Goal: Task Accomplishment & Management: Manage account settings

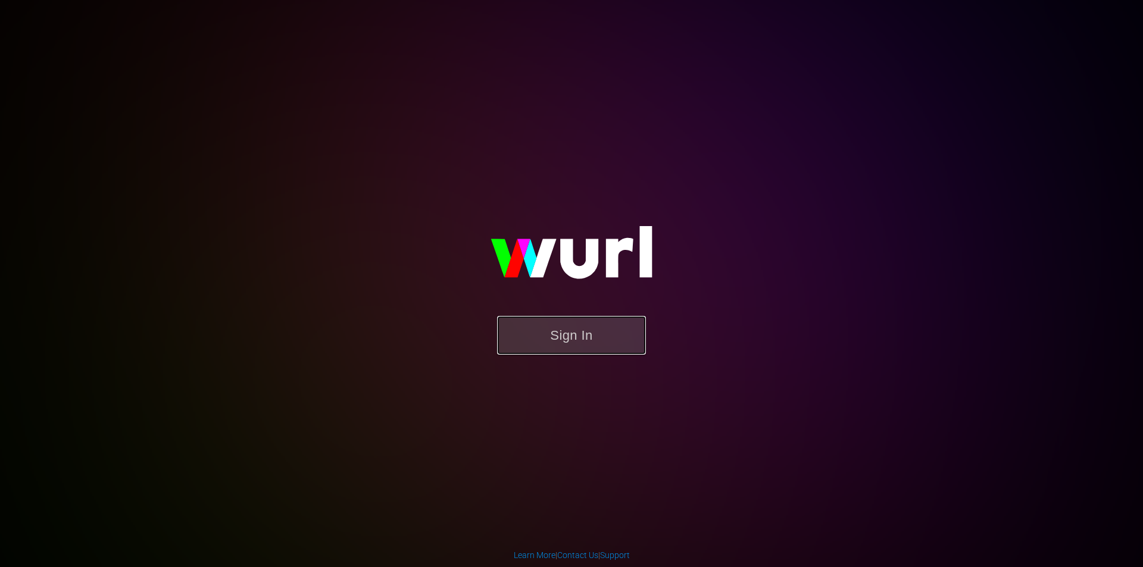
click at [576, 332] on button "Sign In" at bounding box center [571, 335] width 149 height 39
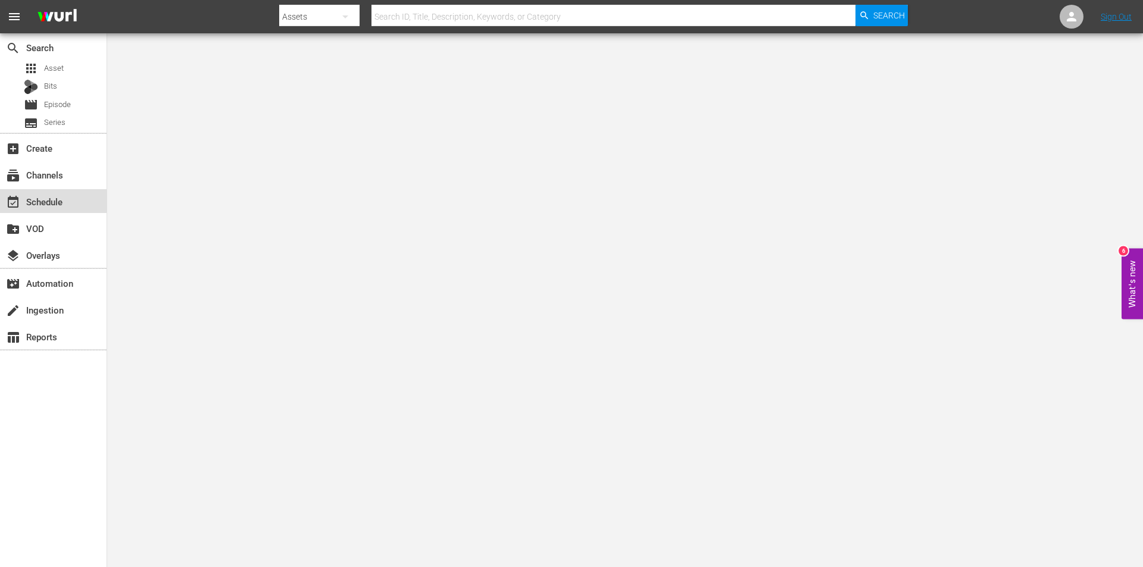
click at [51, 196] on div "event_available Schedule" at bounding box center [33, 200] width 67 height 11
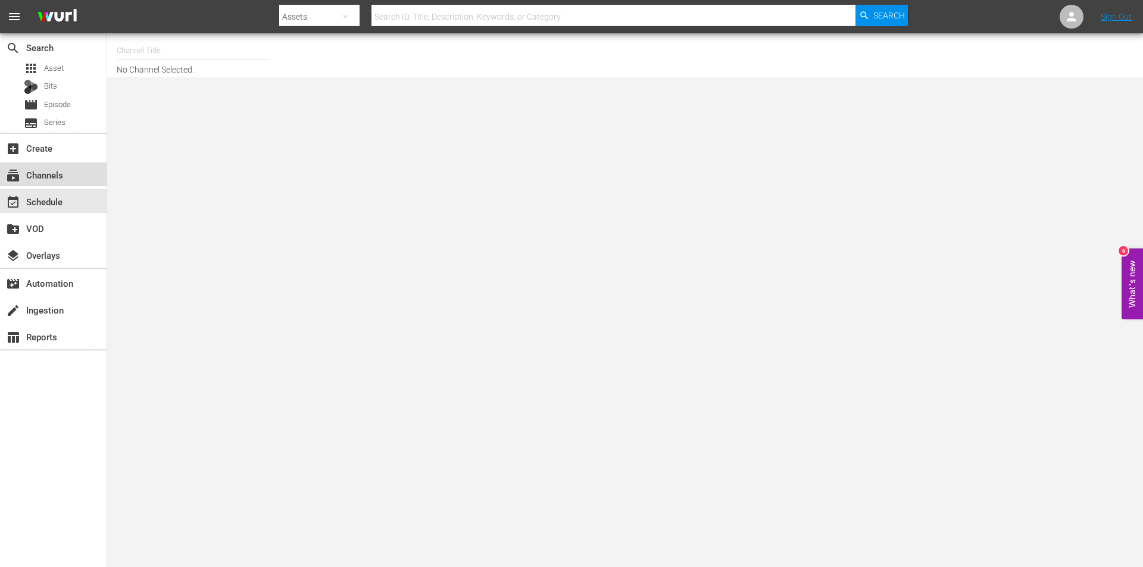
click at [32, 171] on div "subscriptions Channels" at bounding box center [33, 173] width 67 height 11
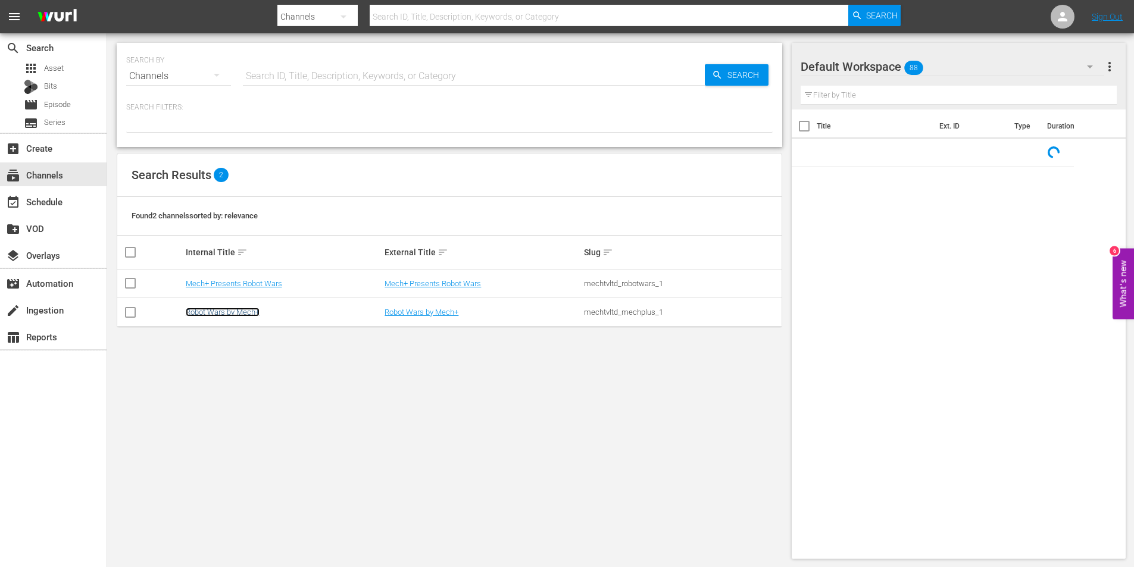
click at [214, 309] on link "Robot Wars by Mech+" at bounding box center [223, 312] width 74 height 9
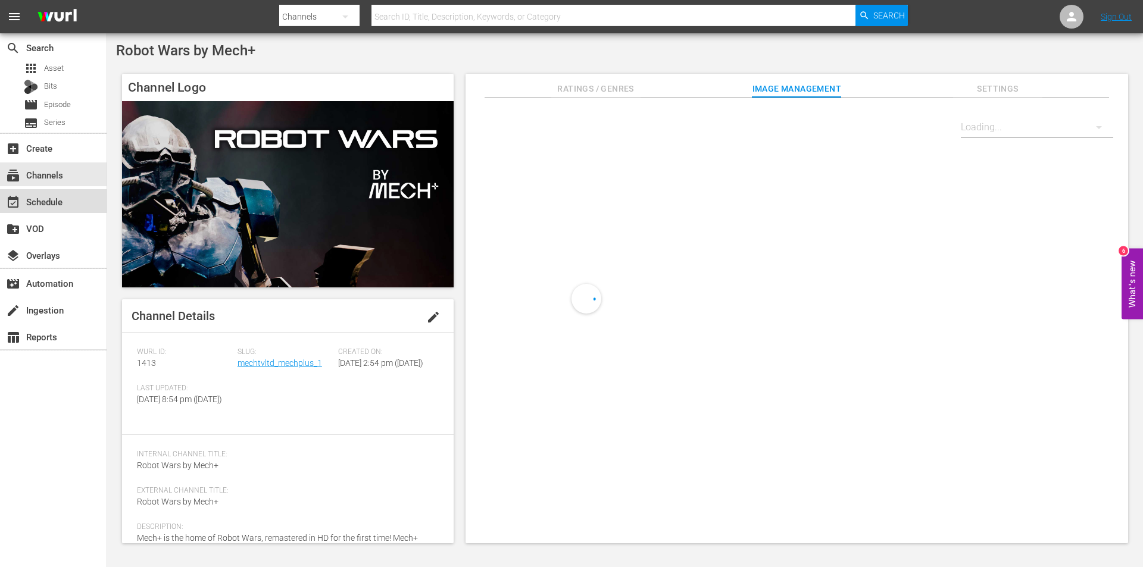
click at [26, 197] on div "event_available Schedule" at bounding box center [33, 200] width 67 height 11
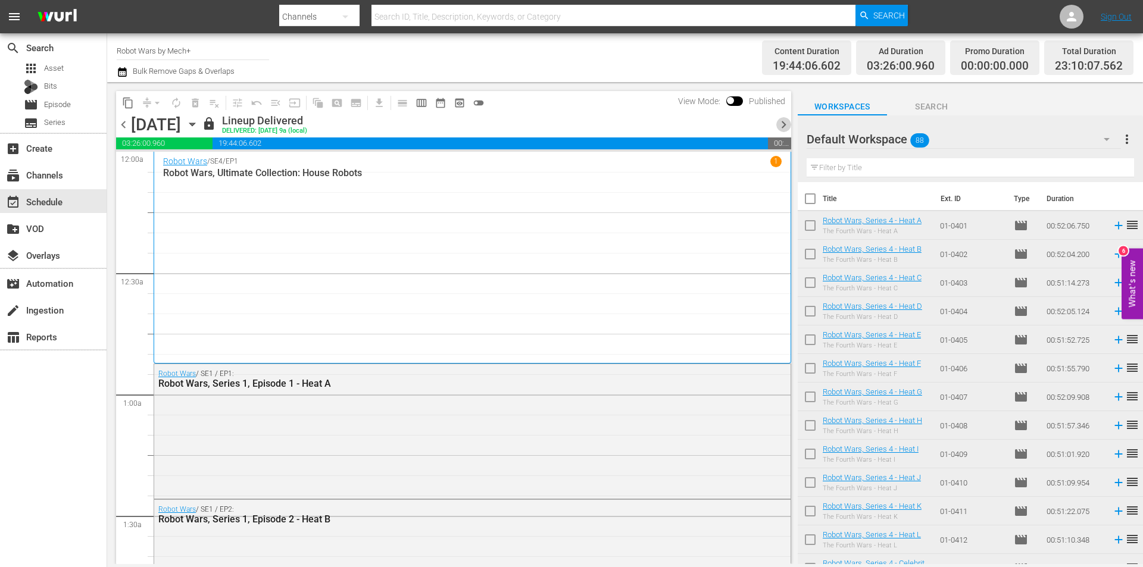
click at [780, 125] on span "chevron_right" at bounding box center [783, 124] width 15 height 15
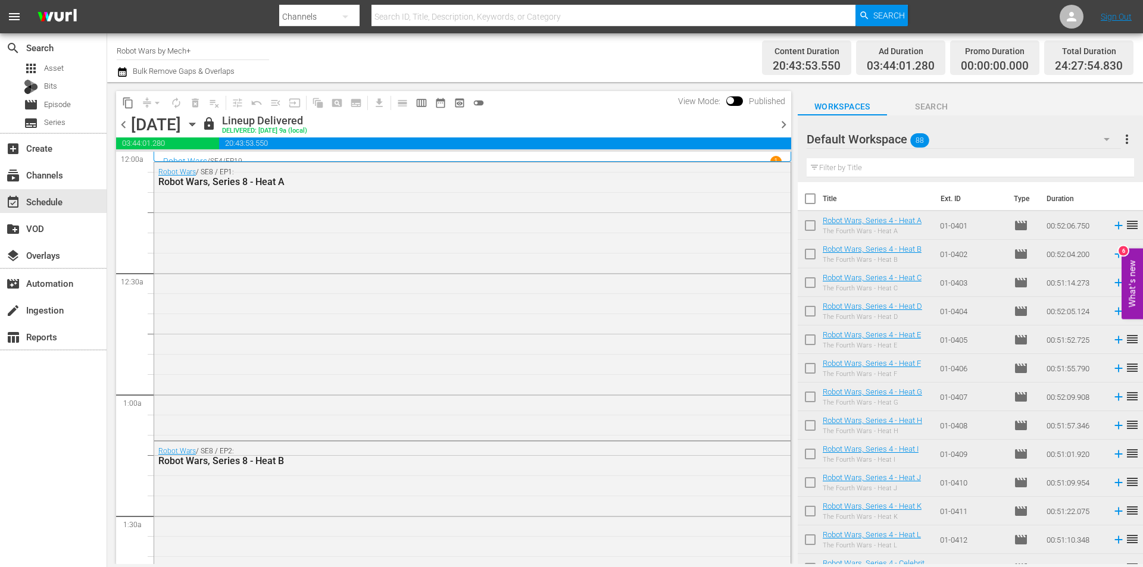
click at [784, 124] on span "chevron_right" at bounding box center [783, 124] width 15 height 15
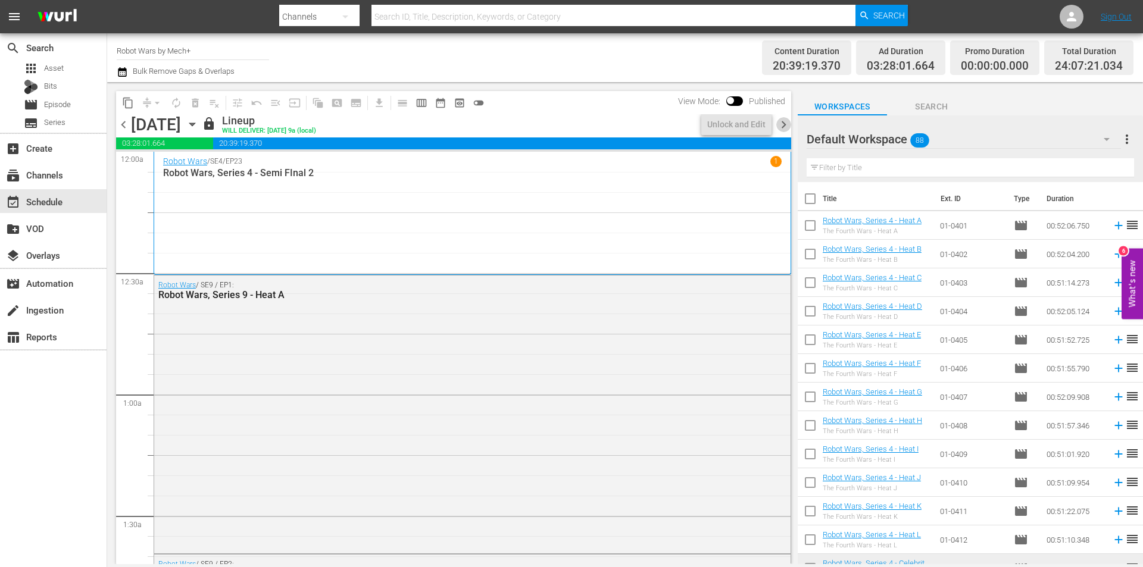
click at [784, 124] on span "chevron_right" at bounding box center [783, 124] width 15 height 15
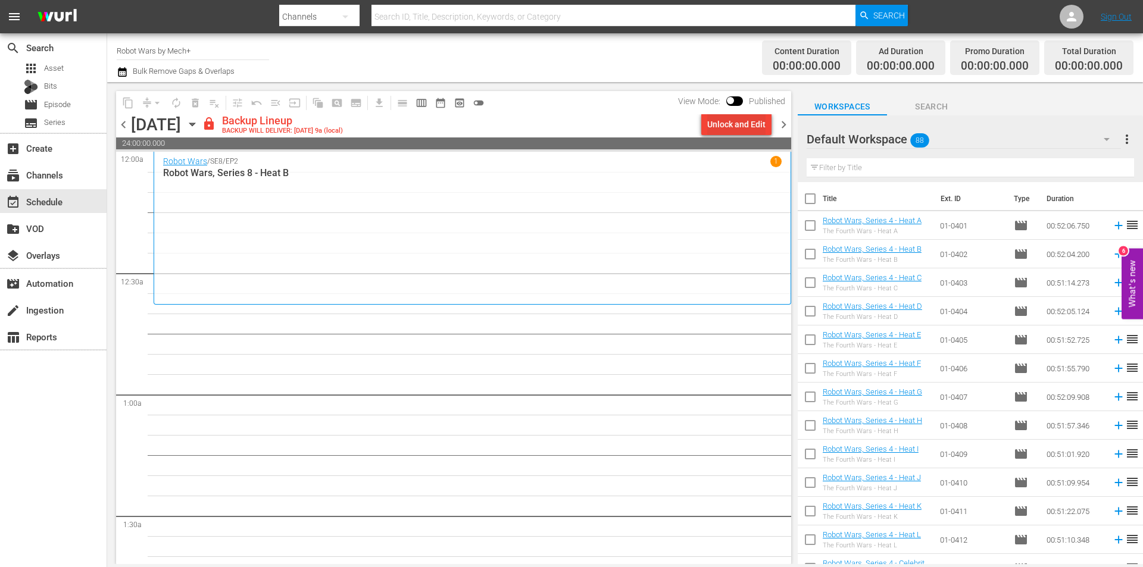
click at [744, 121] on div "Unlock and Edit" at bounding box center [736, 124] width 58 height 21
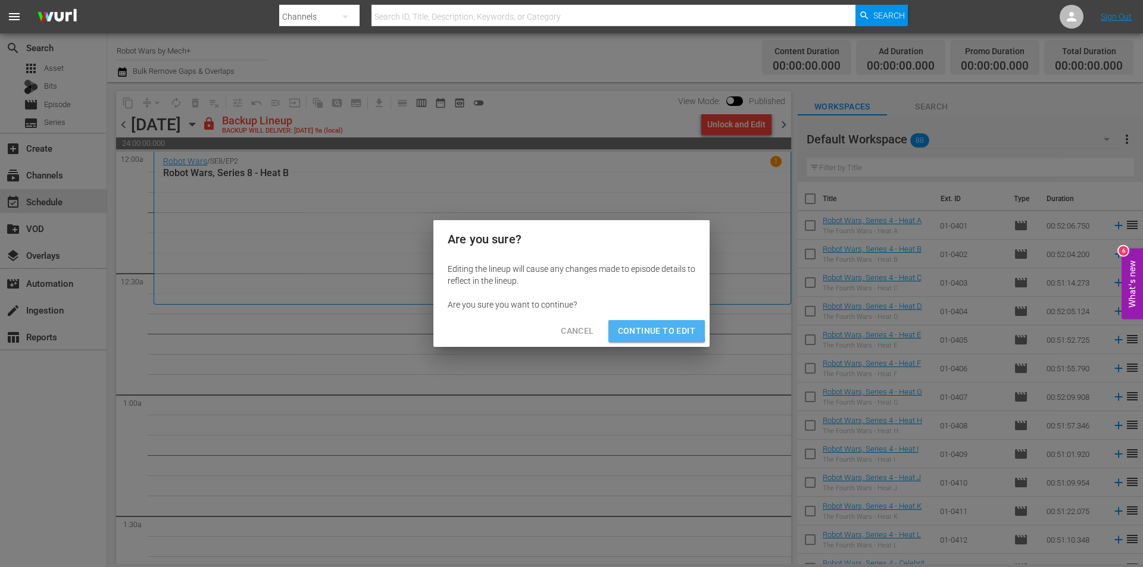
click at [635, 328] on span "Continue to Edit" at bounding box center [656, 331] width 77 height 15
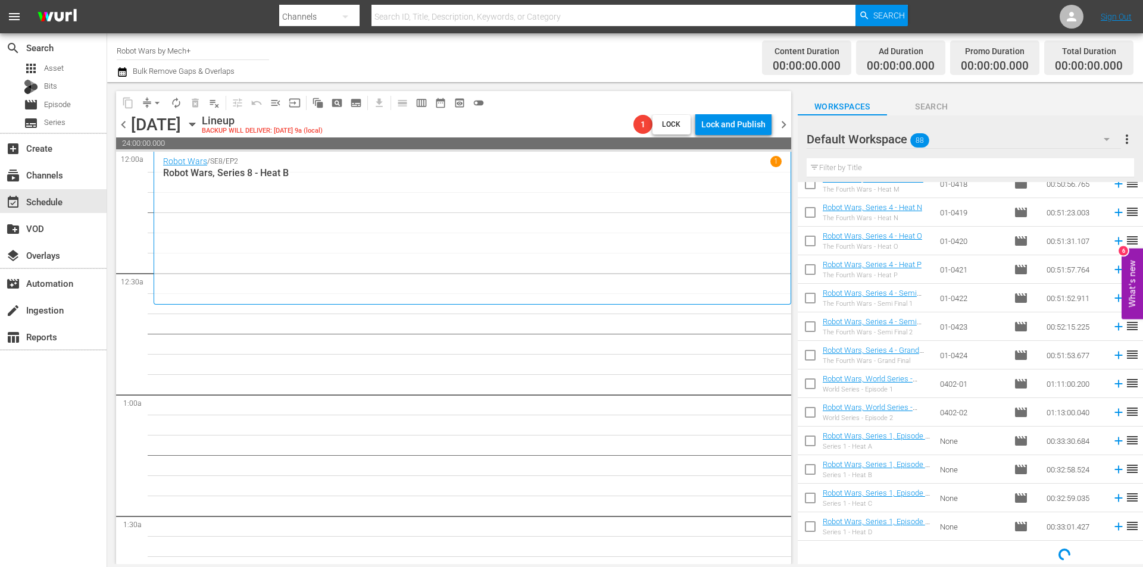
scroll to position [531, 0]
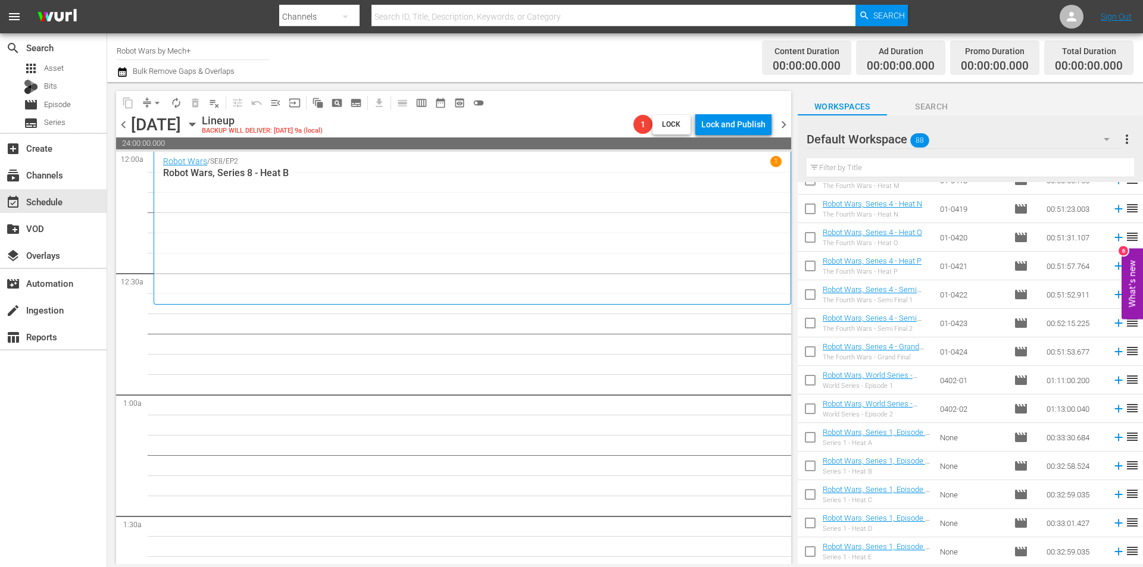
click at [123, 125] on span "chevron_left" at bounding box center [123, 124] width 15 height 15
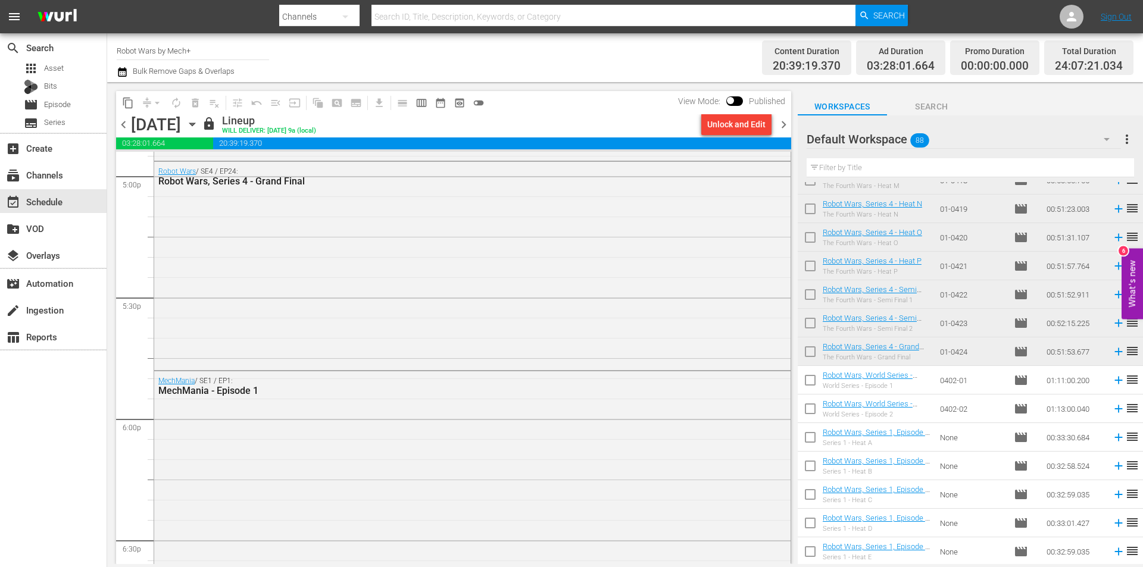
scroll to position [4107, 0]
click at [783, 124] on span "chevron_right" at bounding box center [783, 124] width 15 height 15
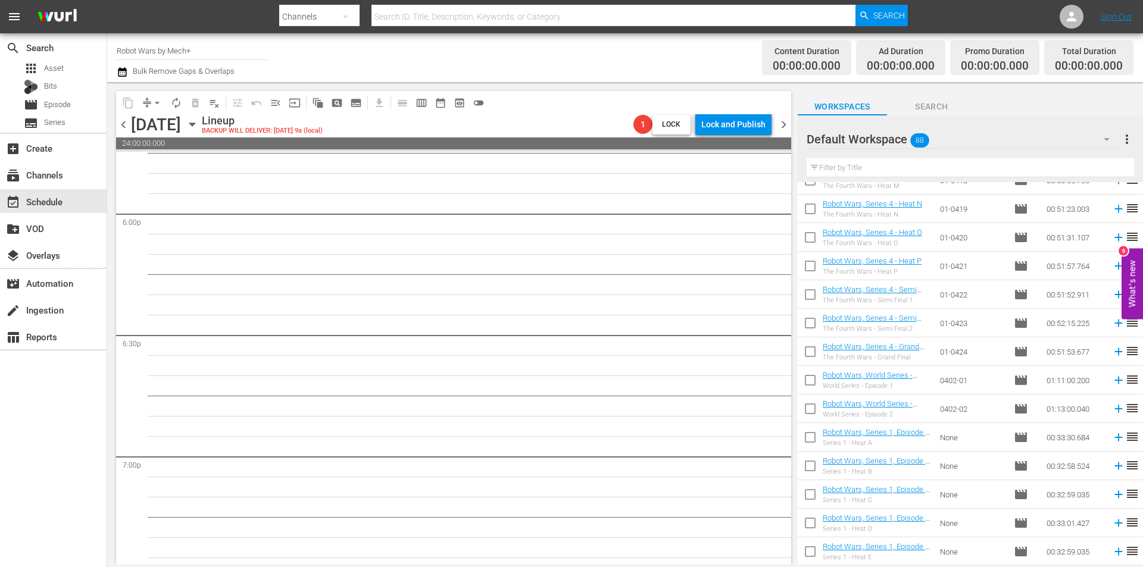
scroll to position [4290, 0]
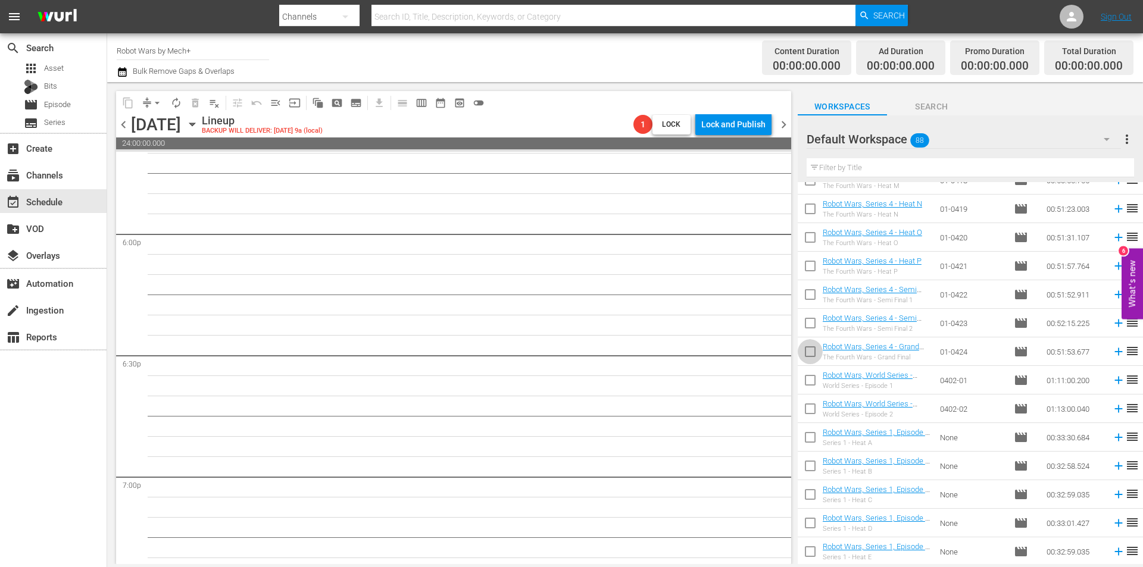
click at [814, 358] on input "checkbox" at bounding box center [810, 354] width 25 height 25
checkbox input "true"
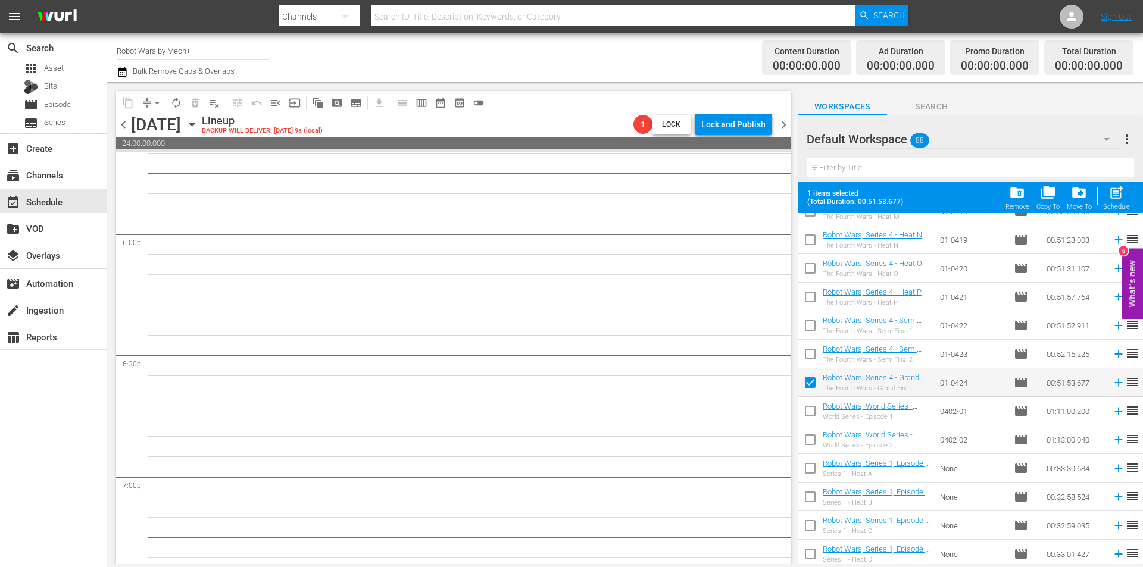
drag, startPoint x: 814, startPoint y: 358, endPoint x: 815, endPoint y: 346, distance: 11.3
click at [814, 357] on input "checkbox" at bounding box center [810, 356] width 25 height 25
checkbox input "true"
click at [812, 323] on input "checkbox" at bounding box center [810, 327] width 25 height 25
checkbox input "true"
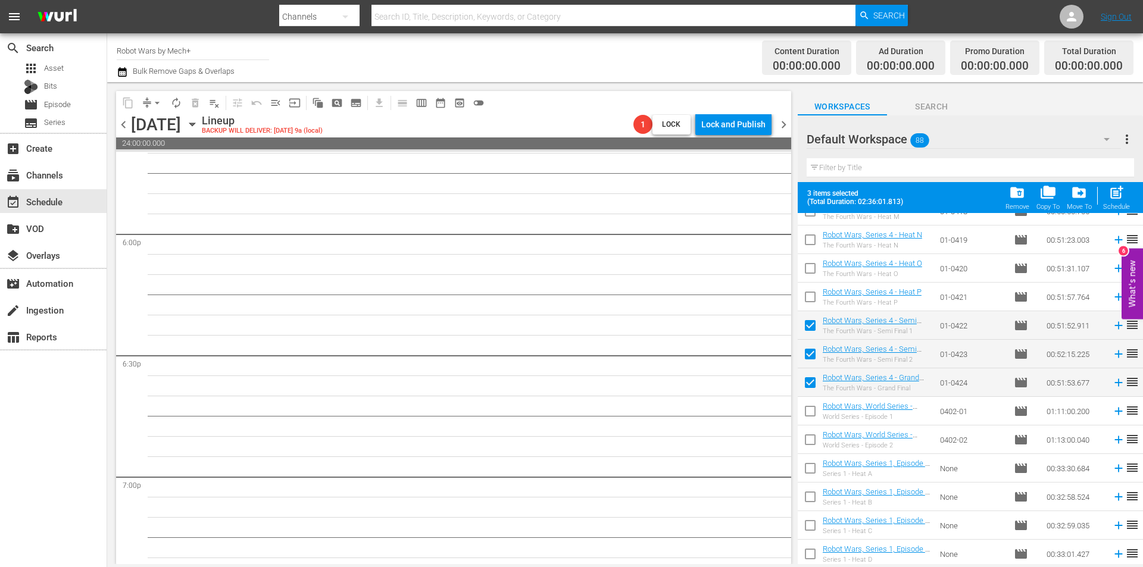
click at [810, 294] on input "checkbox" at bounding box center [810, 299] width 25 height 25
click at [1116, 192] on span "post_add" at bounding box center [1116, 193] width 16 height 16
checkbox input "false"
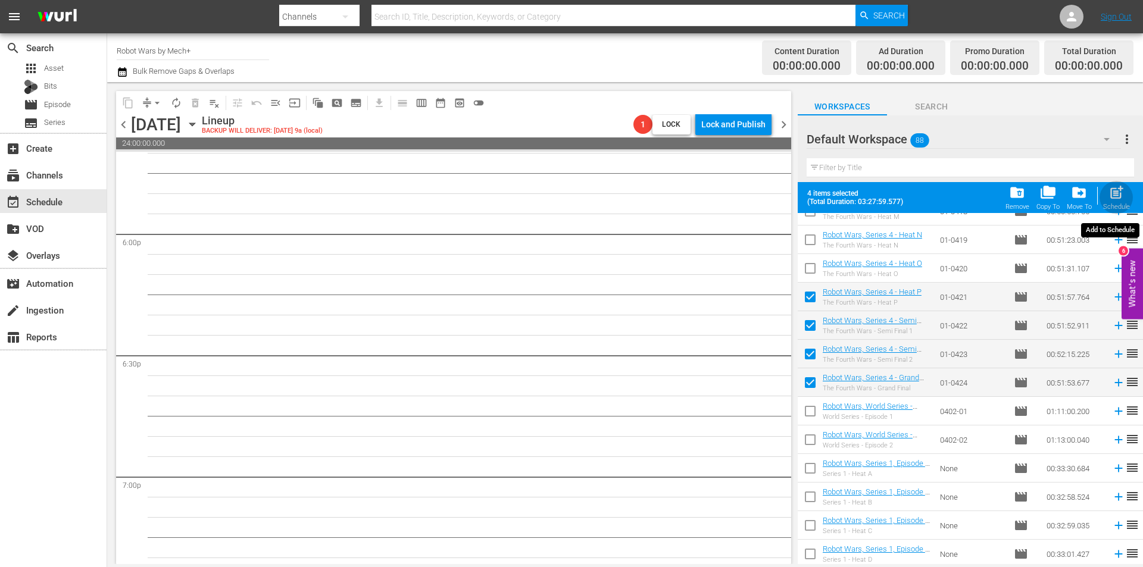
checkbox input "false"
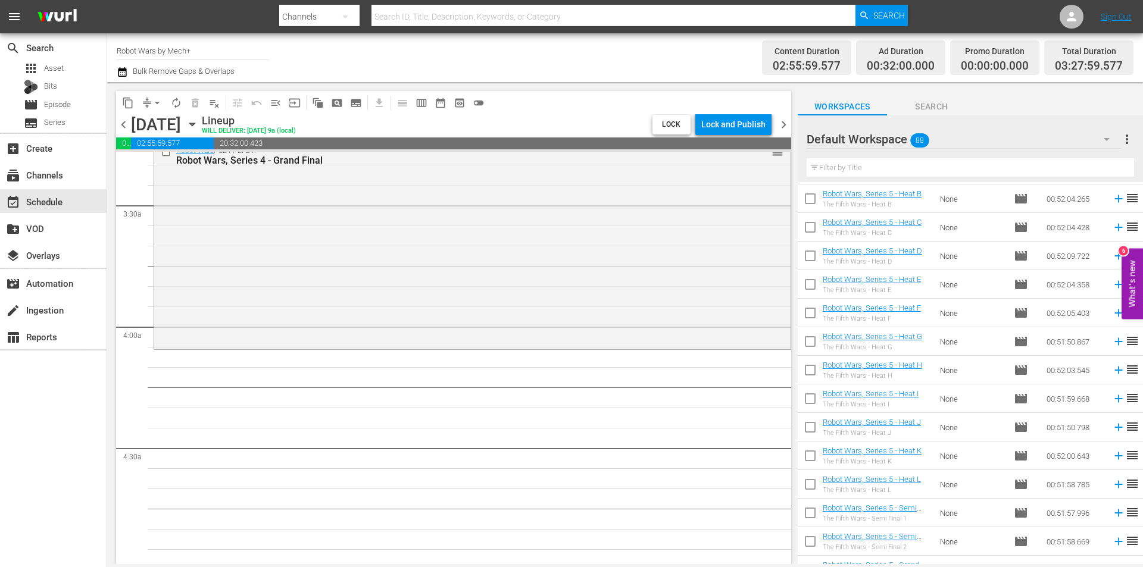
scroll to position [948, 0]
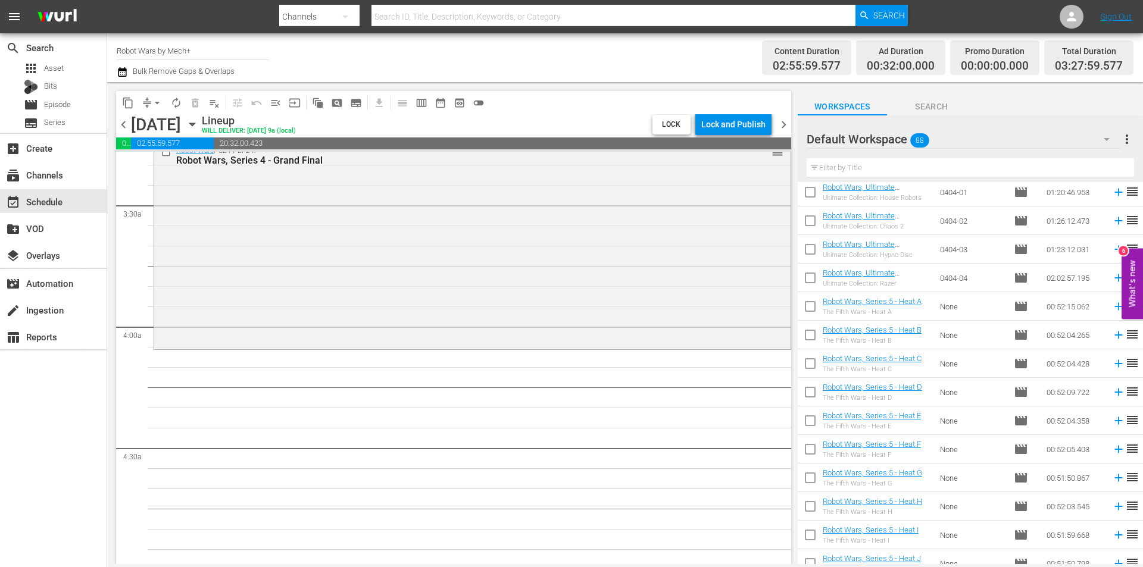
click at [816, 307] on input "checkbox" at bounding box center [810, 308] width 25 height 25
checkbox input "true"
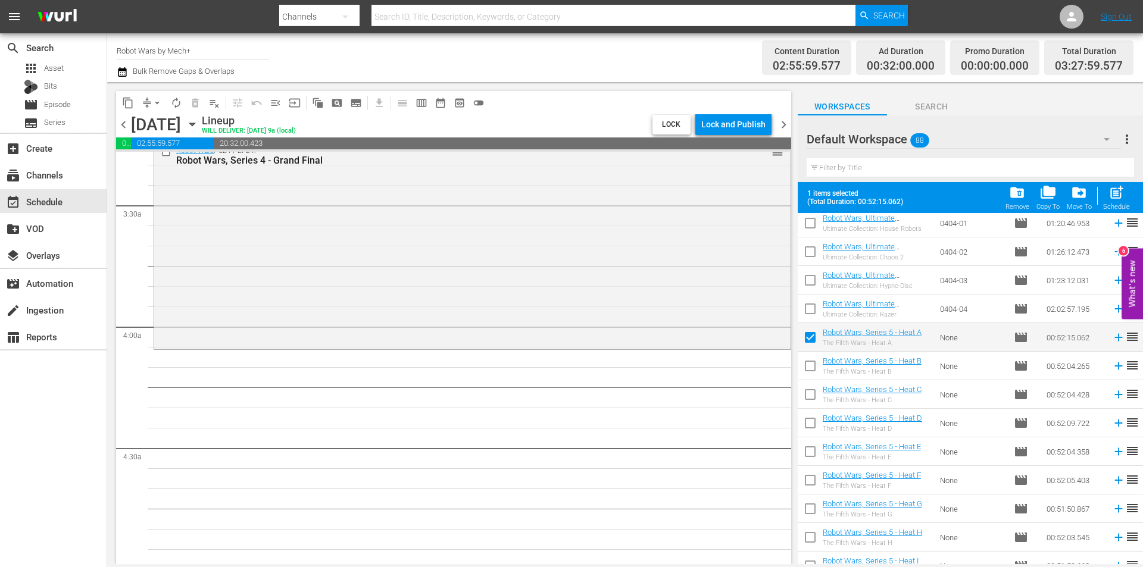
click at [817, 359] on input "checkbox" at bounding box center [810, 368] width 25 height 25
checkbox input "true"
click at [813, 399] on input "checkbox" at bounding box center [810, 397] width 25 height 25
checkbox input "true"
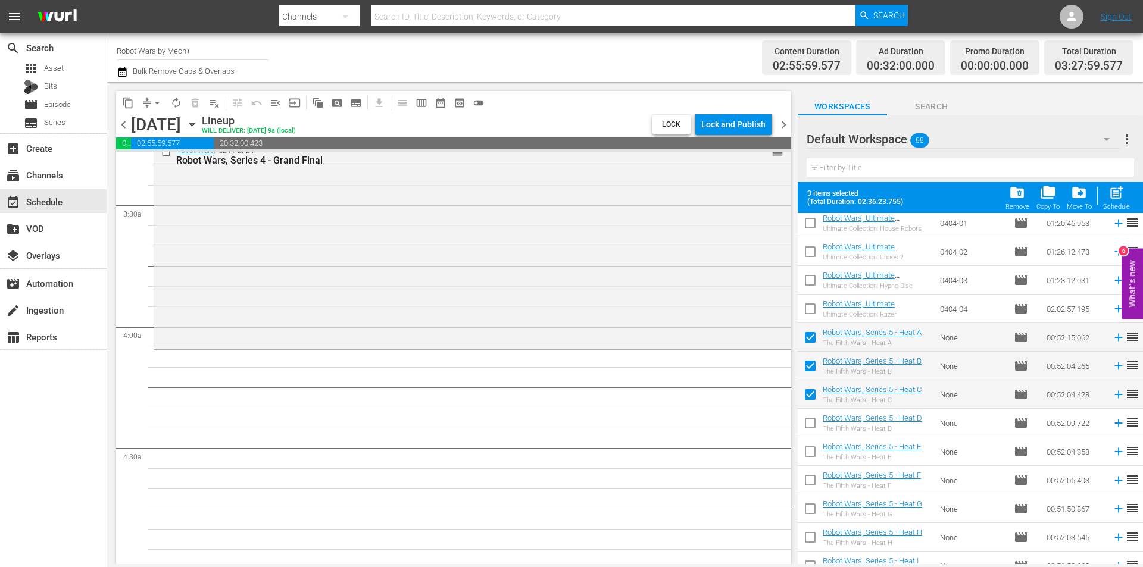
click at [813, 425] on input "checkbox" at bounding box center [810, 425] width 25 height 25
checkbox input "true"
click at [809, 459] on input "checkbox" at bounding box center [810, 454] width 25 height 25
checkbox input "true"
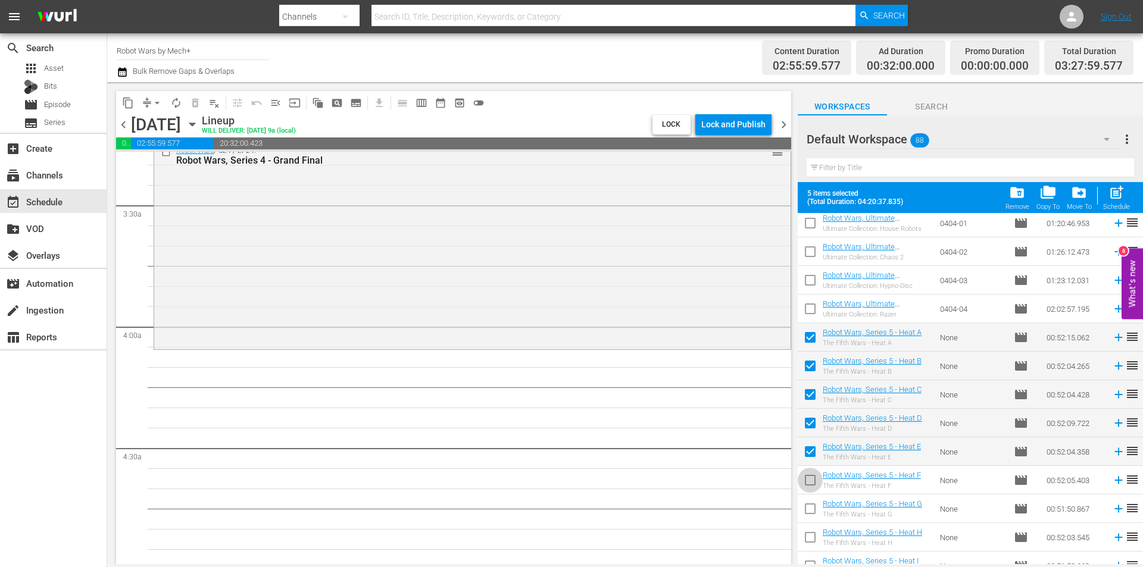
click at [811, 483] on input "checkbox" at bounding box center [810, 482] width 25 height 25
checkbox input "true"
click at [810, 511] on input "checkbox" at bounding box center [810, 511] width 25 height 25
checkbox input "true"
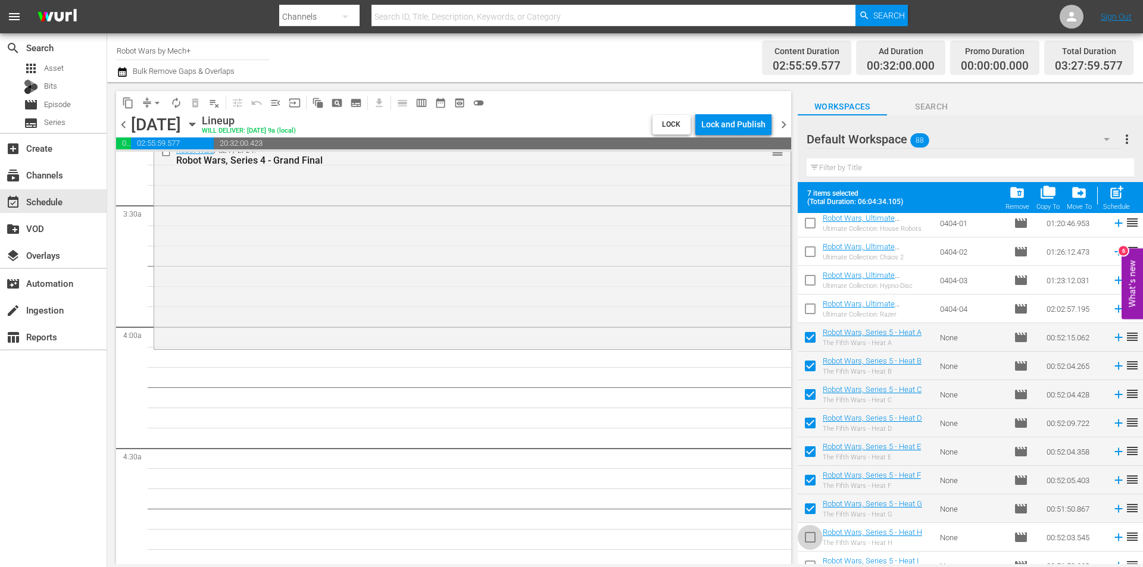
drag, startPoint x: 808, startPoint y: 546, endPoint x: 817, endPoint y: 515, distance: 32.1
click at [808, 546] on input "checkbox" at bounding box center [810, 539] width 25 height 25
checkbox input "true"
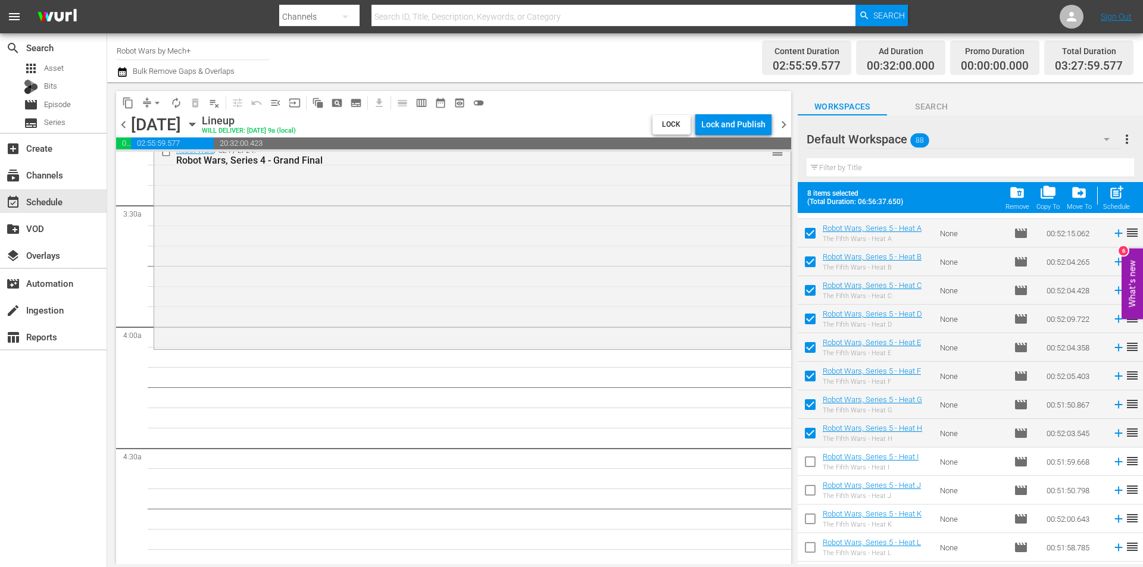
scroll to position [1067, 0]
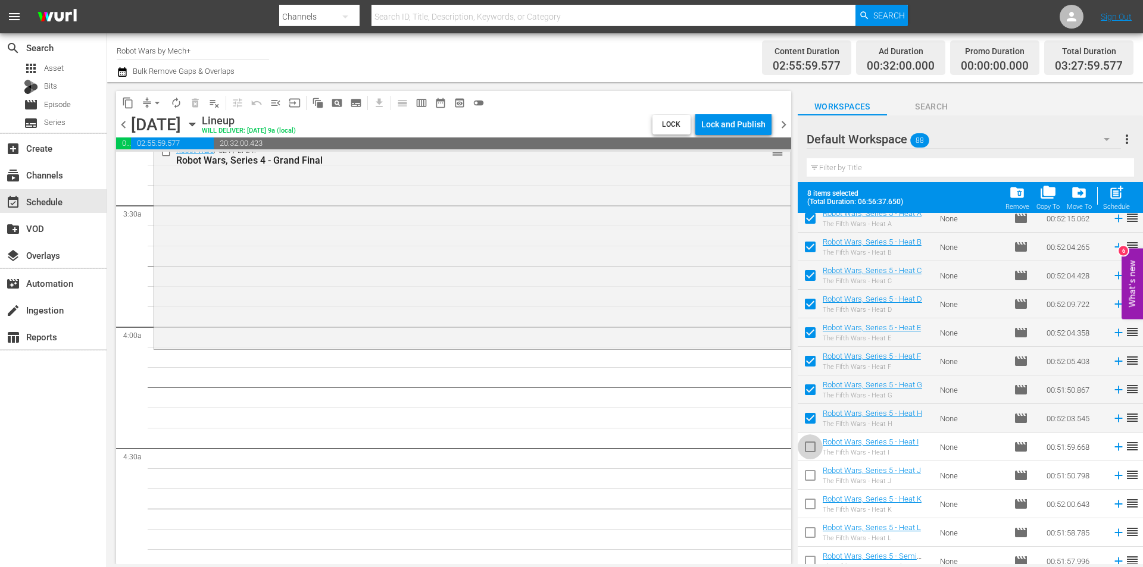
click at [811, 443] on input "checkbox" at bounding box center [810, 449] width 25 height 25
checkbox input "true"
click at [808, 481] on input "checkbox" at bounding box center [810, 478] width 25 height 25
checkbox input "true"
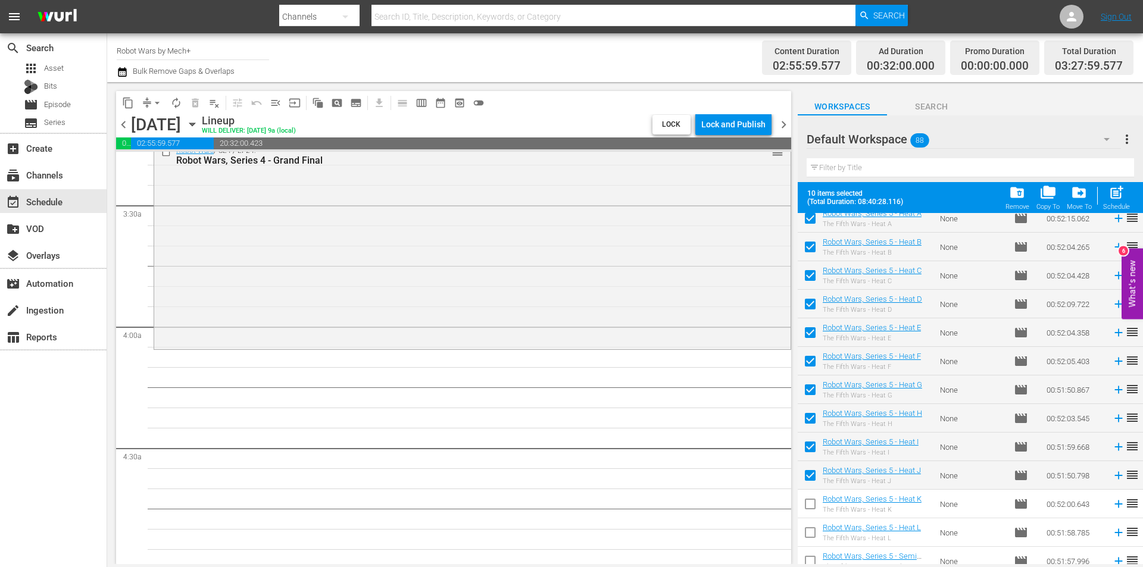
click at [809, 505] on input "checkbox" at bounding box center [810, 506] width 25 height 25
checkbox input "true"
click at [807, 532] on input "checkbox" at bounding box center [810, 535] width 25 height 25
checkbox input "true"
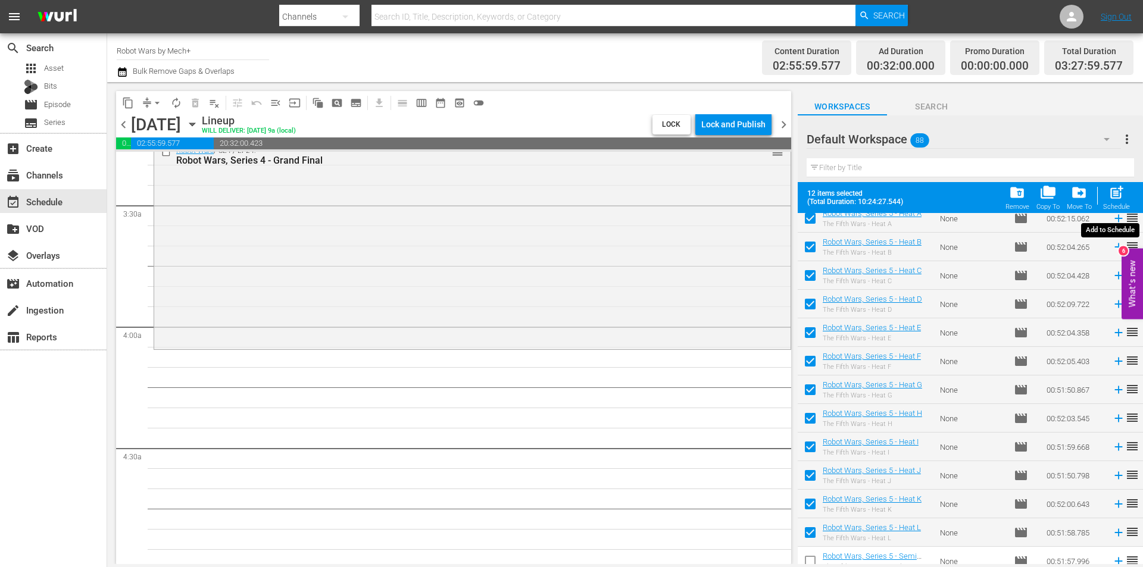
click at [1122, 196] on span "post_add" at bounding box center [1116, 193] width 16 height 16
checkbox input "false"
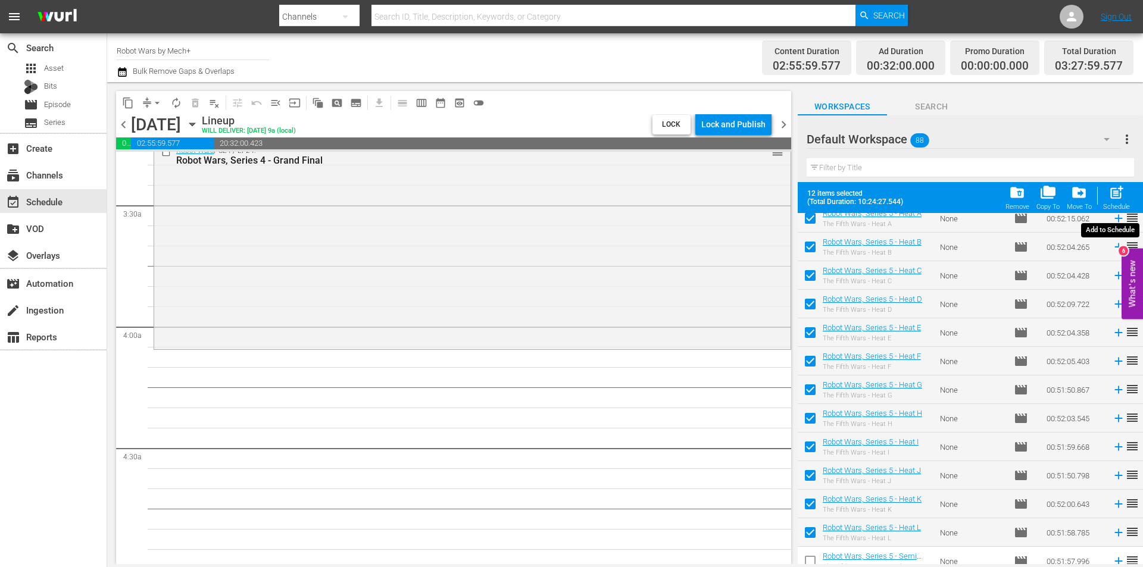
checkbox input "false"
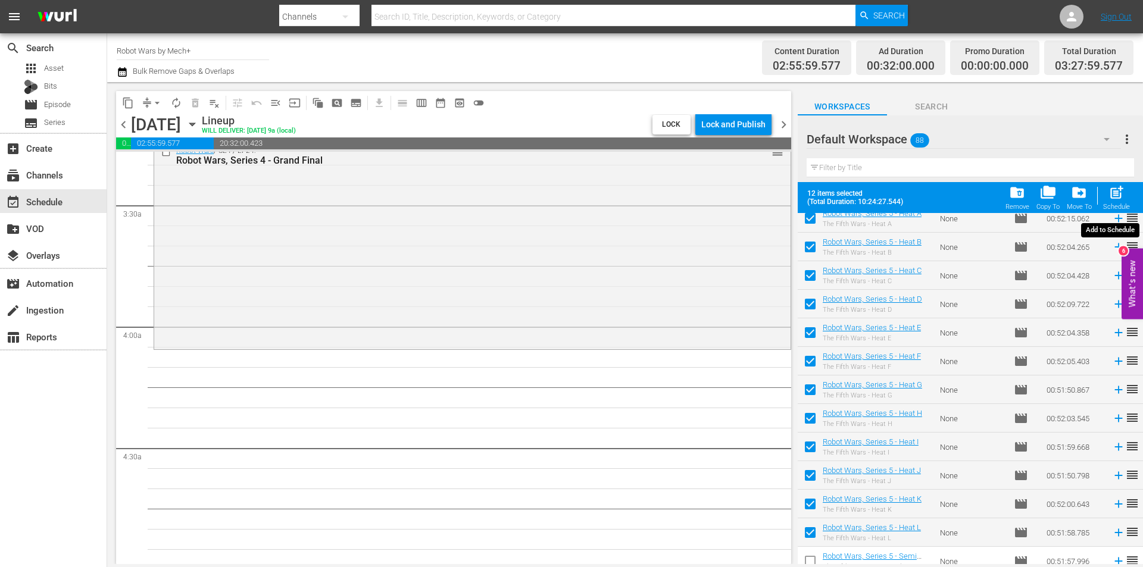
checkbox input "false"
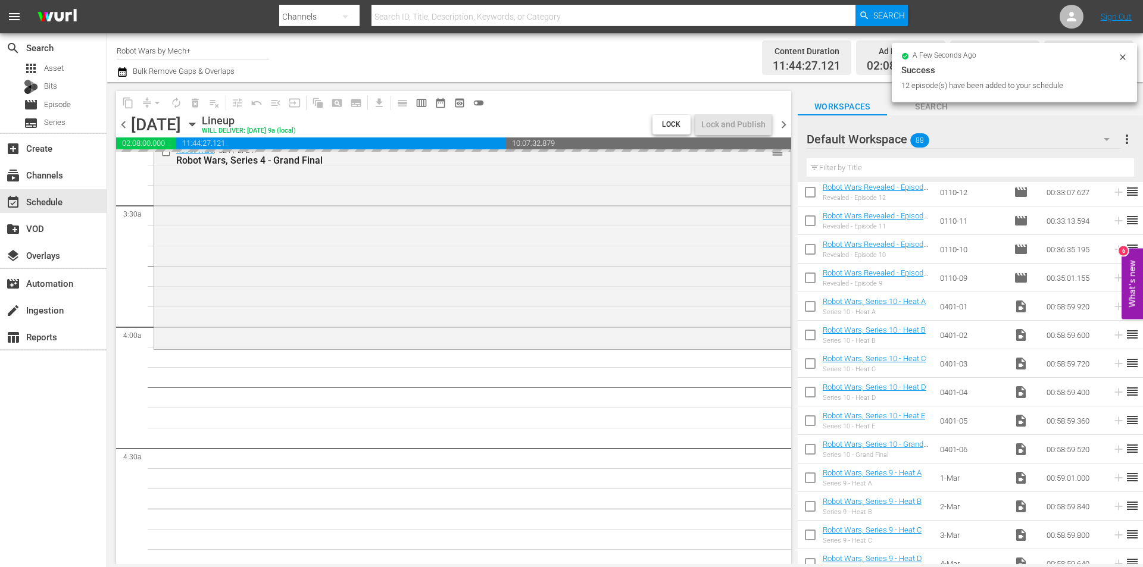
scroll to position [2160, 0]
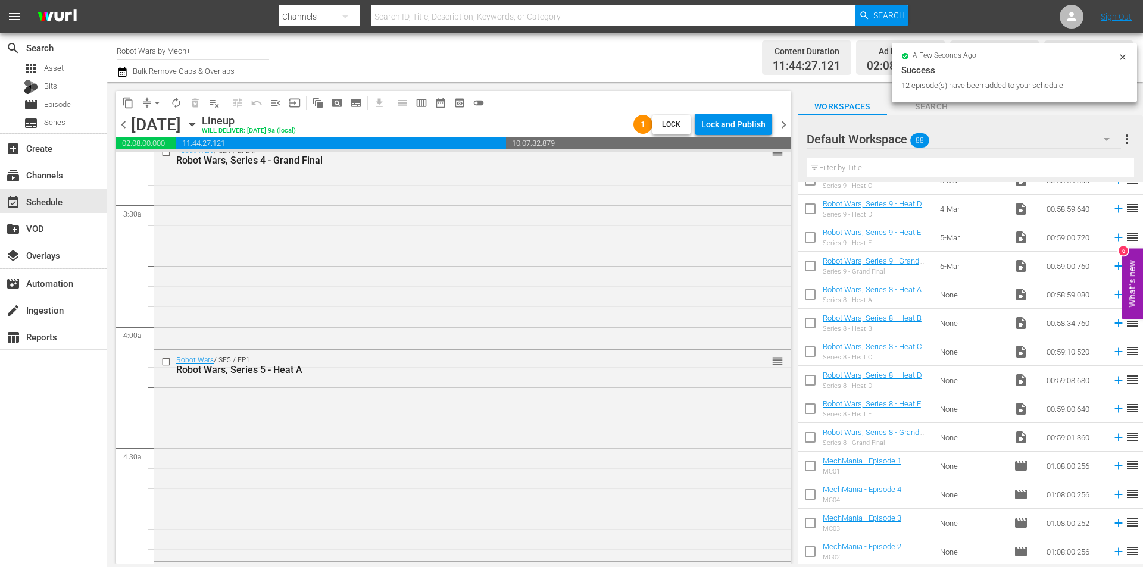
click at [809, 435] on input "checkbox" at bounding box center [810, 439] width 25 height 25
checkbox input "true"
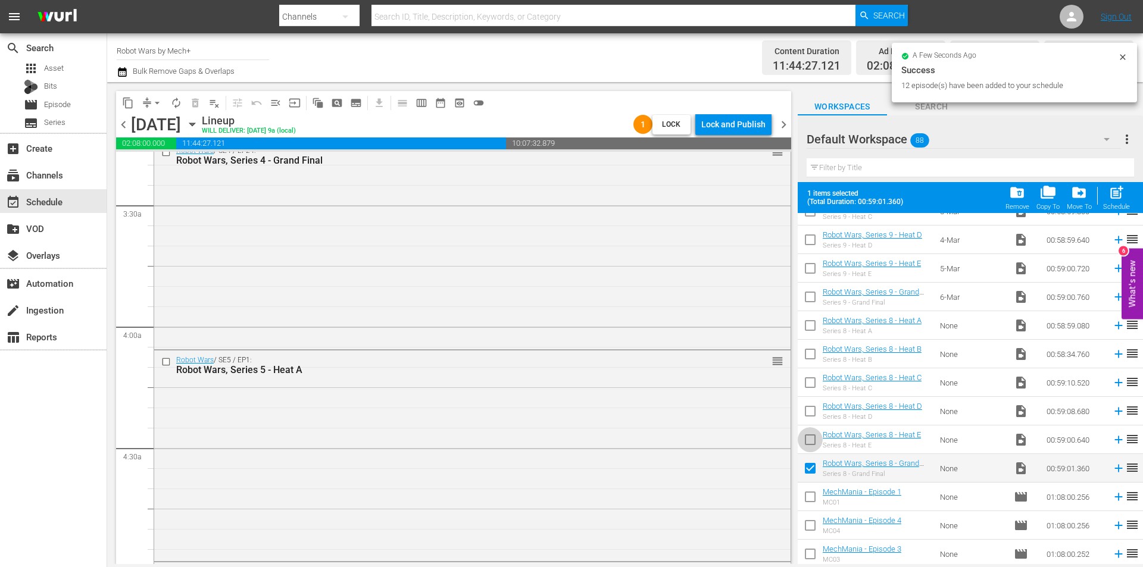
click at [809, 435] on input "checkbox" at bounding box center [810, 442] width 25 height 25
checkbox input "true"
click at [810, 404] on input "checkbox" at bounding box center [810, 413] width 25 height 25
checkbox input "true"
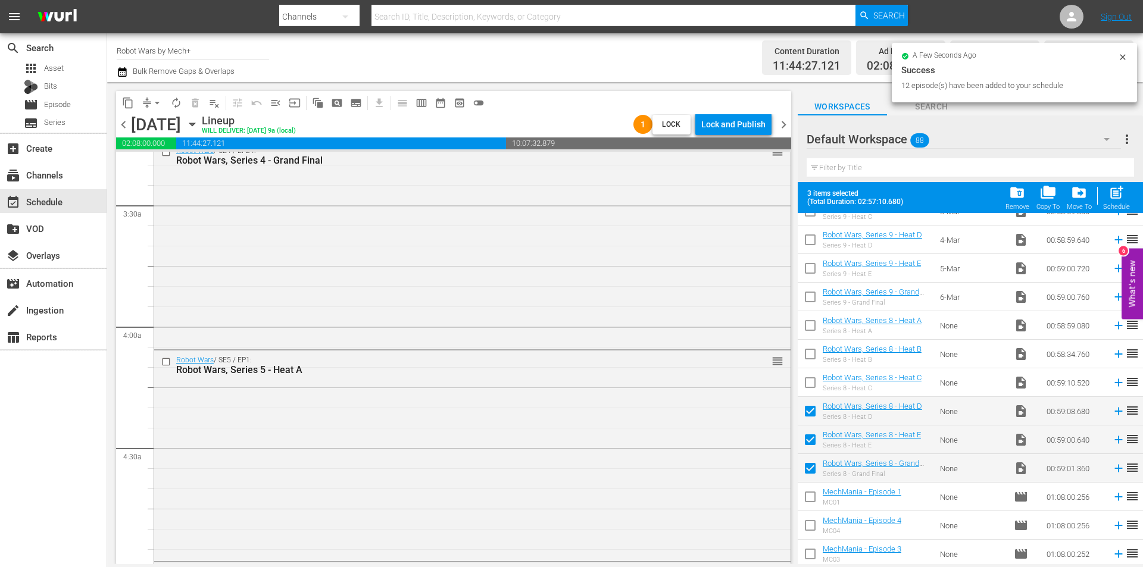
click at [814, 379] on input "checkbox" at bounding box center [810, 385] width 25 height 25
checkbox input "true"
click at [813, 357] on input "checkbox" at bounding box center [810, 356] width 25 height 25
checkbox input "true"
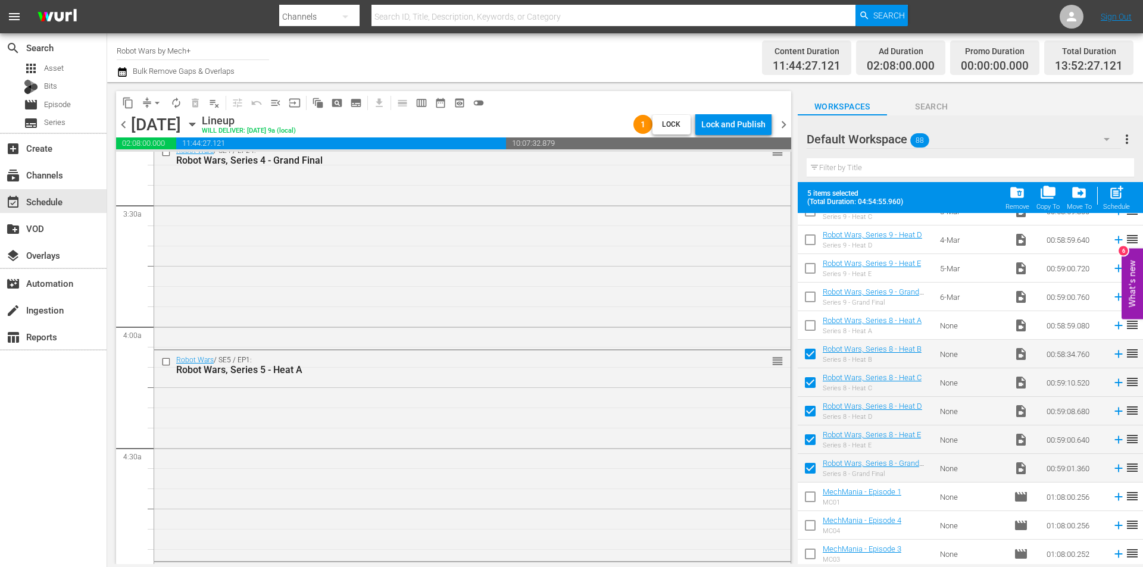
click at [811, 323] on input "checkbox" at bounding box center [810, 327] width 25 height 25
click at [1113, 190] on span "post_add" at bounding box center [1116, 193] width 16 height 16
checkbox input "false"
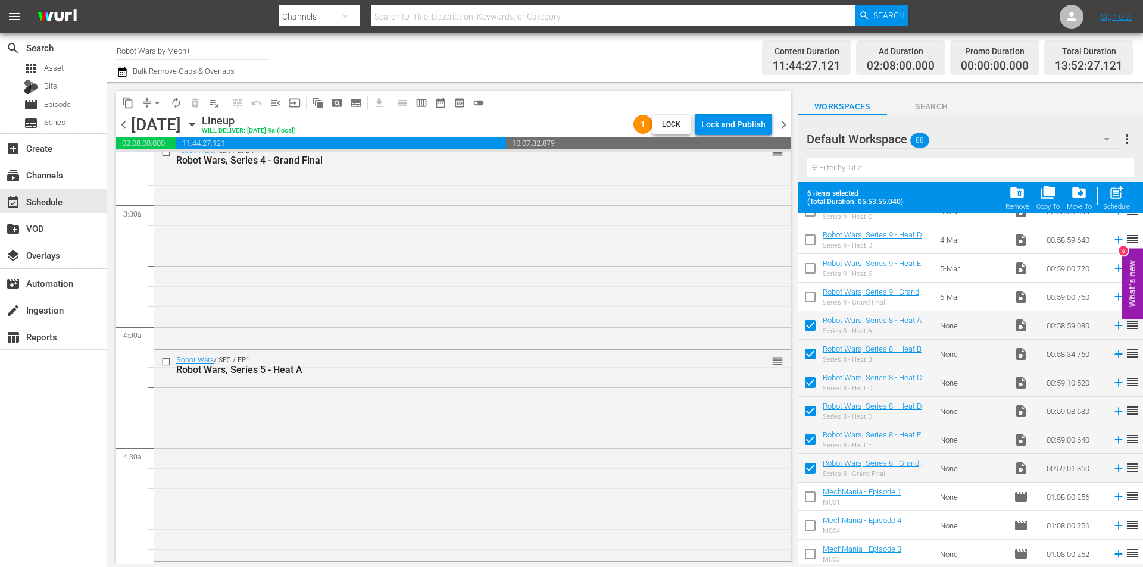
checkbox input "false"
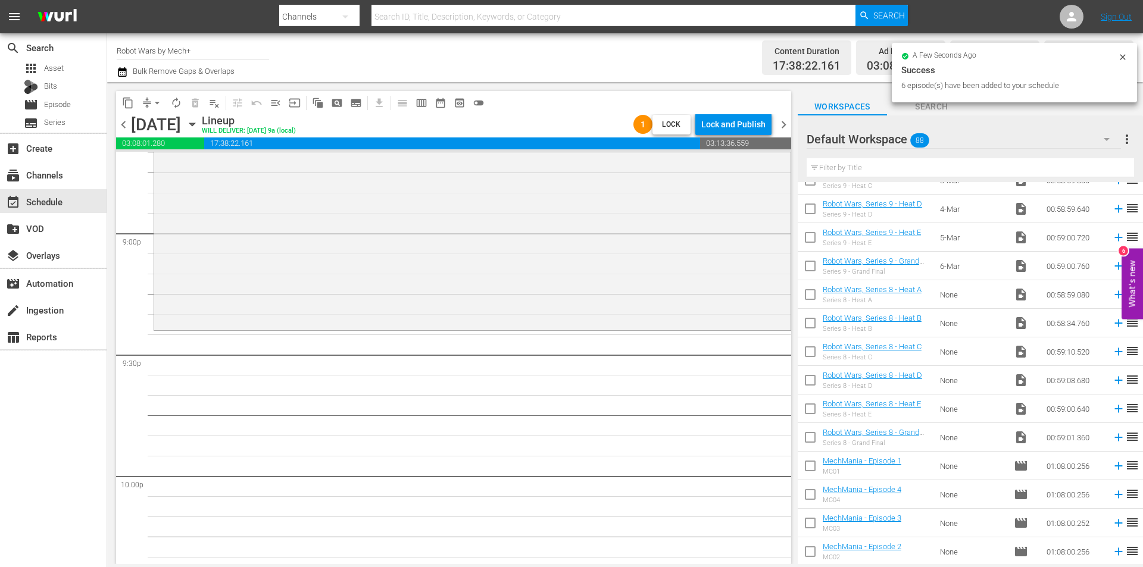
scroll to position [5023, 0]
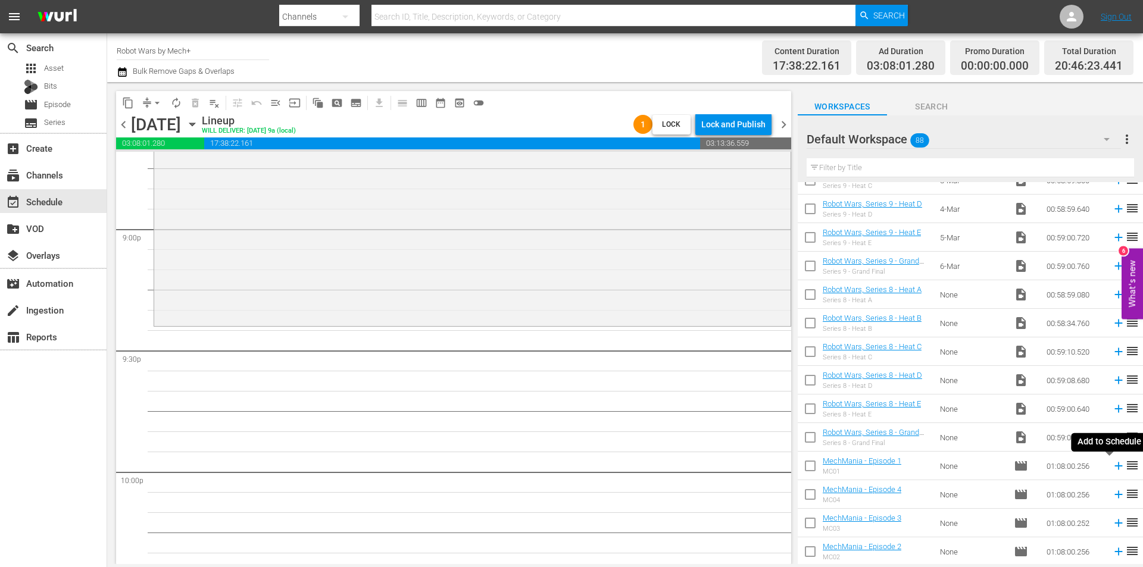
click at [1112, 463] on icon at bounding box center [1118, 466] width 13 height 13
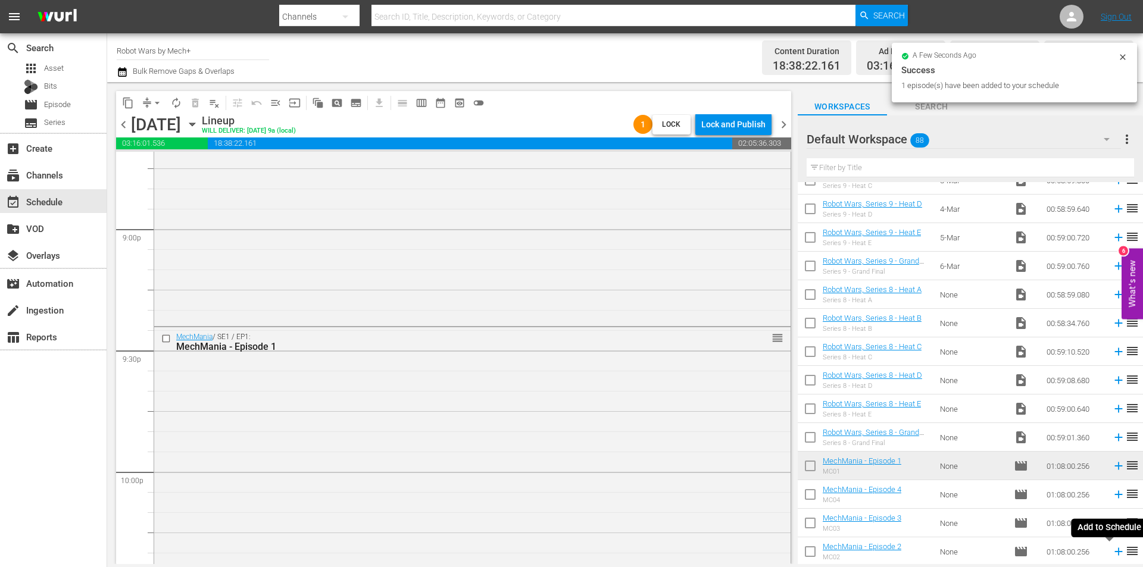
click at [1112, 554] on icon at bounding box center [1118, 551] width 13 height 13
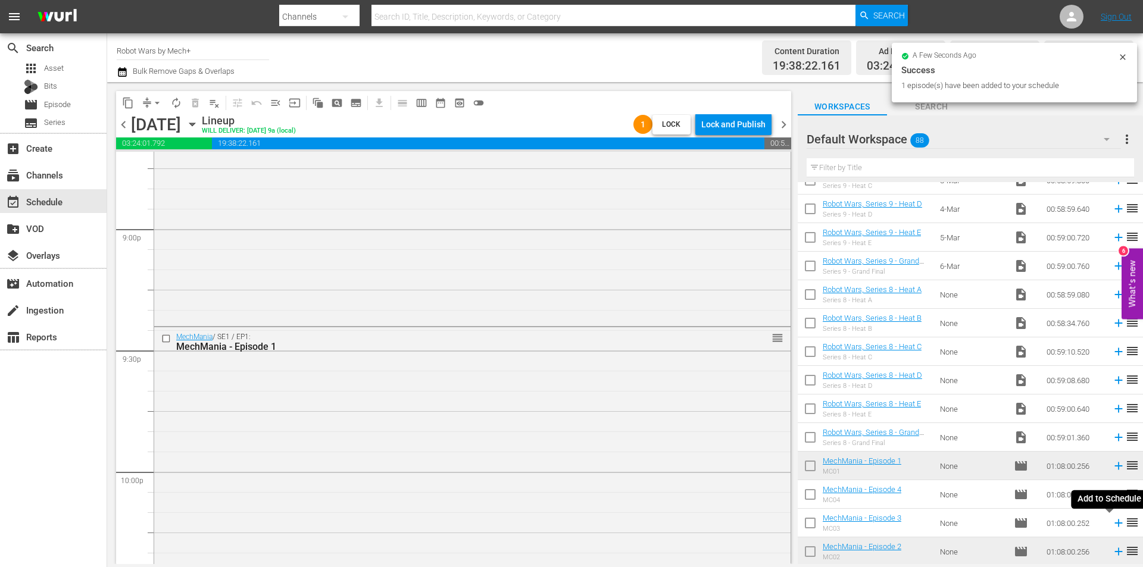
click at [1112, 523] on icon at bounding box center [1118, 523] width 13 height 13
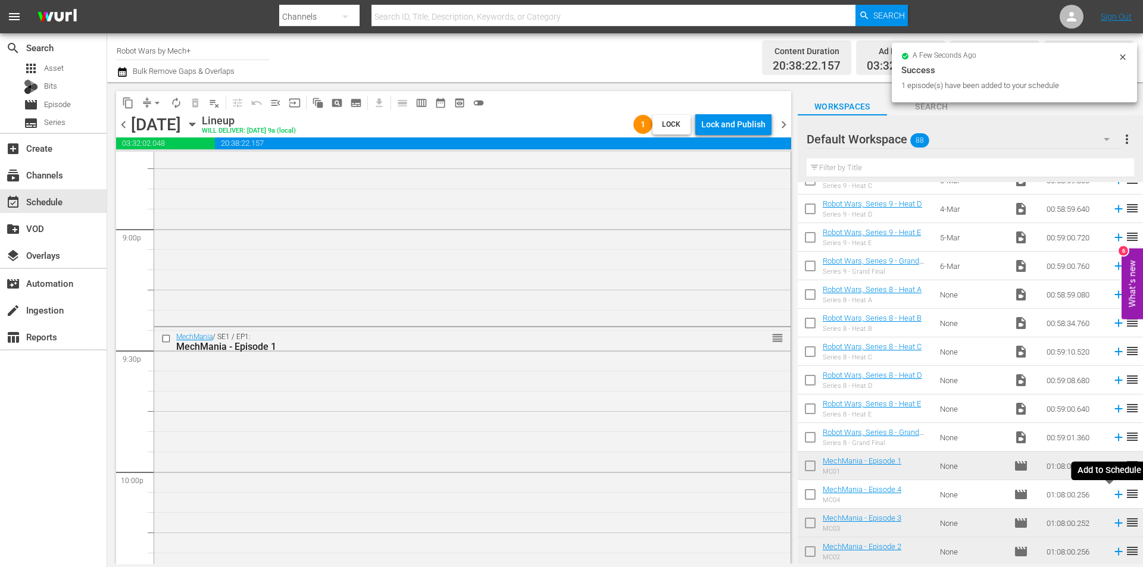
click at [1114, 494] on icon at bounding box center [1118, 495] width 8 height 8
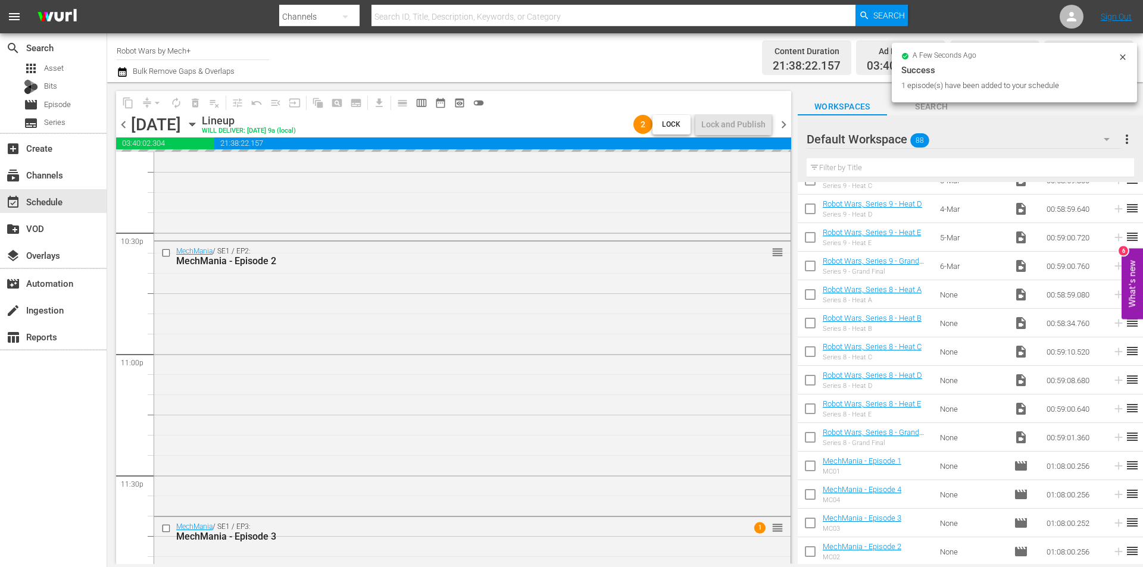
scroll to position [5612, 0]
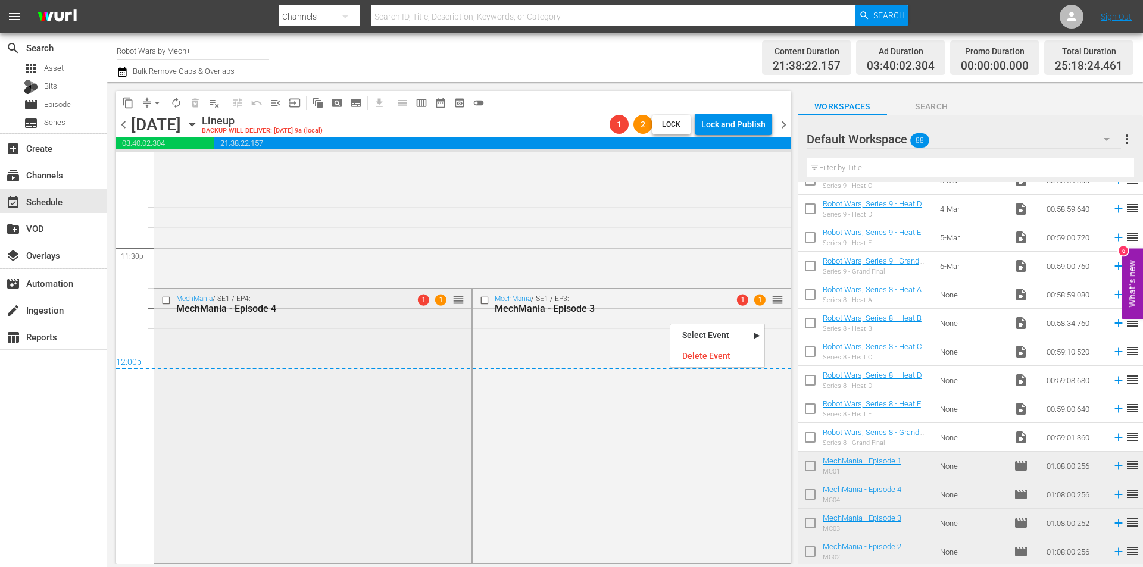
click at [354, 326] on div "MechMania / SE1 / EP4: MechMania - Episode 4 1 1 reorder" at bounding box center [312, 424] width 317 height 271
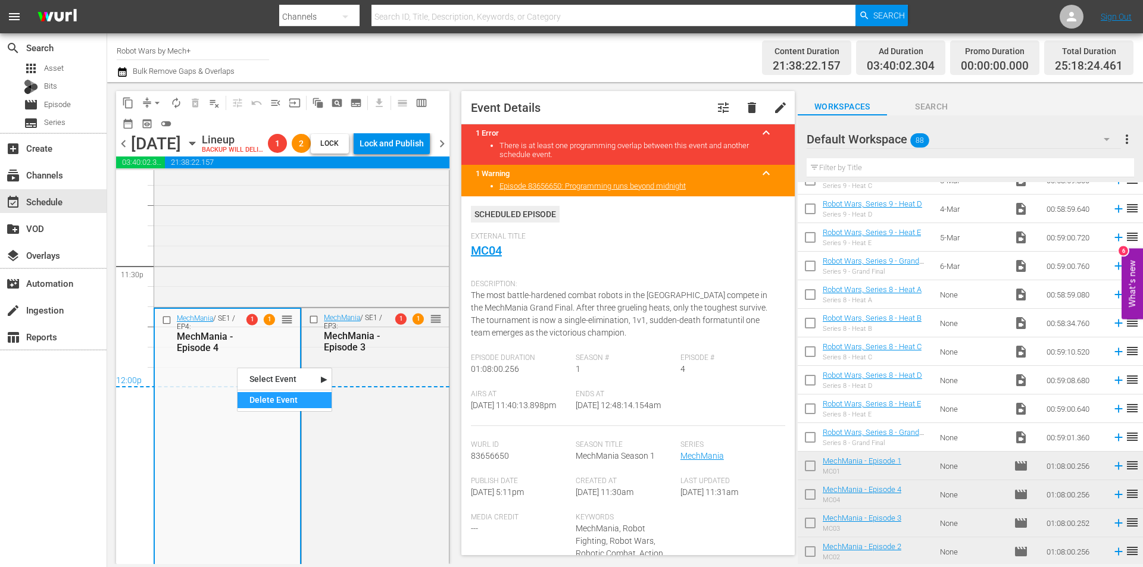
click at [268, 403] on div "Delete Event" at bounding box center [285, 400] width 94 height 16
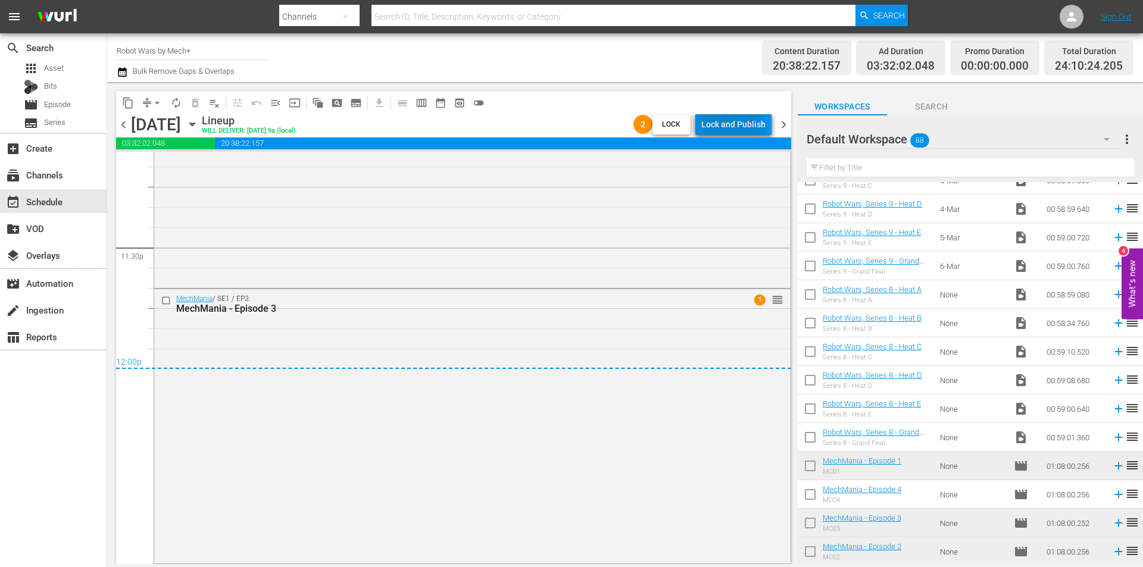
click at [727, 126] on div "Lock and Publish" at bounding box center [733, 124] width 64 height 21
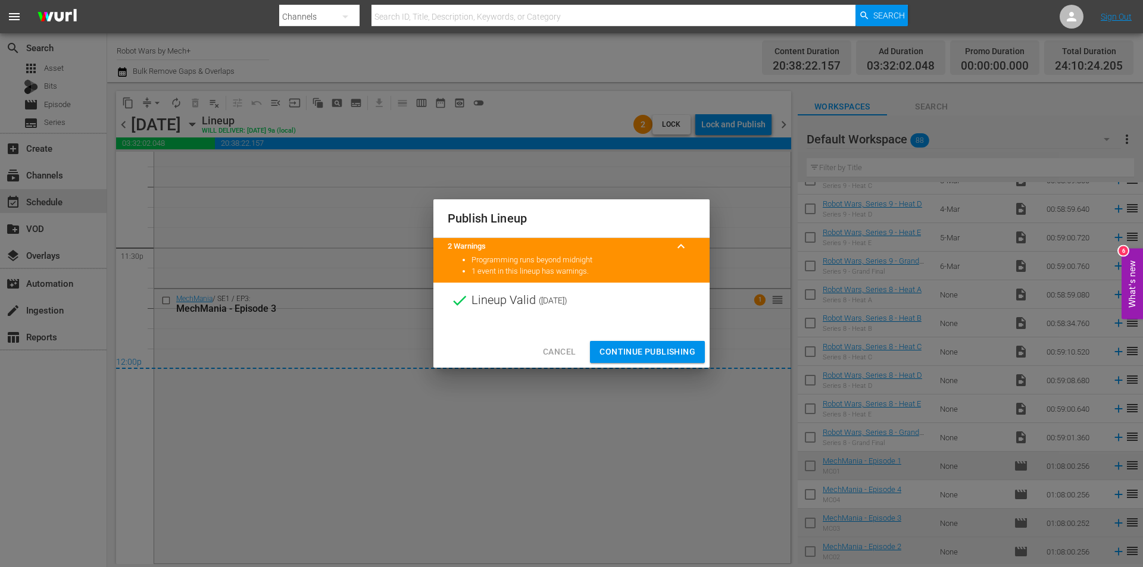
click at [624, 347] on span "Continue Publishing" at bounding box center [647, 352] width 96 height 15
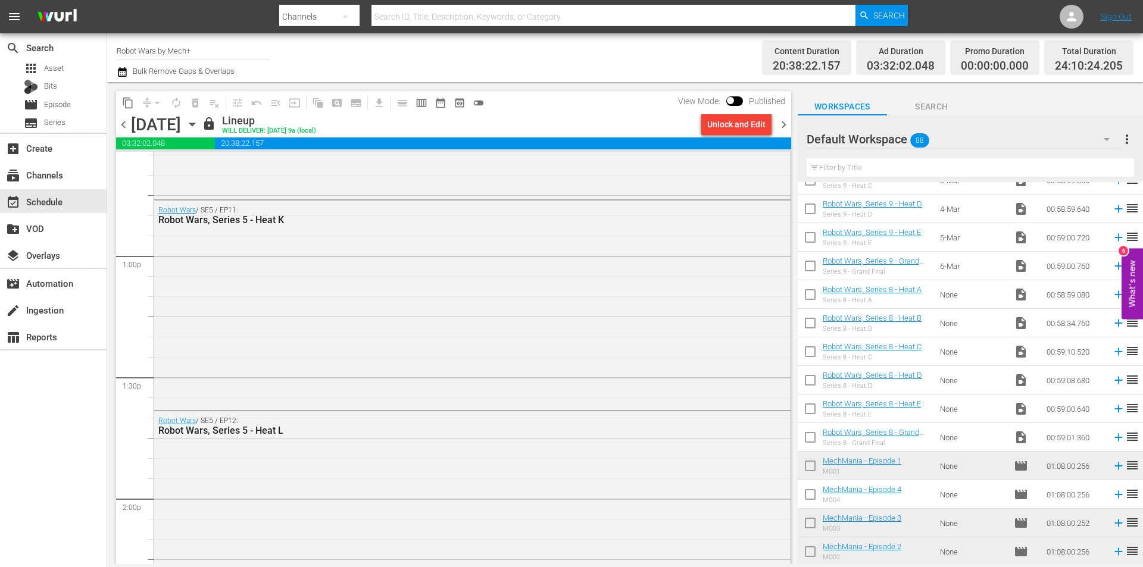
scroll to position [3052, 0]
click at [787, 124] on span "chevron_right" at bounding box center [783, 124] width 15 height 15
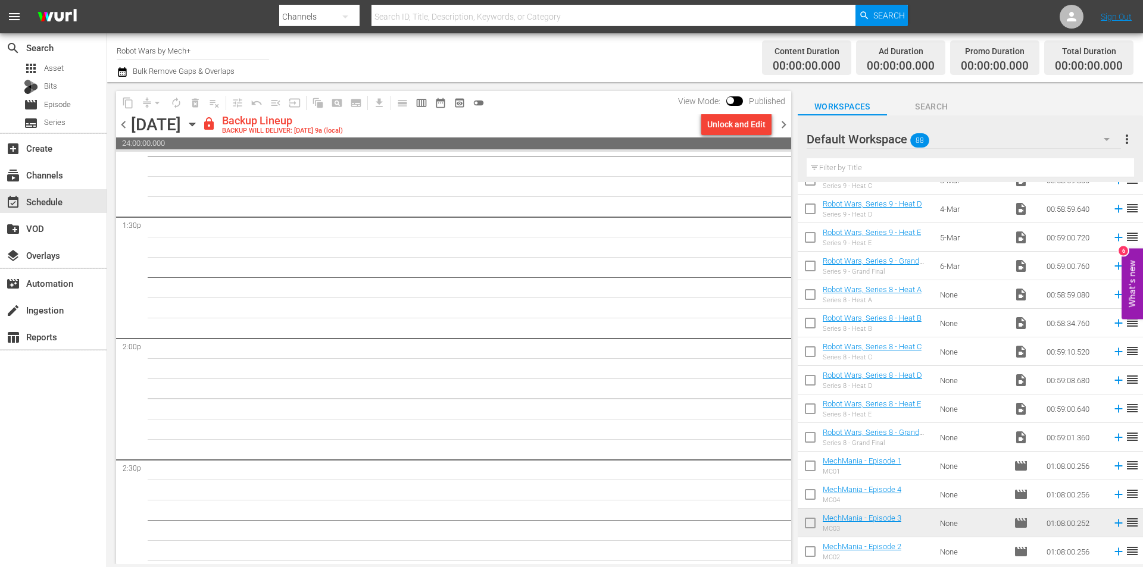
scroll to position [3194, 0]
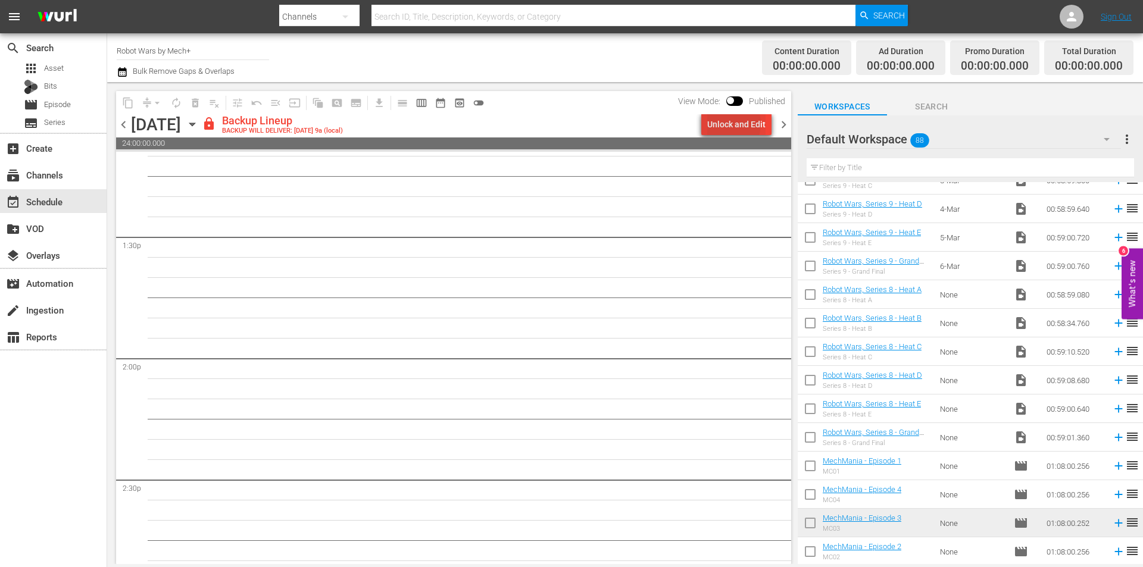
click at [727, 124] on div "Unlock and Edit" at bounding box center [736, 124] width 58 height 21
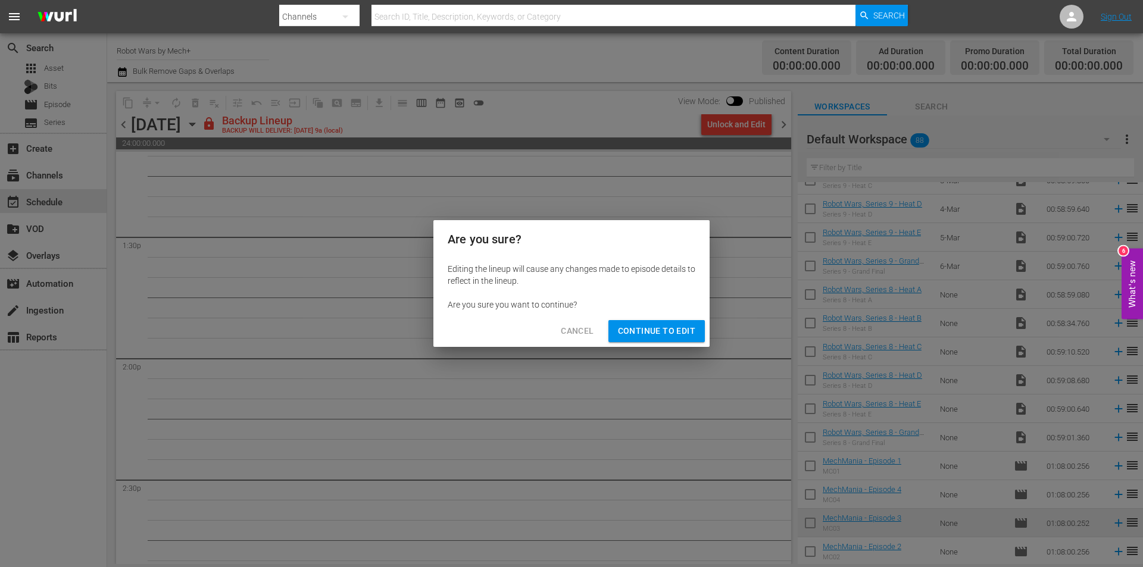
click at [667, 341] on button "Continue to Edit" at bounding box center [656, 331] width 96 height 22
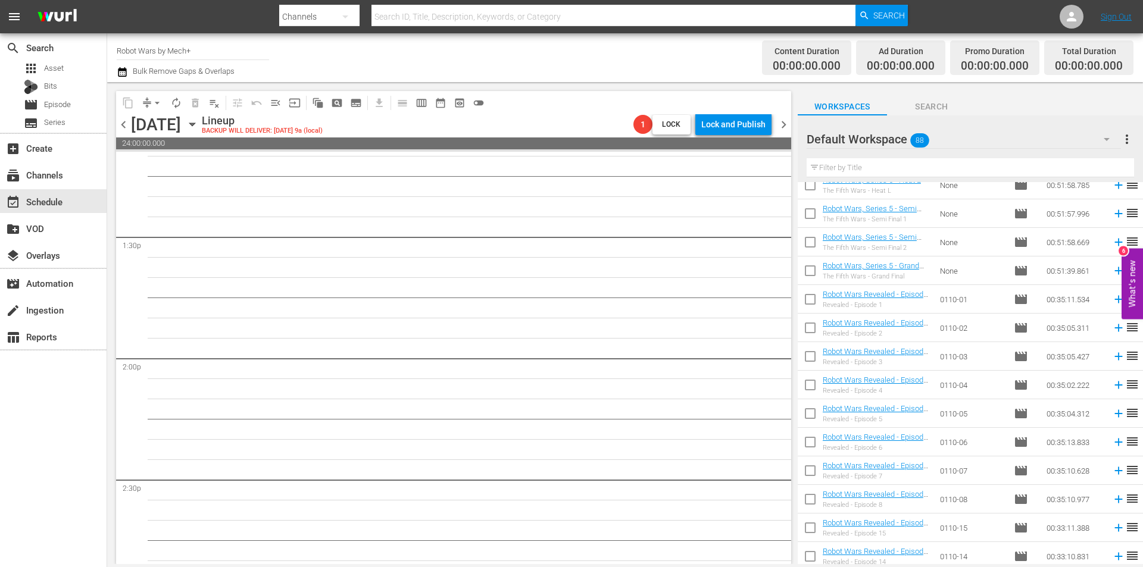
scroll to position [1386, 0]
click at [813, 410] on input "checkbox" at bounding box center [810, 413] width 25 height 25
checkbox input "true"
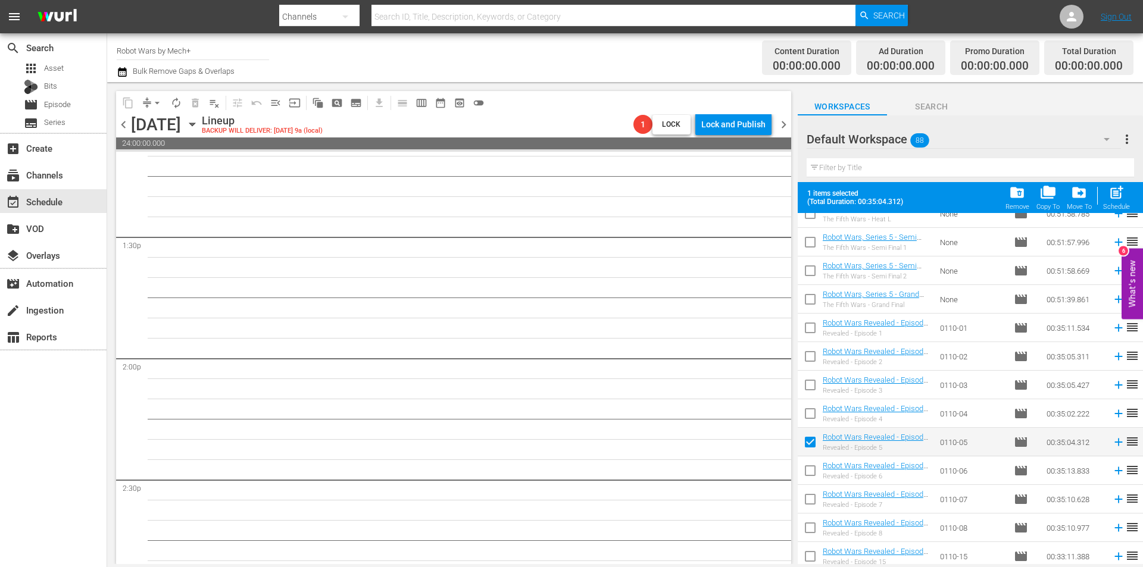
click at [813, 410] on input "checkbox" at bounding box center [810, 416] width 25 height 25
checkbox input "true"
drag, startPoint x: 807, startPoint y: 382, endPoint x: 808, endPoint y: 362, distance: 19.7
click at [807, 380] on input "checkbox" at bounding box center [810, 387] width 25 height 25
checkbox input "true"
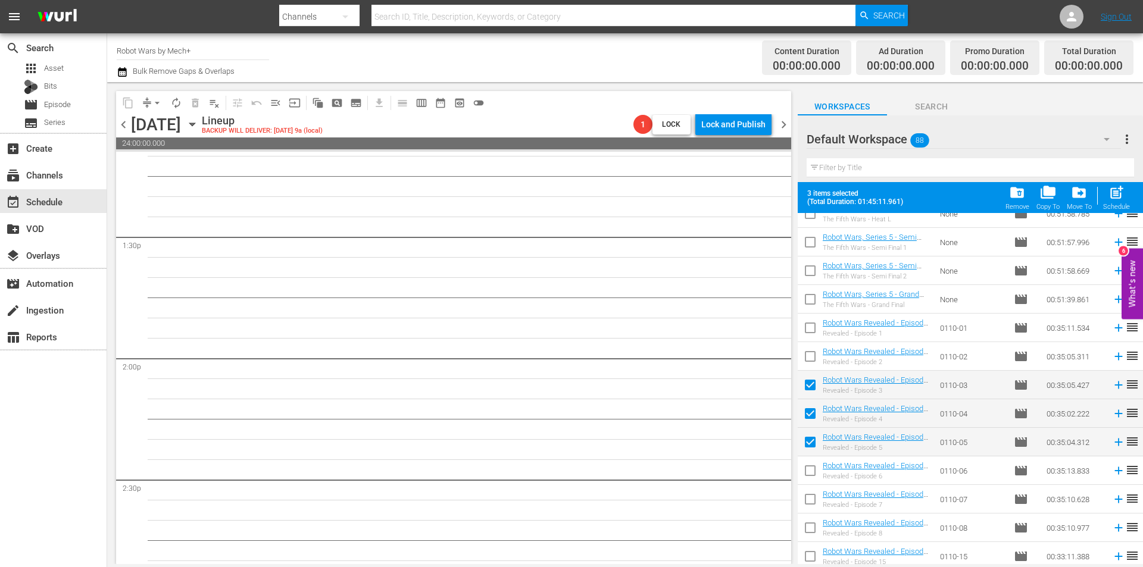
drag, startPoint x: 808, startPoint y: 354, endPoint x: 807, endPoint y: 339, distance: 14.3
click at [808, 353] on input "checkbox" at bounding box center [810, 358] width 25 height 25
checkbox input "true"
click at [807, 331] on input "checkbox" at bounding box center [810, 330] width 25 height 25
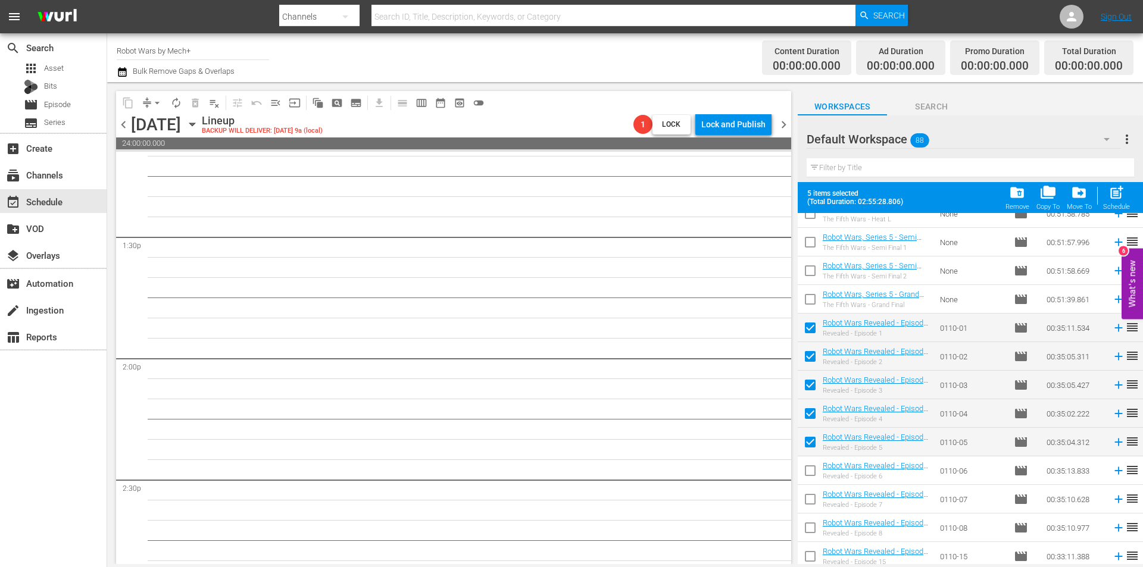
click at [1120, 207] on div "Schedule" at bounding box center [1116, 207] width 27 height 8
checkbox input "false"
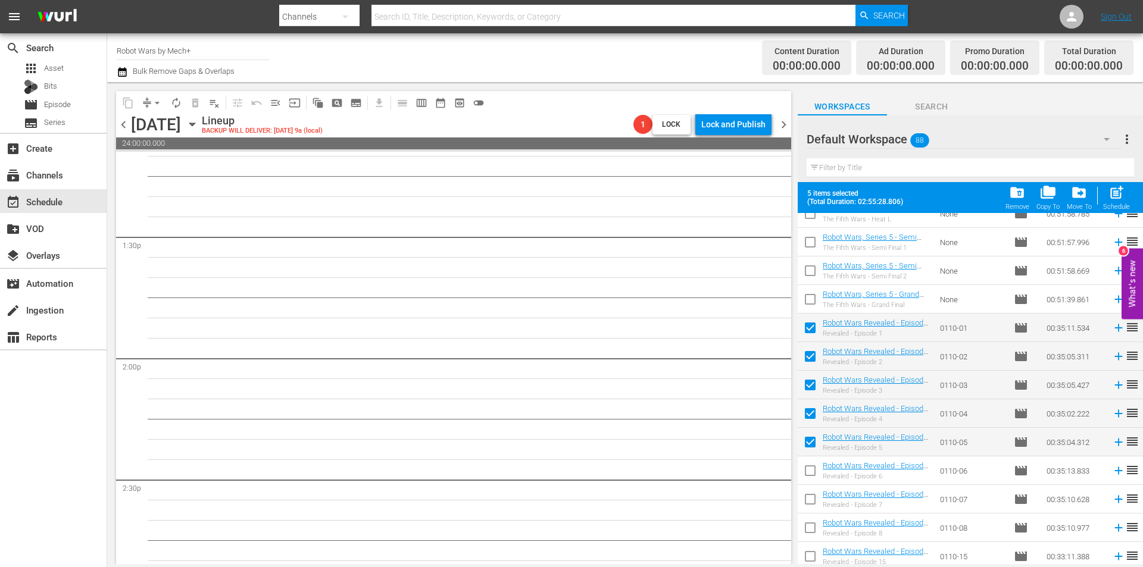
checkbox input "false"
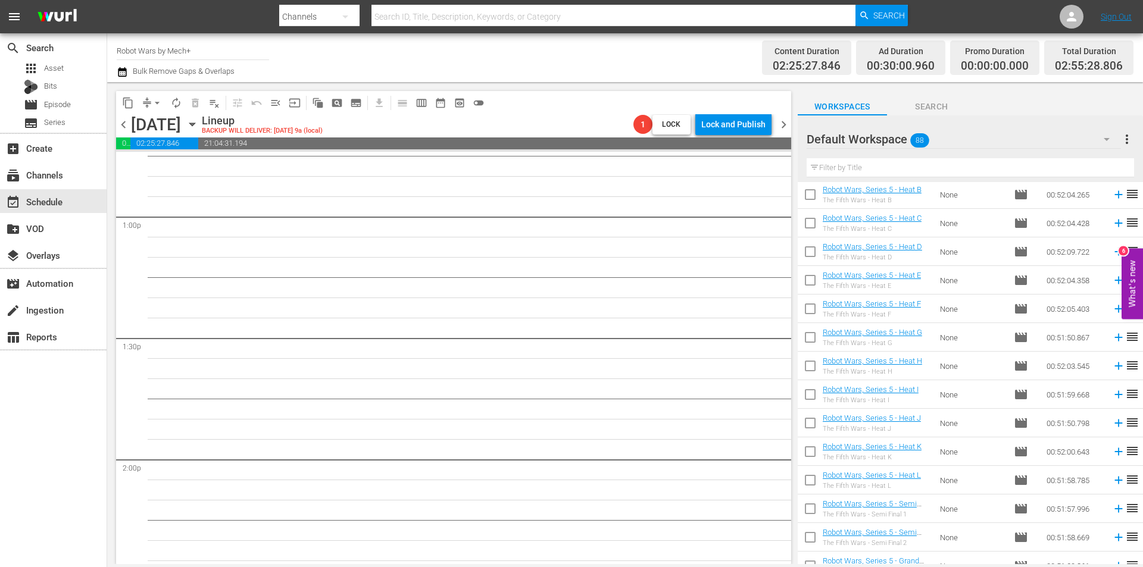
scroll to position [969, 0]
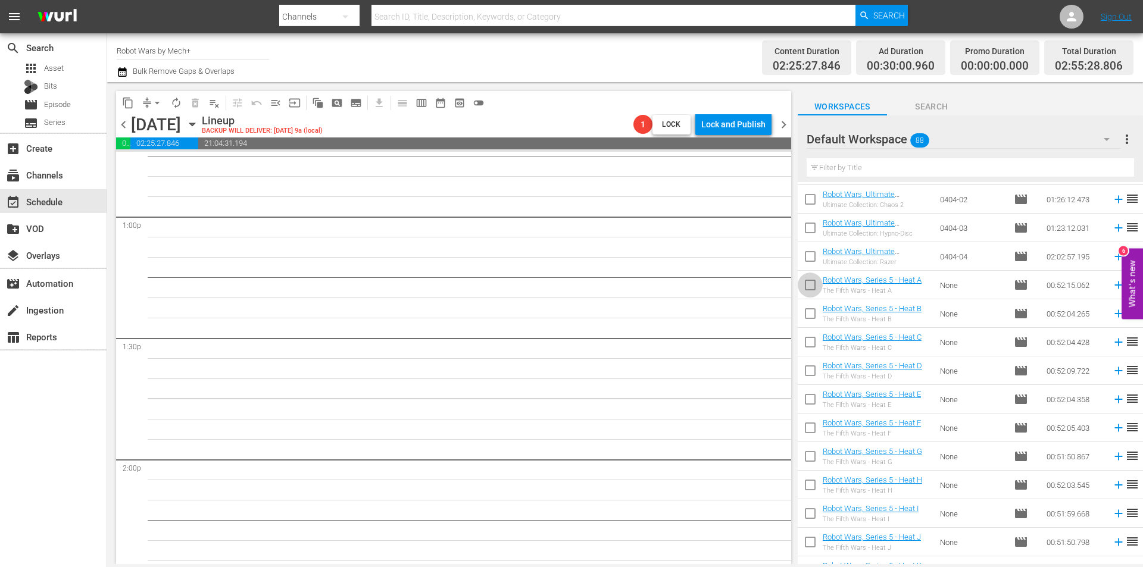
click at [804, 289] on input "checkbox" at bounding box center [810, 287] width 25 height 25
checkbox input "true"
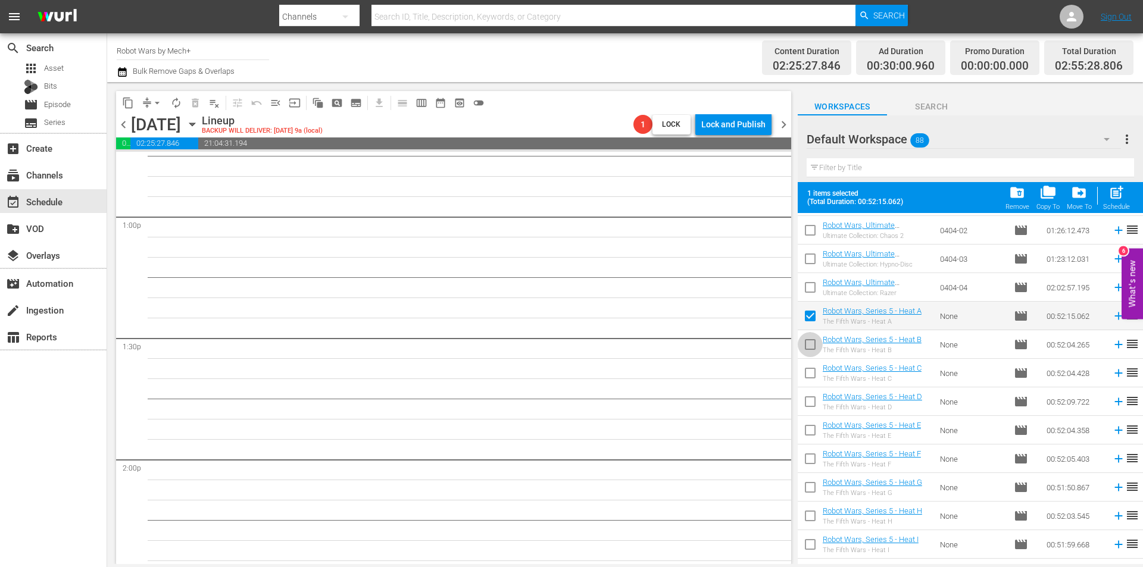
click at [808, 343] on input "checkbox" at bounding box center [810, 347] width 25 height 25
checkbox input "true"
click at [806, 373] on input "checkbox" at bounding box center [810, 375] width 25 height 25
checkbox input "true"
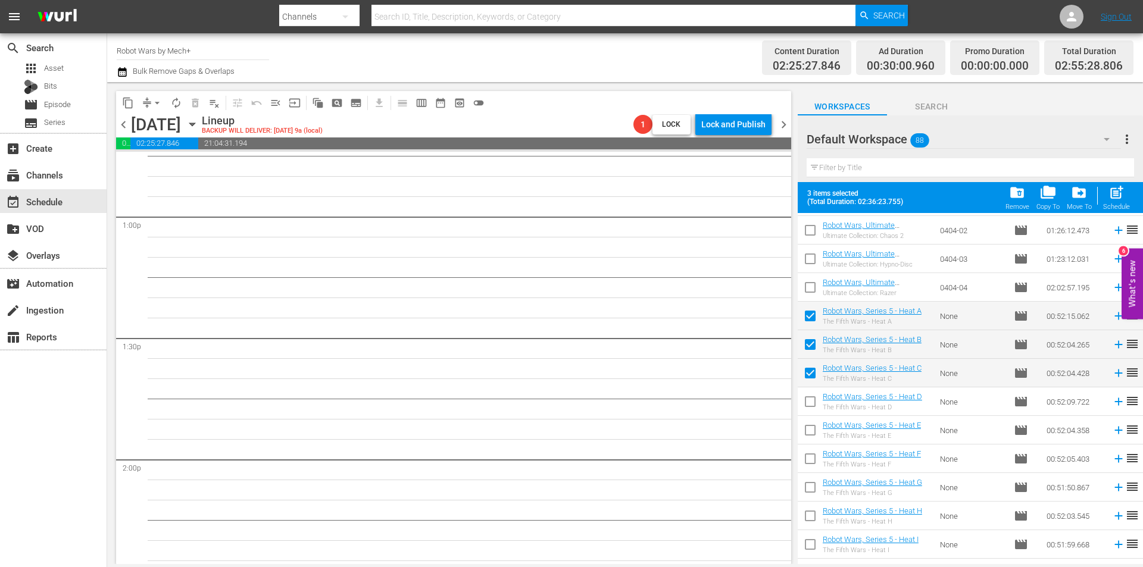
click at [809, 396] on input "checkbox" at bounding box center [810, 404] width 25 height 25
checkbox input "true"
drag, startPoint x: 813, startPoint y: 435, endPoint x: 813, endPoint y: 441, distance: 6.5
click at [813, 435] on input "checkbox" at bounding box center [810, 432] width 25 height 25
checkbox input "true"
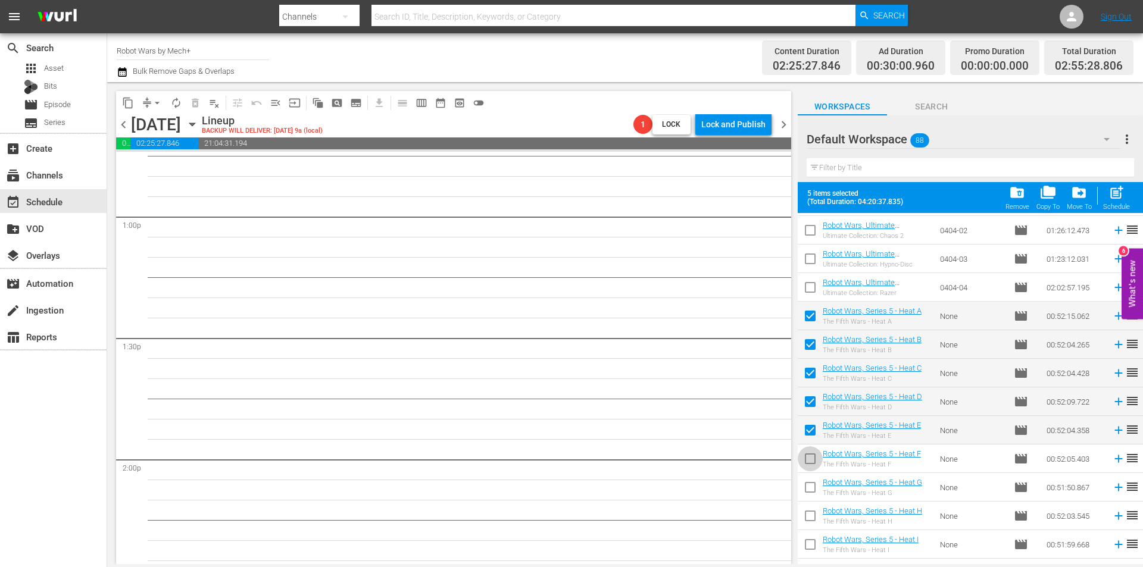
click at [809, 460] on input "checkbox" at bounding box center [810, 461] width 25 height 25
checkbox input "true"
click at [809, 482] on input "checkbox" at bounding box center [810, 489] width 25 height 25
checkbox input "true"
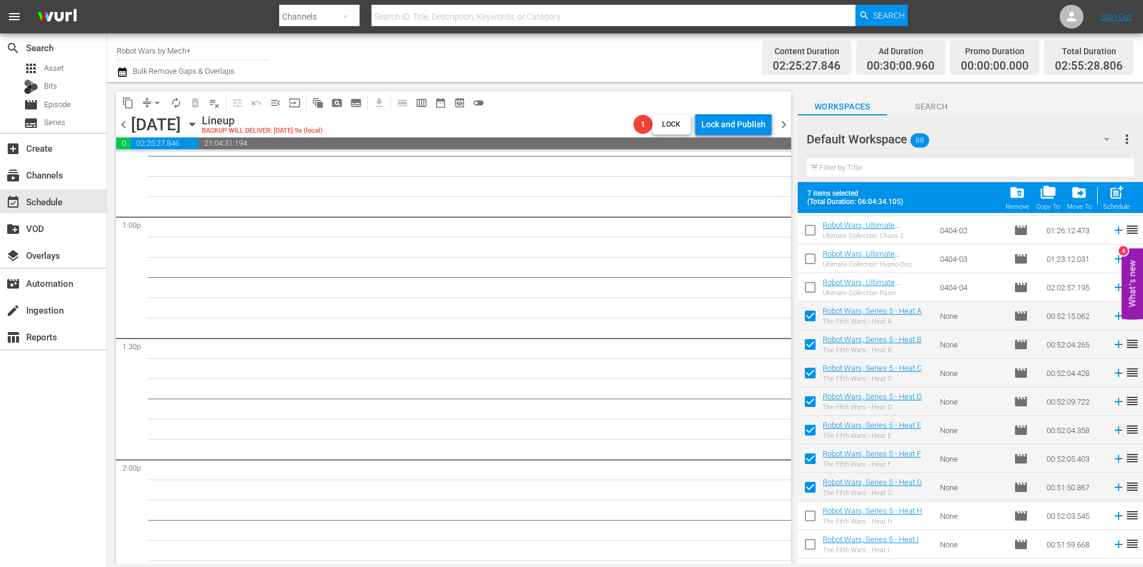
click at [806, 514] on input "checkbox" at bounding box center [810, 518] width 25 height 25
checkbox input "true"
drag, startPoint x: 808, startPoint y: 539, endPoint x: 865, endPoint y: 475, distance: 85.2
click at [809, 539] on input "checkbox" at bounding box center [810, 547] width 25 height 25
checkbox input "true"
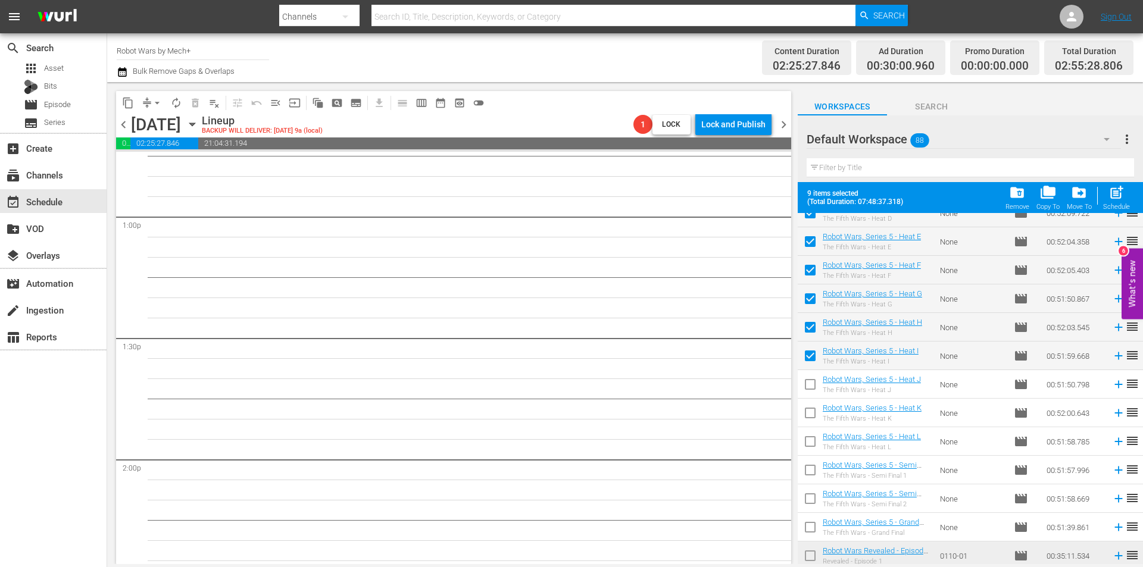
scroll to position [1207, 0]
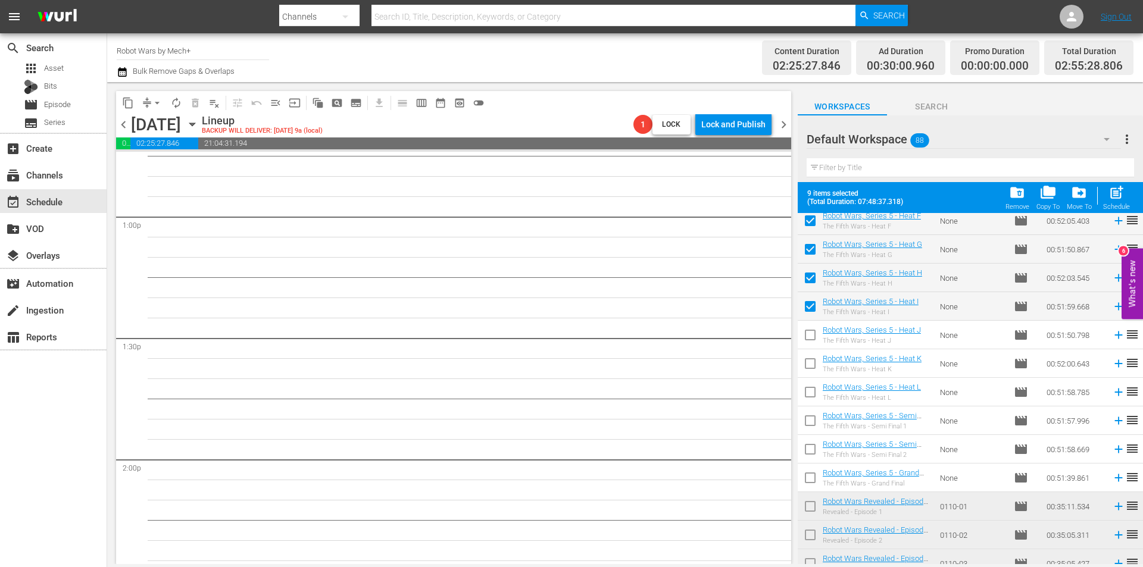
drag, startPoint x: 802, startPoint y: 334, endPoint x: 806, endPoint y: 357, distance: 22.9
click at [803, 334] on input "checkbox" at bounding box center [810, 337] width 25 height 25
checkbox input "true"
click at [806, 361] on input "checkbox" at bounding box center [810, 366] width 25 height 25
checkbox input "true"
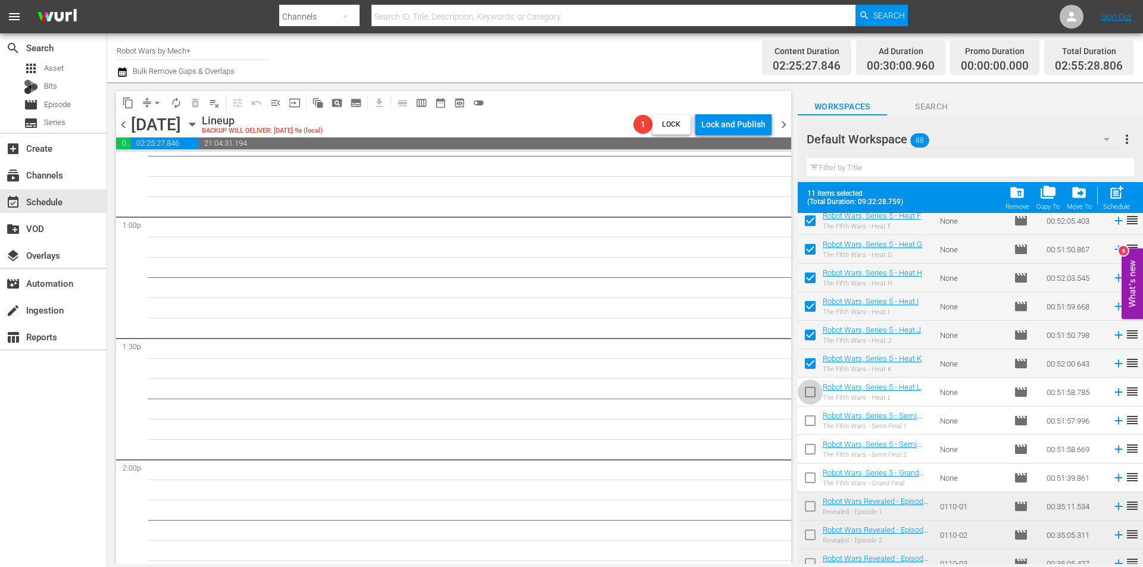
click at [811, 390] on input "checkbox" at bounding box center [810, 394] width 25 height 25
checkbox input "true"
click at [1119, 191] on span "post_add" at bounding box center [1116, 193] width 16 height 16
checkbox input "false"
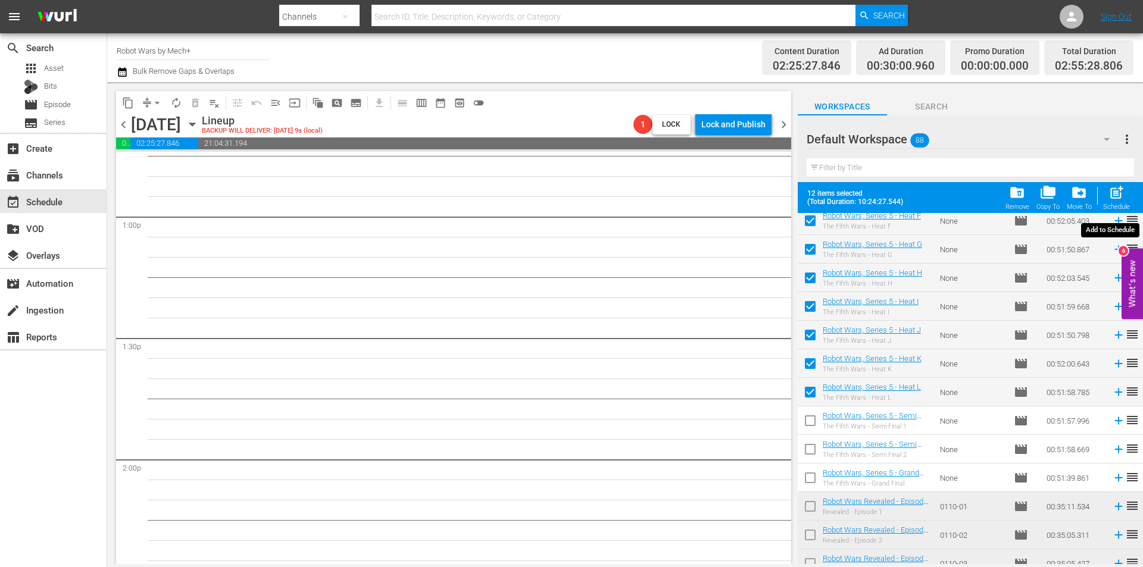
checkbox input "false"
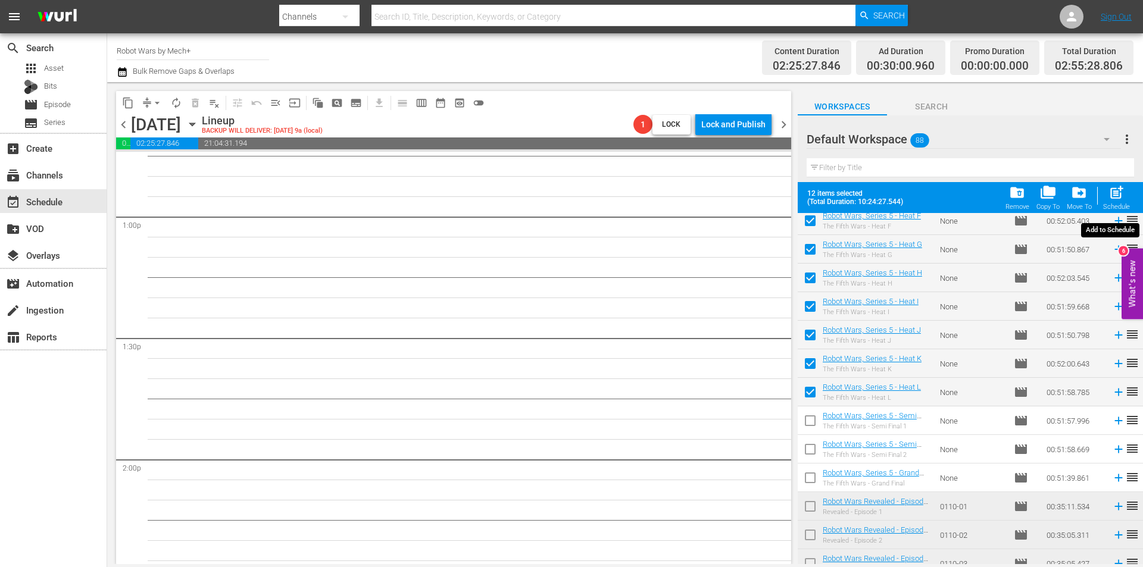
checkbox input "false"
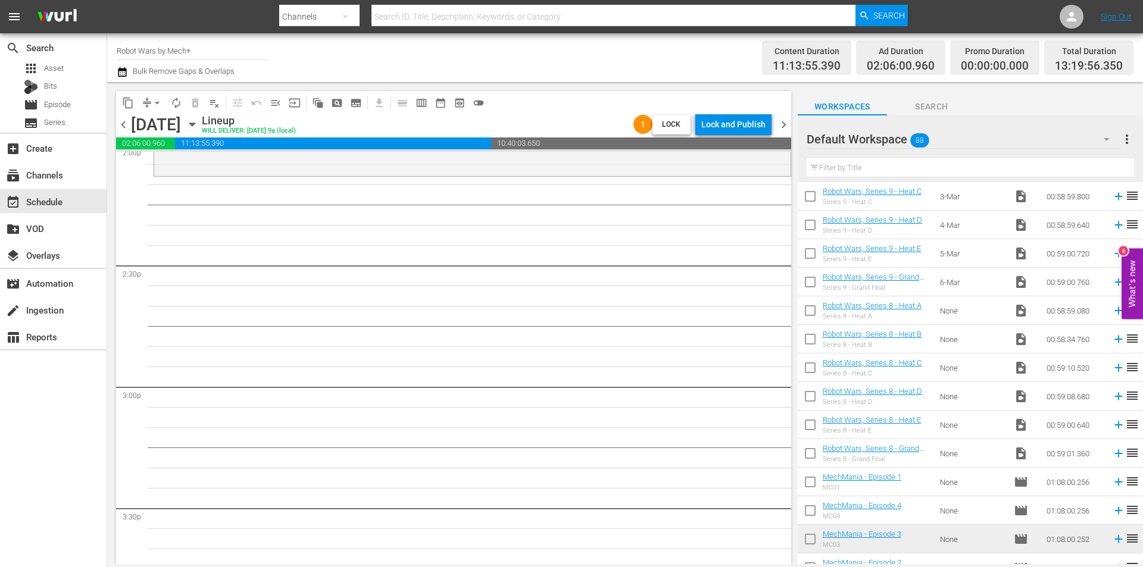
scroll to position [2160, 0]
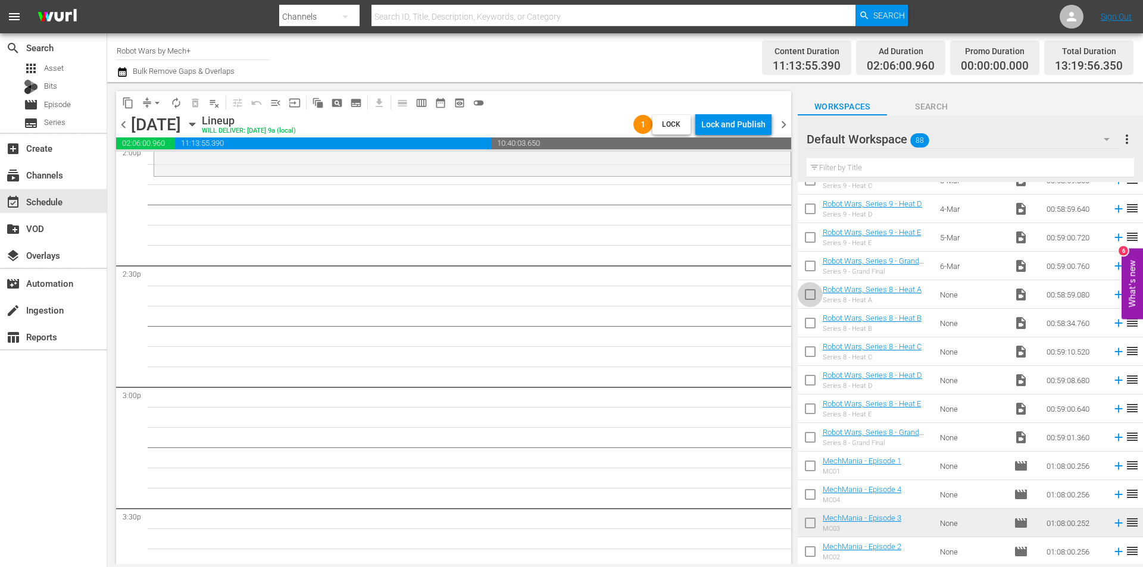
click at [810, 295] on input "checkbox" at bounding box center [810, 297] width 25 height 25
checkbox input "true"
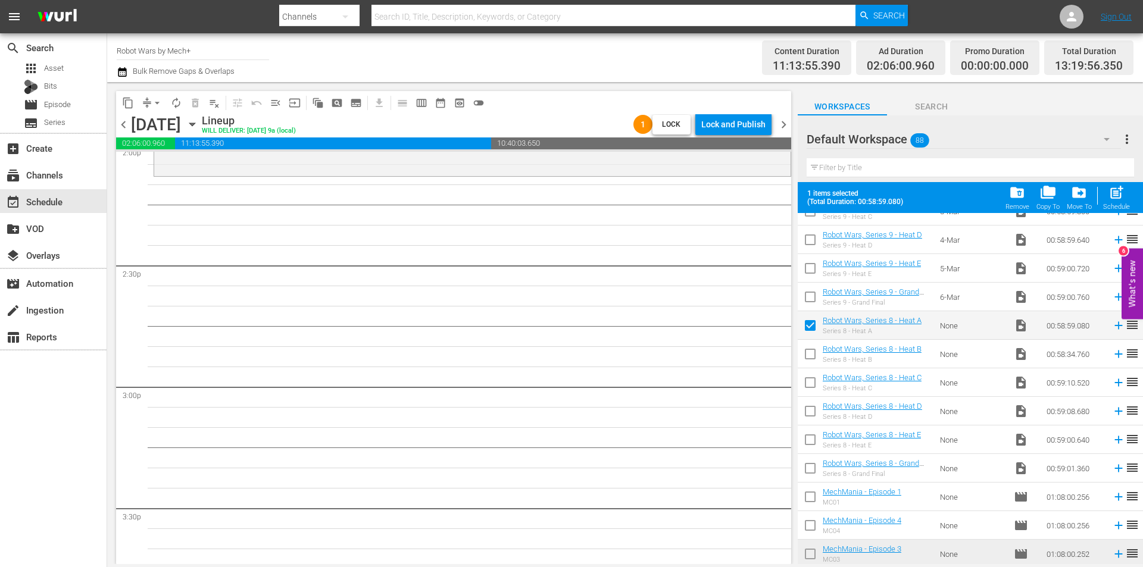
click at [807, 354] on input "checkbox" at bounding box center [810, 356] width 25 height 25
checkbox input "true"
click at [807, 383] on input "checkbox" at bounding box center [810, 385] width 25 height 25
checkbox input "true"
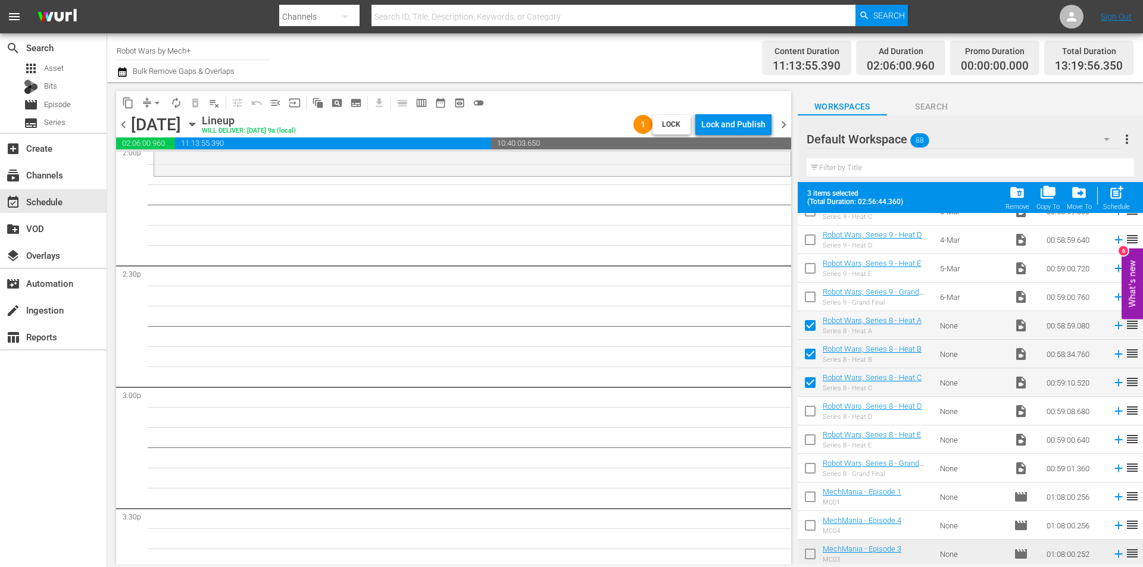
click at [808, 408] on input "checkbox" at bounding box center [810, 413] width 25 height 25
checkbox input "true"
drag, startPoint x: 807, startPoint y: 438, endPoint x: 806, endPoint y: 455, distance: 17.3
click at [807, 438] on input "checkbox" at bounding box center [810, 442] width 25 height 25
checkbox input "true"
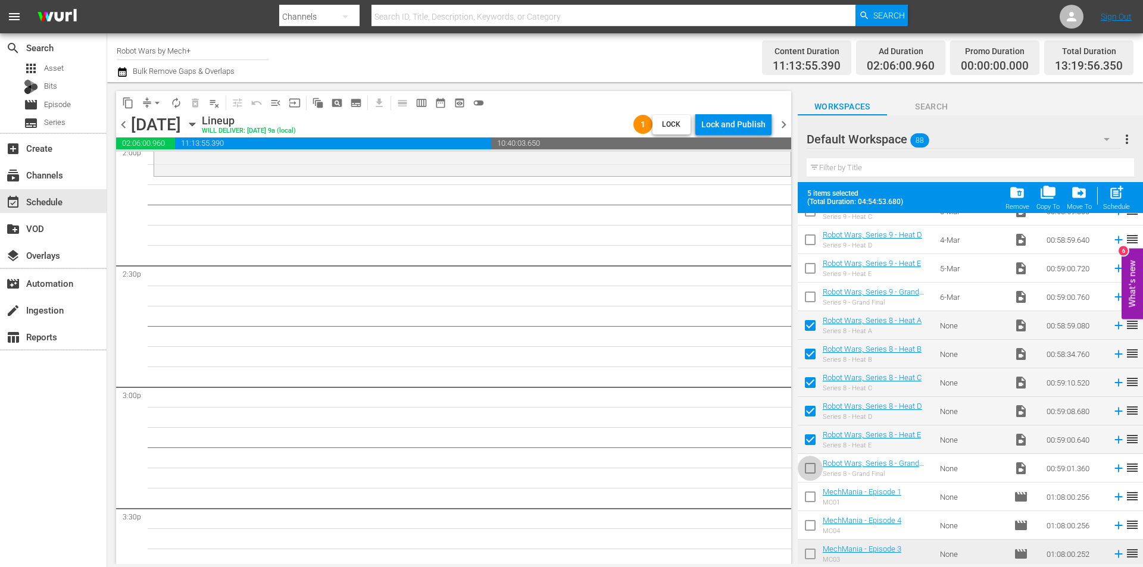
click at [806, 463] on input "checkbox" at bounding box center [810, 470] width 25 height 25
checkbox input "true"
click at [1116, 197] on span "post_add" at bounding box center [1116, 193] width 16 height 16
checkbox input "false"
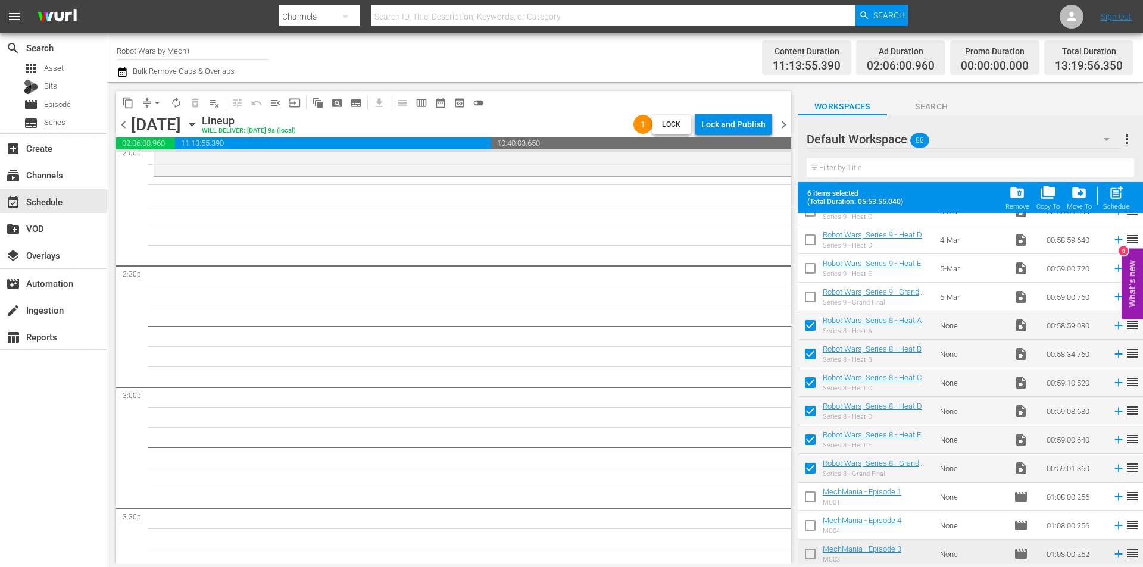
checkbox input "false"
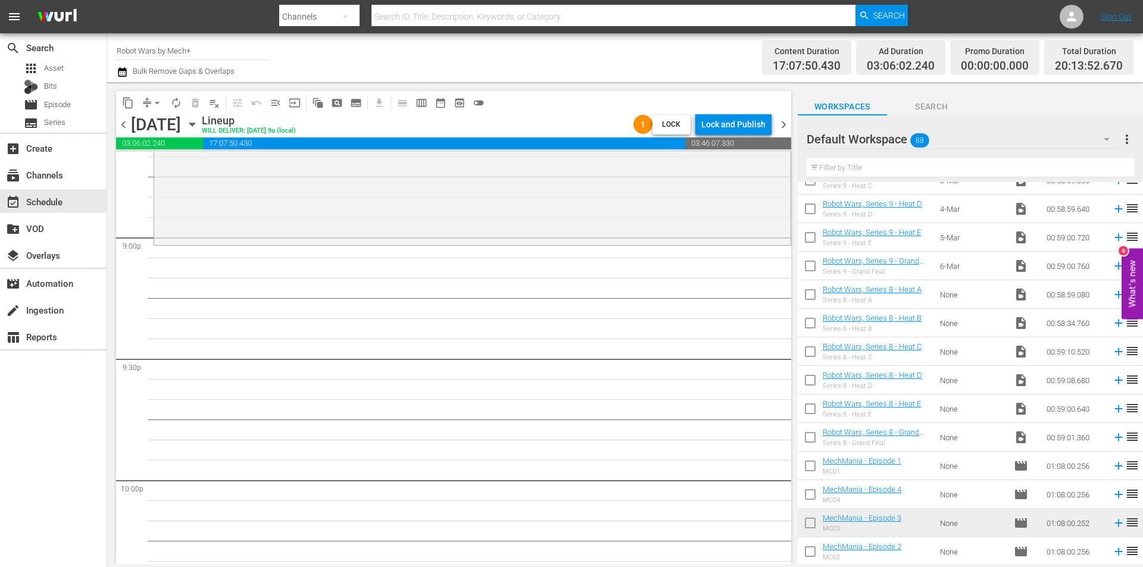
scroll to position [5015, 0]
click at [340, 227] on div "Delete Event" at bounding box center [353, 228] width 94 height 16
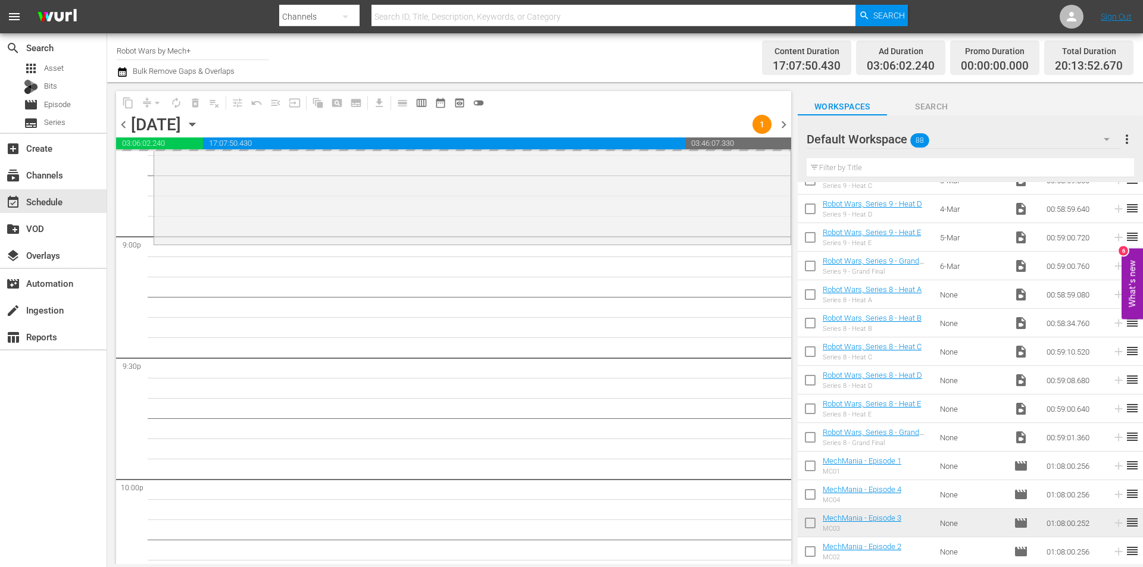
scroll to position [4718, 0]
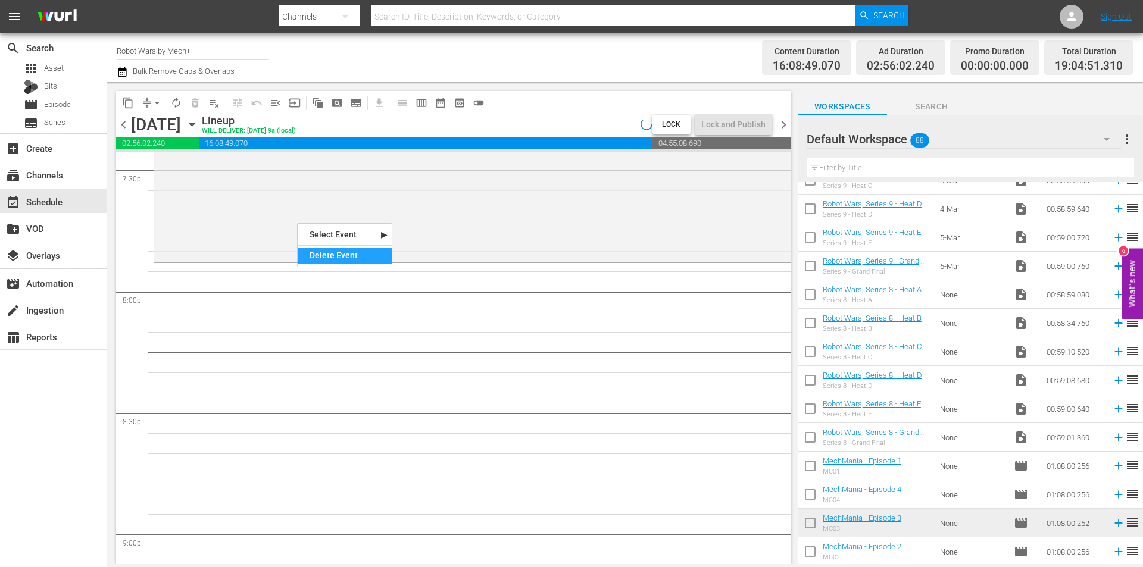
click at [313, 253] on div "Delete Event" at bounding box center [345, 256] width 94 height 16
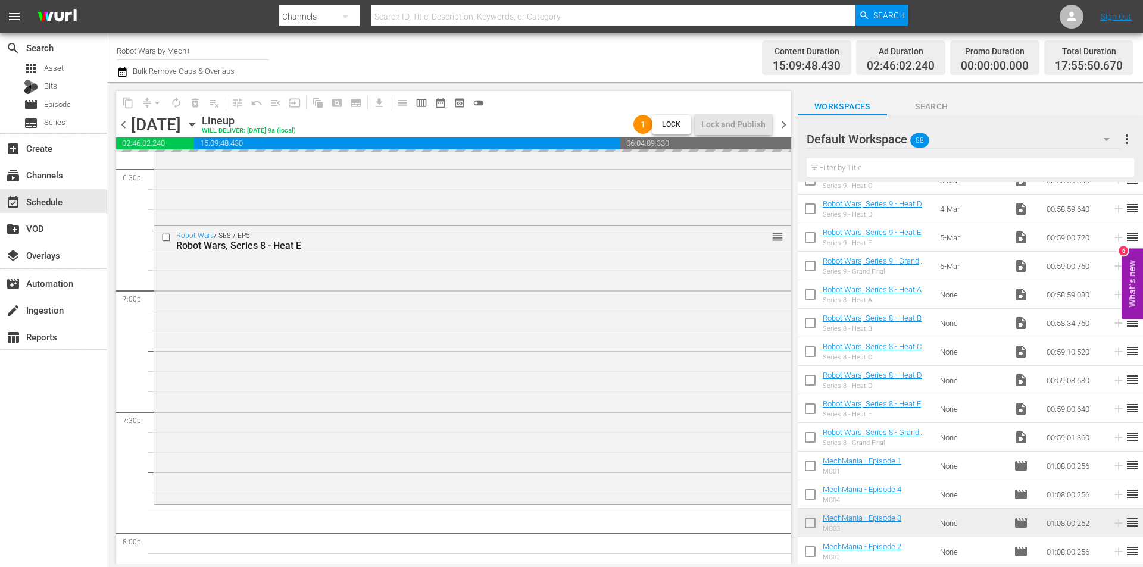
scroll to position [4360, 0]
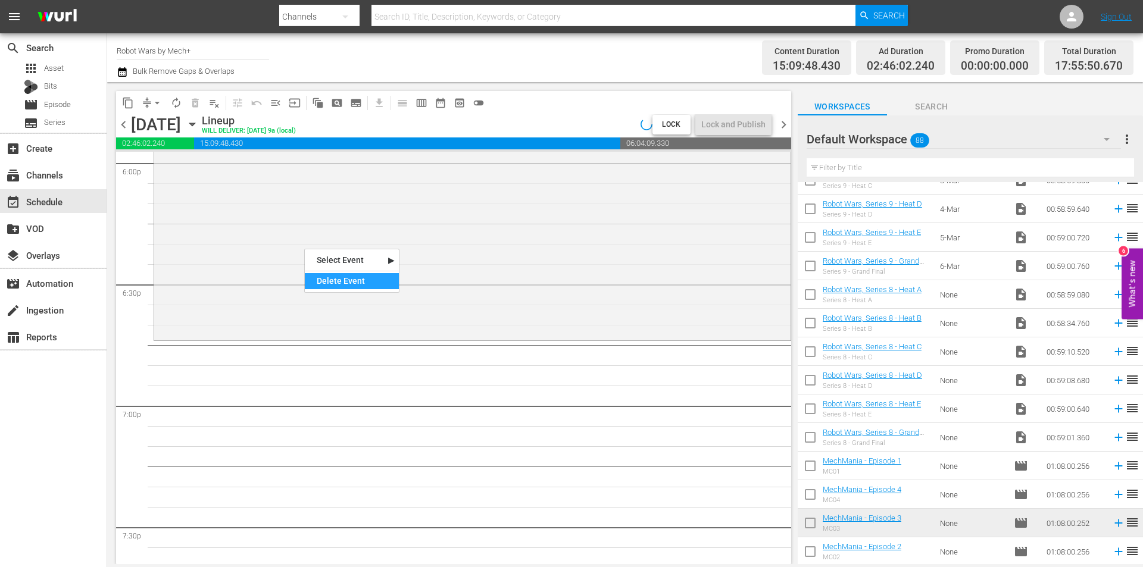
click at [341, 282] on div "Delete Event" at bounding box center [352, 281] width 94 height 16
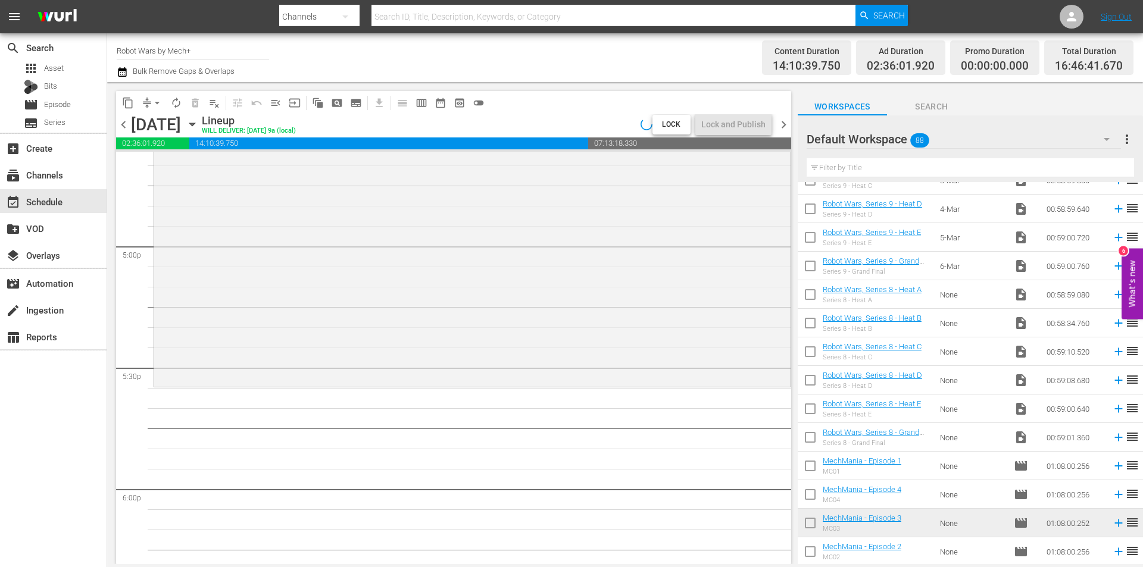
scroll to position [4003, 0]
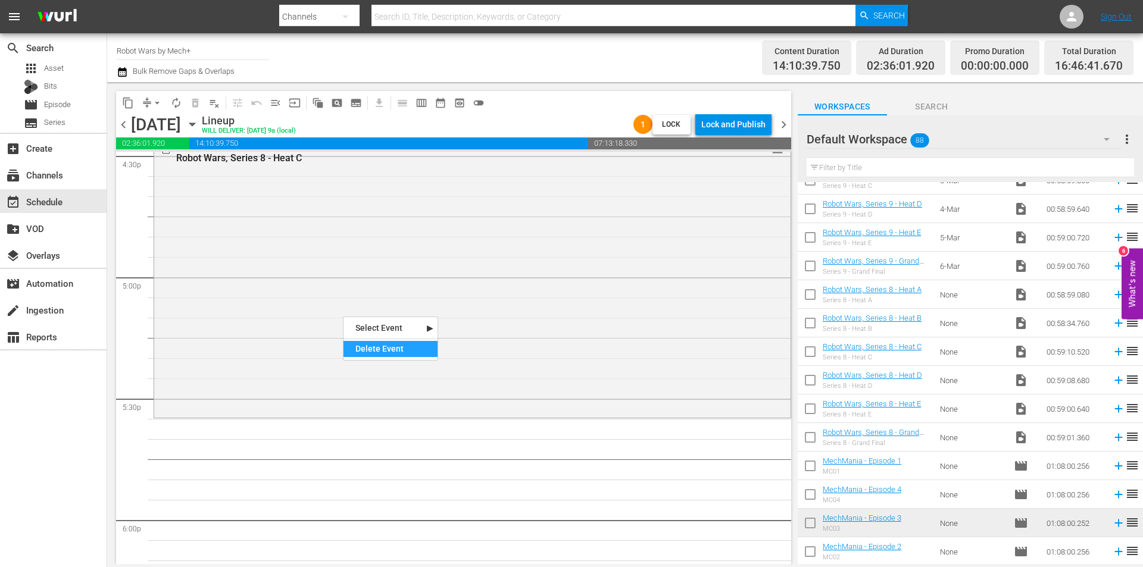
click at [383, 348] on div "Delete Event" at bounding box center [390, 349] width 94 height 16
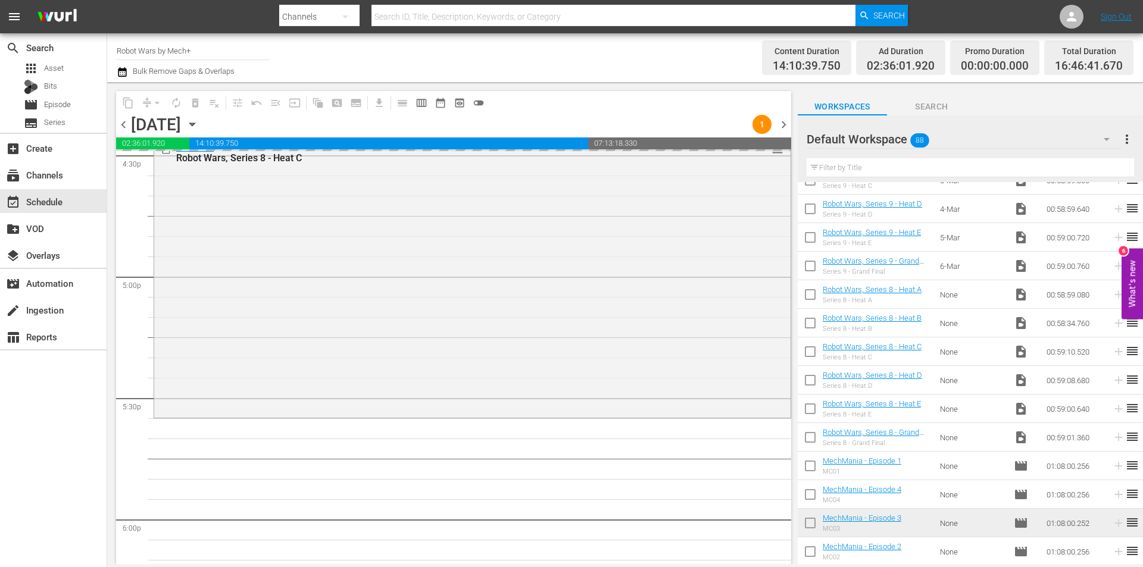
scroll to position [3706, 0]
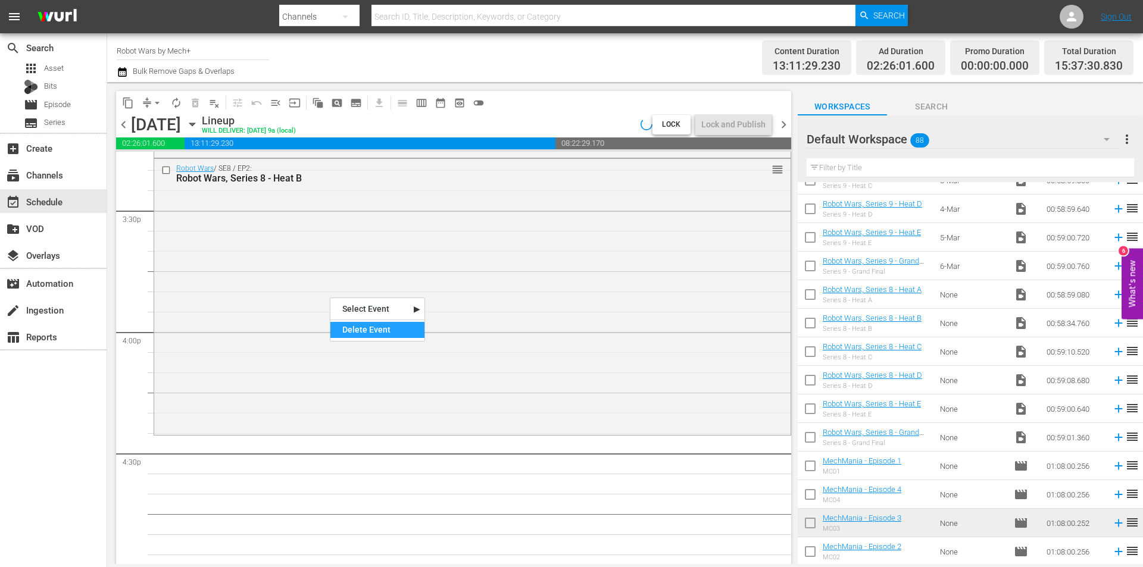
click at [359, 323] on div "Delete Event" at bounding box center [377, 330] width 94 height 16
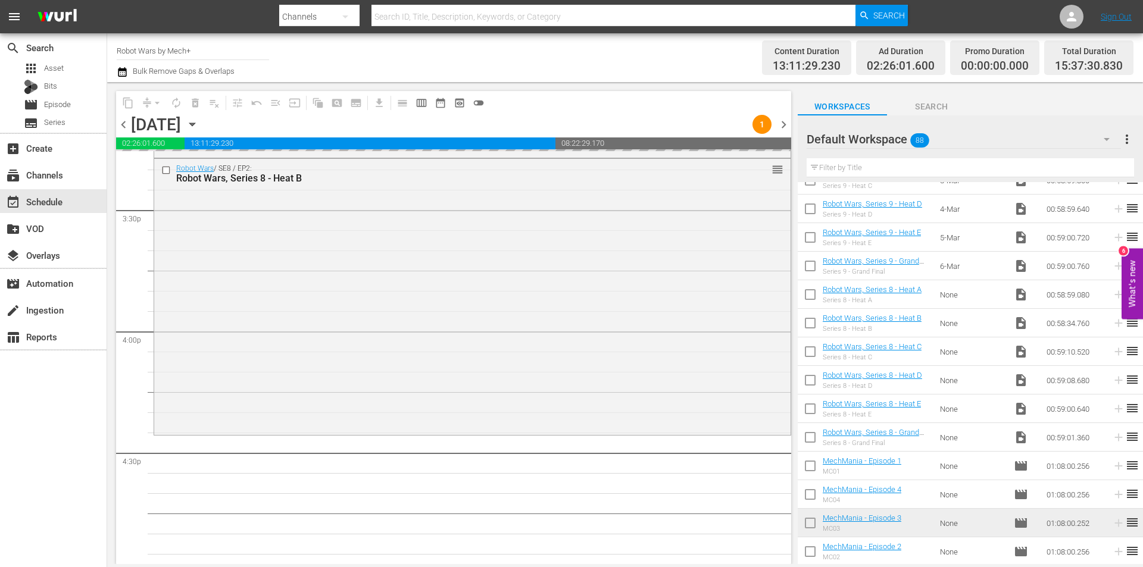
scroll to position [3467, 0]
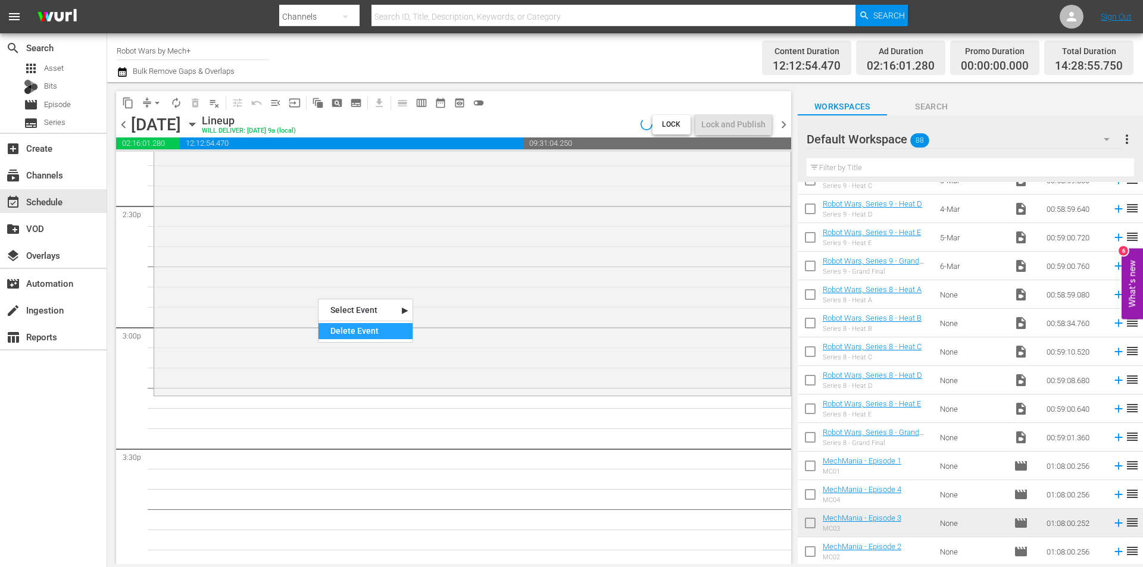
click at [352, 329] on div "Delete Event" at bounding box center [365, 331] width 94 height 16
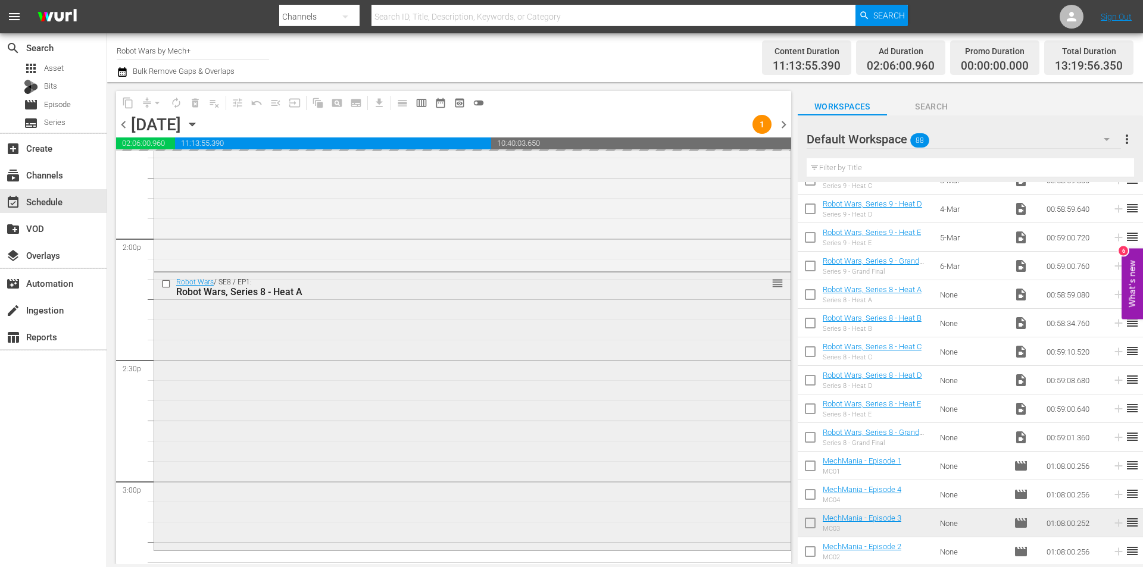
scroll to position [3289, 0]
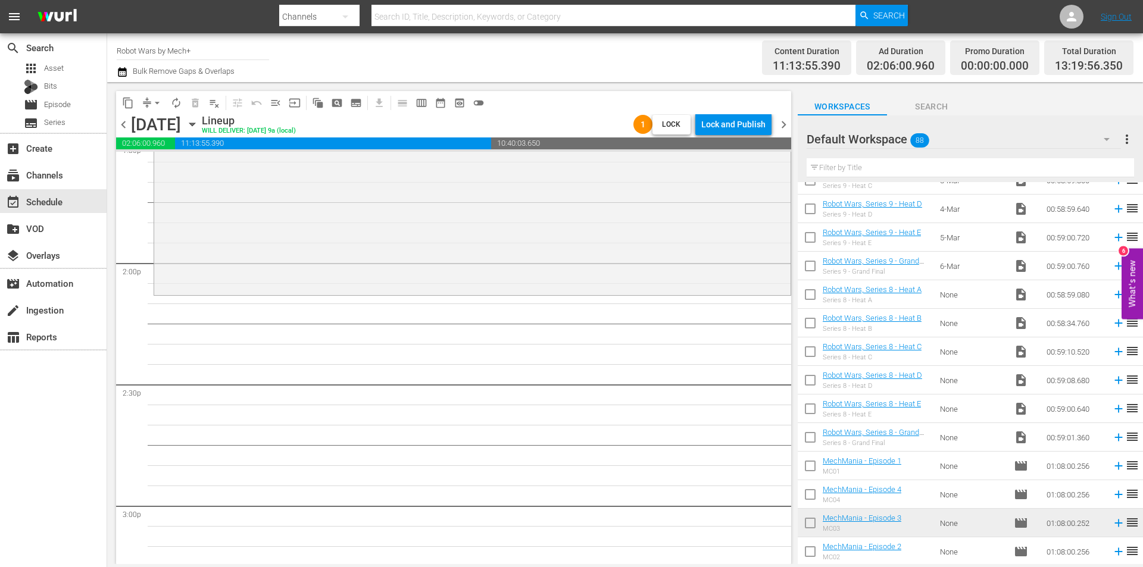
click at [814, 434] on input "checkbox" at bounding box center [810, 439] width 25 height 25
checkbox input "true"
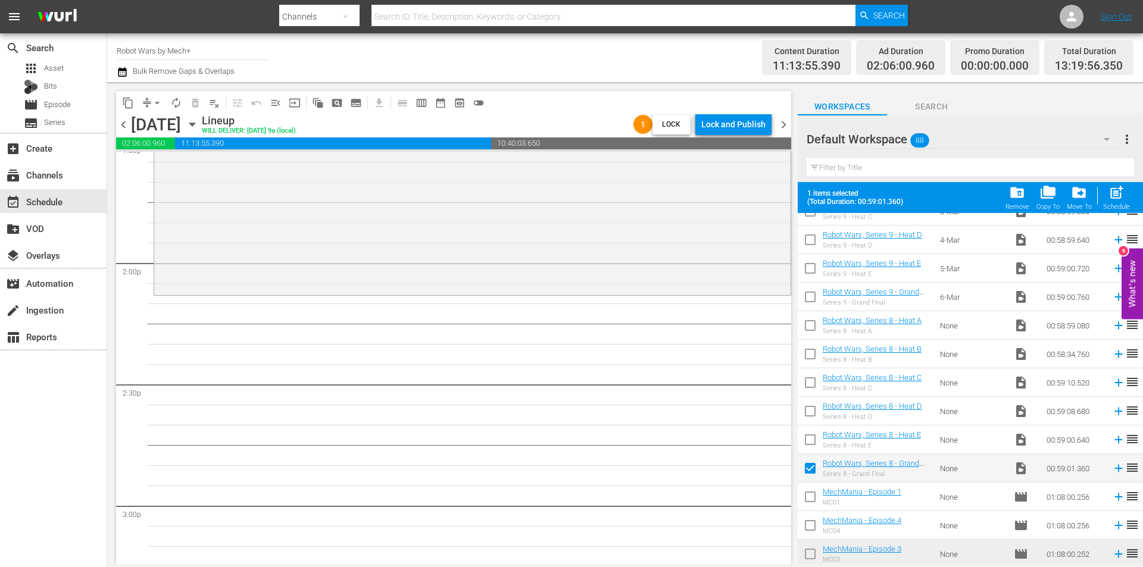
drag, startPoint x: 814, startPoint y: 434, endPoint x: 812, endPoint y: 423, distance: 10.9
click at [813, 434] on input "checkbox" at bounding box center [810, 442] width 25 height 25
checkbox input "true"
click at [811, 414] on input "checkbox" at bounding box center [810, 413] width 25 height 25
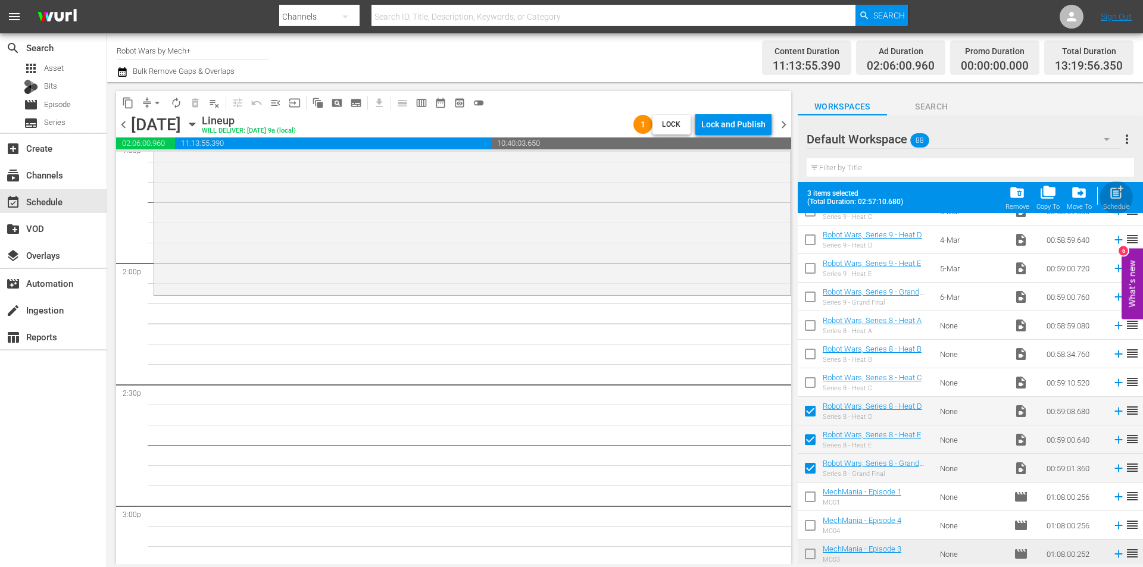
click at [1116, 198] on span "post_add" at bounding box center [1116, 193] width 16 height 16
checkbox input "false"
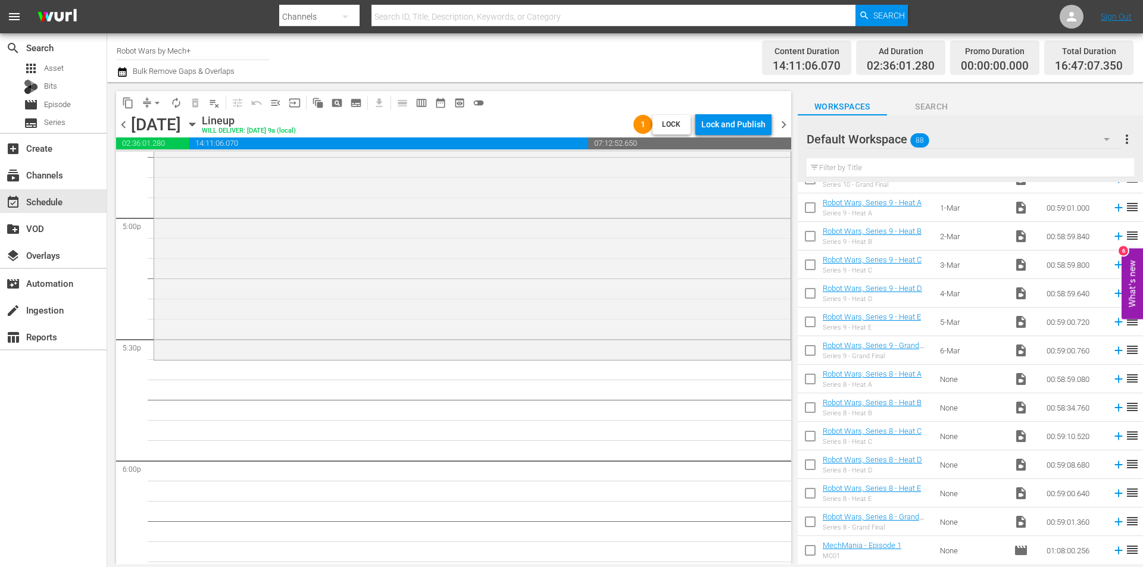
scroll to position [2041, 0]
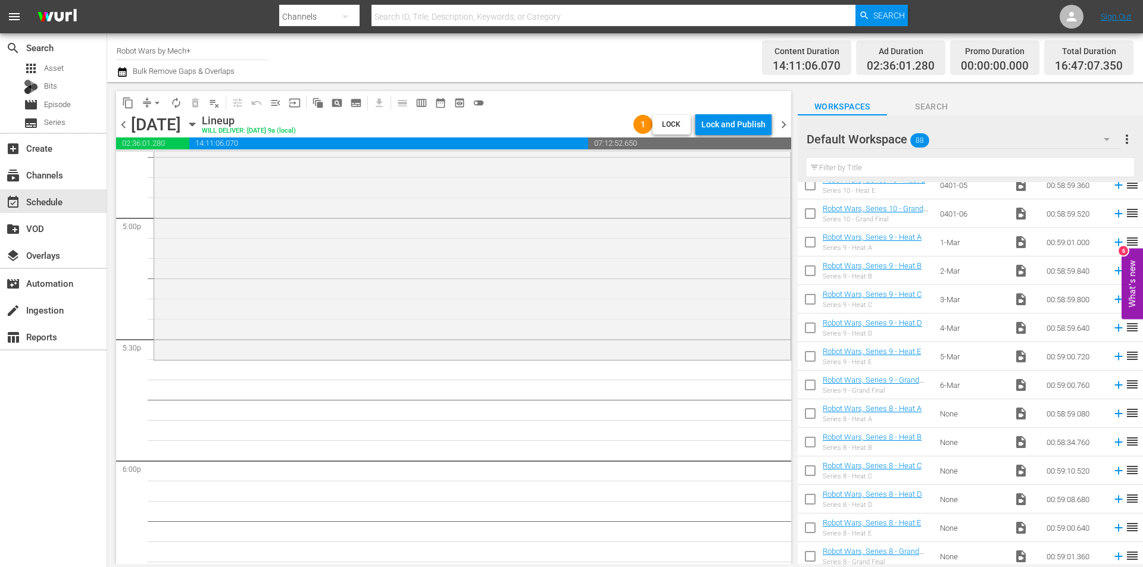
click at [806, 240] on input "checkbox" at bounding box center [810, 244] width 25 height 25
checkbox input "true"
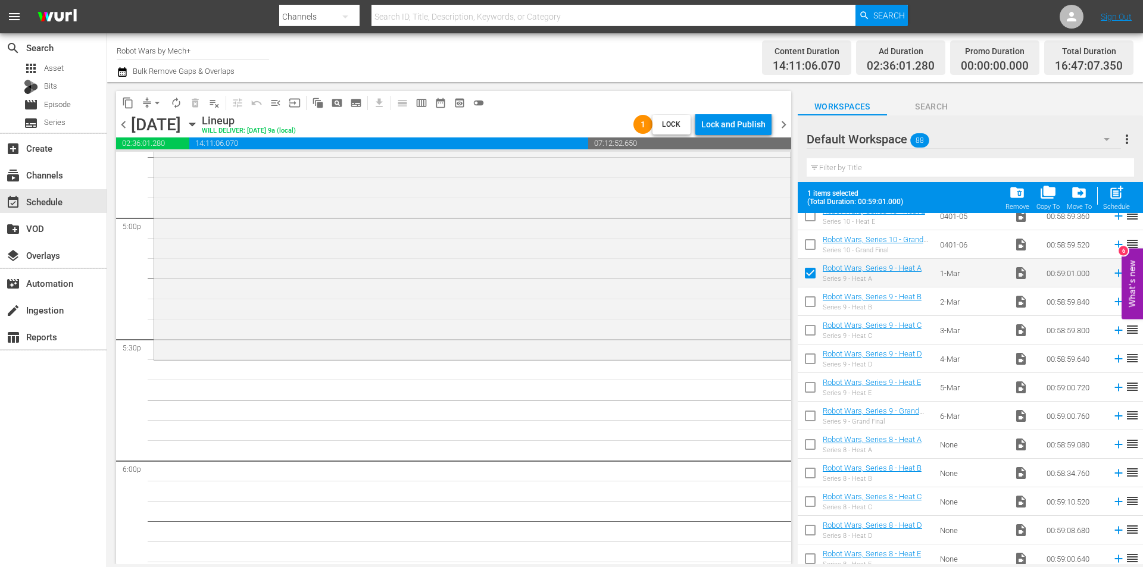
click at [810, 298] on input "checkbox" at bounding box center [810, 304] width 25 height 25
checkbox input "true"
click at [805, 324] on input "checkbox" at bounding box center [810, 332] width 25 height 25
checkbox input "true"
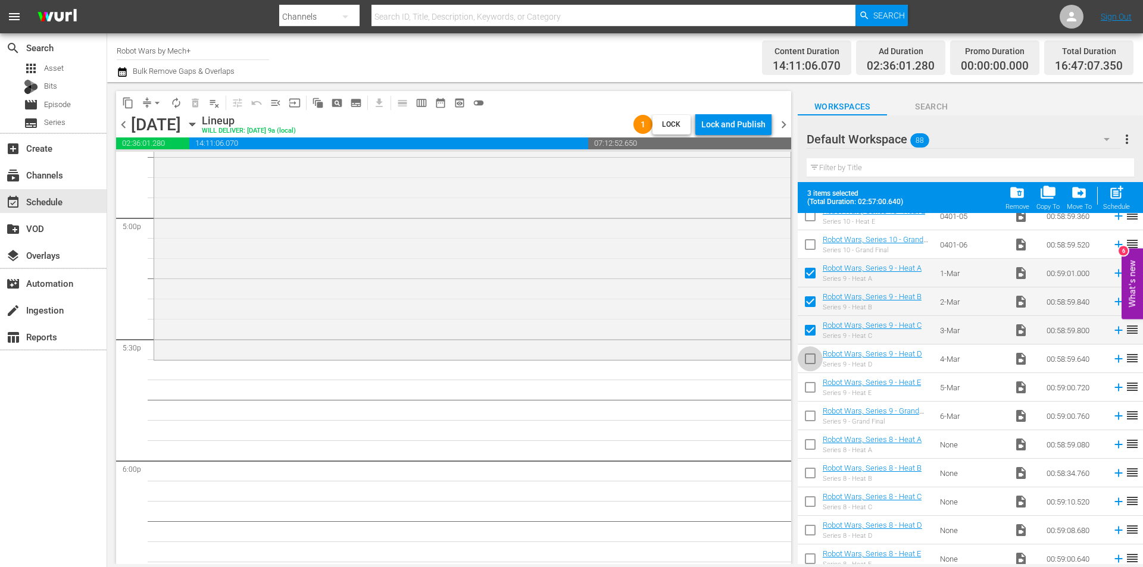
click at [809, 352] on input "checkbox" at bounding box center [810, 361] width 25 height 25
checkbox input "true"
click at [809, 386] on input "checkbox" at bounding box center [810, 389] width 25 height 25
checkbox input "true"
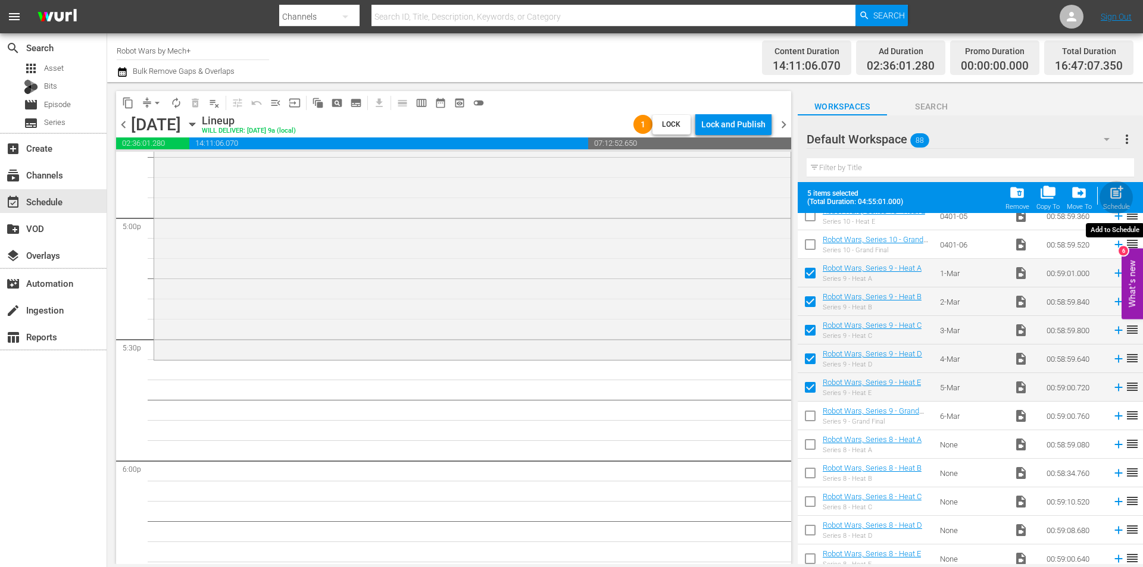
click at [1119, 195] on span "post_add" at bounding box center [1116, 193] width 16 height 16
checkbox input "false"
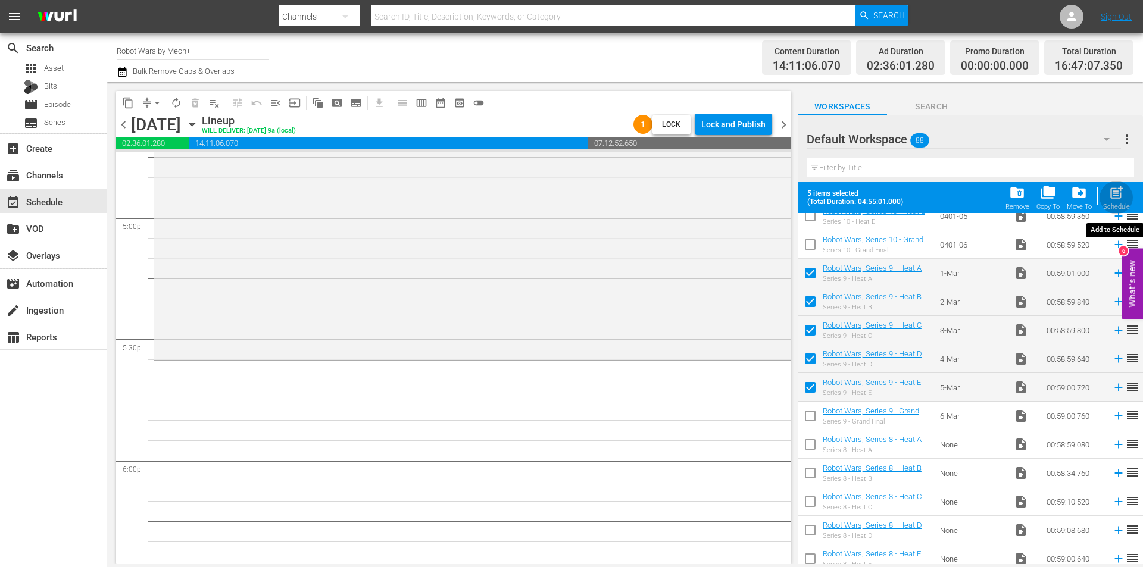
checkbox input "false"
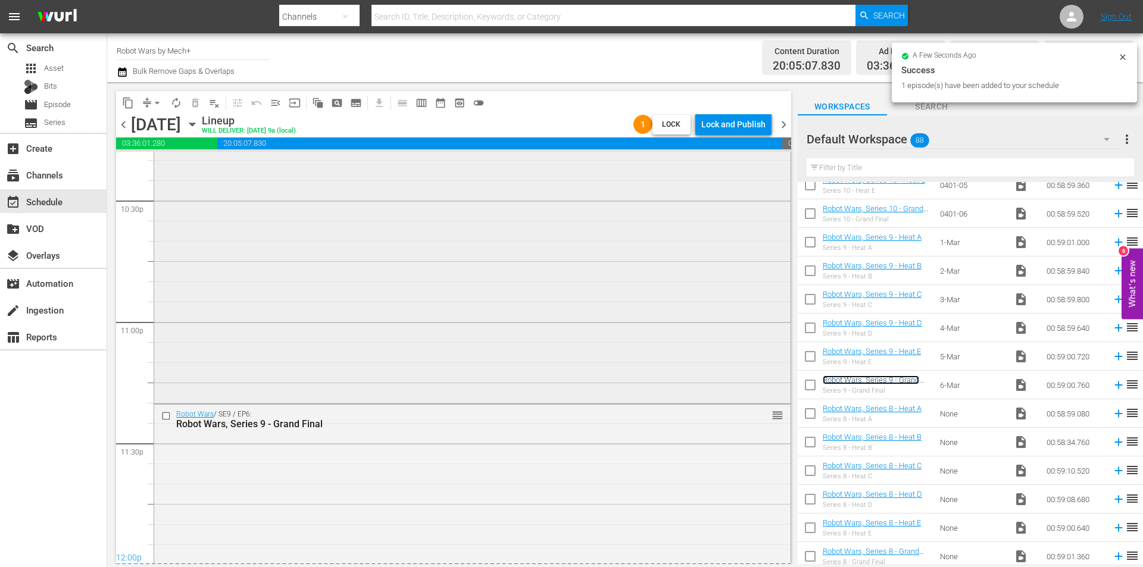
scroll to position [5535, 0]
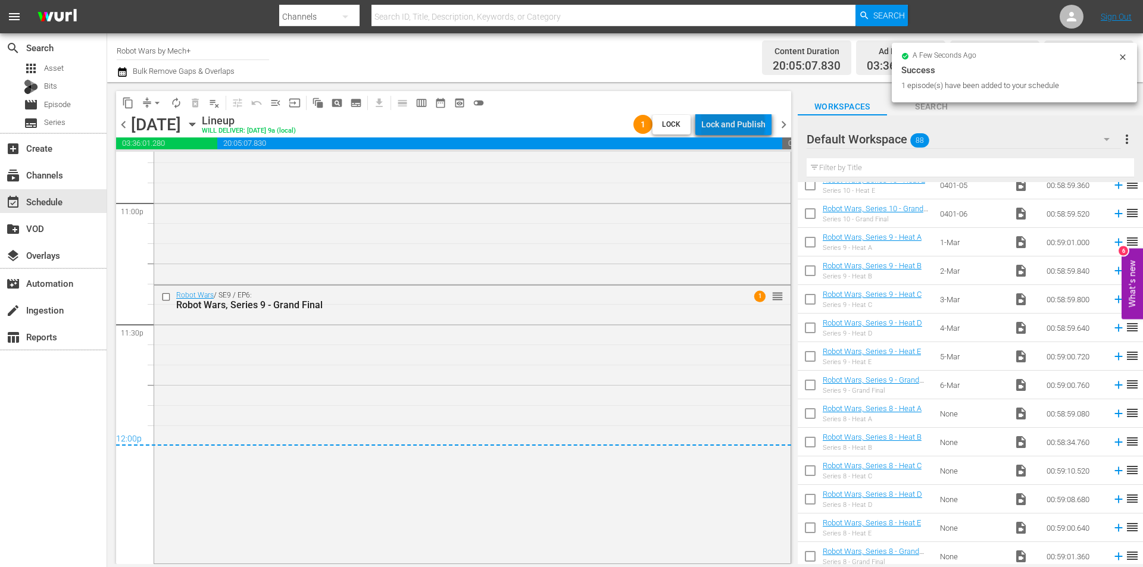
click at [736, 124] on div "Lock and Publish" at bounding box center [733, 124] width 64 height 21
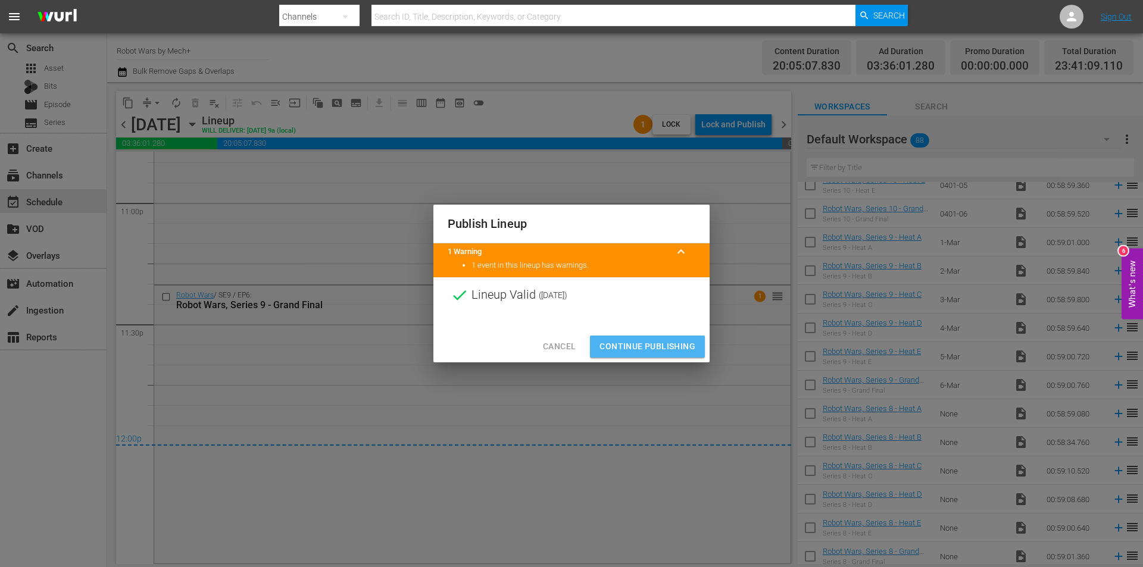
click at [636, 347] on span "Continue Publishing" at bounding box center [647, 346] width 96 height 15
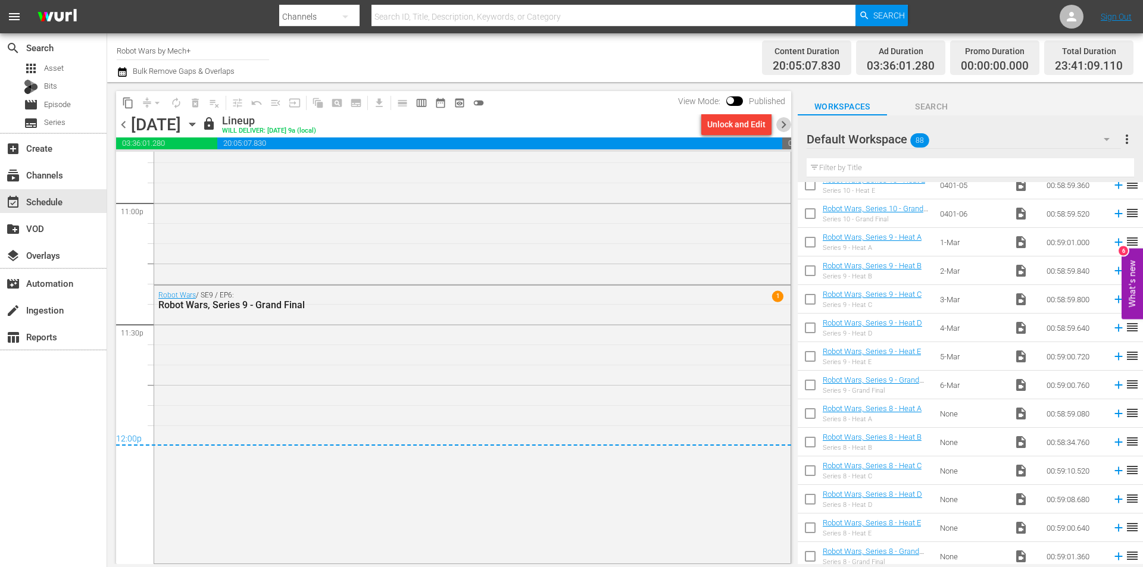
click at [785, 128] on span "chevron_right" at bounding box center [783, 124] width 15 height 15
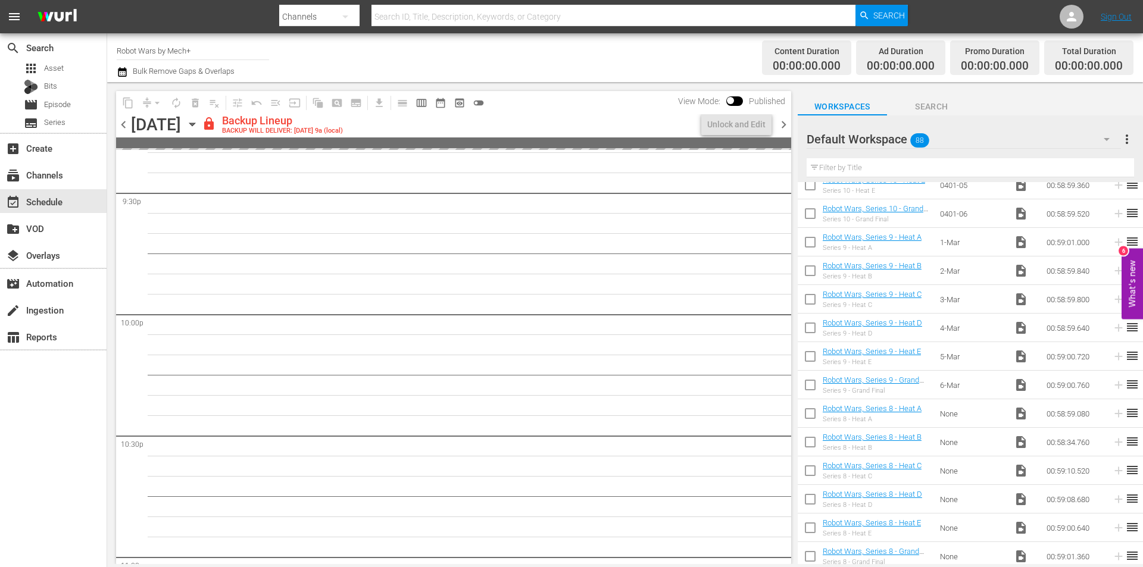
scroll to position [5057, 0]
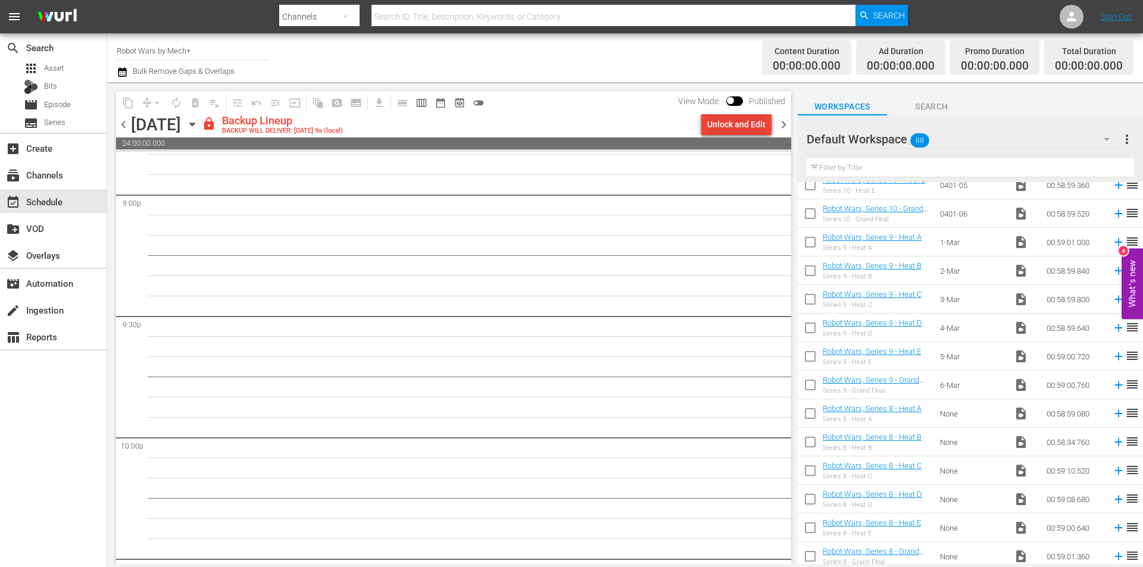
click at [735, 131] on div "Unlock and Edit" at bounding box center [736, 124] width 58 height 21
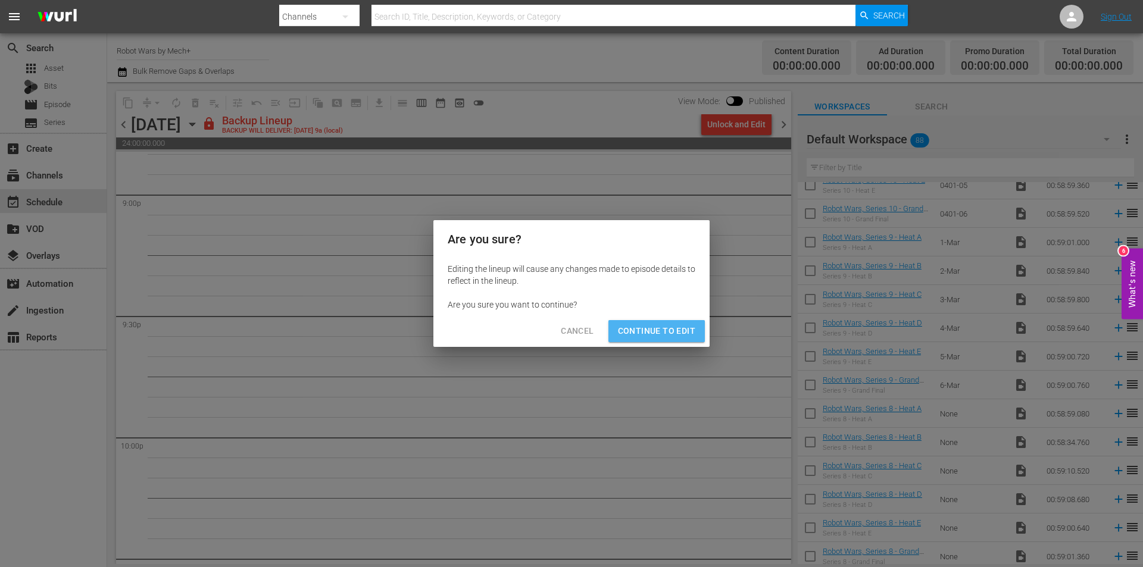
click at [664, 322] on button "Continue to Edit" at bounding box center [656, 331] width 96 height 22
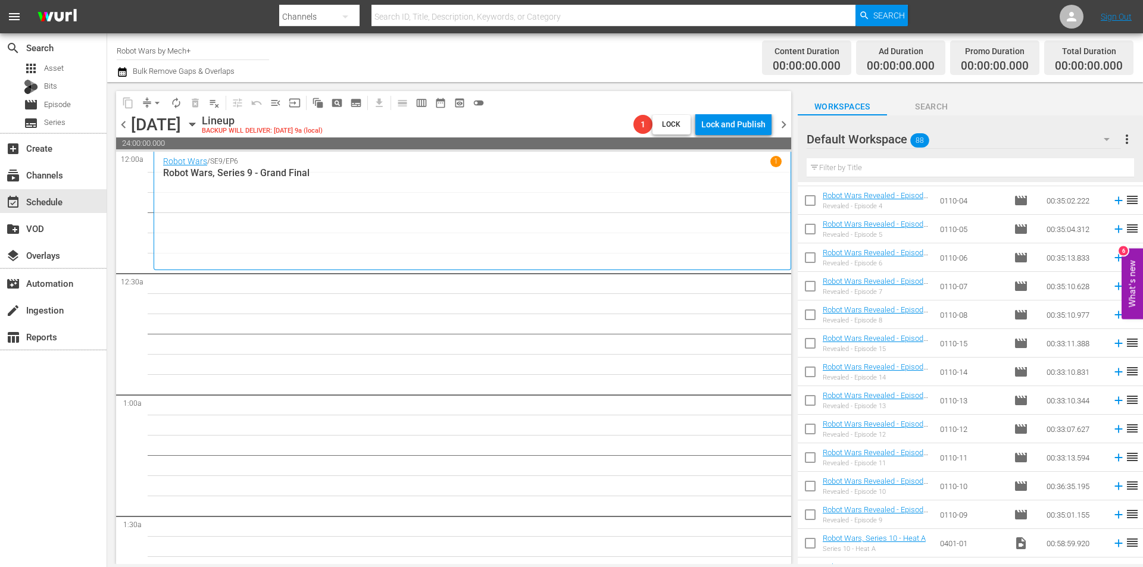
scroll to position [1564, 0]
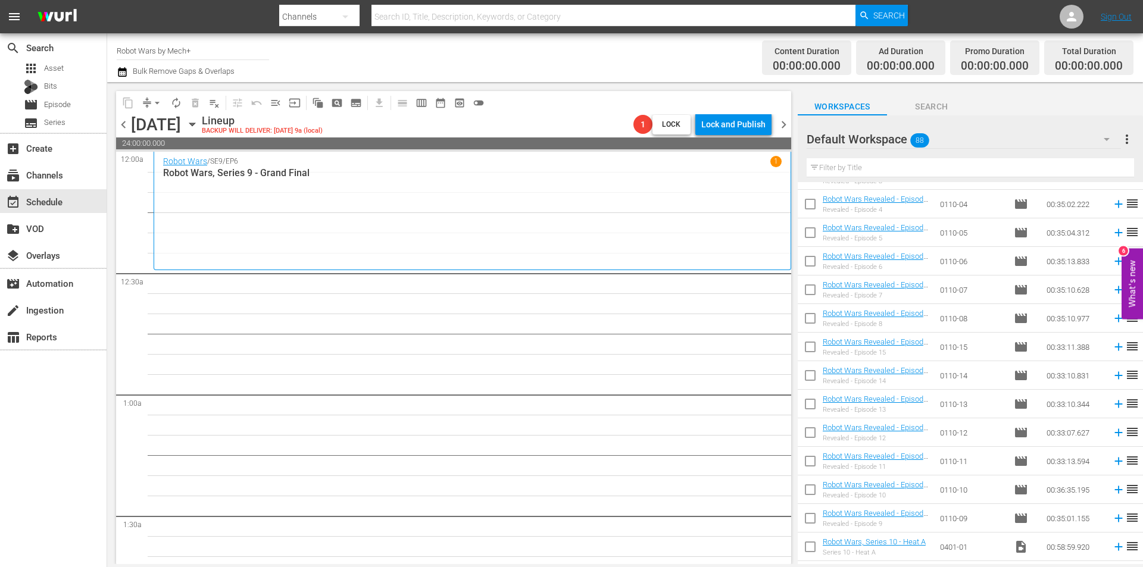
click at [810, 262] on input "checkbox" at bounding box center [810, 263] width 25 height 25
checkbox input "true"
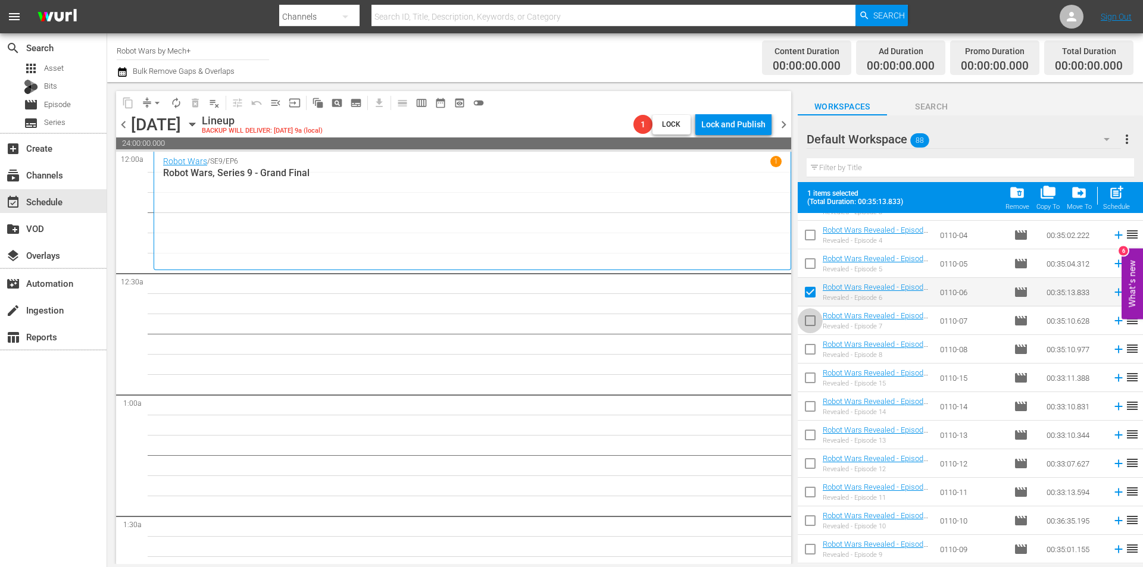
drag, startPoint x: 817, startPoint y: 320, endPoint x: 813, endPoint y: 324, distance: 6.7
click at [817, 320] on input "checkbox" at bounding box center [810, 323] width 25 height 25
checkbox input "true"
click at [816, 349] on input "checkbox" at bounding box center [810, 351] width 25 height 25
checkbox input "true"
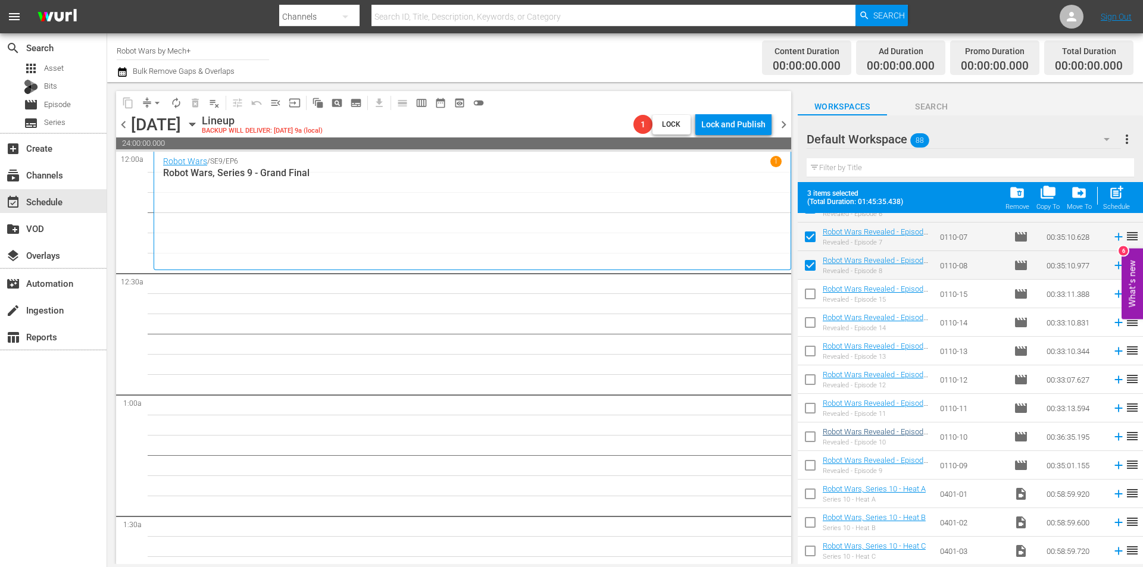
scroll to position [1683, 0]
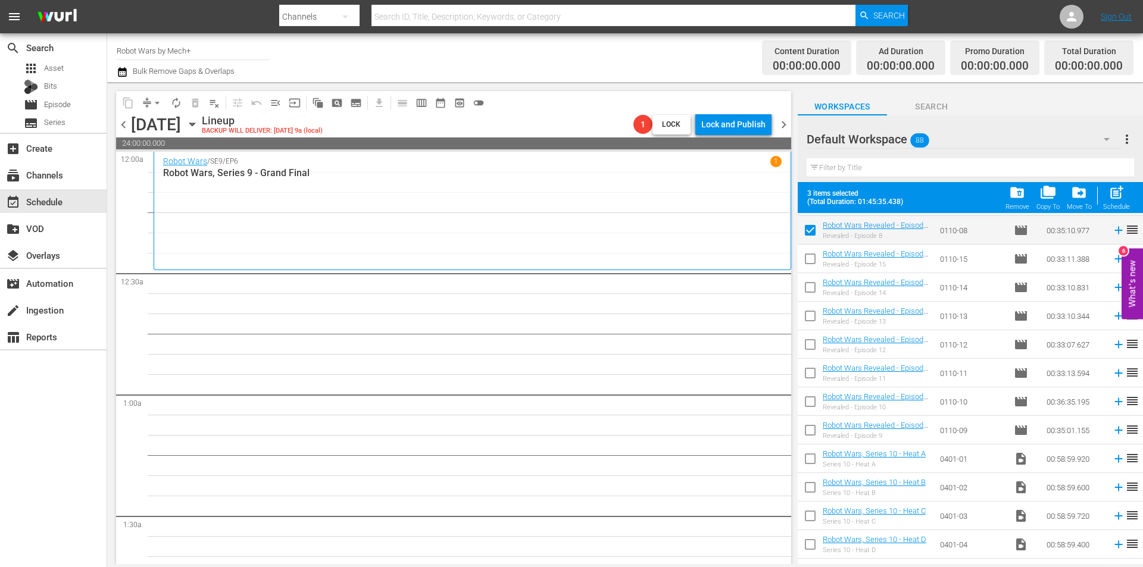
click at [812, 438] on input "checkbox" at bounding box center [810, 432] width 25 height 25
checkbox input "true"
click at [1121, 192] on span "post_add" at bounding box center [1116, 193] width 16 height 16
checkbox input "false"
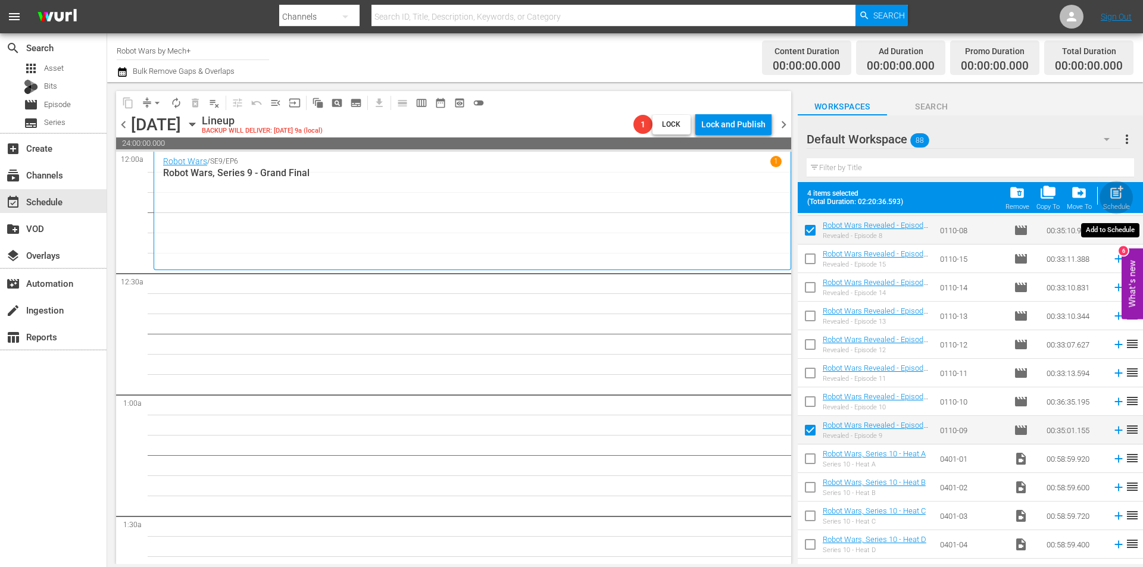
checkbox input "false"
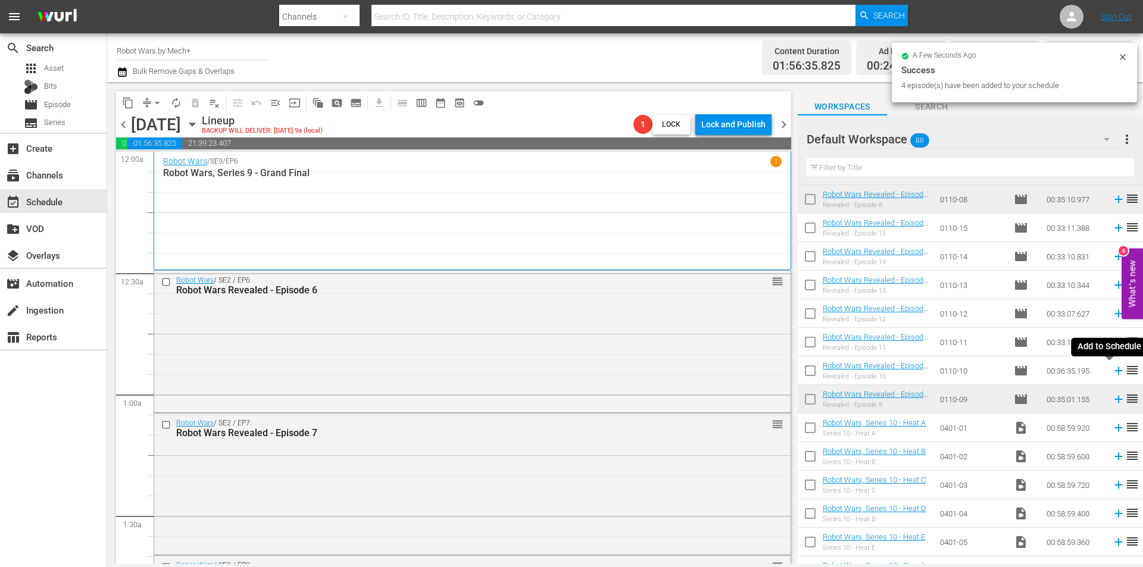
click at [1112, 372] on icon at bounding box center [1118, 370] width 13 height 13
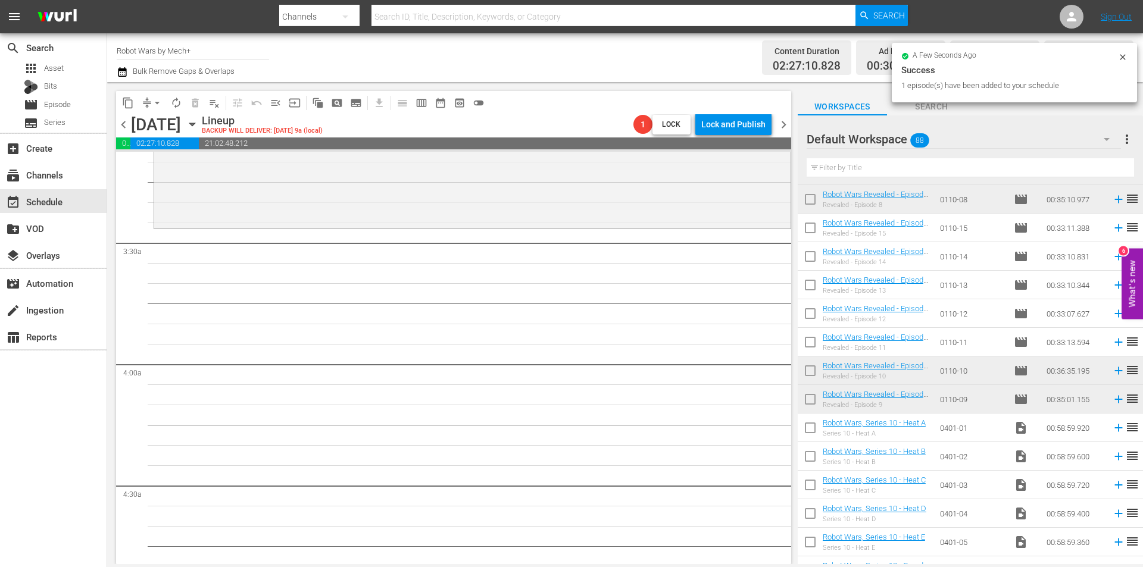
scroll to position [774, 0]
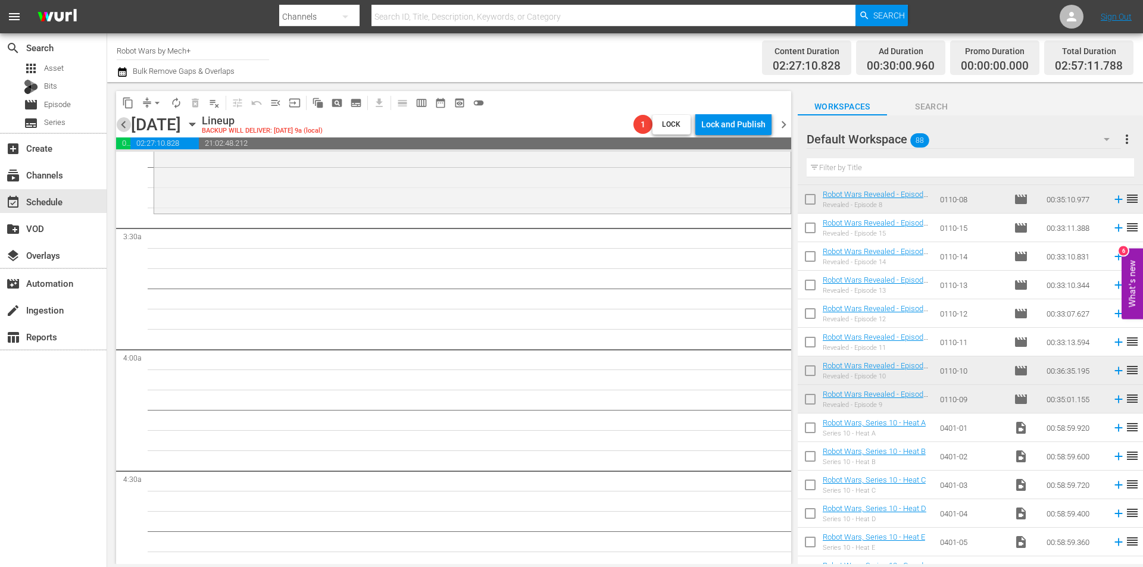
click at [124, 128] on span "chevron_left" at bounding box center [123, 124] width 15 height 15
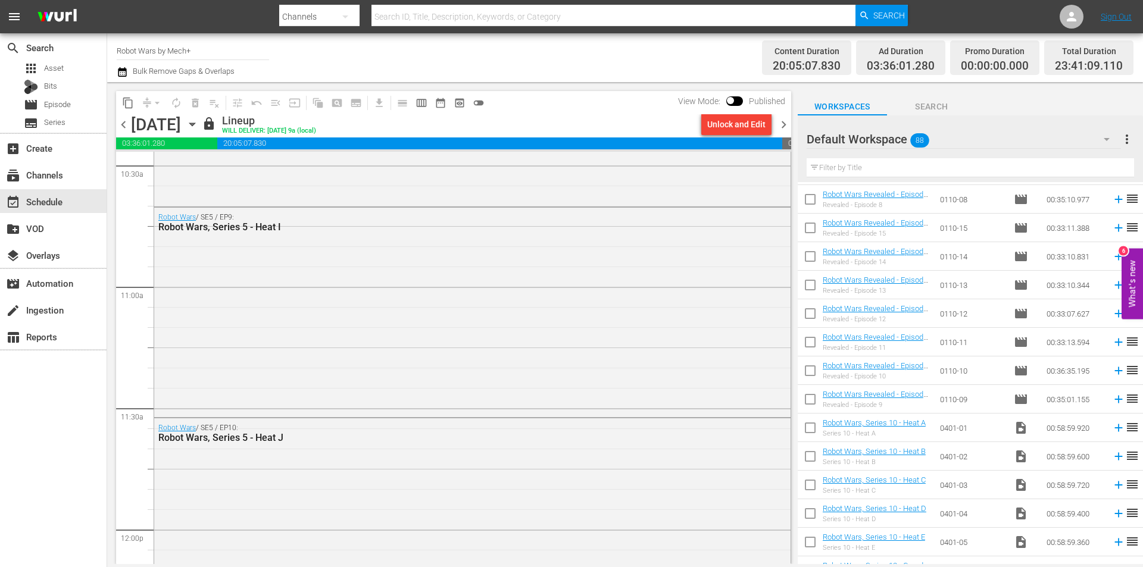
scroll to position [2538, 0]
click at [785, 123] on span "chevron_right" at bounding box center [783, 124] width 15 height 15
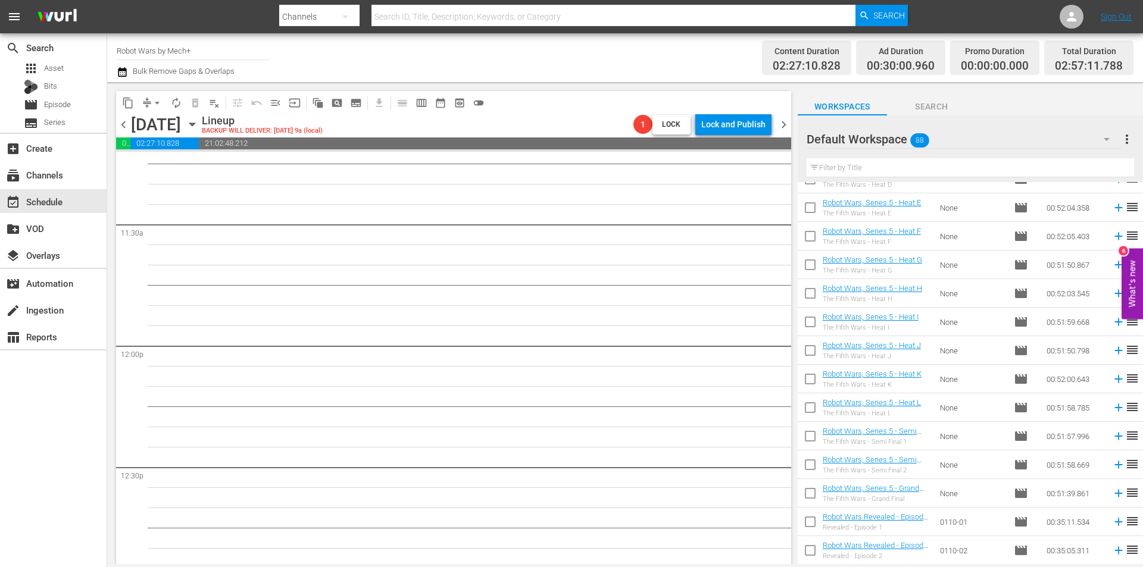
scroll to position [1207, 0]
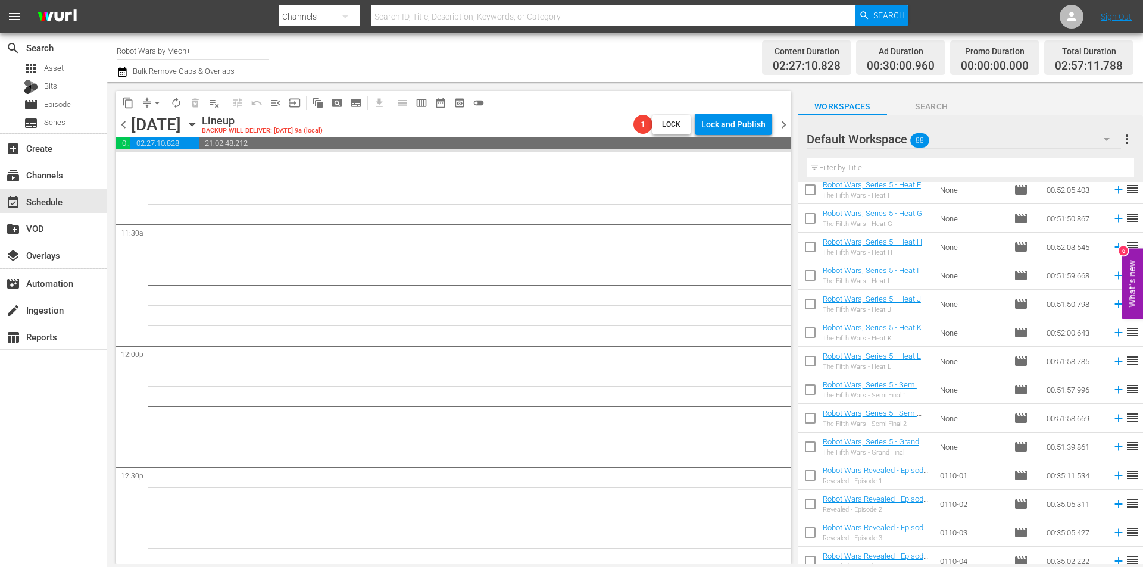
click at [806, 249] on input "checkbox" at bounding box center [810, 249] width 25 height 25
checkbox input "true"
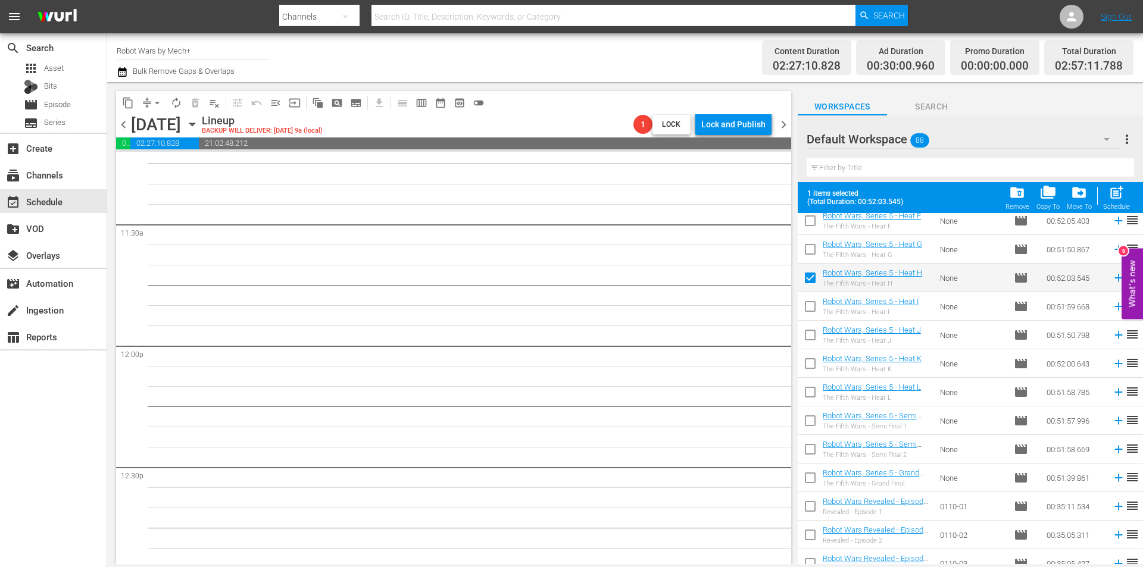
click at [813, 308] on input "checkbox" at bounding box center [810, 308] width 25 height 25
checkbox input "true"
click at [807, 338] on input "checkbox" at bounding box center [810, 337] width 25 height 25
checkbox input "true"
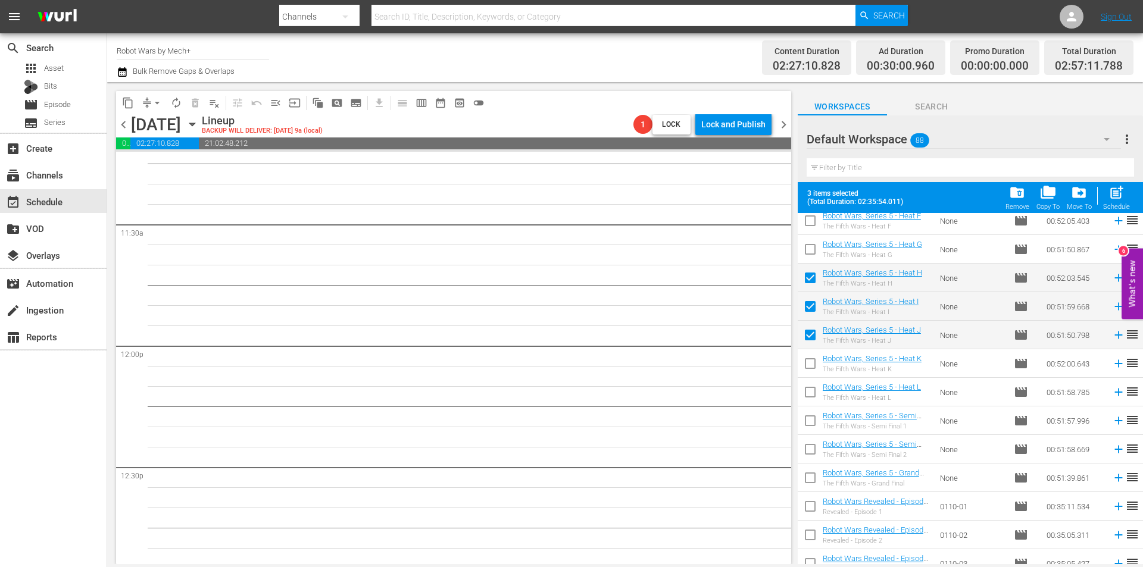
click at [806, 364] on input "checkbox" at bounding box center [810, 366] width 25 height 25
checkbox input "true"
click at [810, 391] on input "checkbox" at bounding box center [810, 394] width 25 height 25
checkbox input "true"
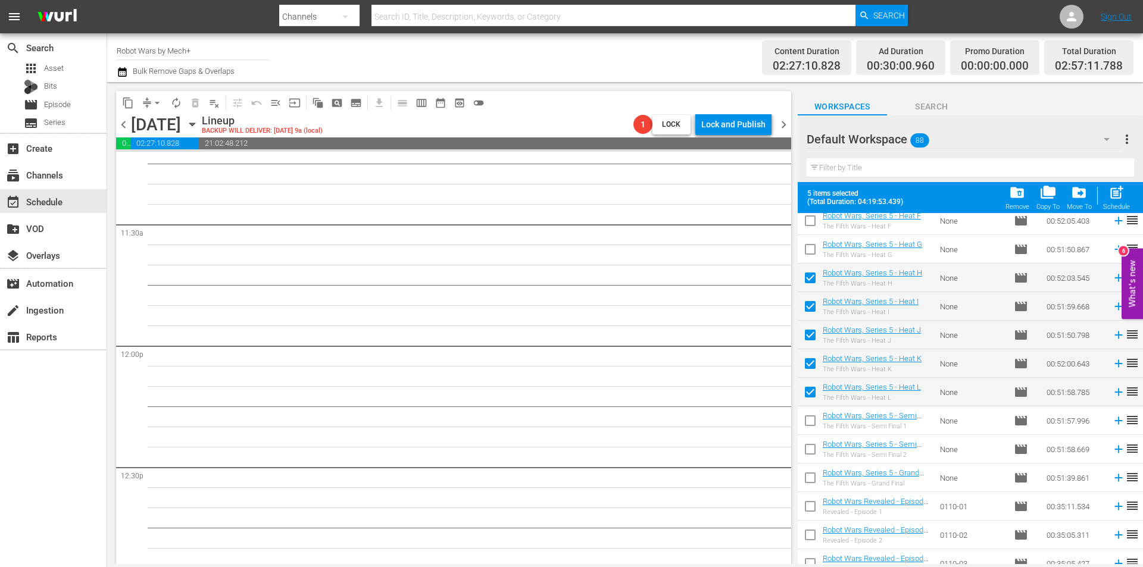
click at [808, 417] on input "checkbox" at bounding box center [810, 423] width 25 height 25
checkbox input "true"
click at [804, 452] on input "checkbox" at bounding box center [810, 451] width 25 height 25
checkbox input "true"
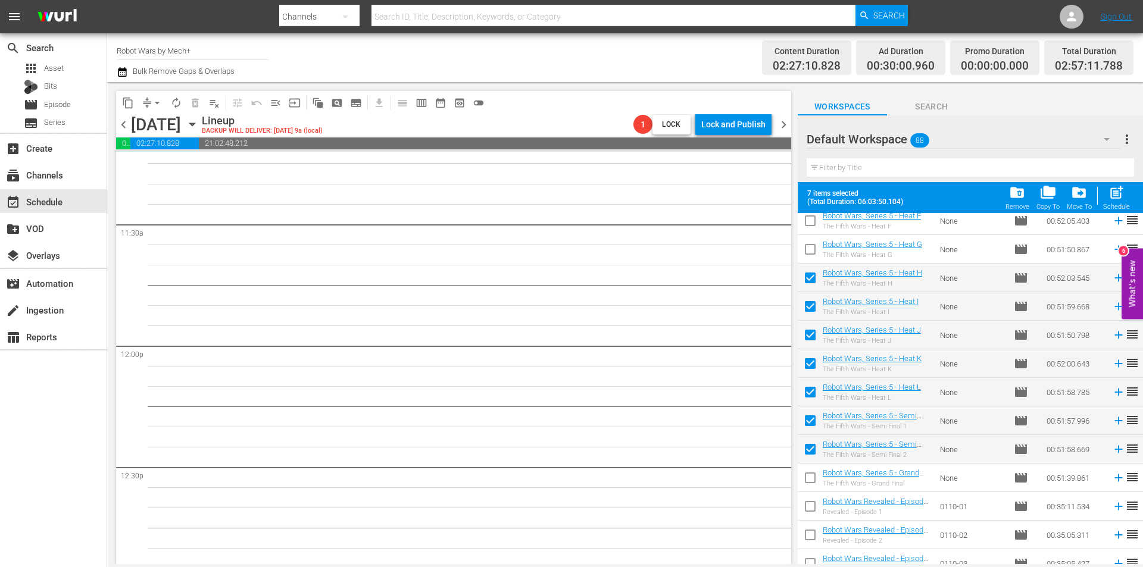
click at [805, 479] on input "checkbox" at bounding box center [810, 480] width 25 height 25
checkbox input "true"
click at [1117, 196] on span "post_add" at bounding box center [1116, 193] width 16 height 16
checkbox input "false"
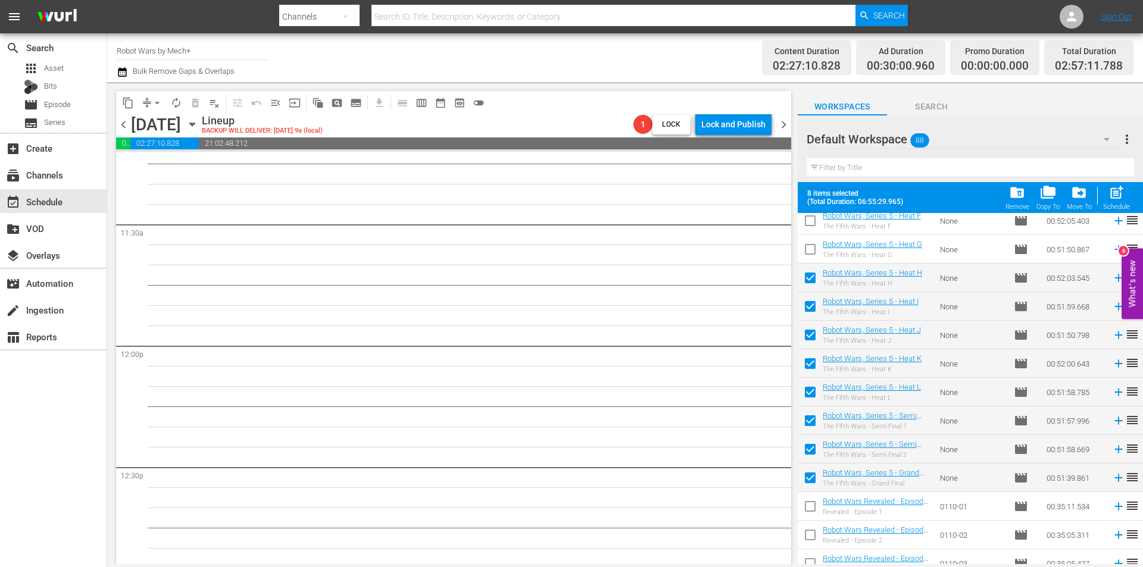
checkbox input "false"
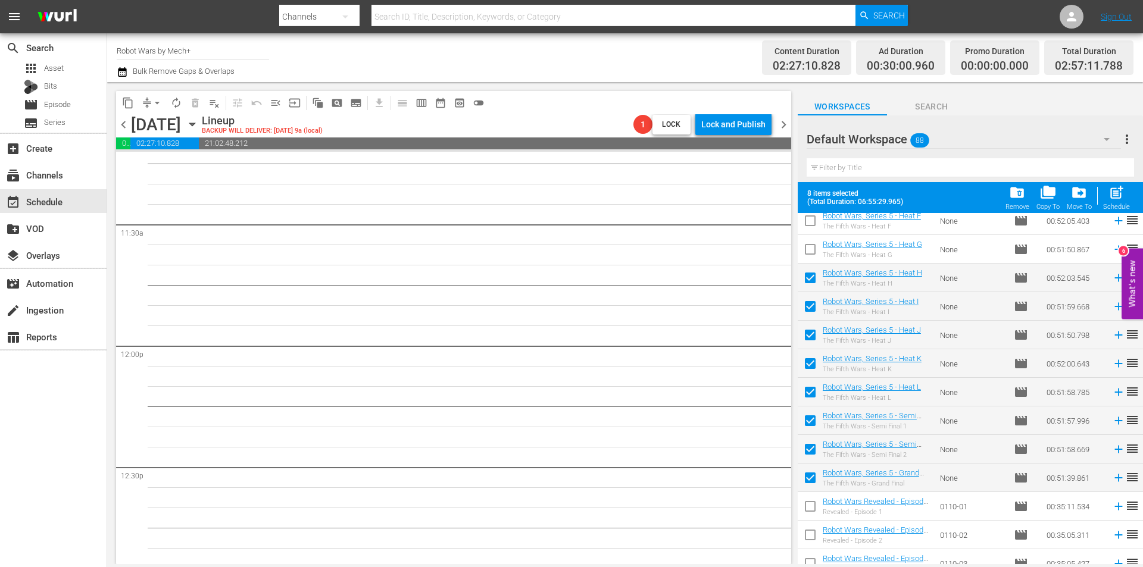
checkbox input "false"
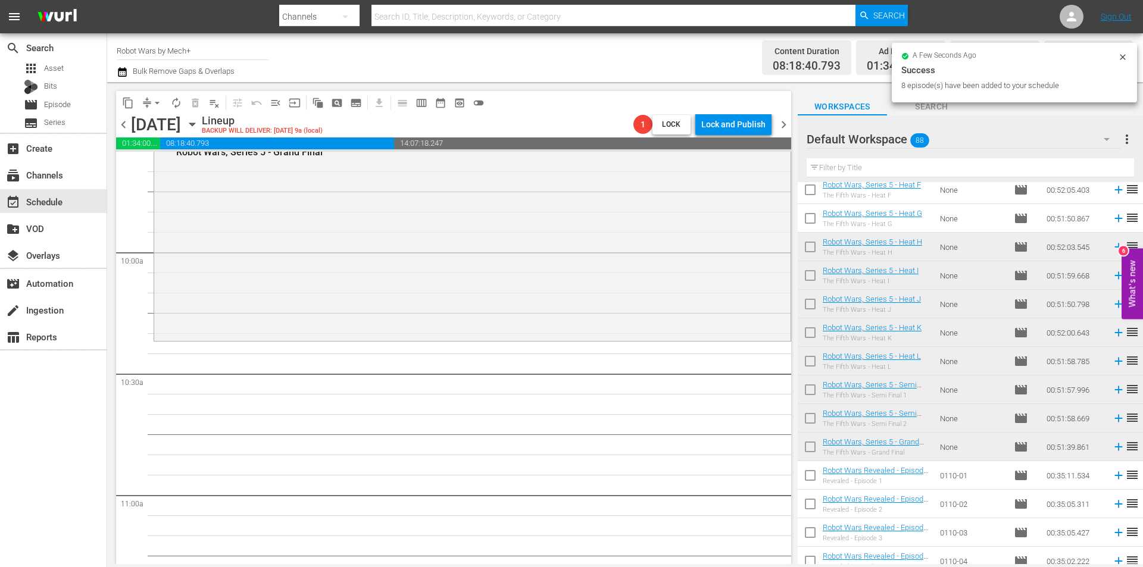
scroll to position [2322, 0]
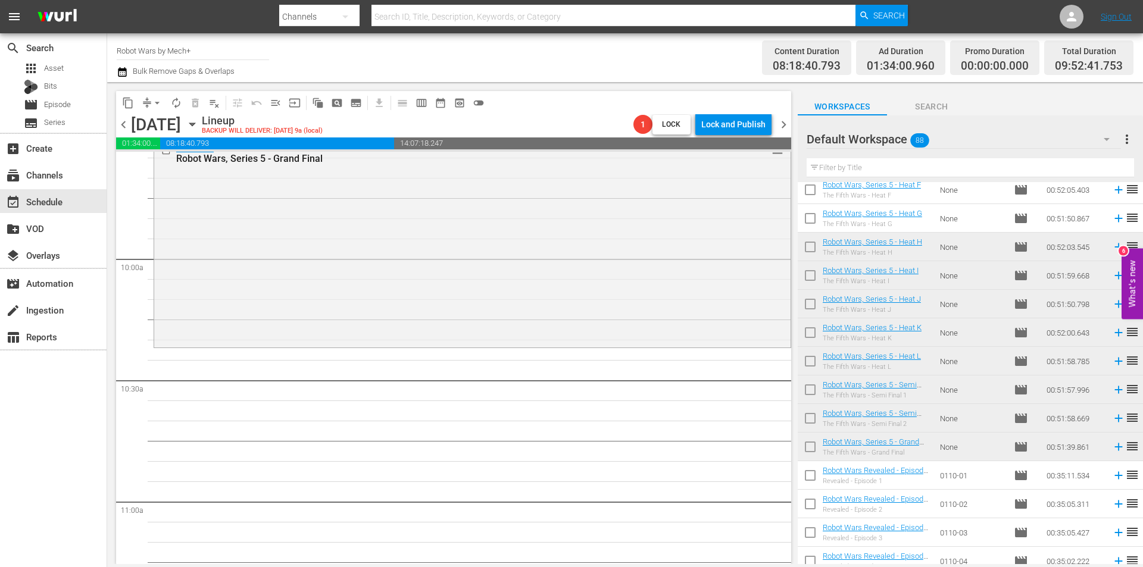
click at [127, 123] on span "chevron_left" at bounding box center [123, 124] width 15 height 15
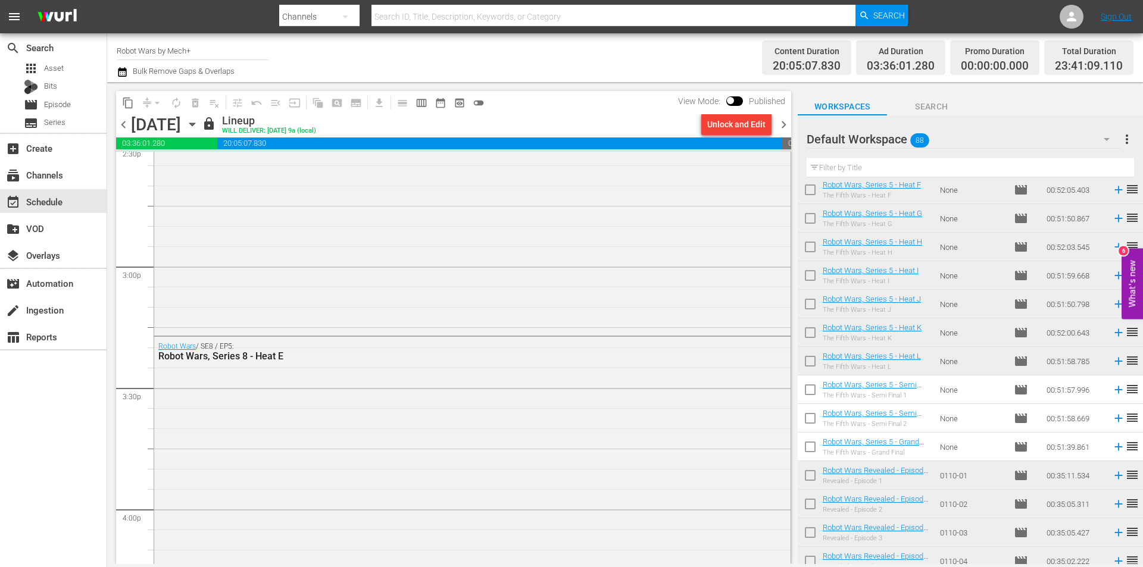
scroll to position [3529, 0]
click at [781, 121] on span "chevron_right" at bounding box center [783, 124] width 15 height 15
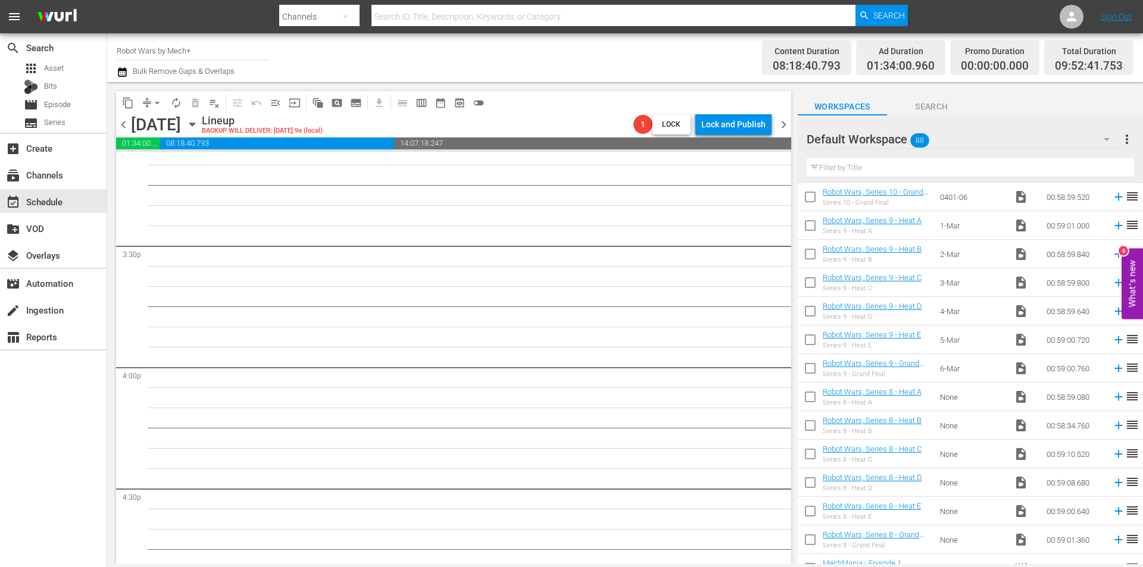
scroll to position [2041, 0]
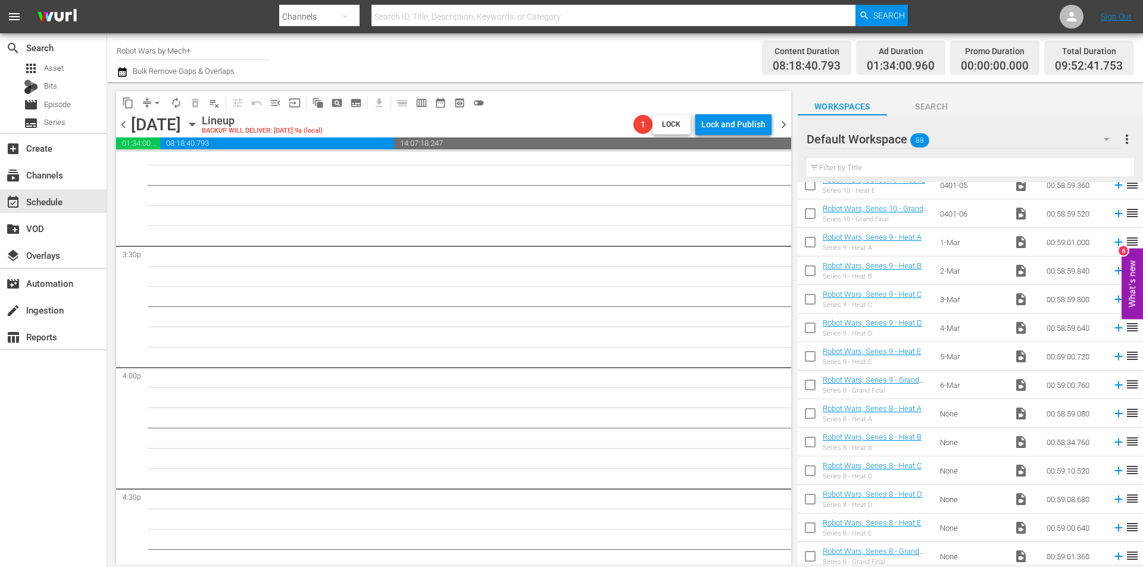
click at [806, 389] on input "checkbox" at bounding box center [810, 387] width 25 height 25
checkbox input "true"
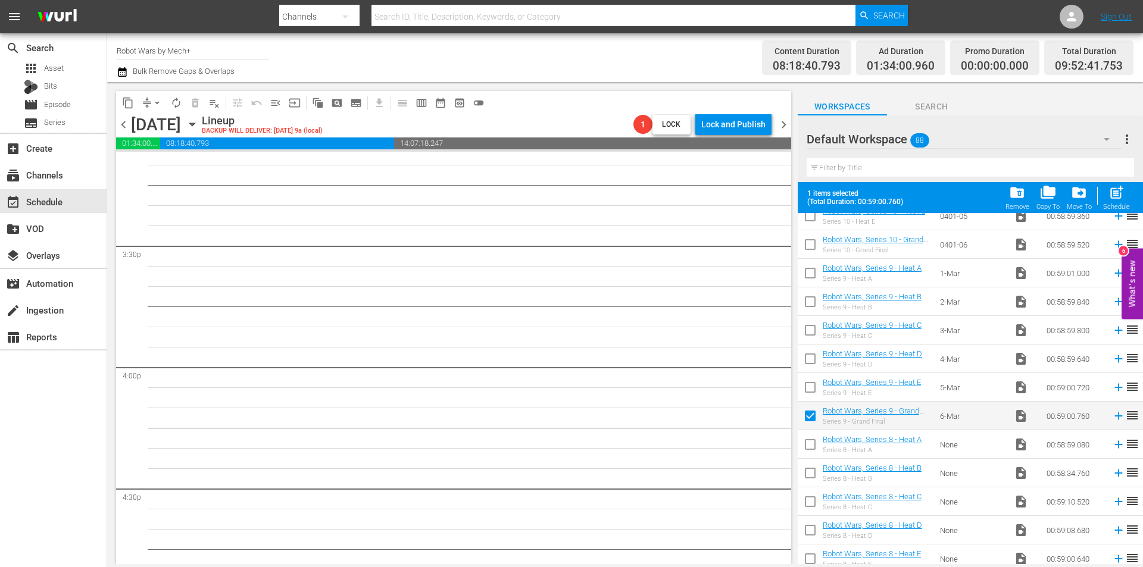
click at [806, 389] on input "checkbox" at bounding box center [810, 389] width 25 height 25
checkbox input "true"
drag, startPoint x: 813, startPoint y: 358, endPoint x: 810, endPoint y: 332, distance: 27.0
click at [813, 357] on input "checkbox" at bounding box center [810, 361] width 25 height 25
checkbox input "true"
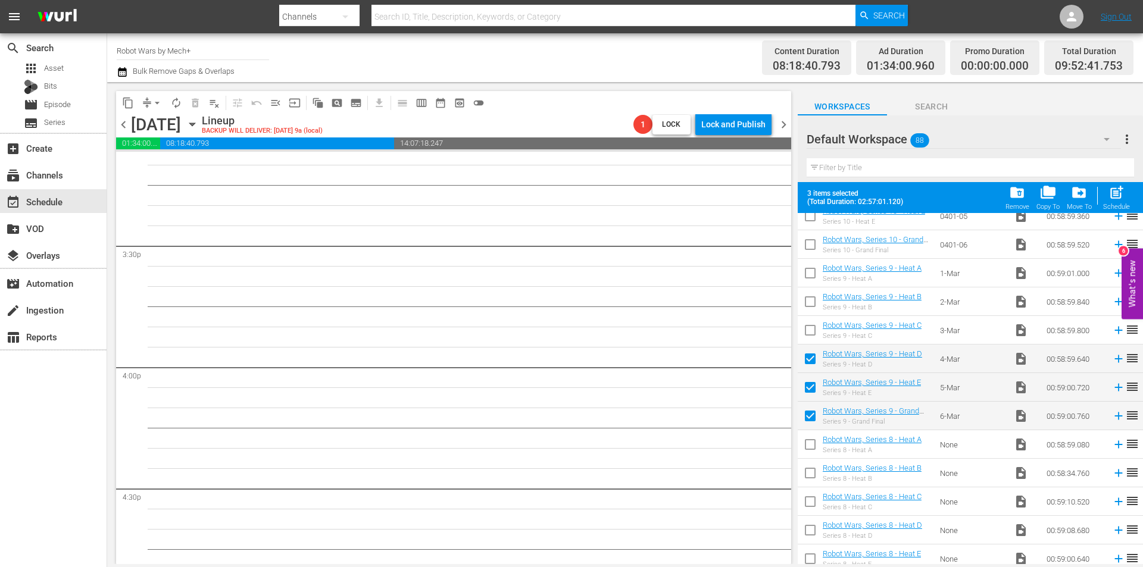
click at [810, 321] on input "checkbox" at bounding box center [810, 332] width 25 height 25
checkbox input "true"
click at [810, 296] on input "checkbox" at bounding box center [810, 304] width 25 height 25
checkbox input "true"
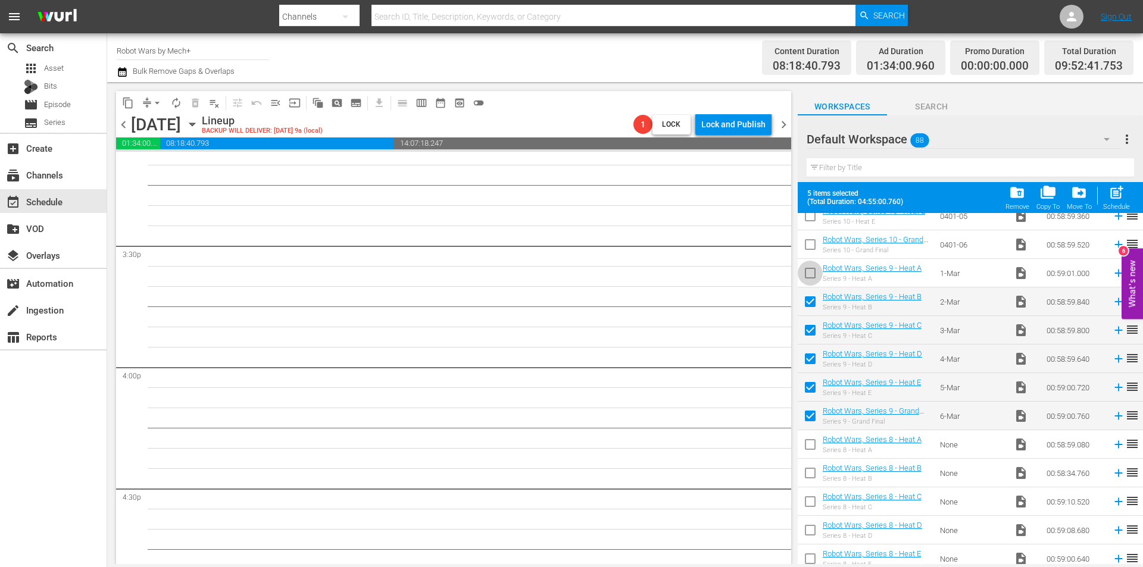
click at [809, 276] on input "checkbox" at bounding box center [810, 275] width 25 height 25
click at [1120, 198] on span "post_add" at bounding box center [1116, 193] width 16 height 16
checkbox input "false"
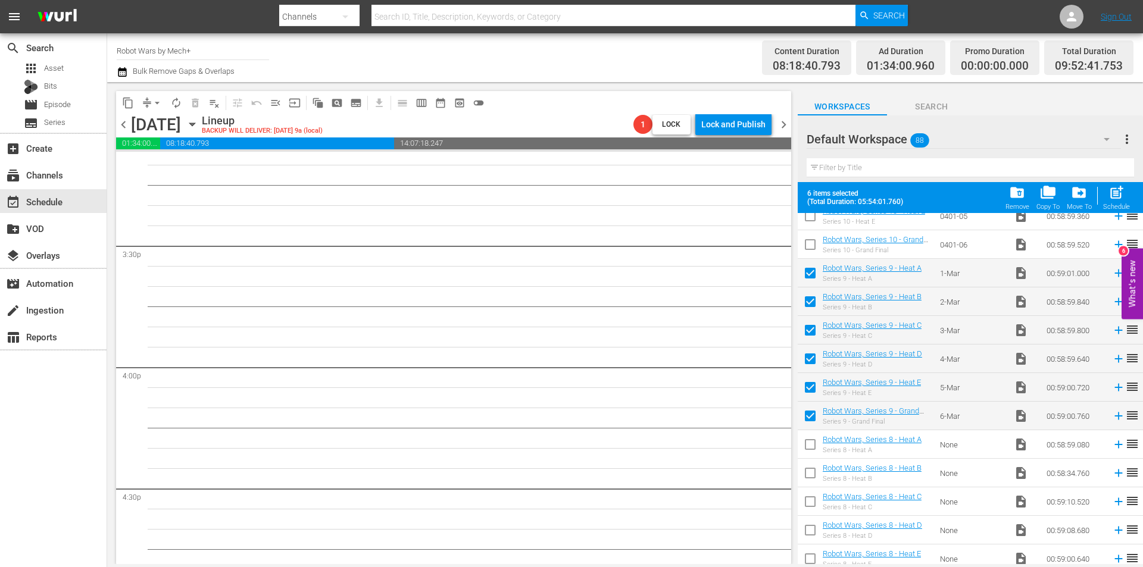
checkbox input "false"
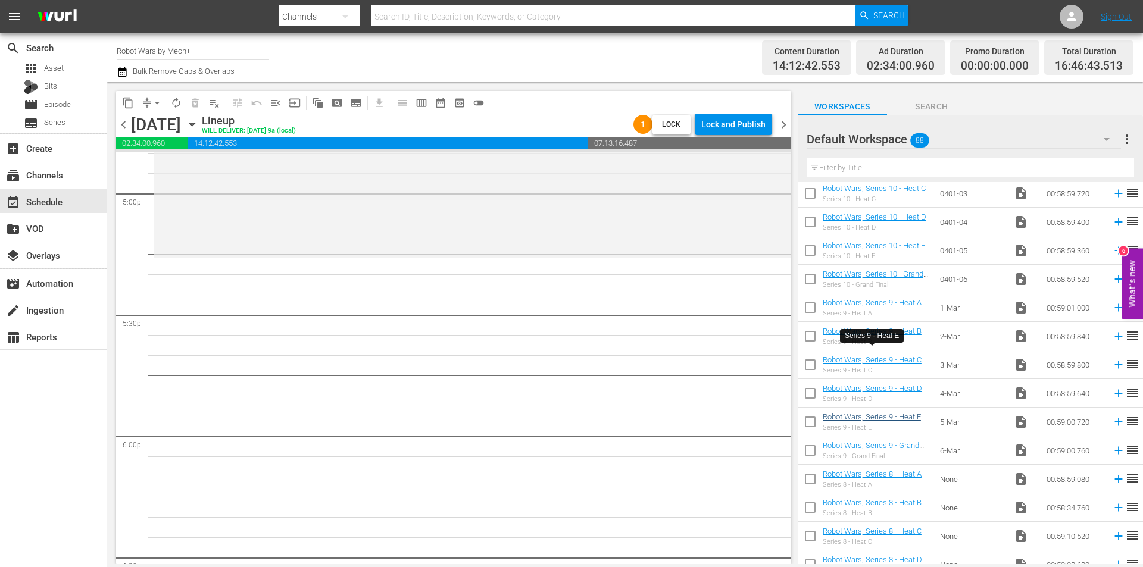
scroll to position [1922, 0]
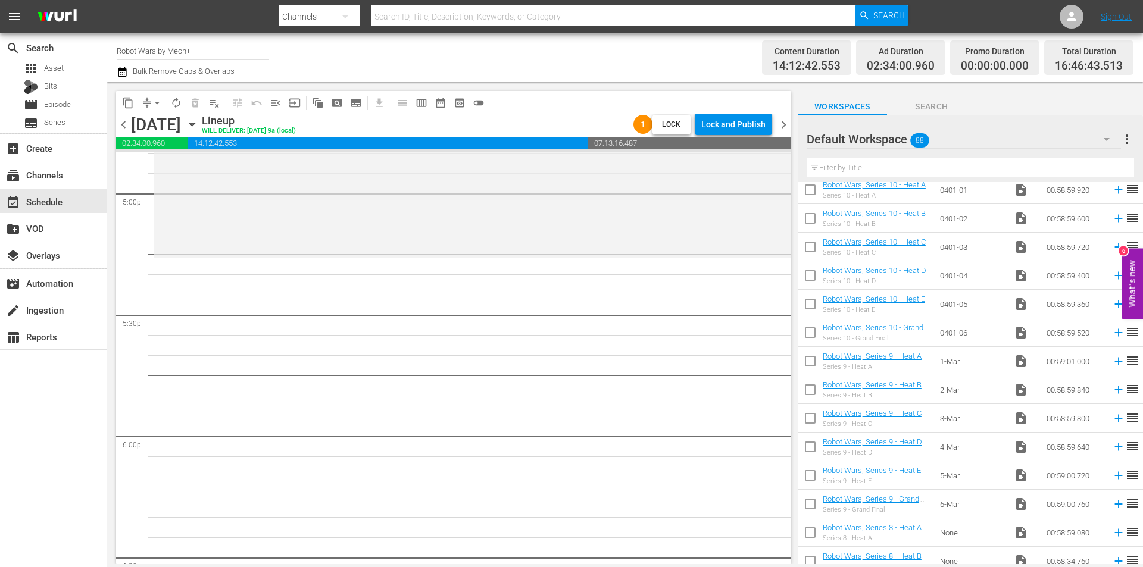
click at [819, 330] on input "checkbox" at bounding box center [810, 335] width 25 height 25
checkbox input "true"
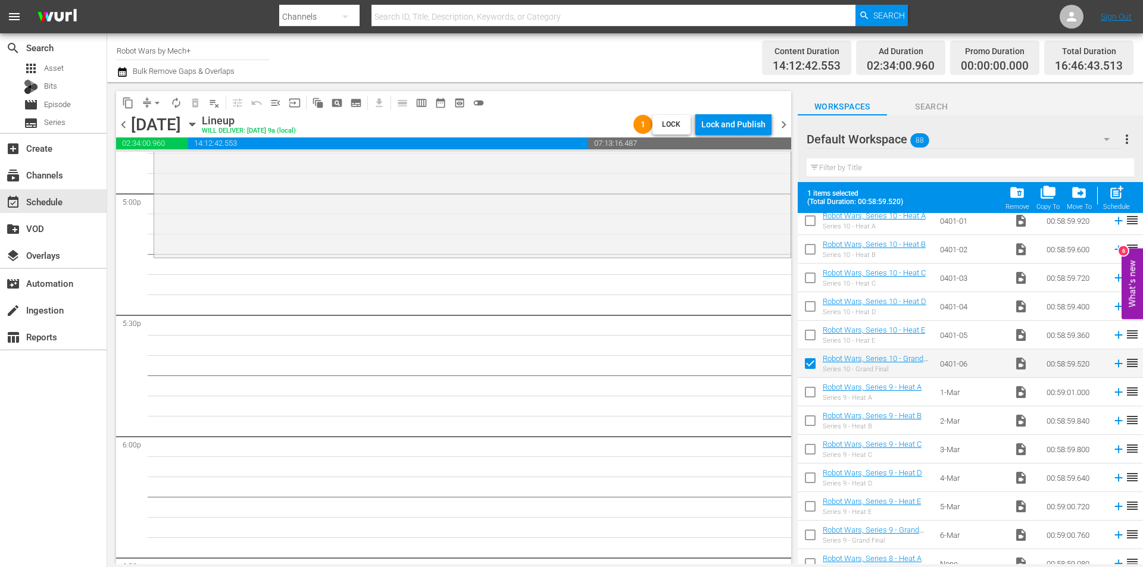
click at [818, 329] on input "checkbox" at bounding box center [810, 337] width 25 height 25
checkbox input "true"
click at [816, 302] on input "checkbox" at bounding box center [810, 308] width 25 height 25
checkbox input "true"
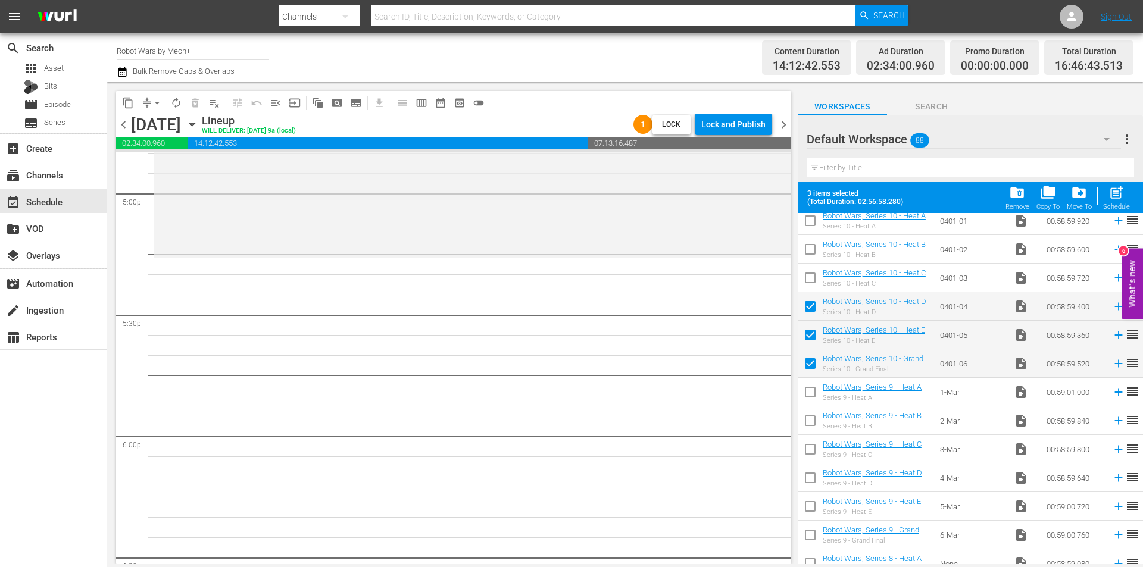
click at [816, 280] on input "checkbox" at bounding box center [810, 280] width 25 height 25
checkbox input "true"
click at [812, 255] on input "checkbox" at bounding box center [810, 251] width 25 height 25
checkbox input "true"
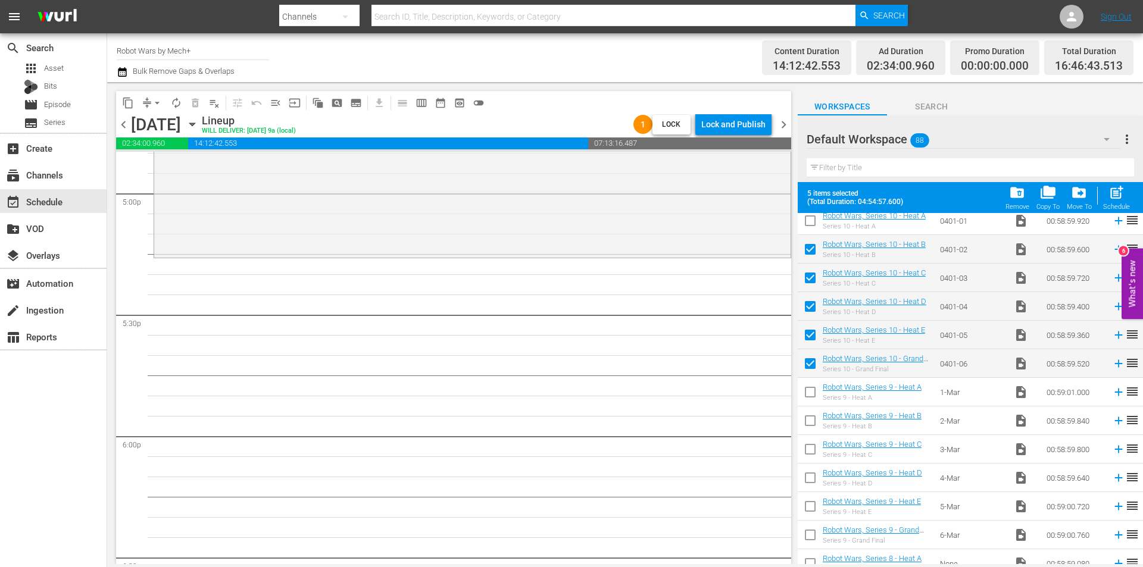
click at [809, 226] on input "checkbox" at bounding box center [810, 223] width 25 height 25
click at [1113, 190] on span "post_add" at bounding box center [1116, 193] width 16 height 16
checkbox input "false"
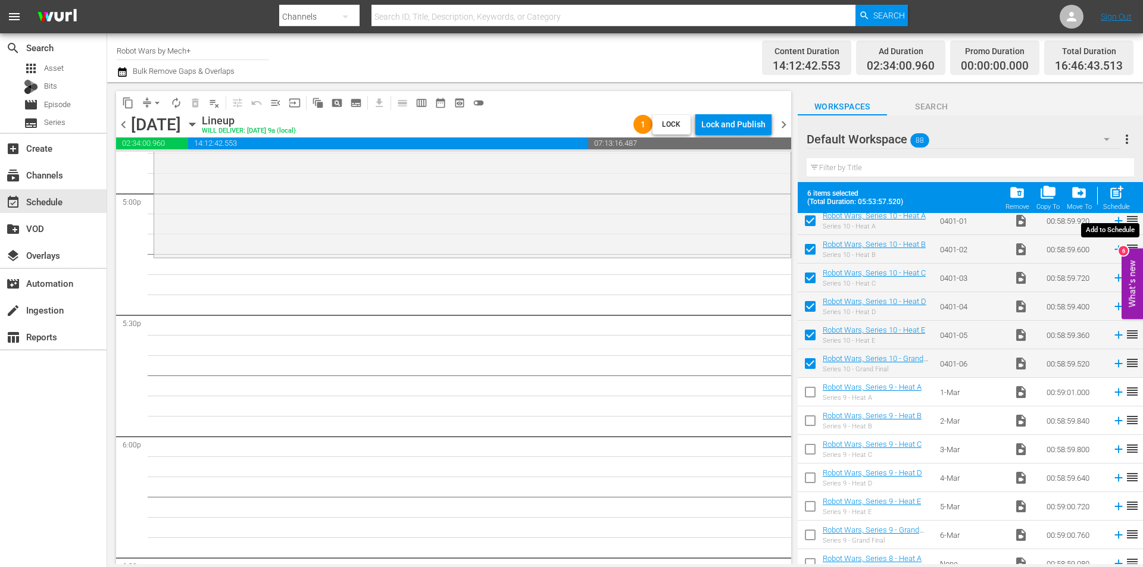
checkbox input "false"
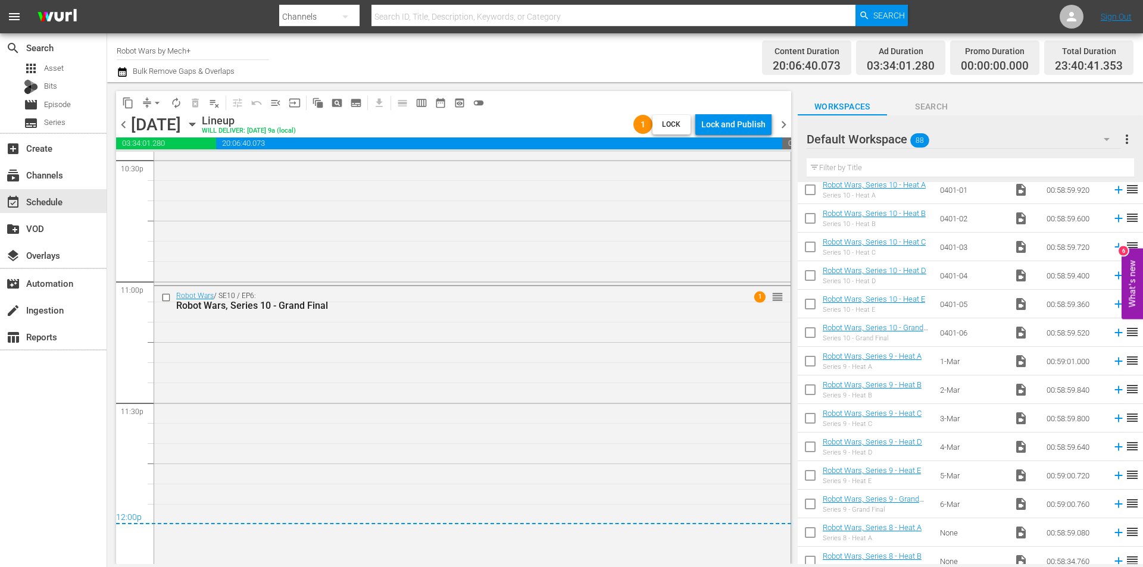
scroll to position [5457, 0]
click at [731, 125] on div "Lock and Publish" at bounding box center [733, 124] width 64 height 21
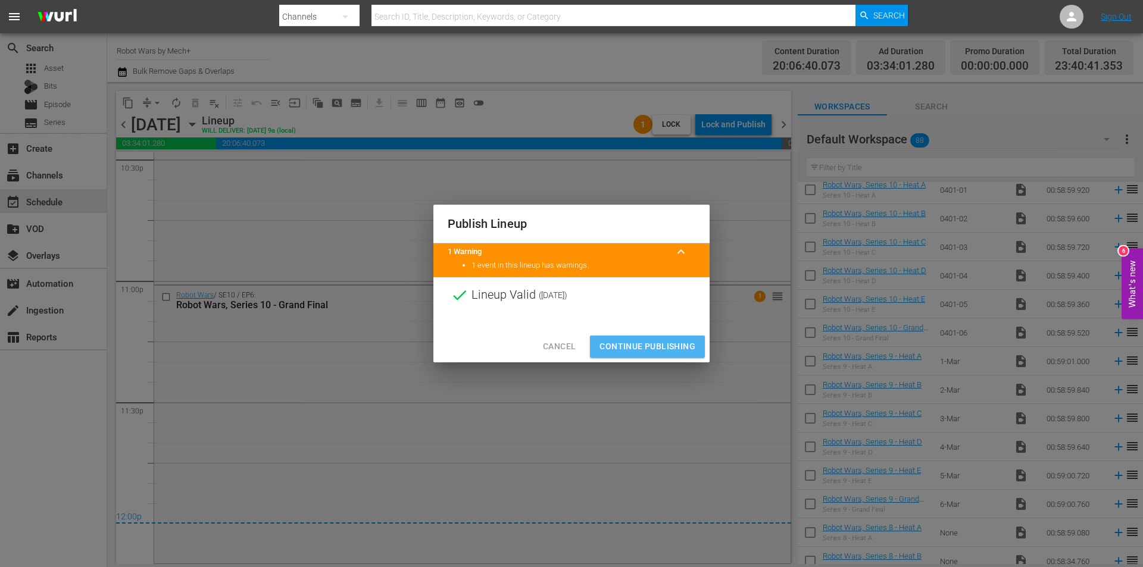
click at [650, 345] on span "Continue Publishing" at bounding box center [647, 346] width 96 height 15
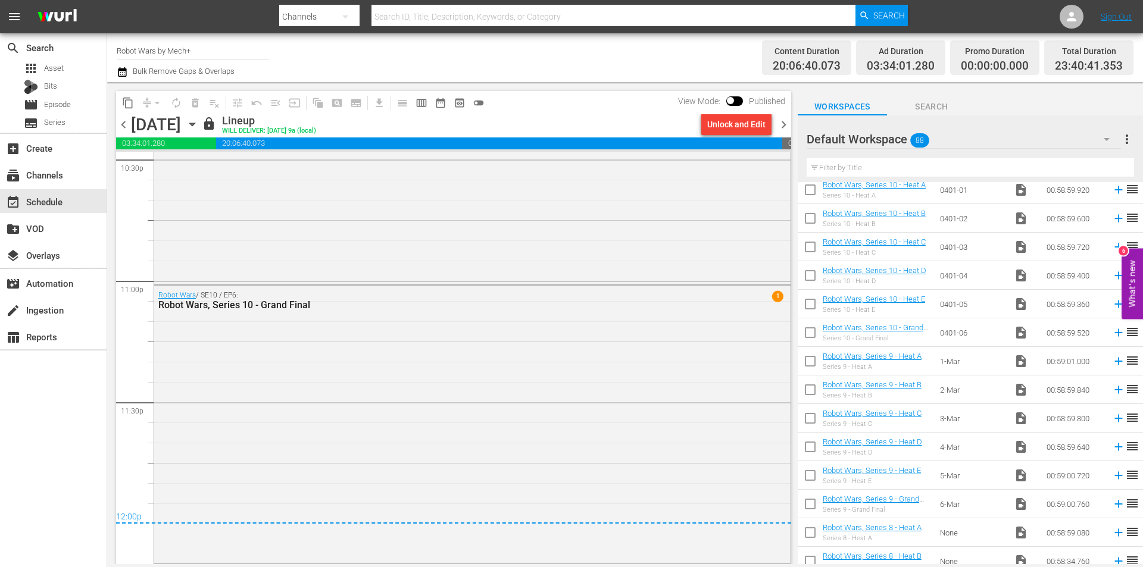
click at [786, 123] on span "chevron_right" at bounding box center [783, 124] width 15 height 15
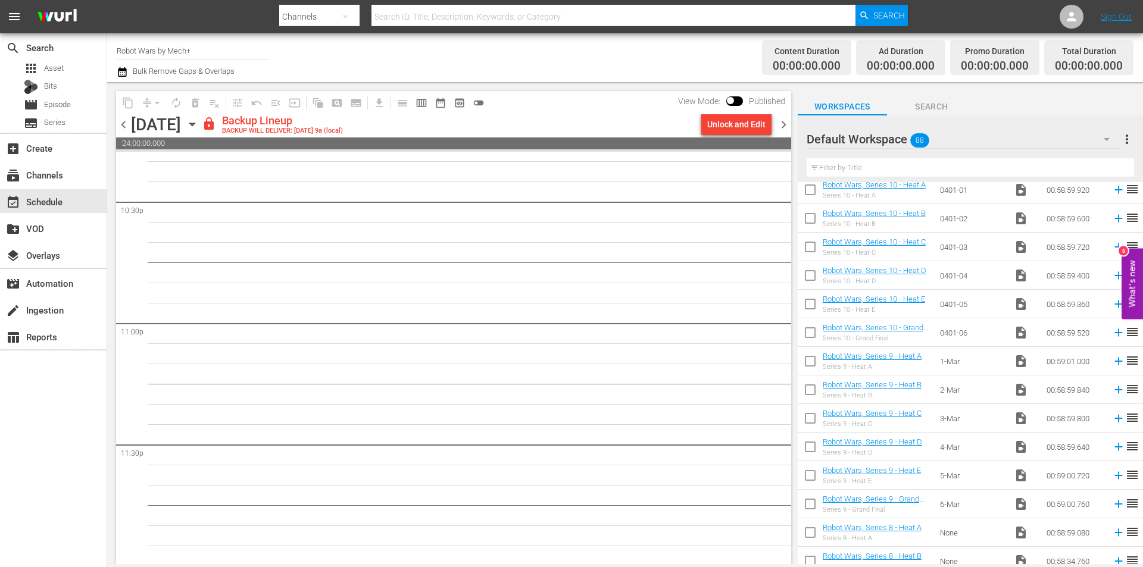
scroll to position [5416, 0]
click at [707, 136] on div "chevron_left [DATE] [DATE] lock Backup Lineup BACKUP WILL DELIVER: [DATE] 9a (l…" at bounding box center [453, 125] width 675 height 23
click at [724, 130] on div "Unlock and Edit" at bounding box center [736, 124] width 58 height 21
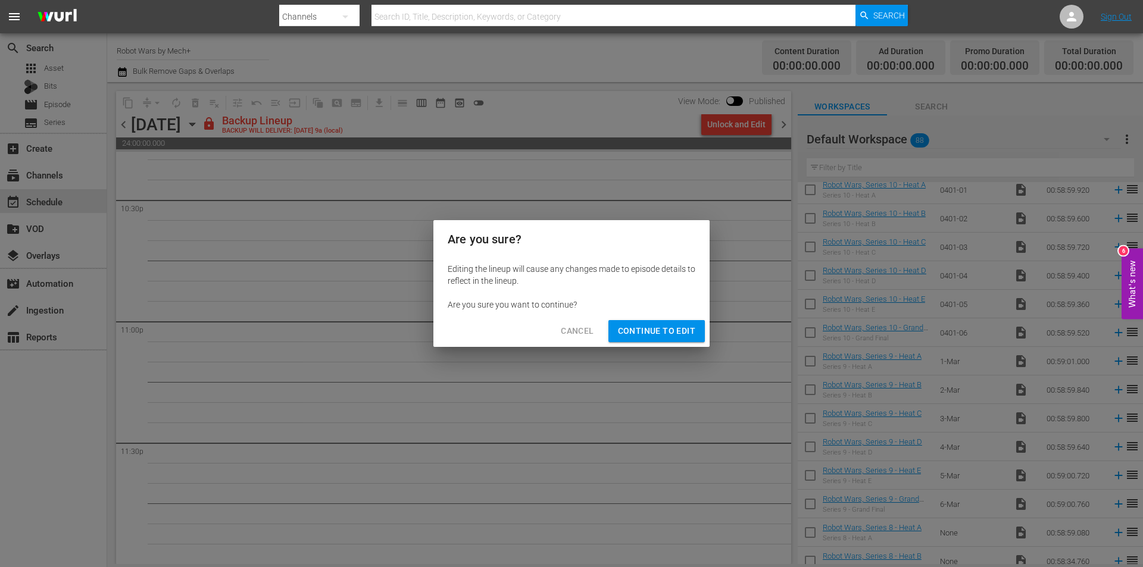
click at [660, 333] on span "Continue to Edit" at bounding box center [656, 331] width 77 height 15
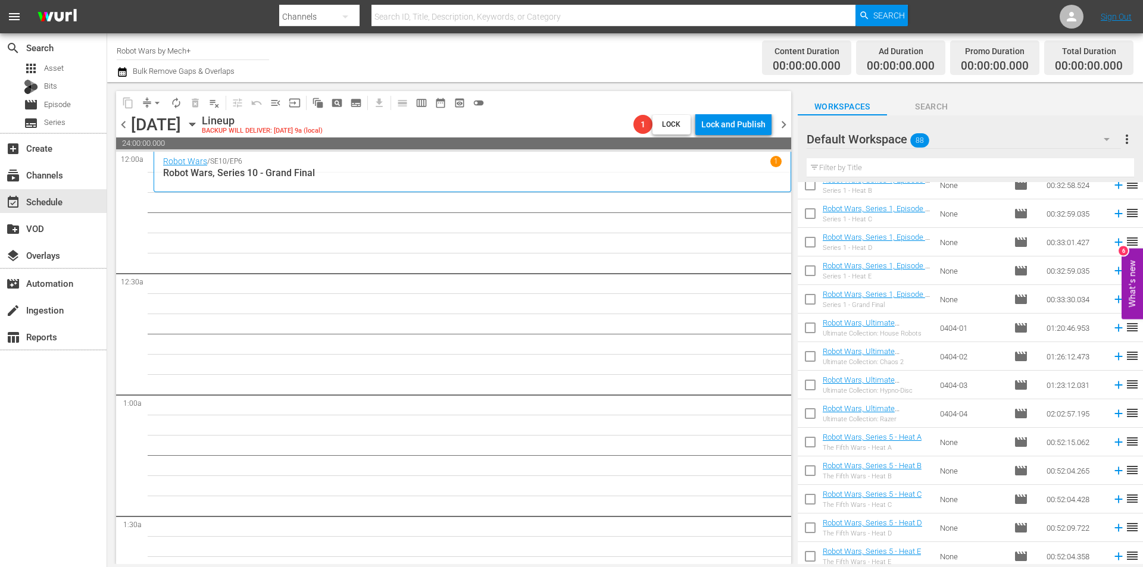
scroll to position [791, 0]
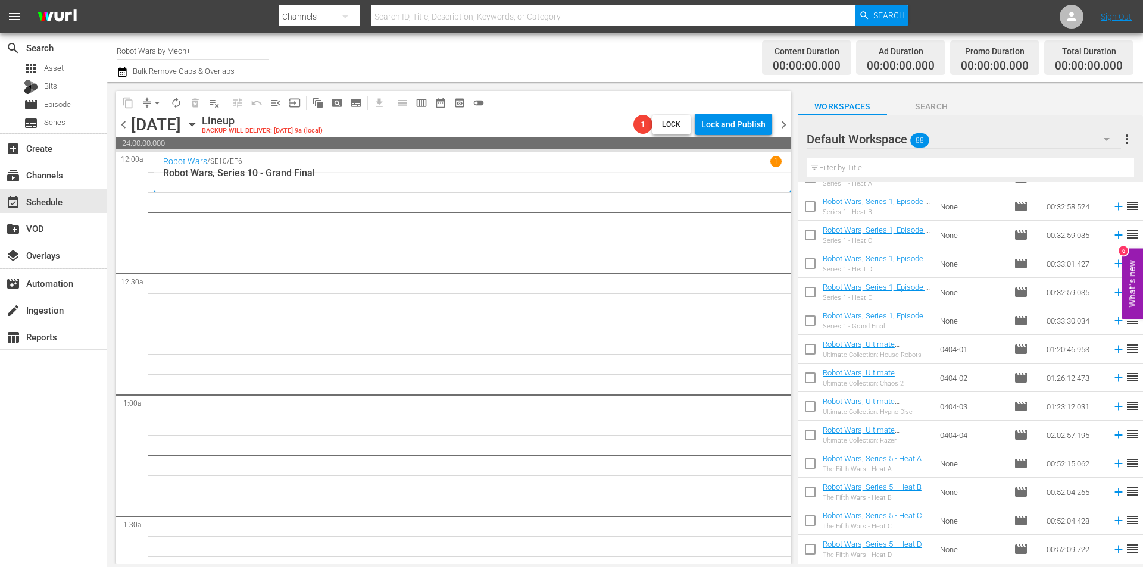
click at [810, 441] on input "checkbox" at bounding box center [810, 437] width 25 height 25
checkbox input "true"
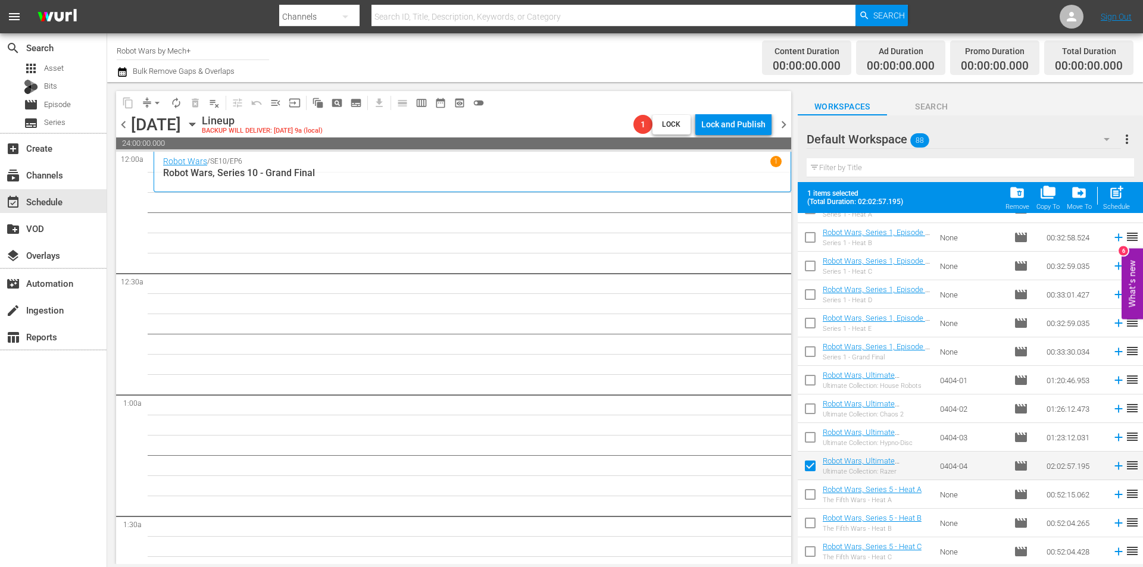
click at [810, 441] on input "checkbox" at bounding box center [810, 439] width 25 height 25
checkbox input "true"
click at [808, 376] on input "checkbox" at bounding box center [810, 382] width 25 height 25
checkbox input "true"
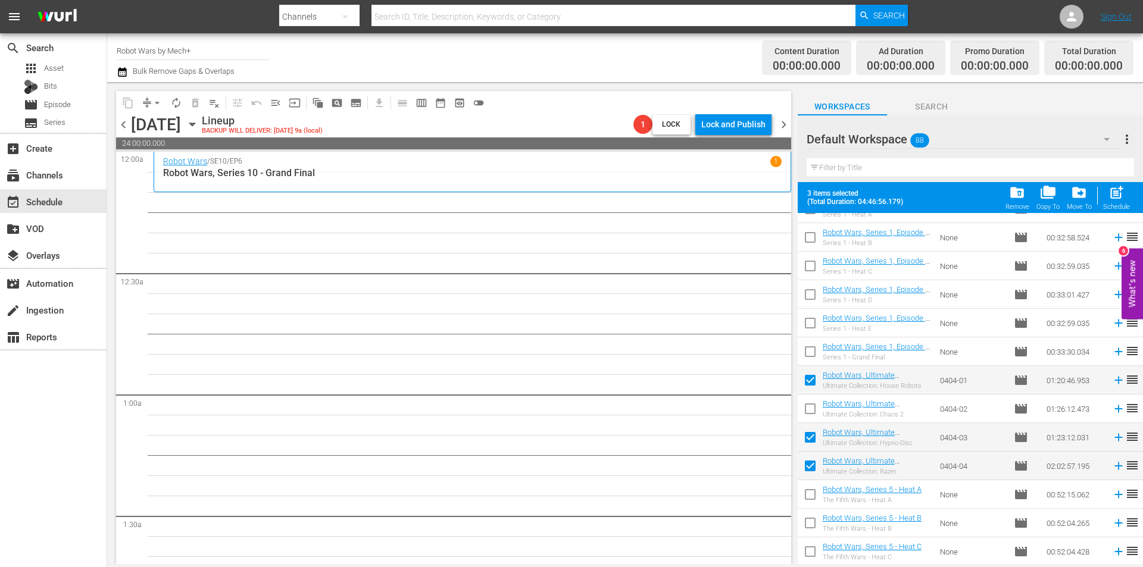
click at [814, 411] on input "checkbox" at bounding box center [810, 411] width 25 height 25
checkbox input "true"
click at [1117, 196] on span "post_add" at bounding box center [1116, 193] width 16 height 16
checkbox input "false"
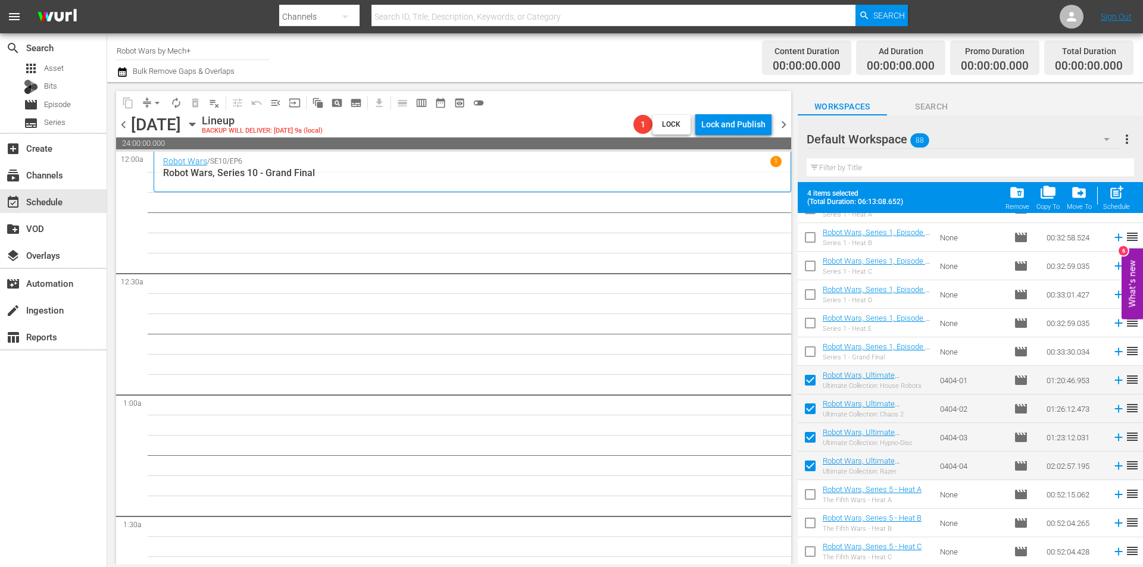
checkbox input "false"
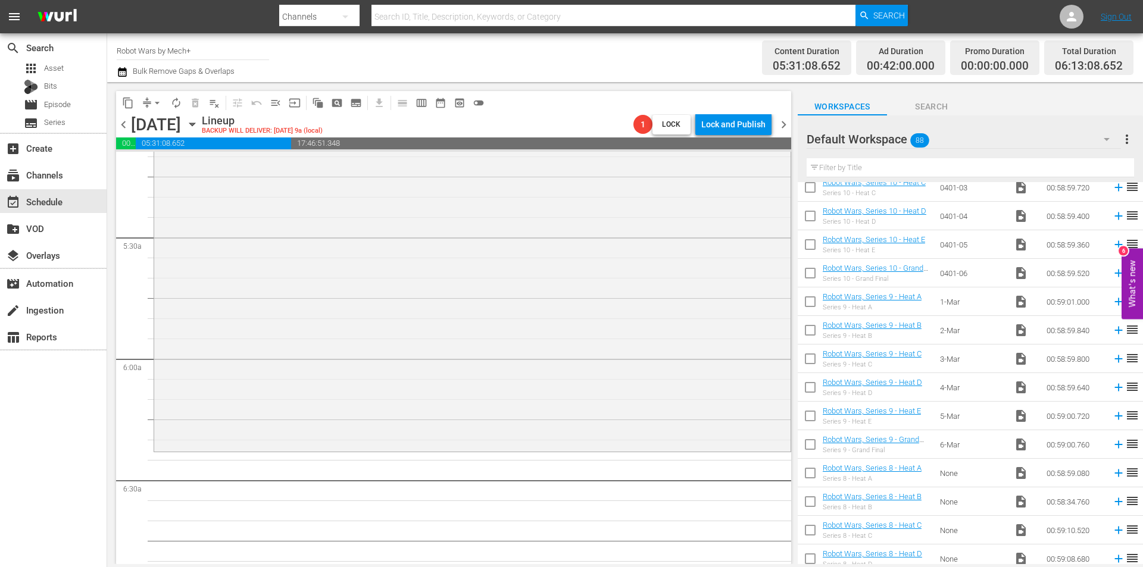
scroll to position [2160, 0]
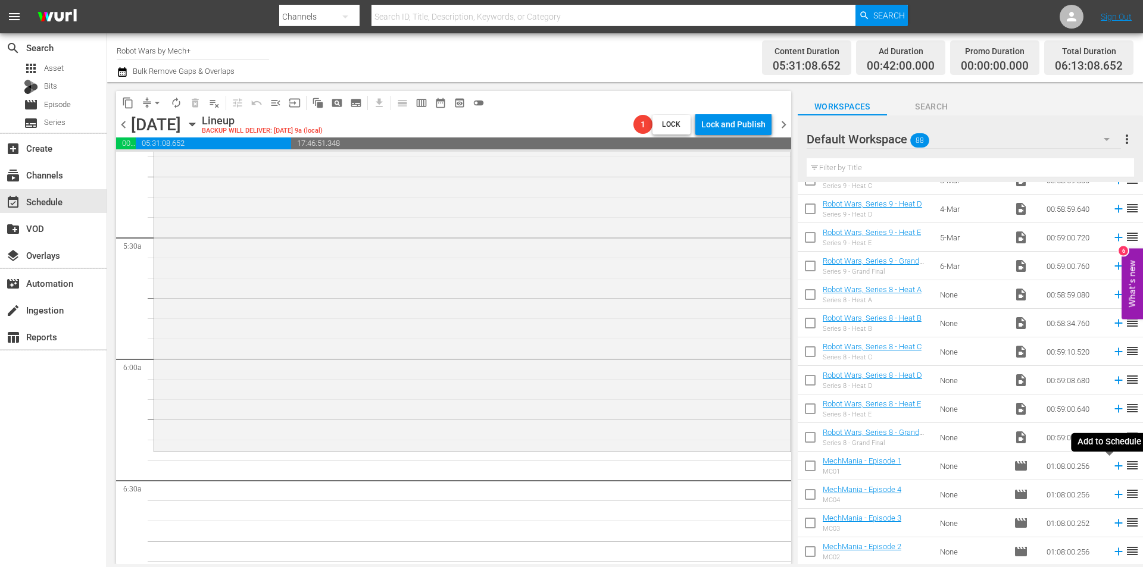
click at [1112, 466] on icon at bounding box center [1118, 466] width 13 height 13
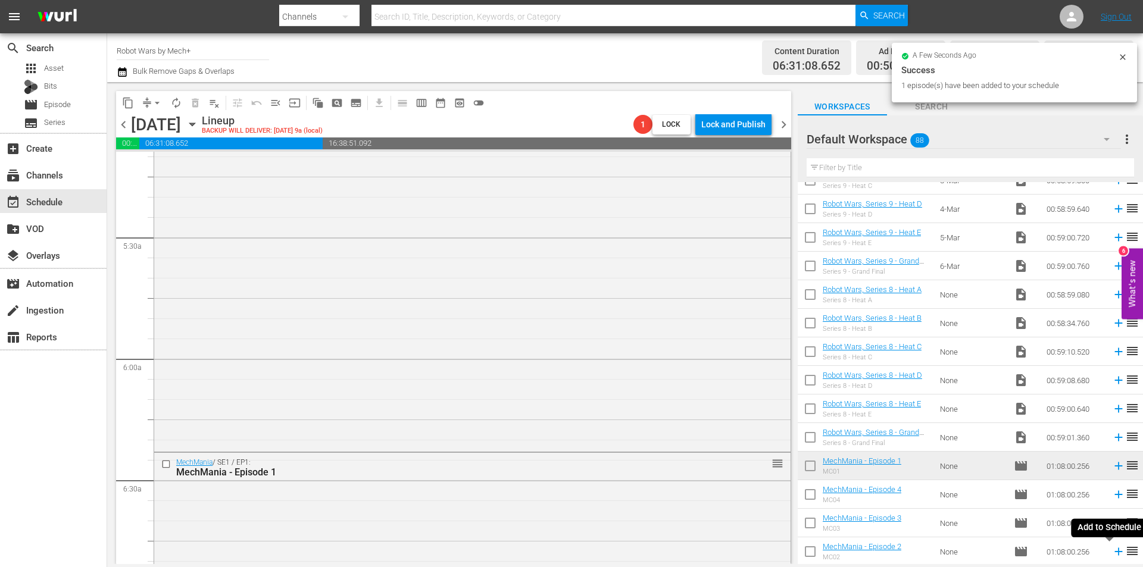
click at [1114, 554] on icon at bounding box center [1118, 552] width 8 height 8
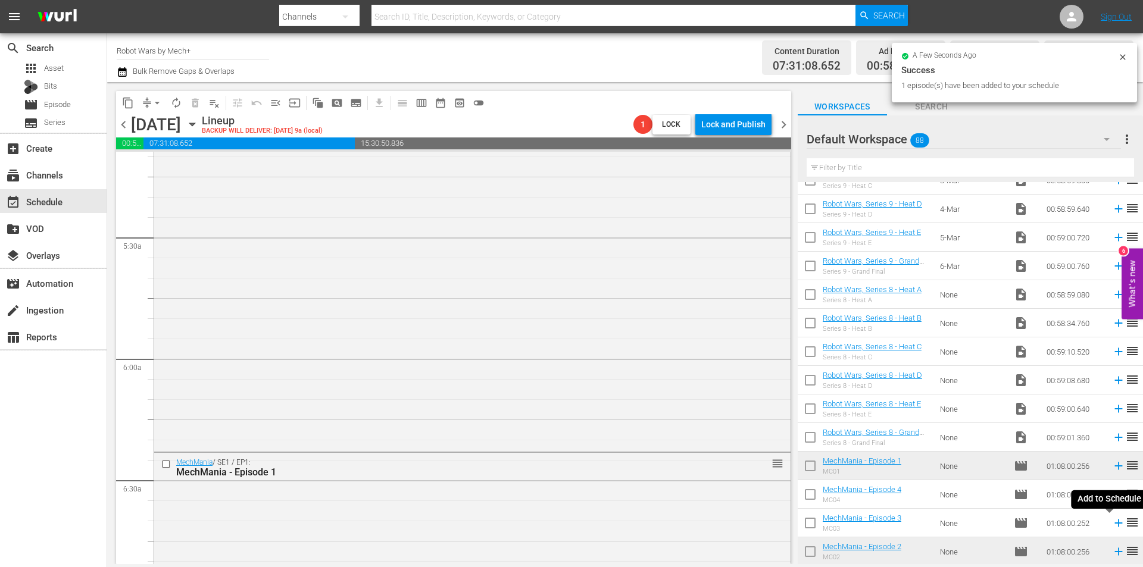
click at [1112, 523] on icon at bounding box center [1118, 523] width 13 height 13
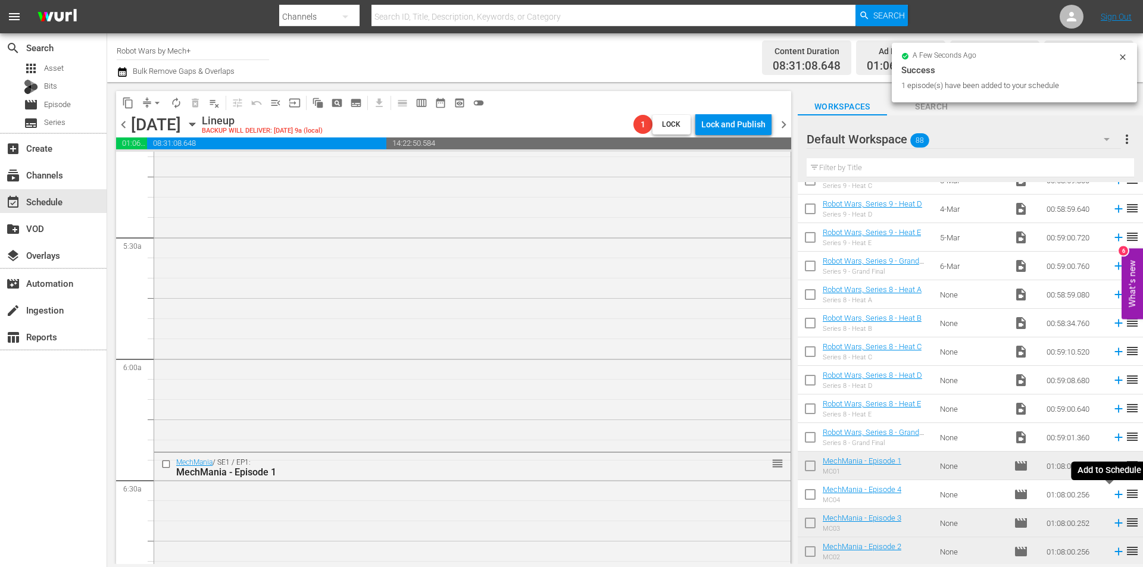
click at [1112, 496] on icon at bounding box center [1118, 494] width 13 height 13
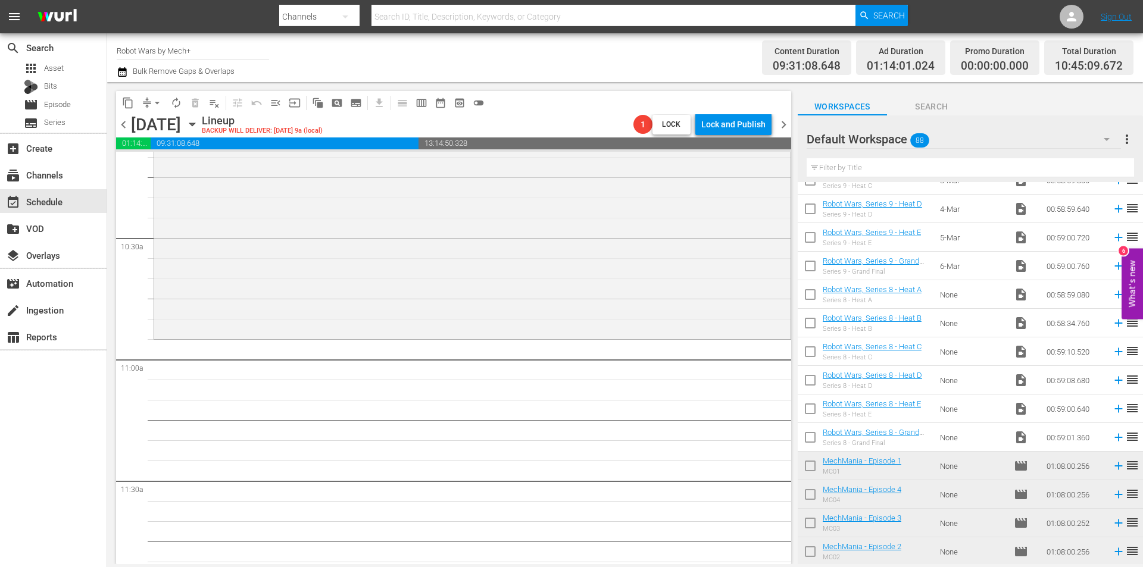
scroll to position [2500, 0]
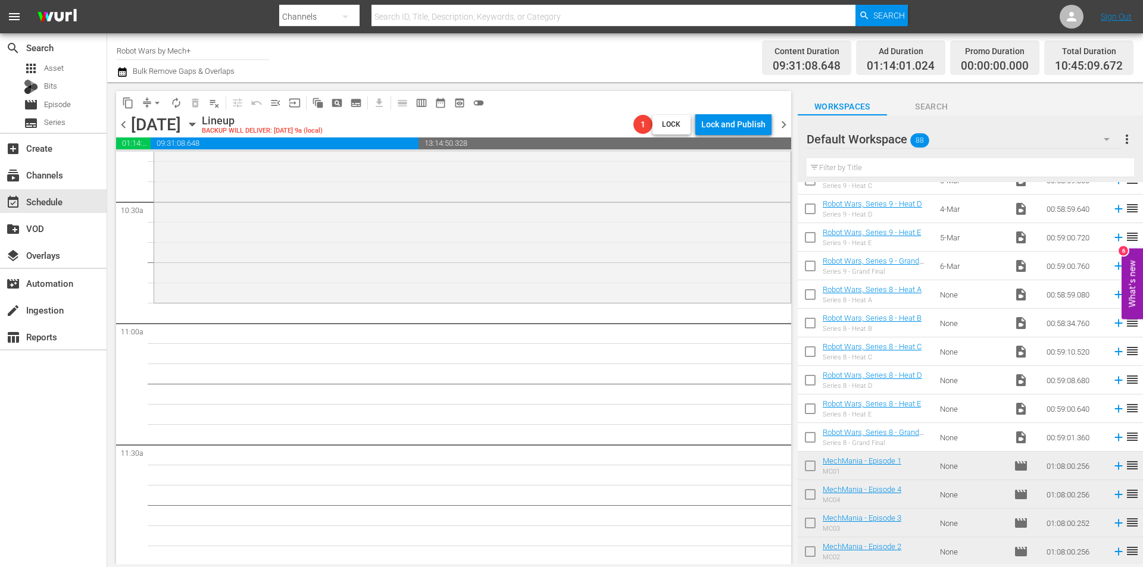
click at [124, 127] on span "chevron_left" at bounding box center [123, 124] width 15 height 15
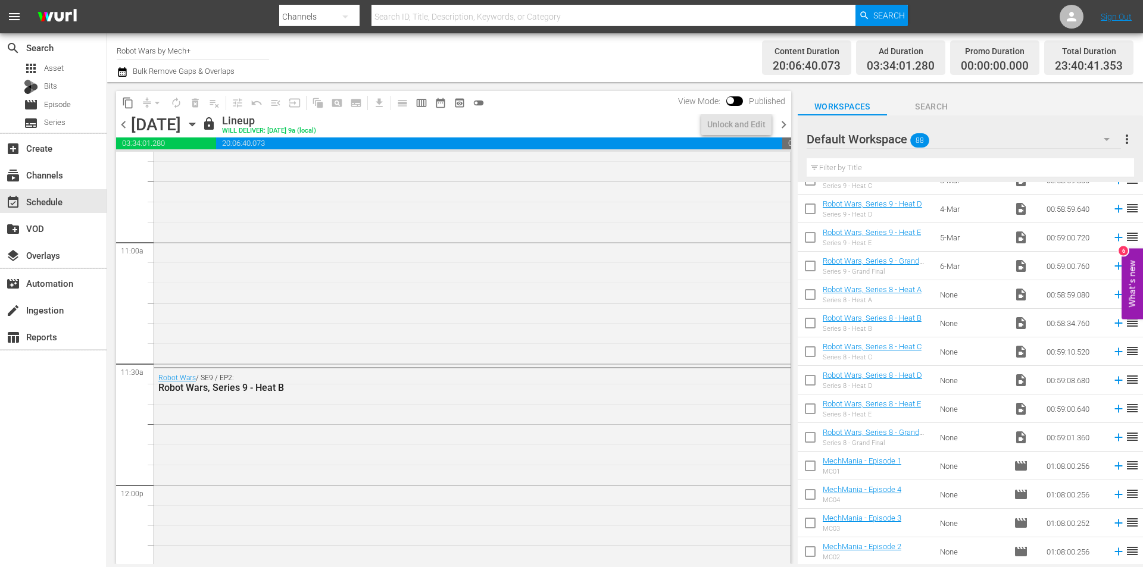
scroll to position [2480, 0]
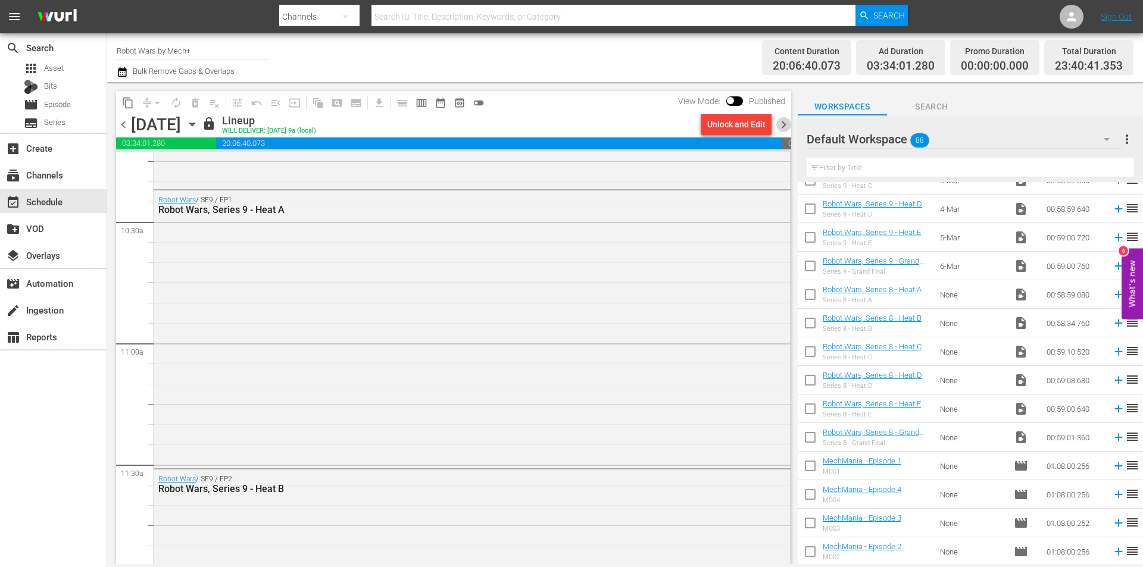
click at [785, 126] on span "chevron_right" at bounding box center [783, 124] width 15 height 15
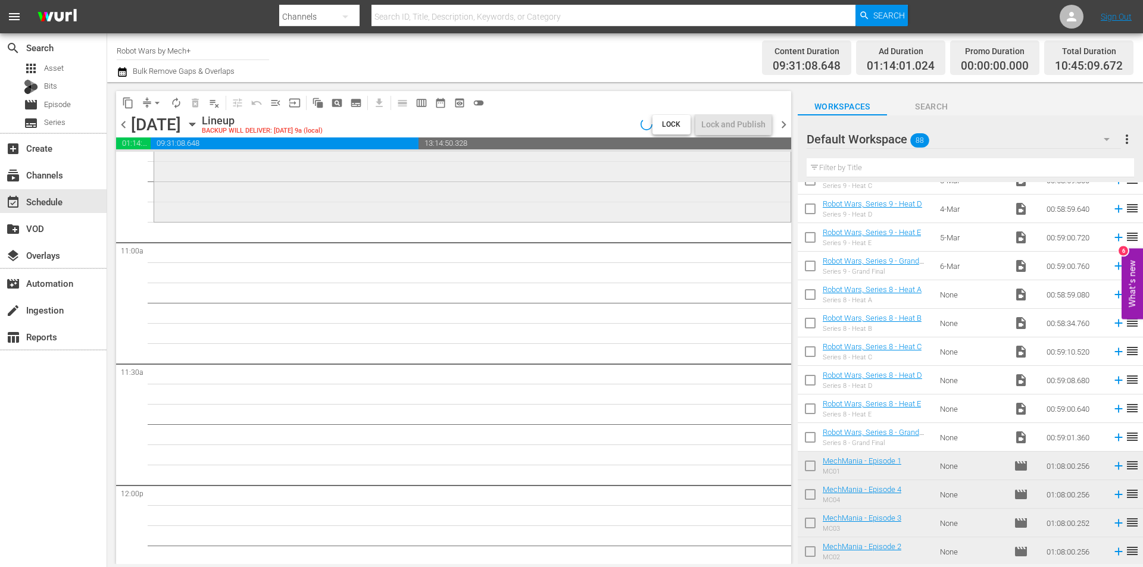
scroll to position [2500, 0]
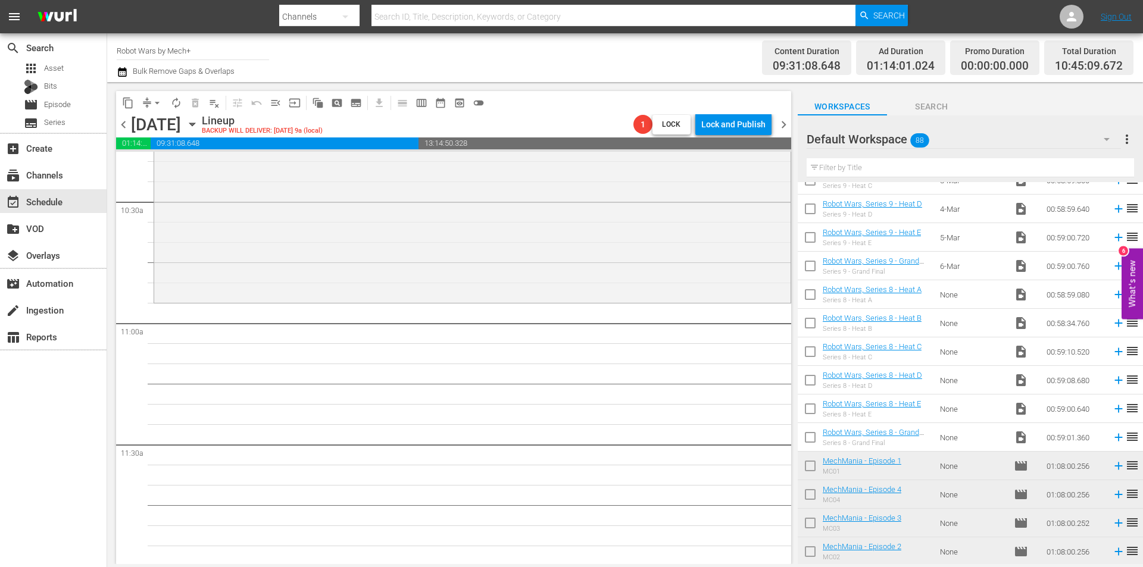
scroll to position [1803, 0]
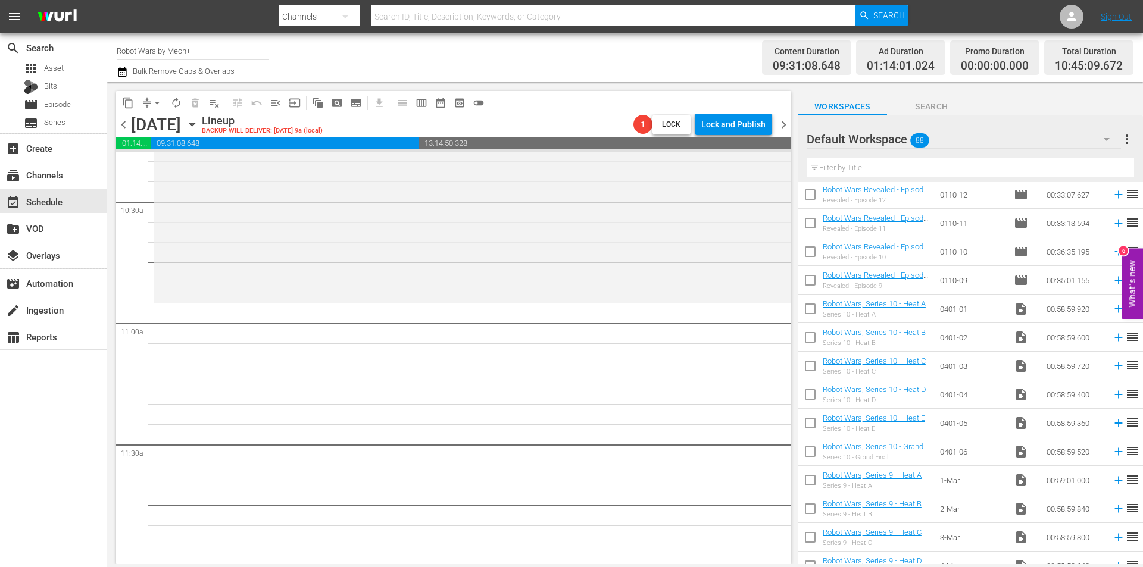
click at [808, 307] on input "checkbox" at bounding box center [810, 311] width 25 height 25
checkbox input "true"
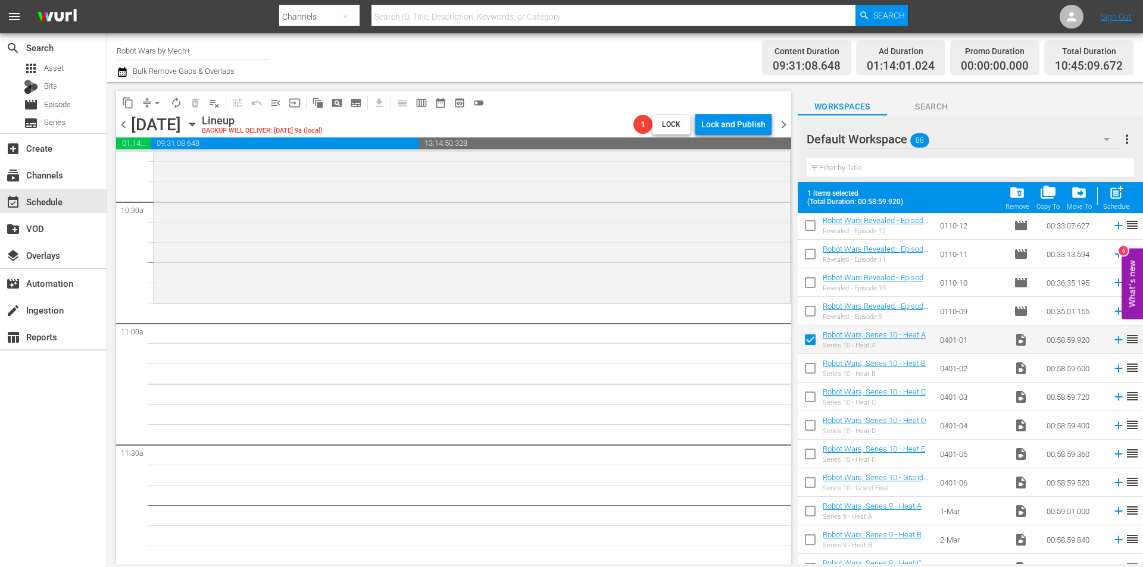
click at [811, 376] on input "checkbox" at bounding box center [810, 370] width 25 height 25
checkbox input "true"
click at [808, 403] on input "checkbox" at bounding box center [810, 399] width 25 height 25
checkbox input "true"
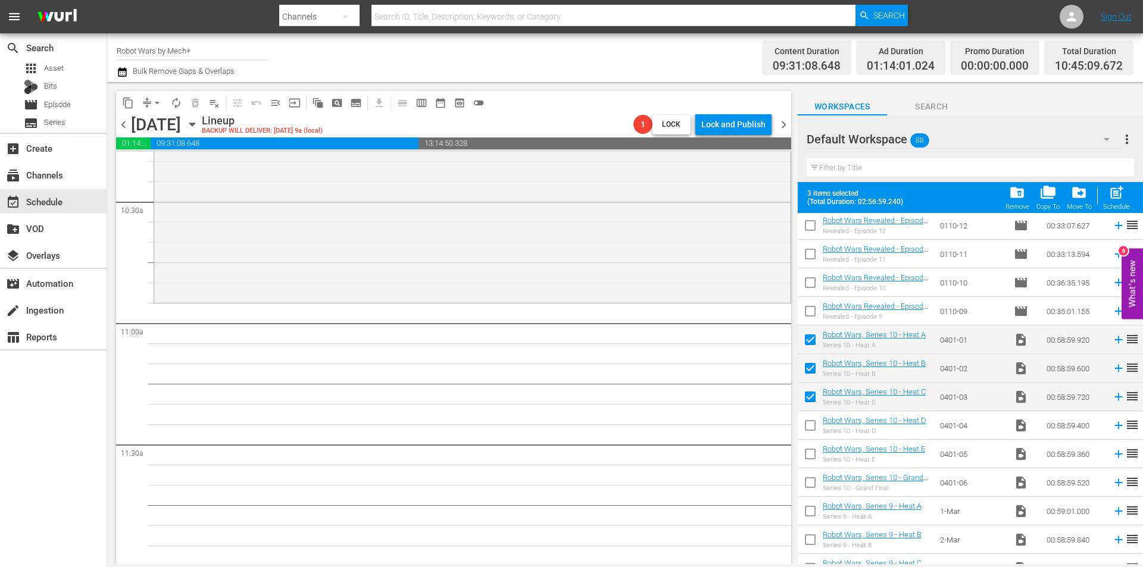
click at [809, 435] on input "checkbox" at bounding box center [810, 428] width 25 height 25
checkbox input "true"
click at [808, 457] on input "checkbox" at bounding box center [810, 456] width 25 height 25
checkbox input "true"
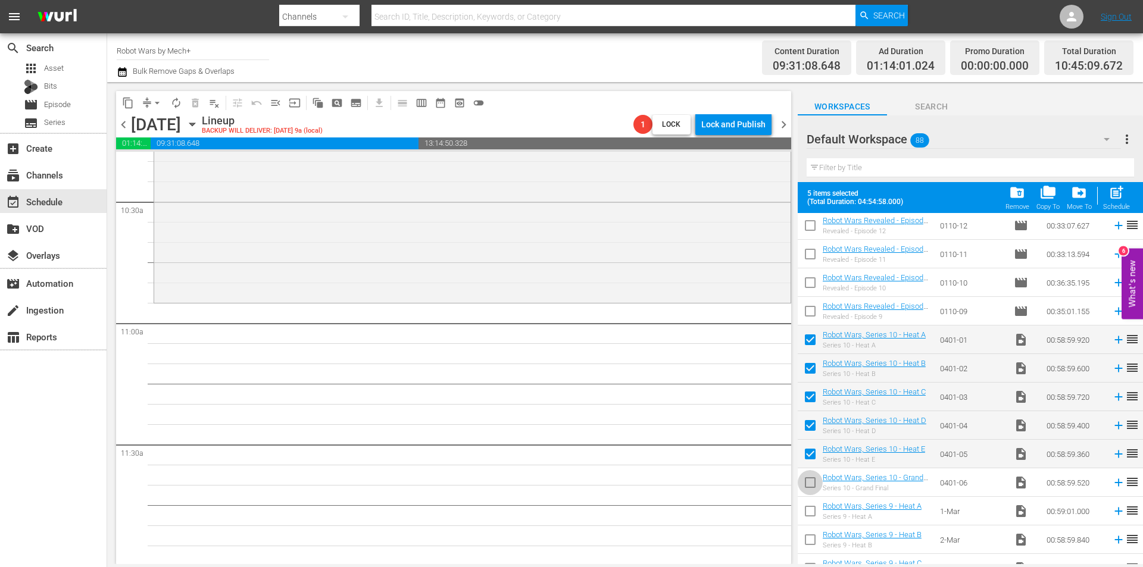
click at [808, 488] on input "checkbox" at bounding box center [810, 485] width 25 height 25
checkbox input "true"
click at [1122, 203] on div "post_add Schedule" at bounding box center [1116, 198] width 27 height 26
checkbox input "false"
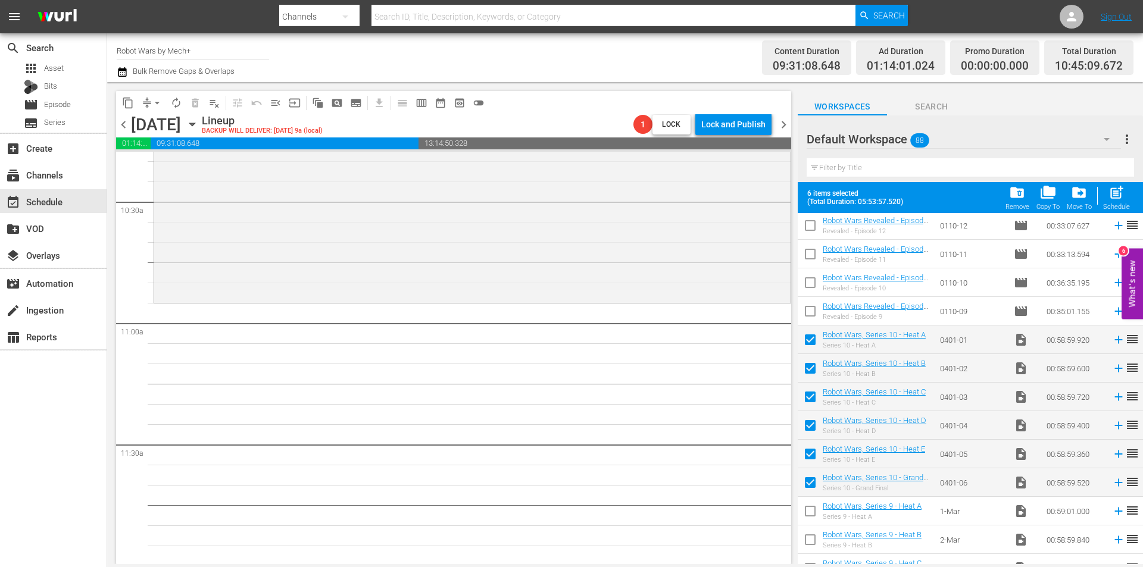
checkbox input "false"
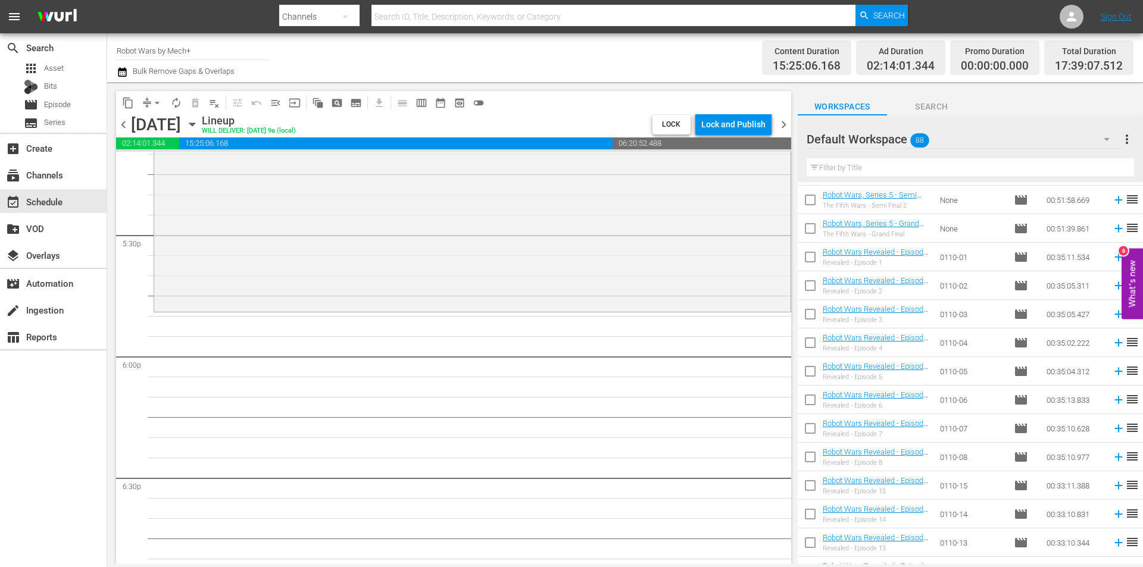
scroll to position [1429, 0]
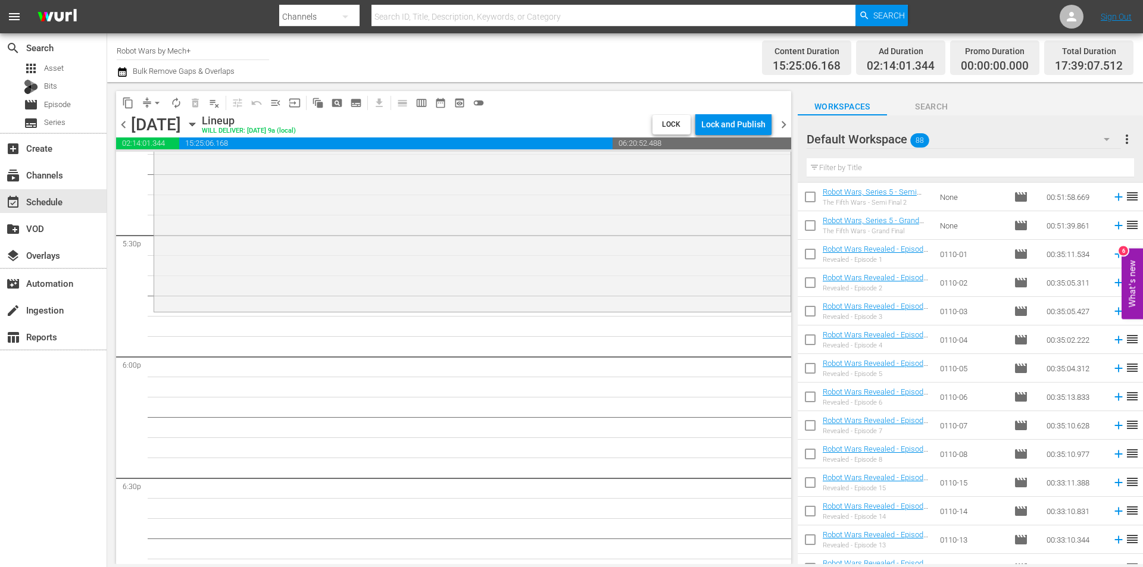
click at [811, 261] on input "checkbox" at bounding box center [810, 256] width 25 height 25
checkbox input "true"
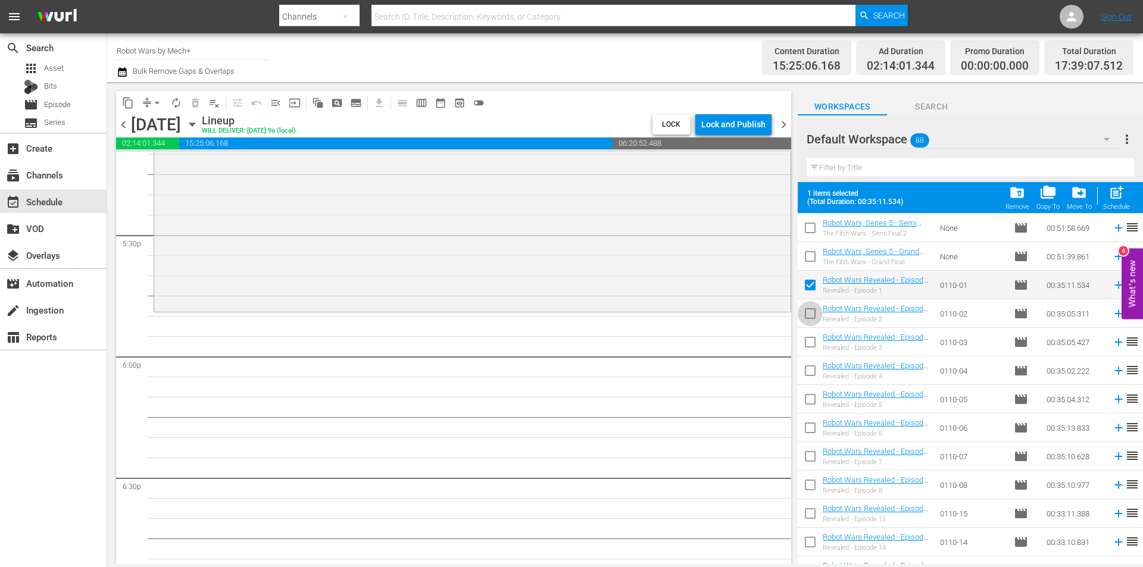
click at [807, 310] on input "checkbox" at bounding box center [810, 316] width 25 height 25
checkbox input "true"
click at [812, 348] on input "checkbox" at bounding box center [810, 344] width 25 height 25
checkbox input "true"
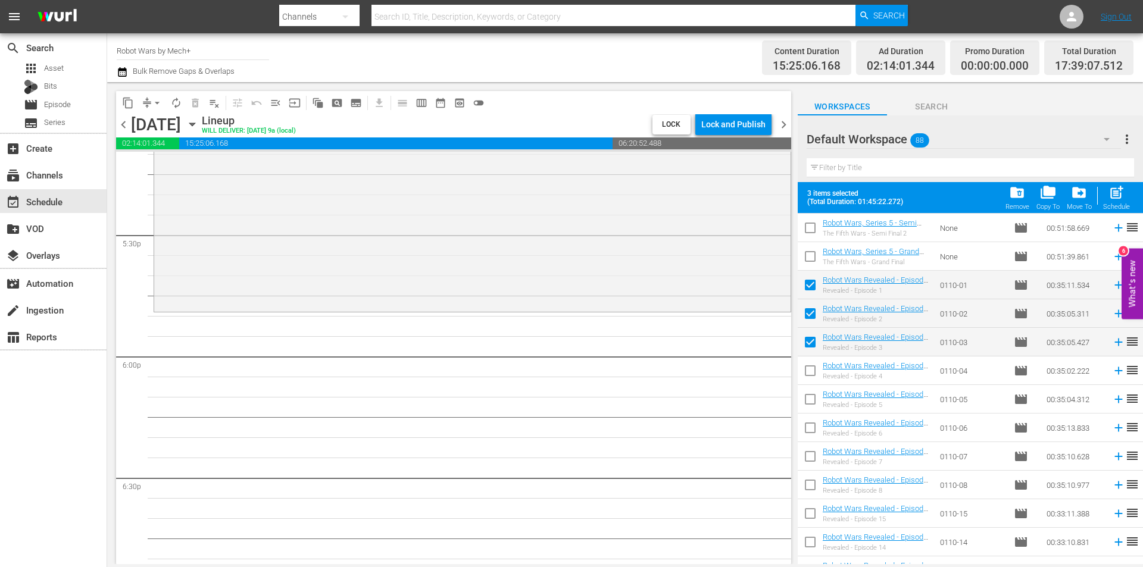
click at [810, 375] on input "checkbox" at bounding box center [810, 373] width 25 height 25
checkbox input "true"
click at [809, 399] on input "checkbox" at bounding box center [810, 401] width 25 height 25
checkbox input "true"
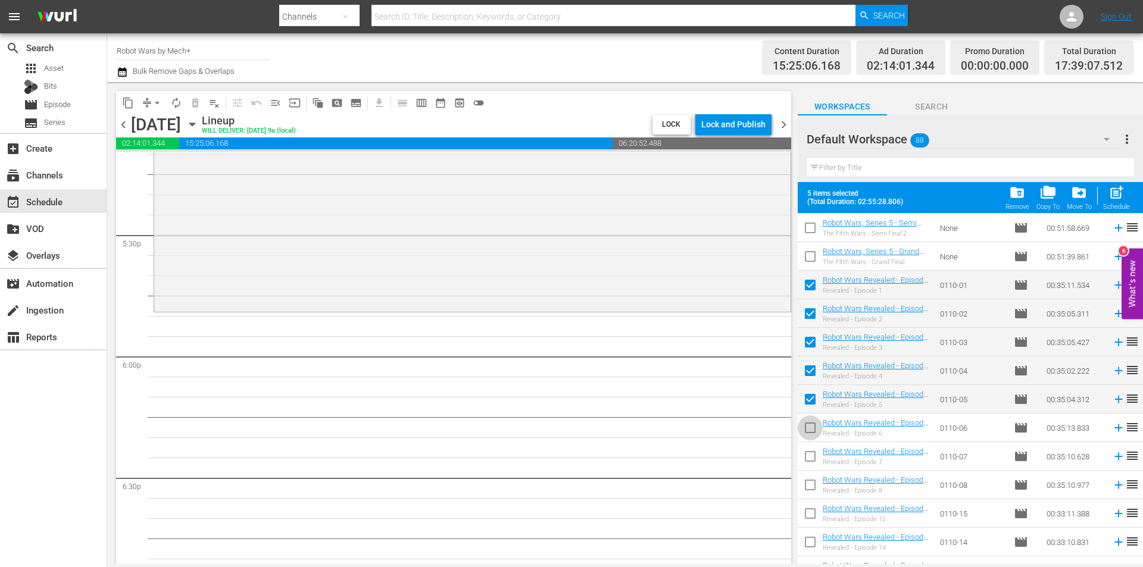
click at [808, 420] on input "checkbox" at bounding box center [810, 430] width 25 height 25
checkbox input "true"
click at [808, 455] on input "checkbox" at bounding box center [810, 458] width 25 height 25
checkbox input "true"
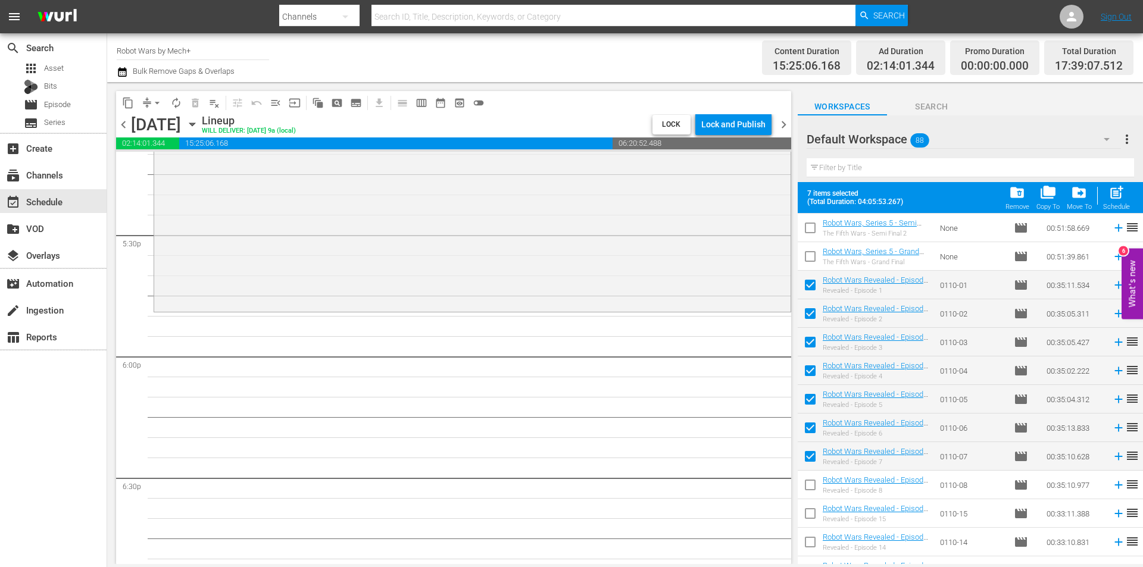
click at [807, 482] on input "checkbox" at bounding box center [810, 487] width 25 height 25
checkbox input "true"
click at [805, 514] on input "checkbox" at bounding box center [810, 516] width 25 height 25
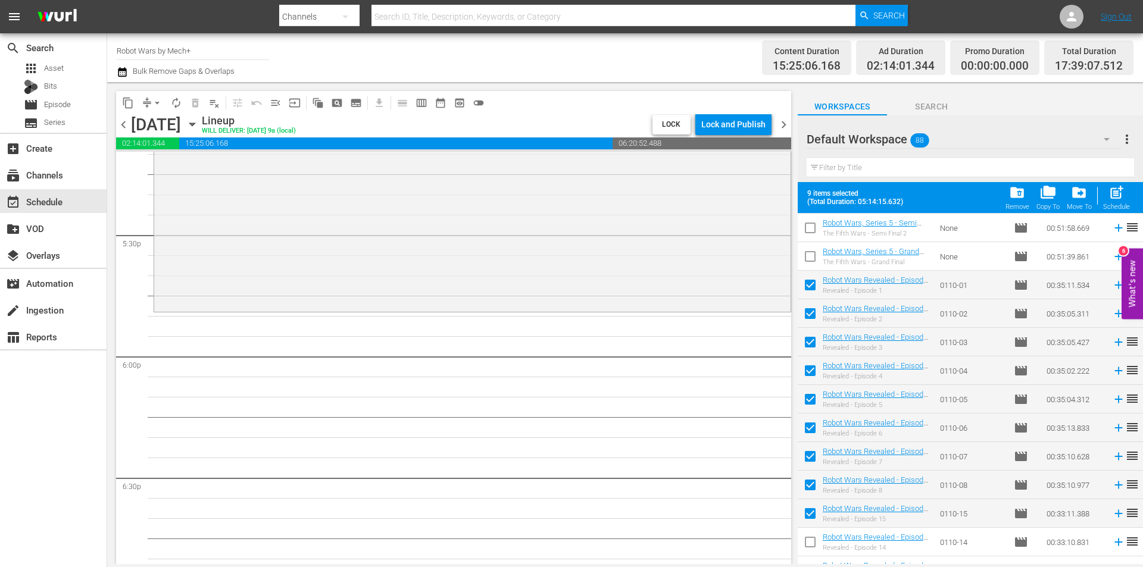
click at [802, 510] on input "checkbox" at bounding box center [810, 516] width 25 height 25
checkbox input "false"
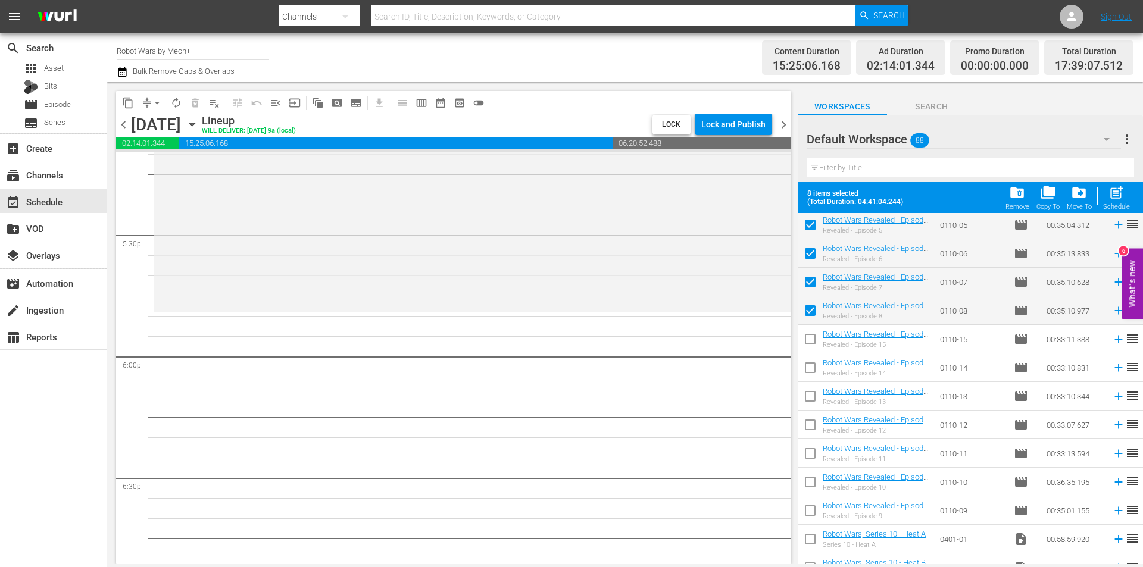
scroll to position [1607, 0]
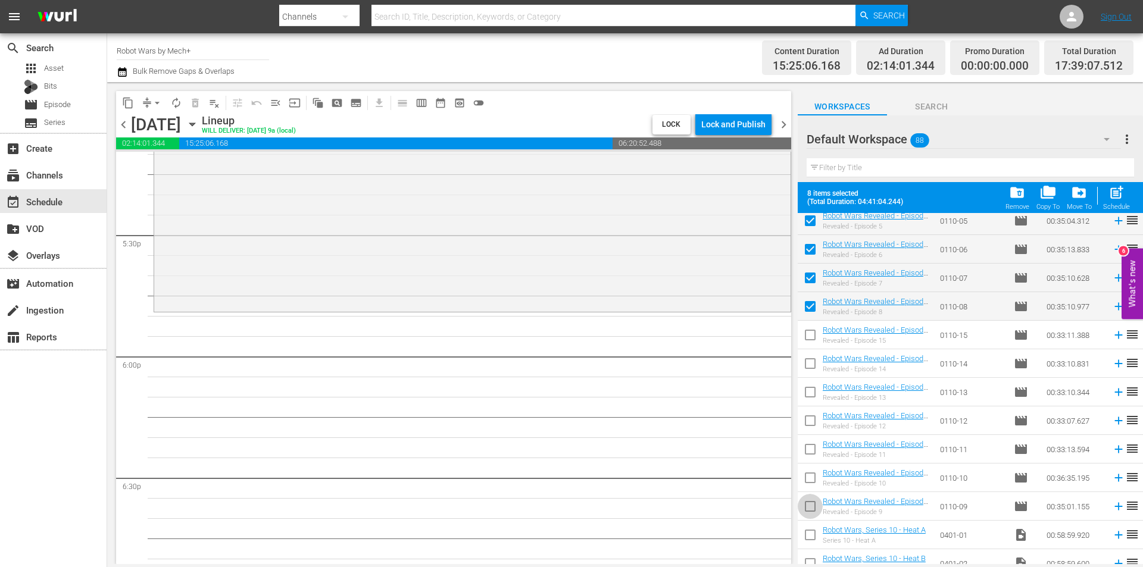
click at [808, 511] on input "checkbox" at bounding box center [810, 508] width 25 height 25
checkbox input "true"
click at [1110, 198] on span "post_add" at bounding box center [1116, 193] width 16 height 16
checkbox input "false"
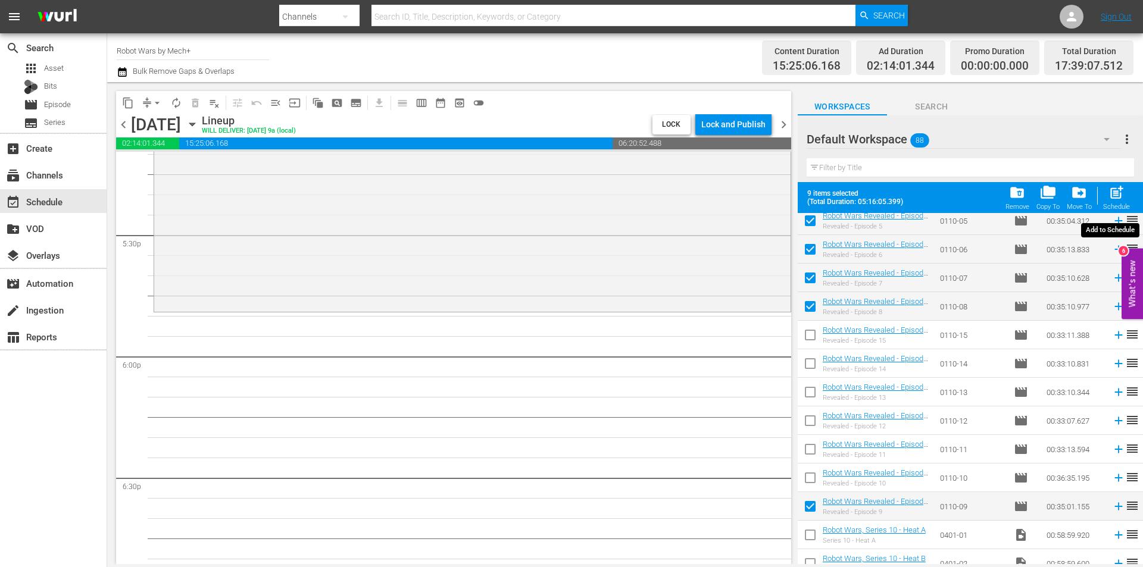
checkbox input "false"
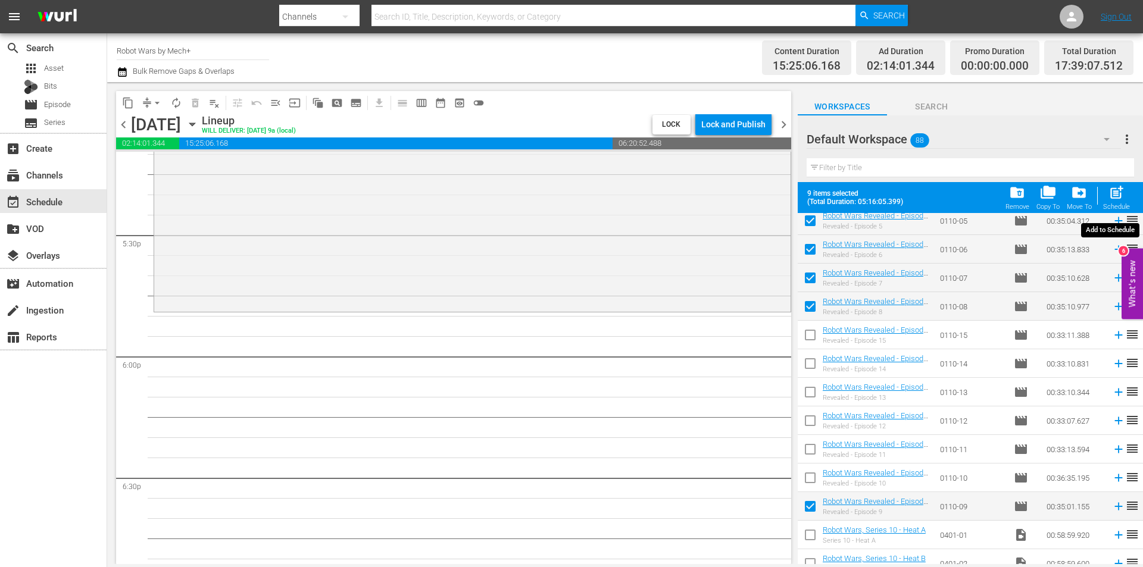
checkbox input "false"
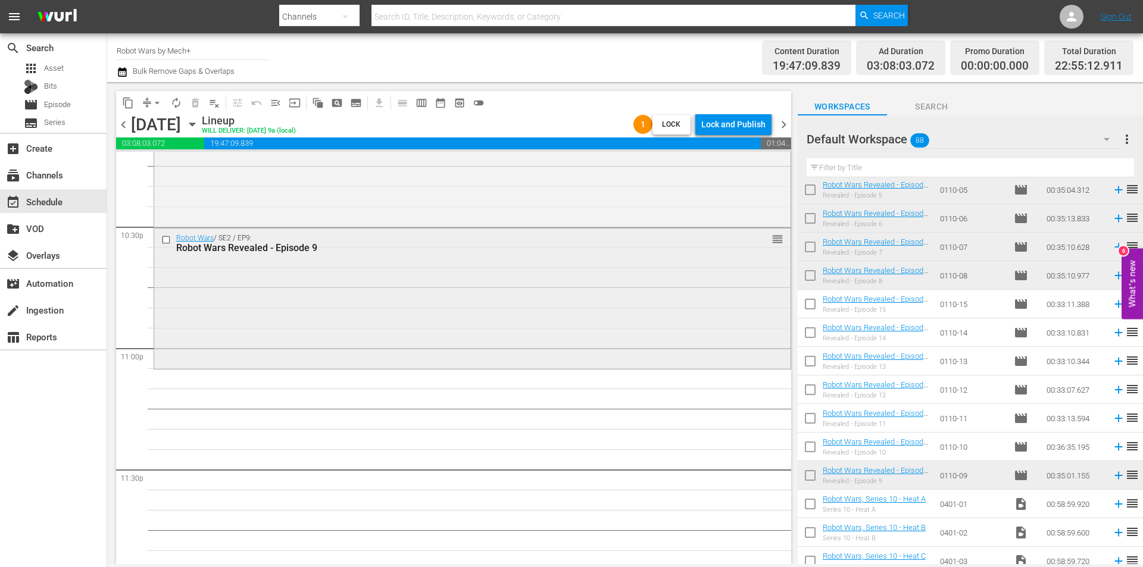
scroll to position [5416, 0]
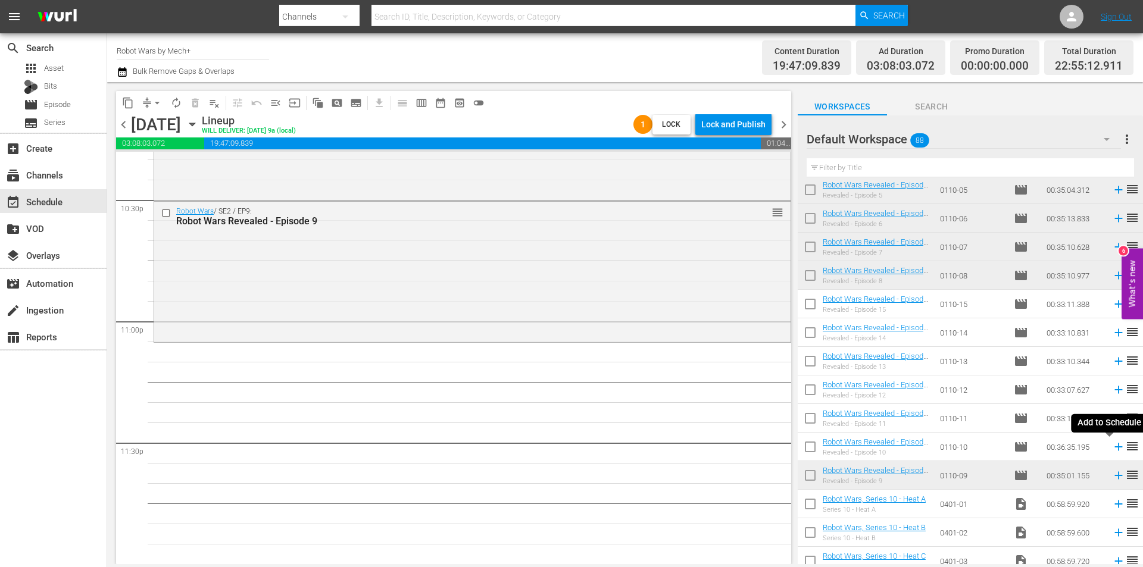
click at [1114, 448] on icon at bounding box center [1118, 447] width 8 height 8
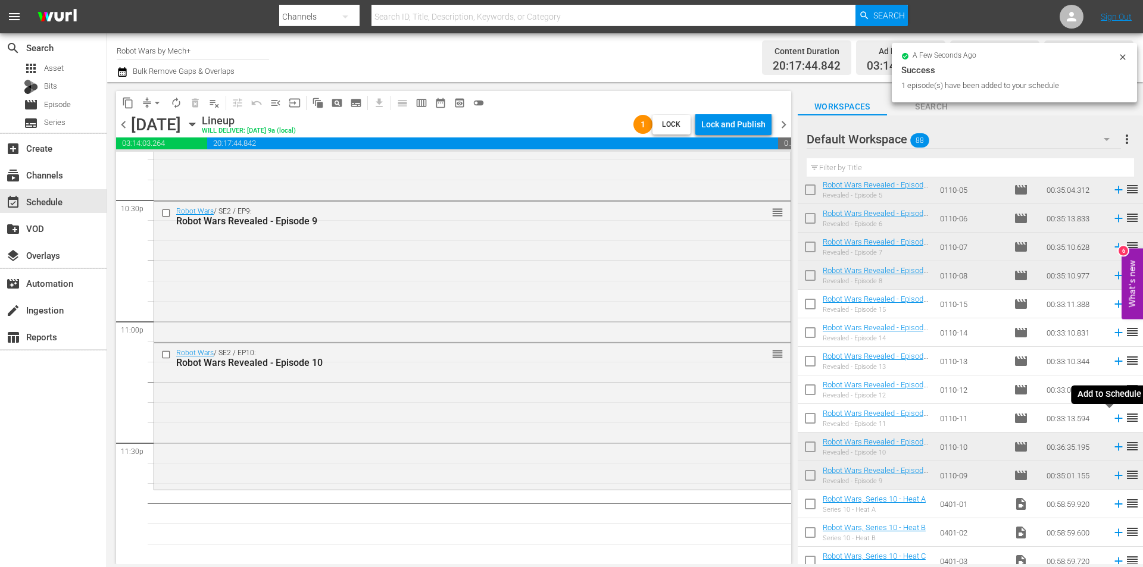
click at [1114, 419] on icon at bounding box center [1118, 419] width 8 height 8
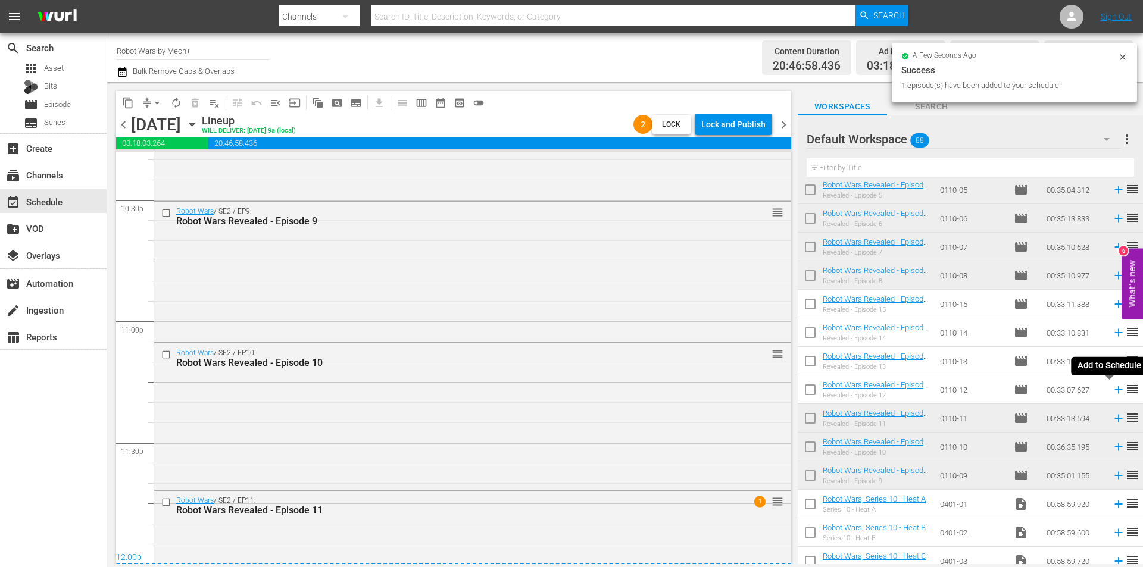
click at [1112, 391] on icon at bounding box center [1118, 389] width 13 height 13
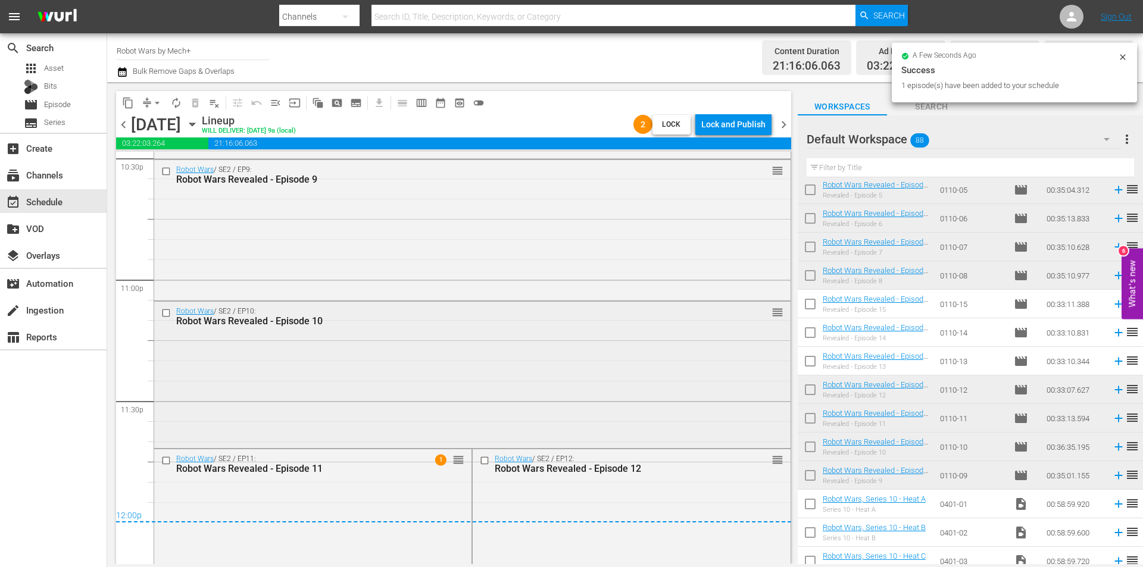
scroll to position [5477, 0]
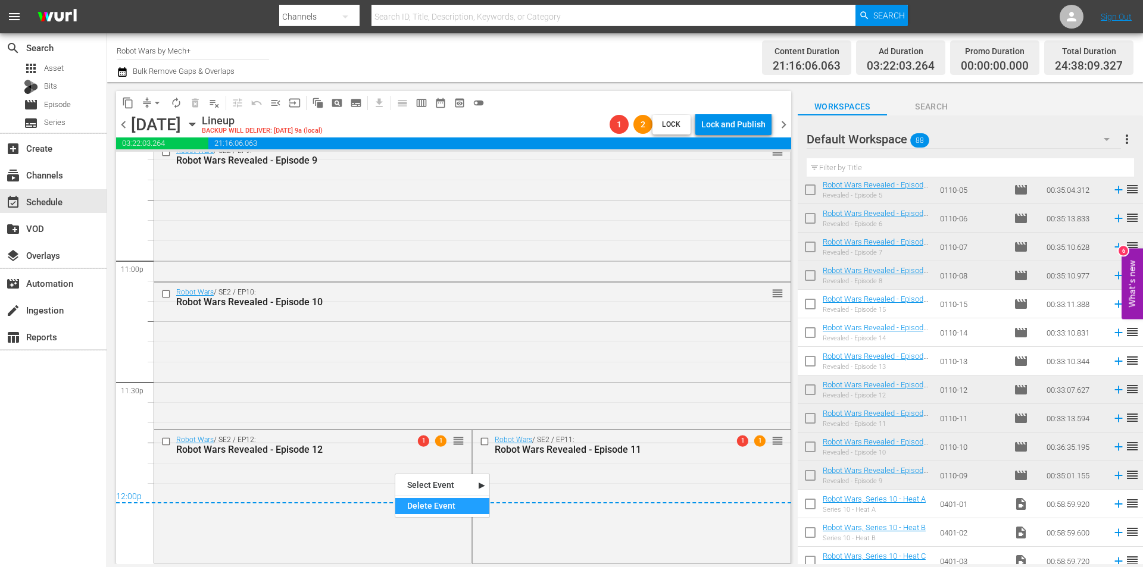
click at [426, 502] on div "Delete Event" at bounding box center [442, 506] width 94 height 16
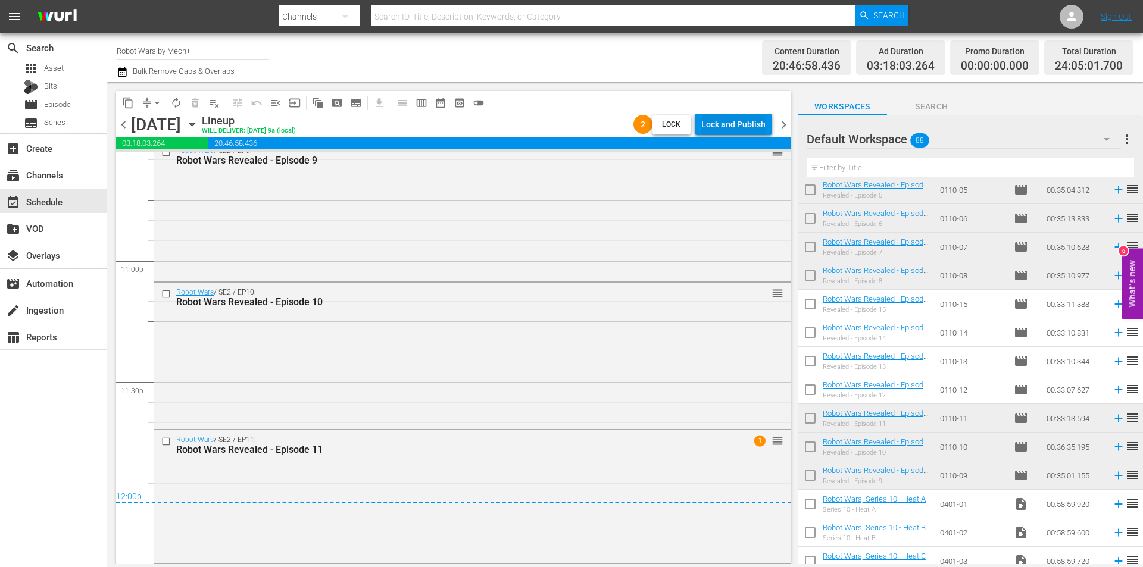
click at [735, 125] on div "Lock and Publish" at bounding box center [733, 124] width 64 height 21
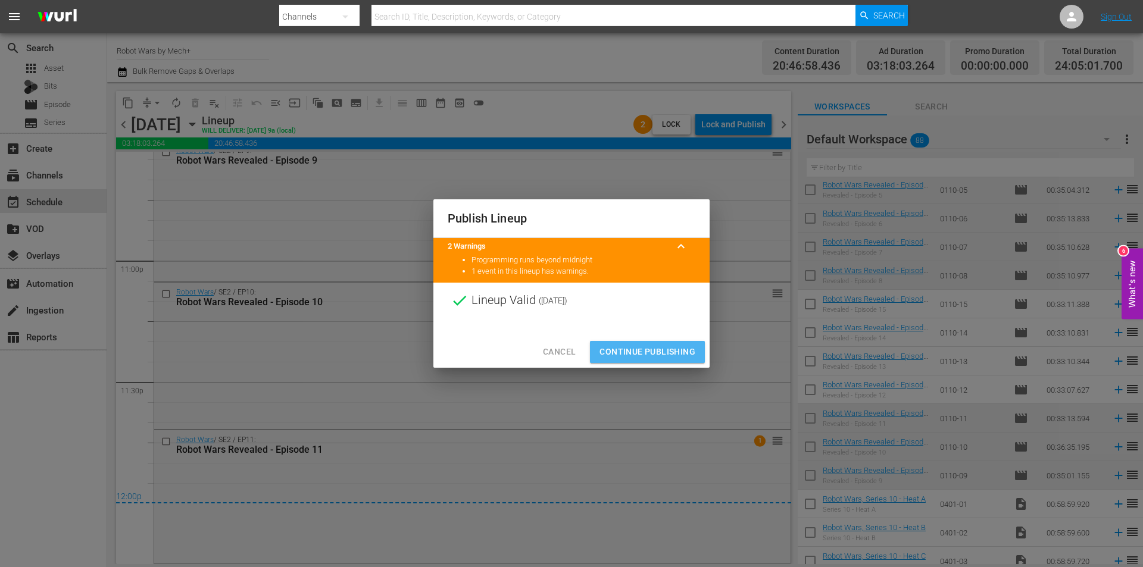
click at [647, 349] on span "Continue Publishing" at bounding box center [647, 352] width 96 height 15
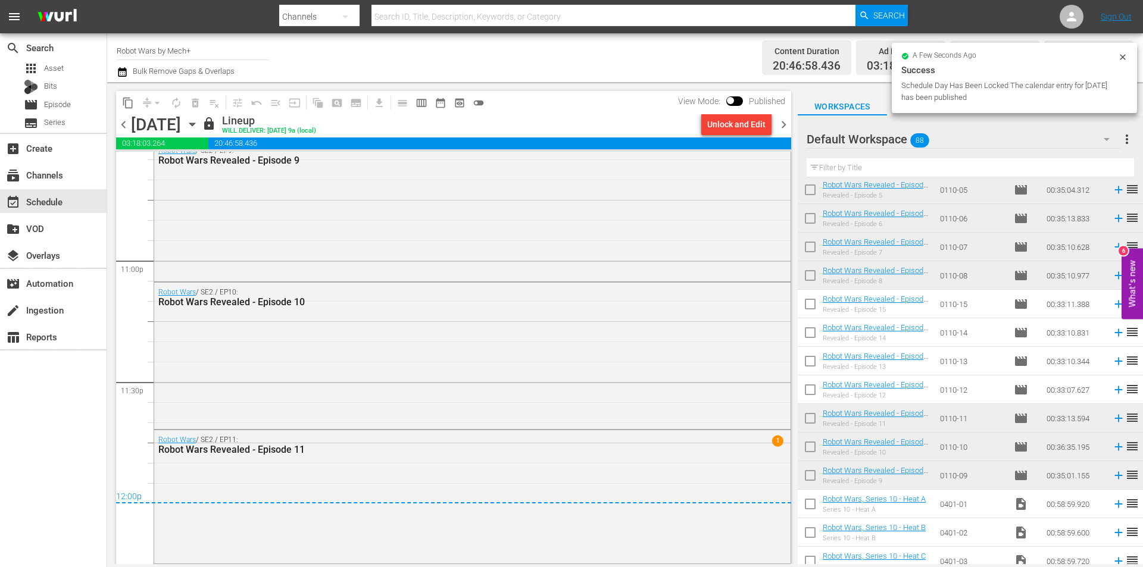
click at [785, 123] on span "chevron_right" at bounding box center [783, 124] width 15 height 15
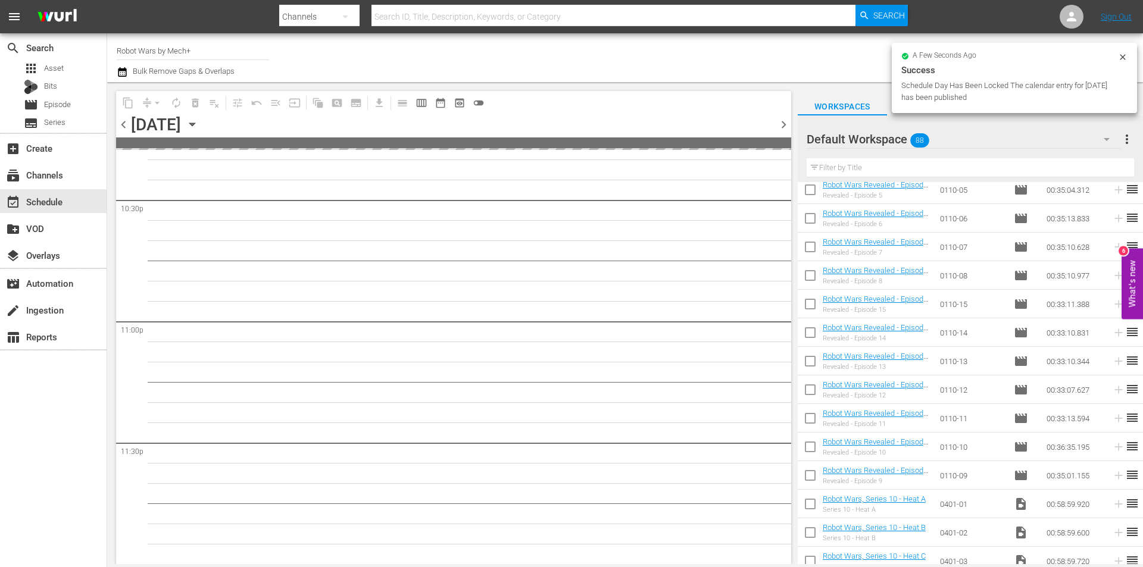
scroll to position [5415, 0]
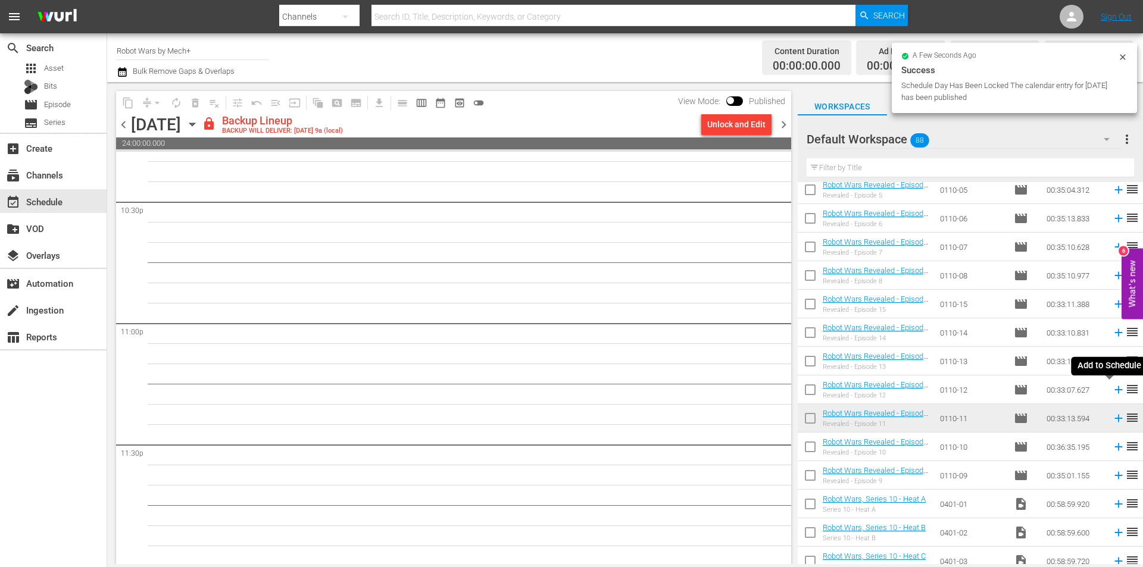
click at [1114, 391] on icon at bounding box center [1118, 390] width 8 height 8
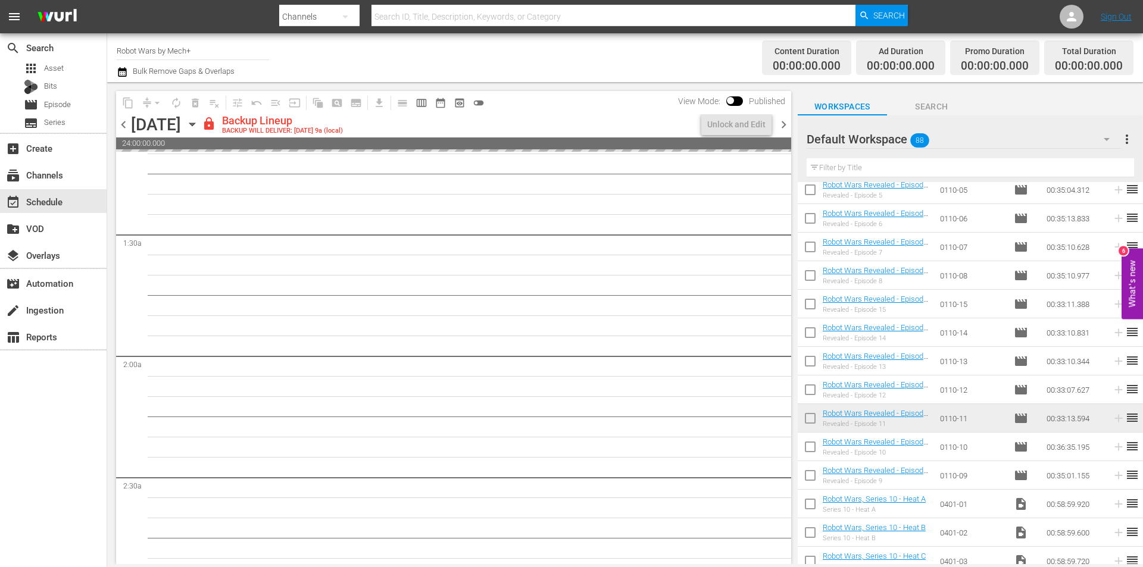
scroll to position [0, 0]
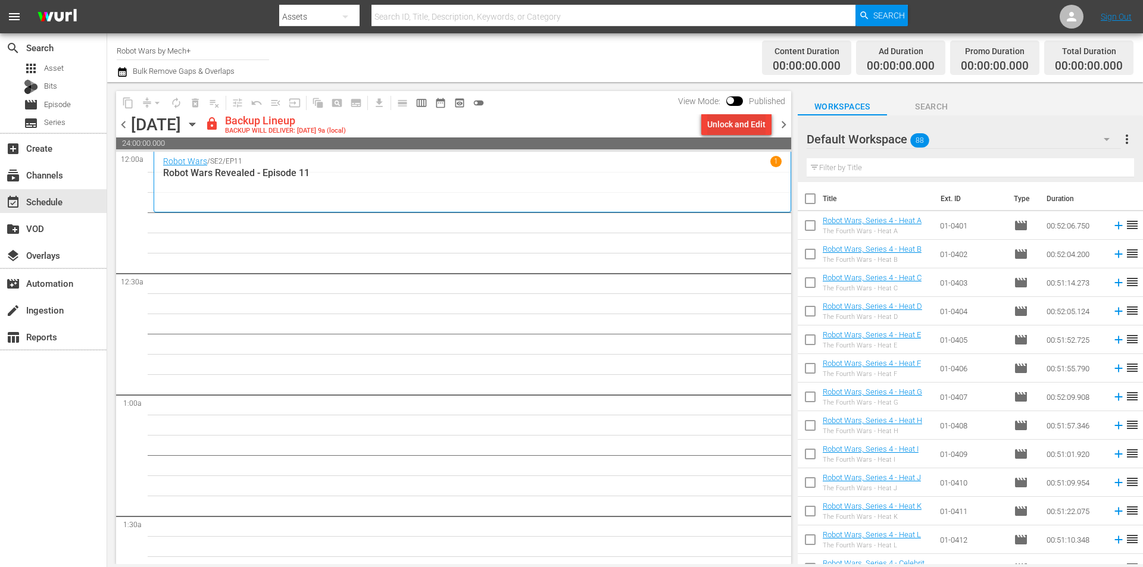
click at [725, 120] on div "Unlock and Edit" at bounding box center [736, 124] width 58 height 21
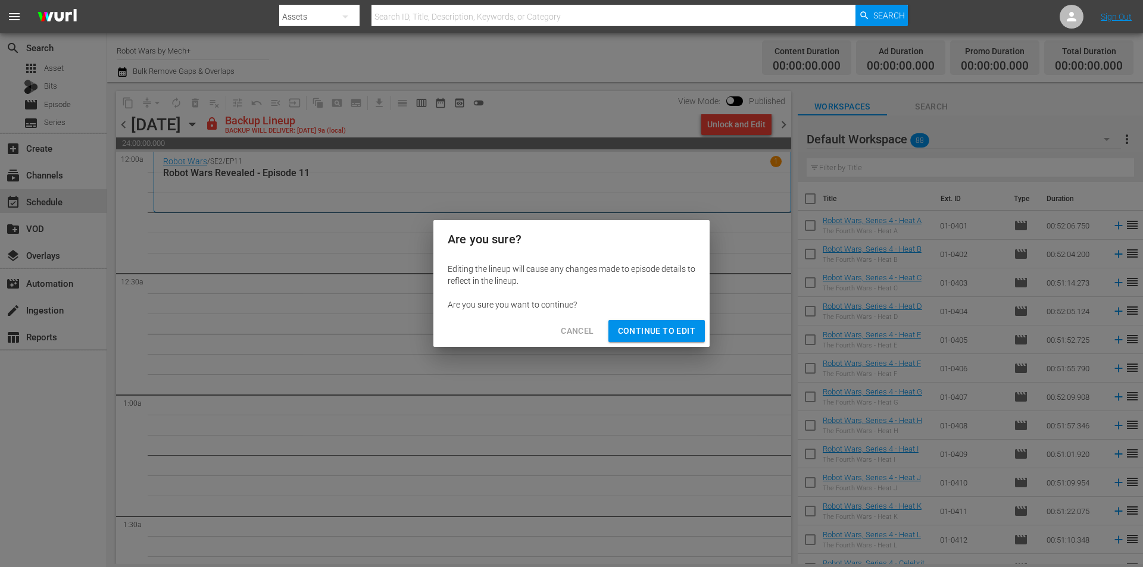
click at [642, 335] on span "Continue to Edit" at bounding box center [656, 331] width 77 height 15
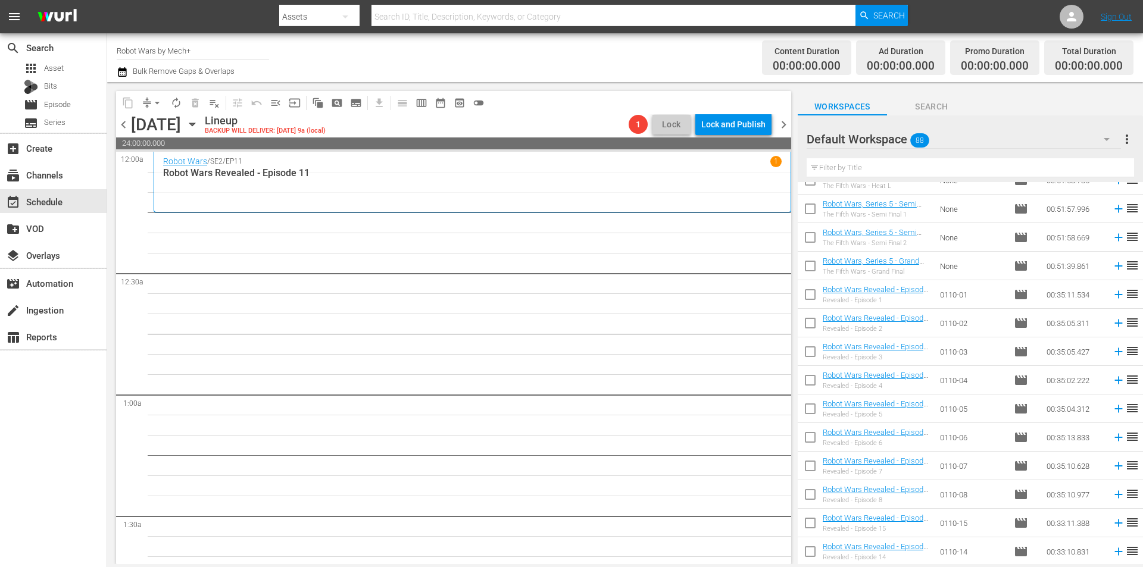
scroll to position [1567, 0]
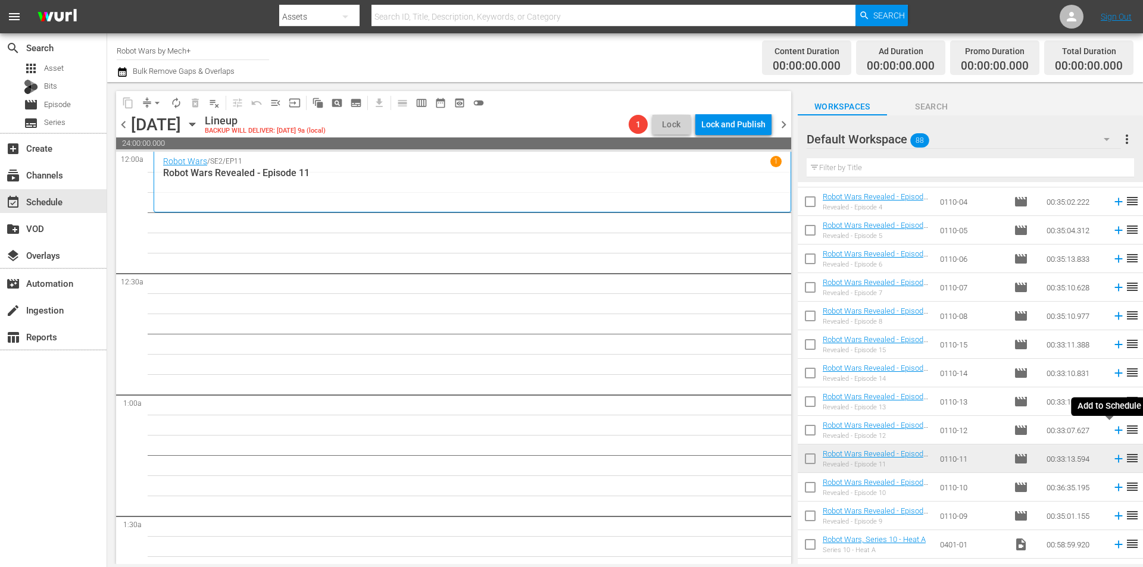
click at [1114, 433] on icon at bounding box center [1118, 431] width 8 height 8
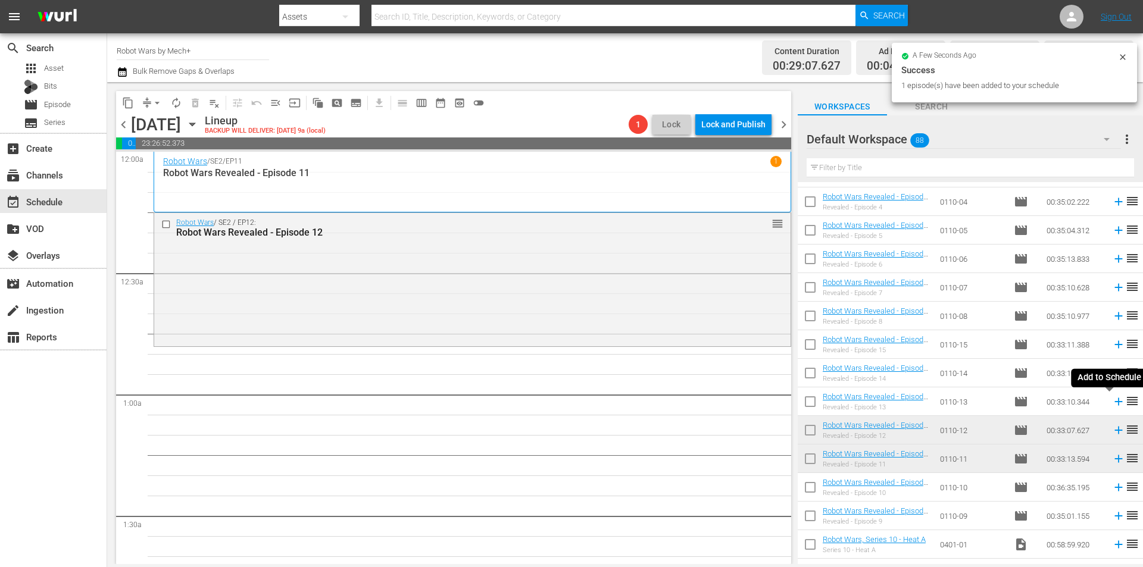
click at [1112, 399] on icon at bounding box center [1118, 401] width 13 height 13
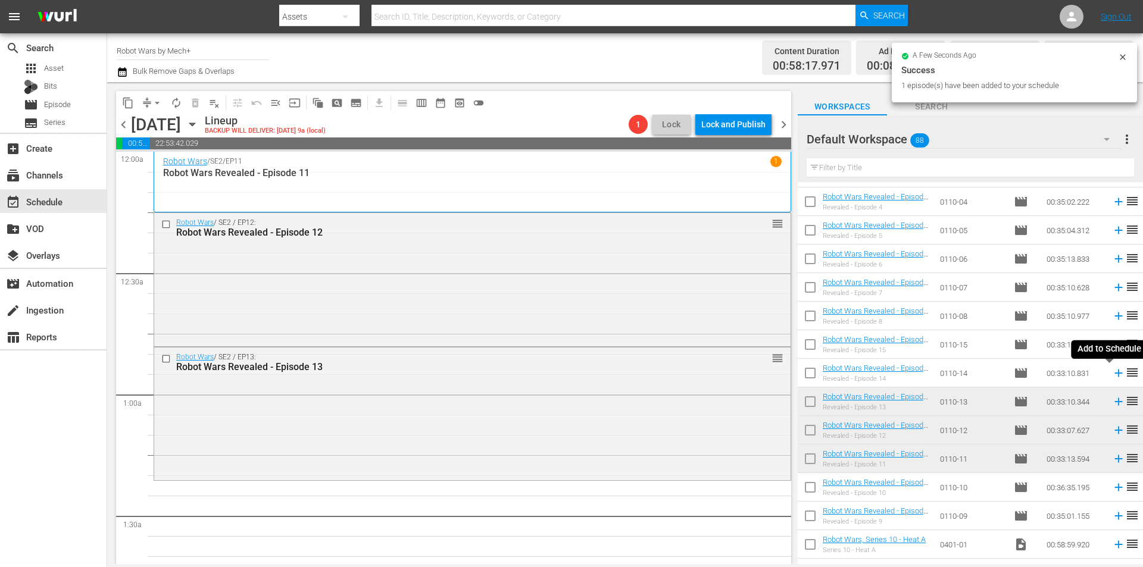
click at [1112, 373] on icon at bounding box center [1118, 373] width 13 height 13
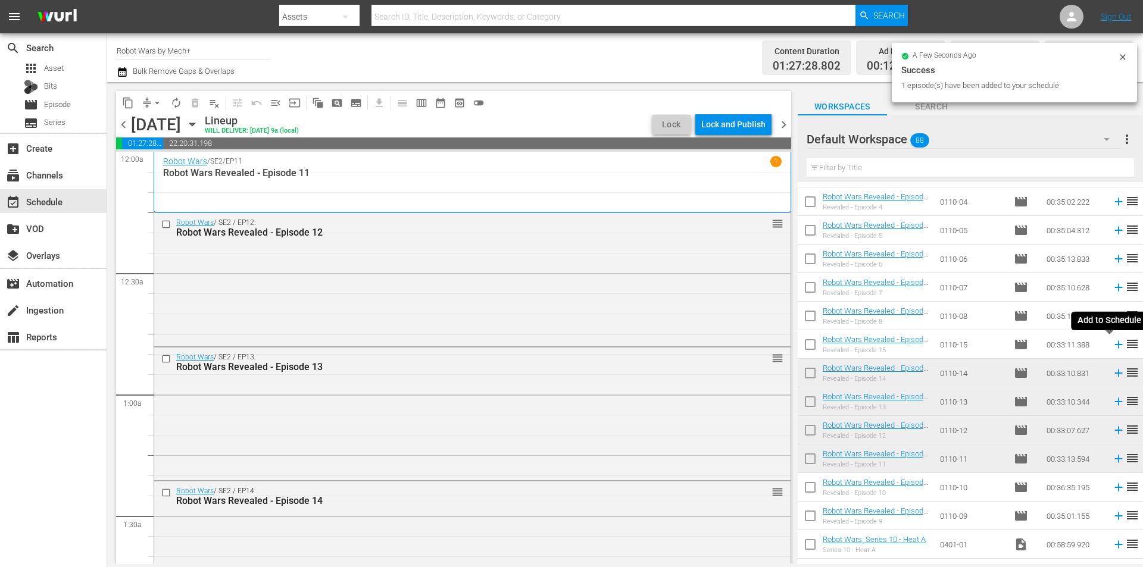
click at [1112, 345] on icon at bounding box center [1118, 344] width 13 height 13
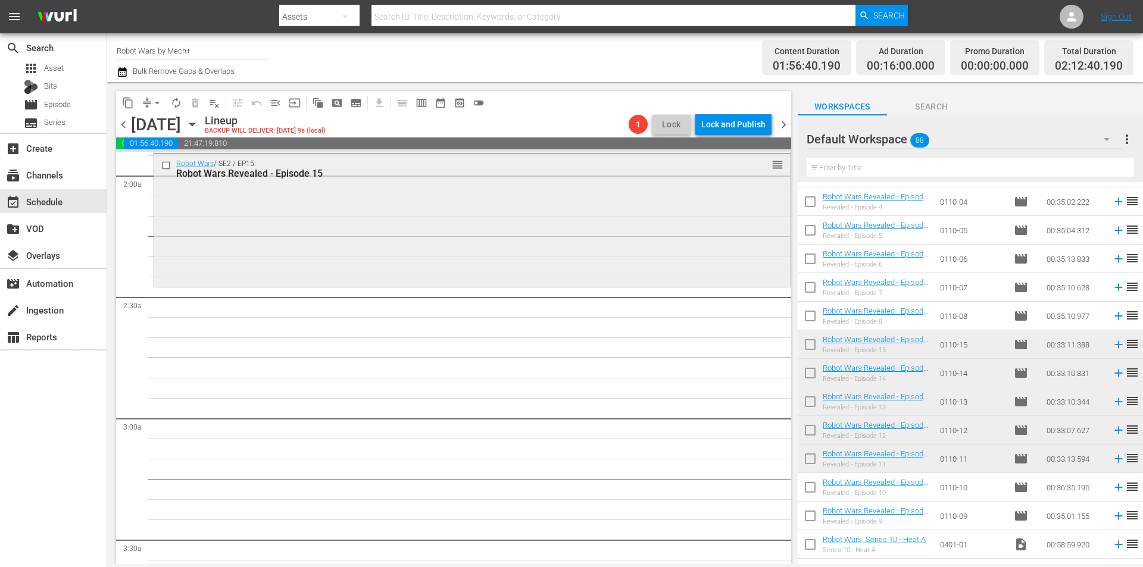
scroll to position [476, 0]
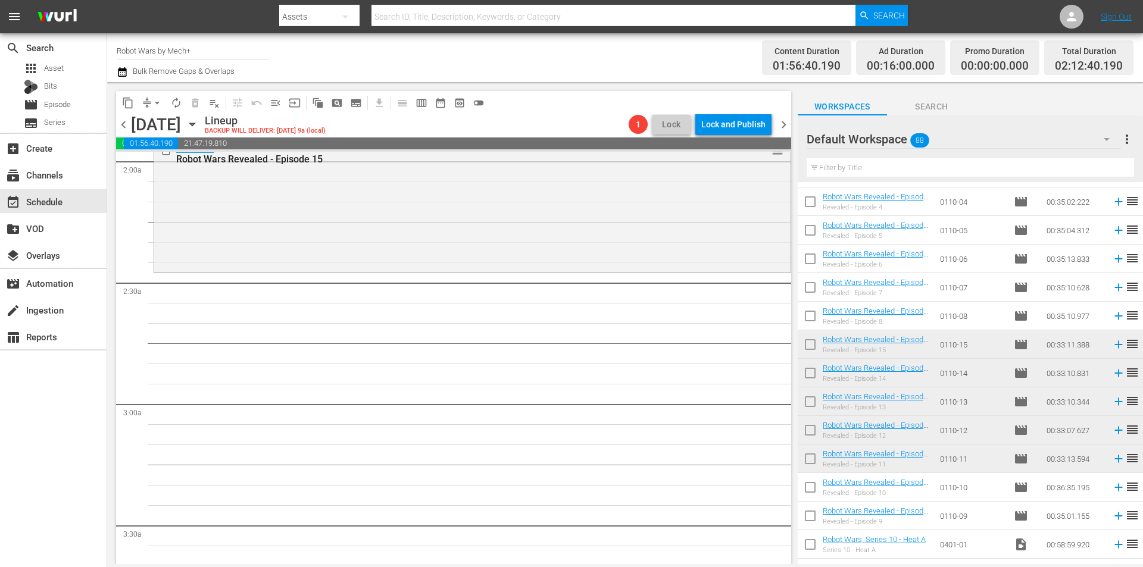
click at [125, 122] on span "chevron_left" at bounding box center [123, 124] width 15 height 15
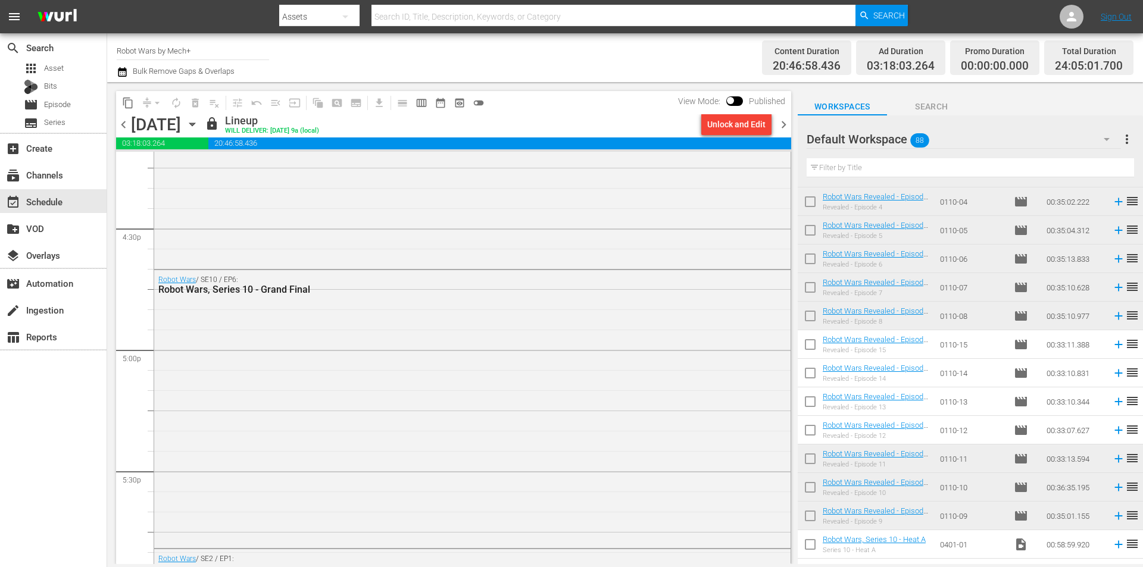
scroll to position [4107, 0]
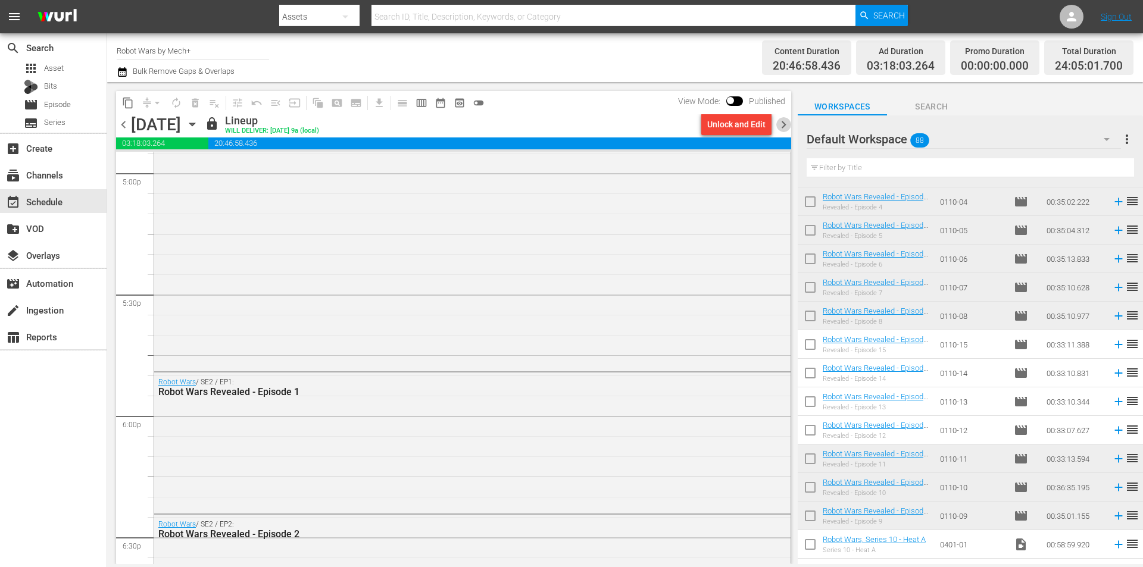
click at [780, 123] on span "chevron_right" at bounding box center [783, 124] width 15 height 15
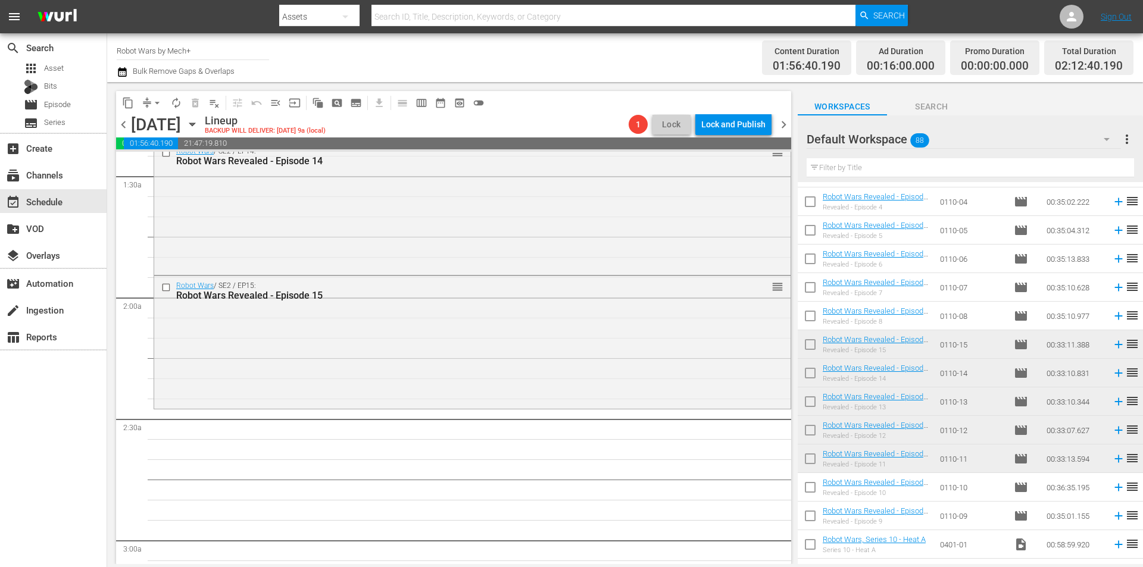
scroll to position [319, 0]
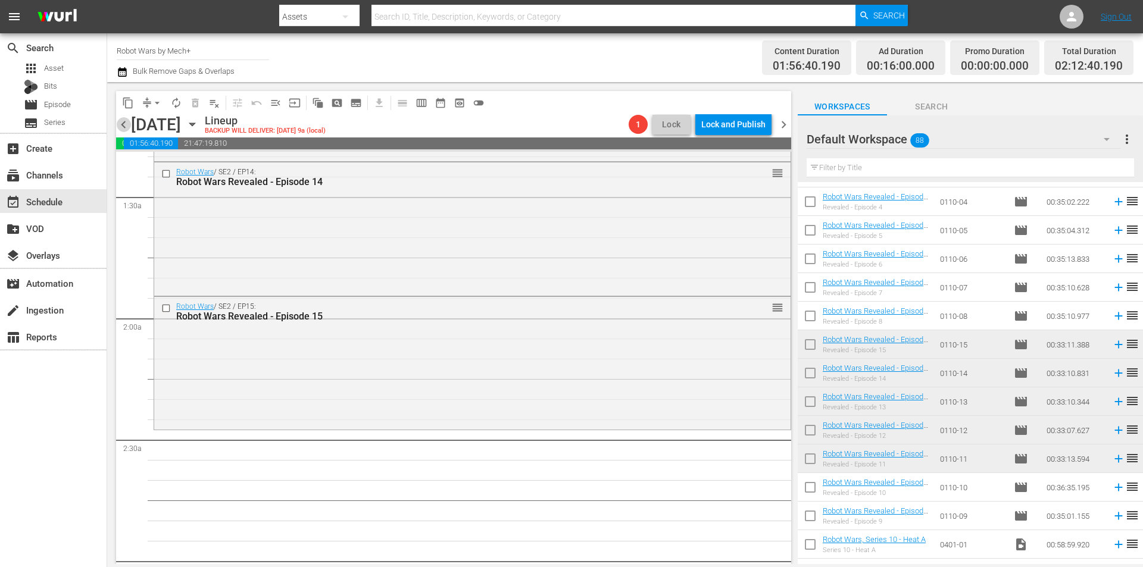
click at [128, 121] on span "chevron_left" at bounding box center [123, 124] width 15 height 15
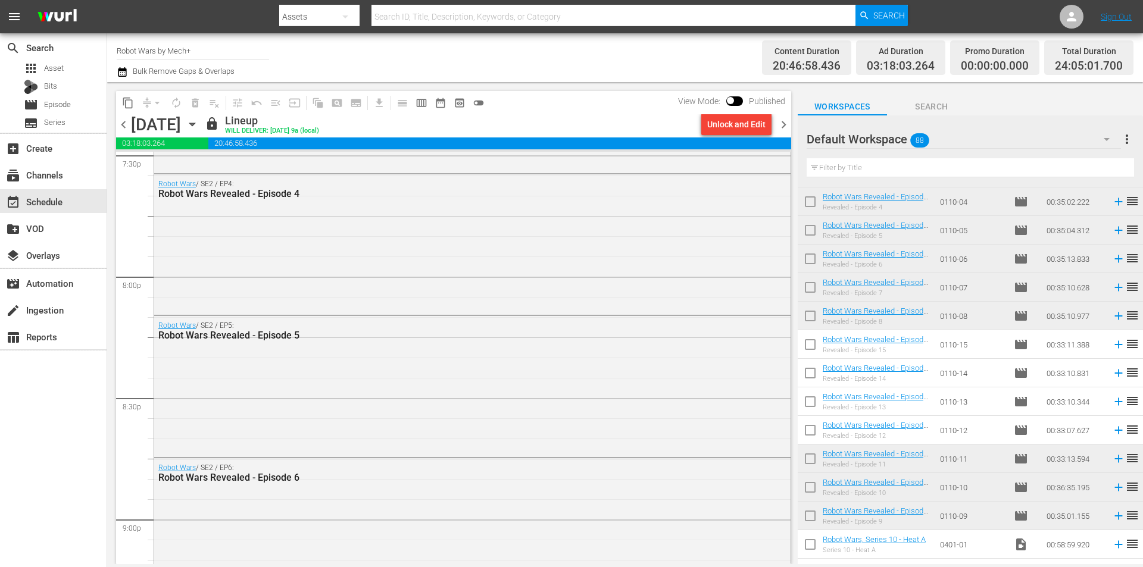
scroll to position [4703, 0]
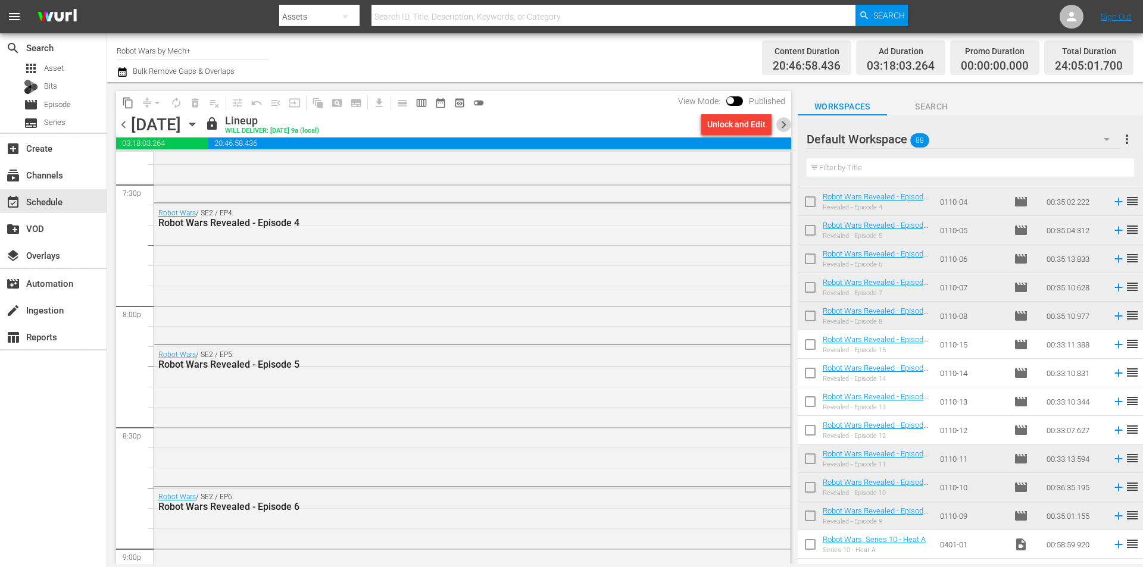
click at [785, 129] on span "chevron_right" at bounding box center [783, 124] width 15 height 15
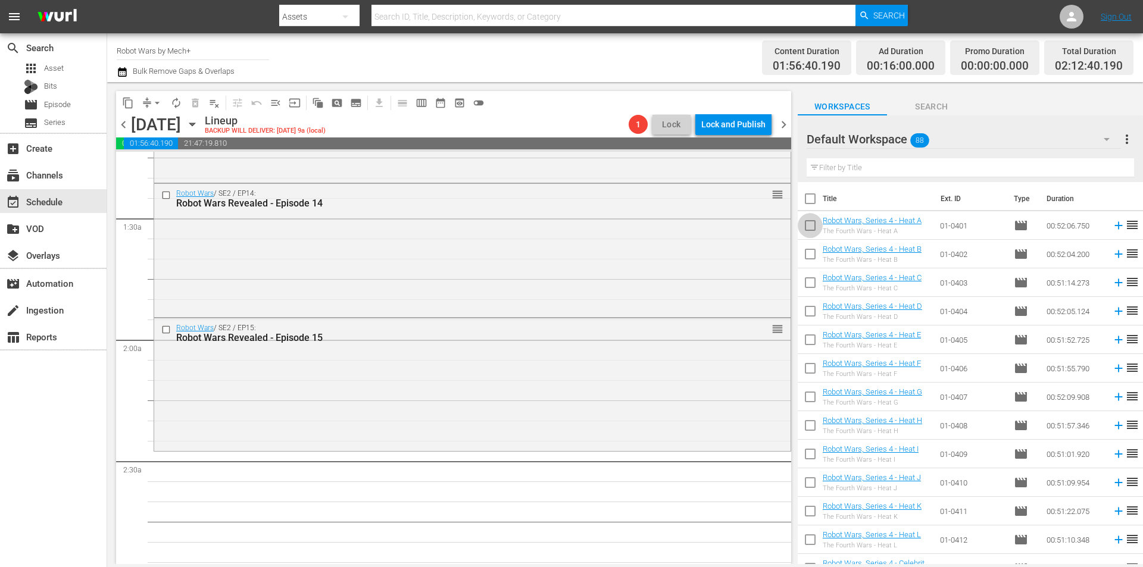
click at [814, 227] on input "checkbox" at bounding box center [810, 227] width 25 height 25
checkbox input "true"
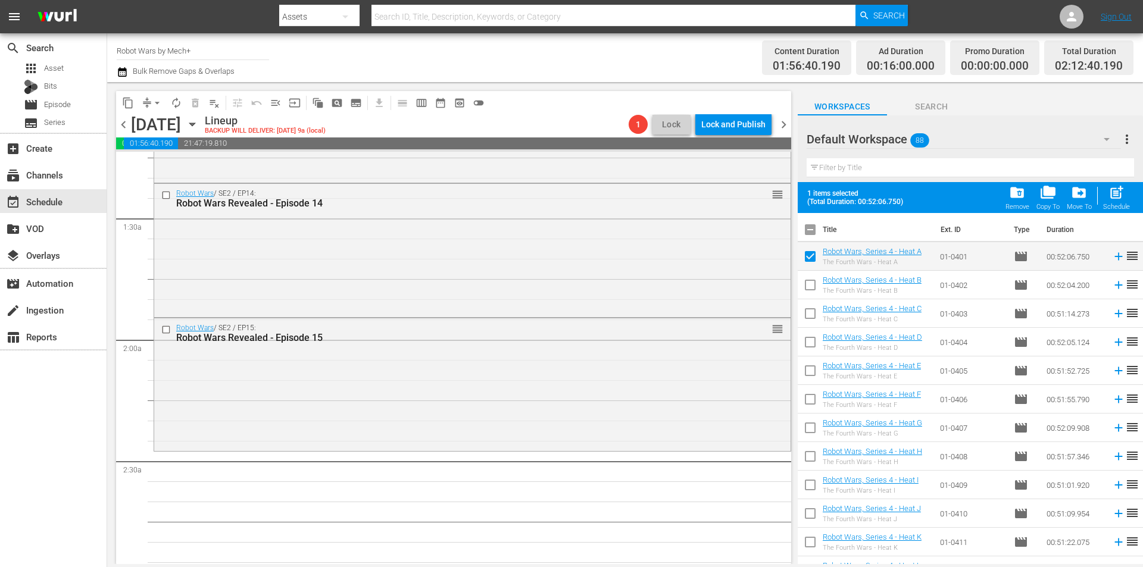
click at [808, 288] on input "checkbox" at bounding box center [810, 287] width 25 height 25
checkbox input "true"
click at [809, 324] on input "checkbox" at bounding box center [810, 316] width 25 height 25
checkbox input "true"
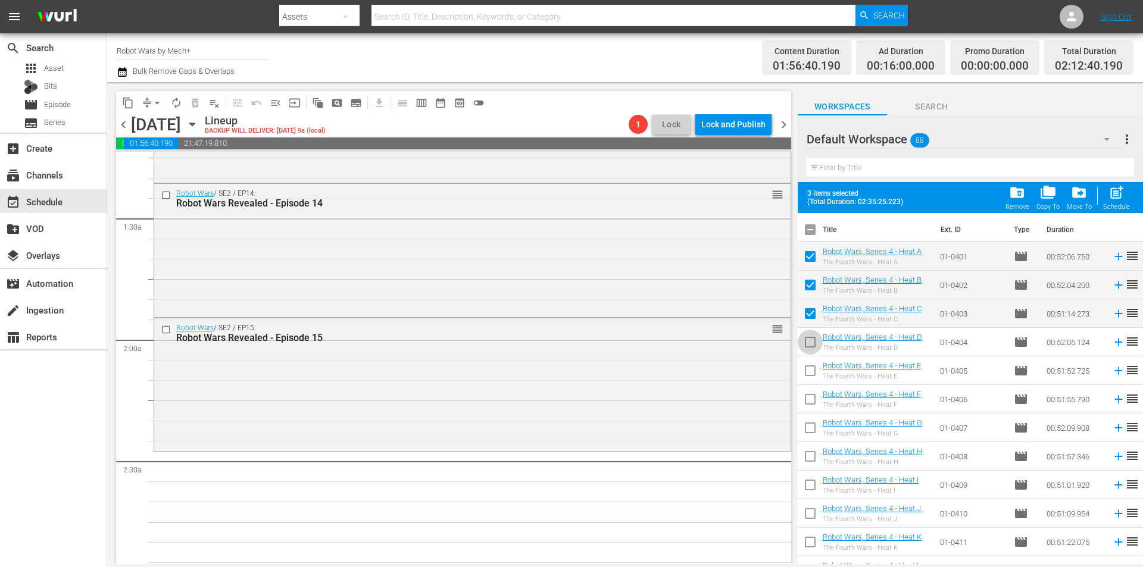
click at [809, 346] on input "checkbox" at bounding box center [810, 344] width 25 height 25
checkbox input "true"
click at [812, 373] on input "checkbox" at bounding box center [810, 373] width 25 height 25
checkbox input "true"
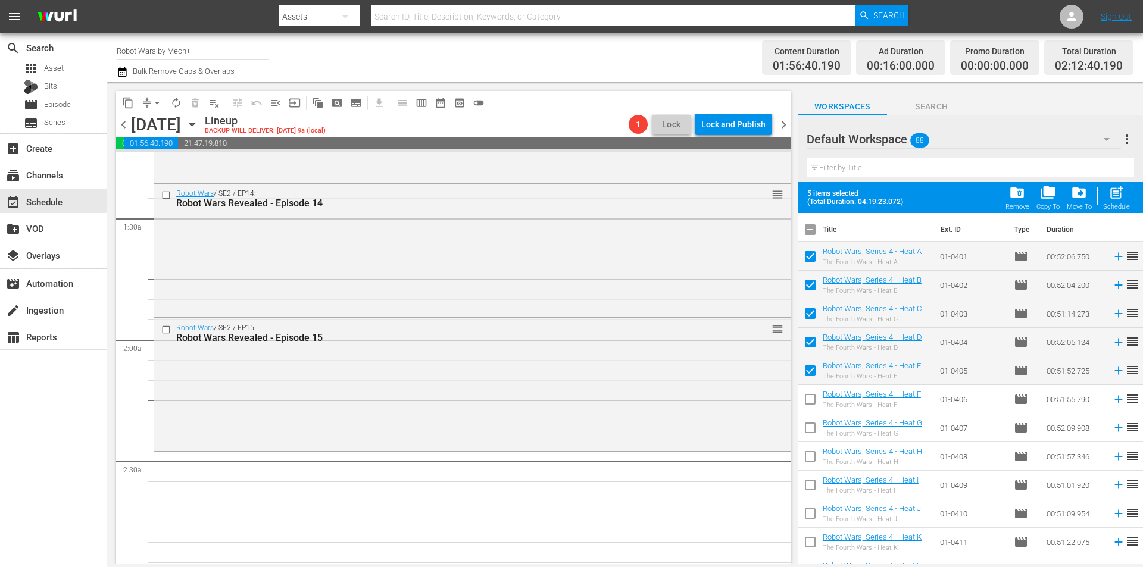
click at [814, 403] on input "checkbox" at bounding box center [810, 401] width 25 height 25
checkbox input "true"
drag, startPoint x: 810, startPoint y: 430, endPoint x: 809, endPoint y: 443, distance: 12.6
click at [810, 430] on input "checkbox" at bounding box center [810, 430] width 25 height 25
checkbox input "true"
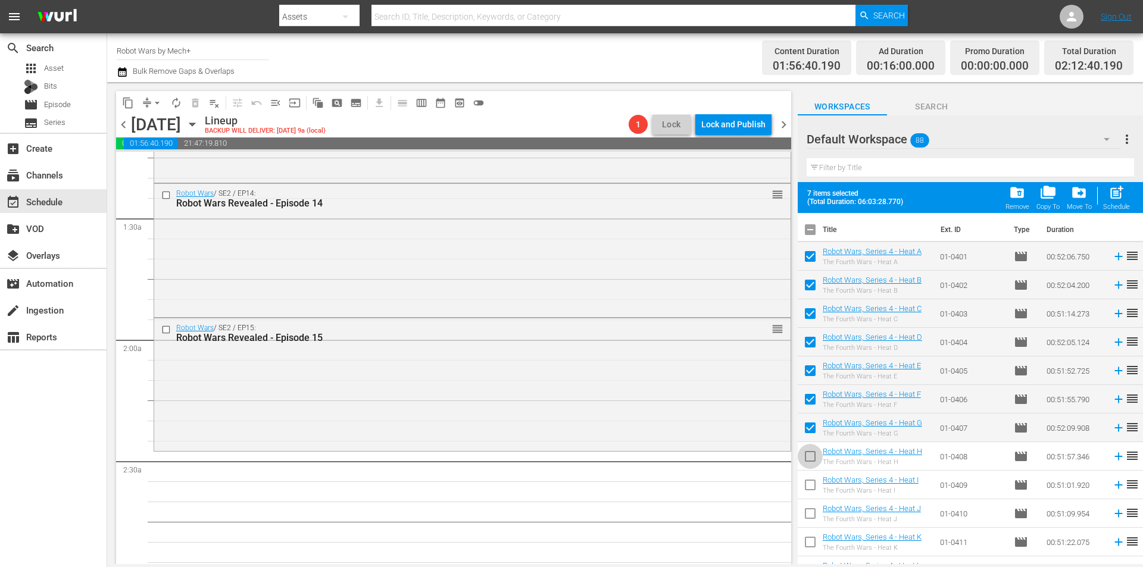
click at [806, 459] on input "checkbox" at bounding box center [810, 458] width 25 height 25
checkbox input "true"
drag, startPoint x: 802, startPoint y: 484, endPoint x: 807, endPoint y: 505, distance: 21.8
click at [802, 485] on input "checkbox" at bounding box center [810, 487] width 25 height 25
checkbox input "true"
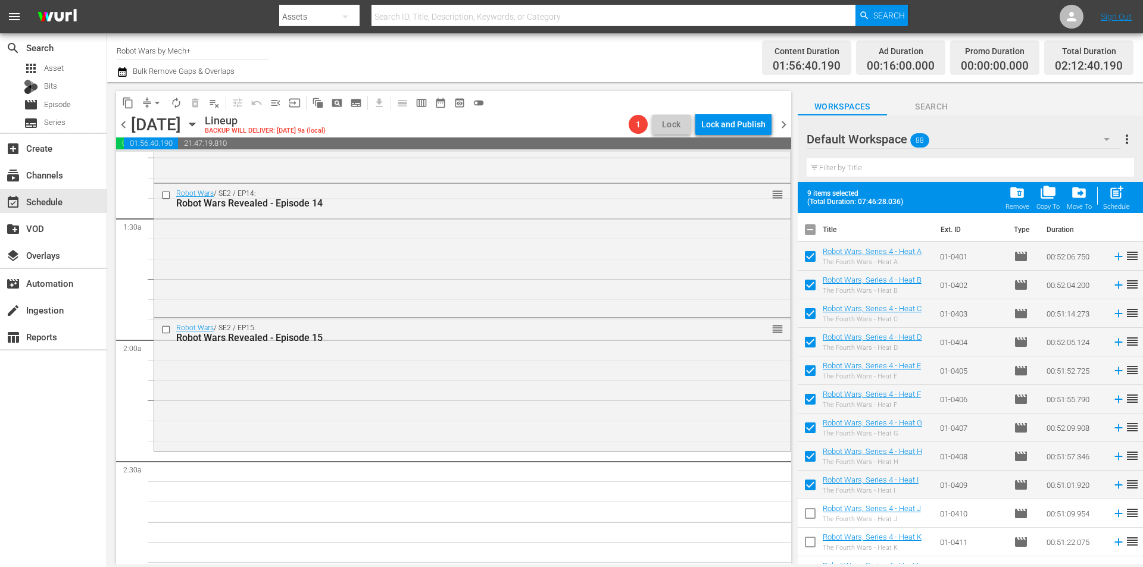
click at [807, 512] on input "checkbox" at bounding box center [810, 516] width 25 height 25
checkbox input "true"
click at [815, 545] on input "checkbox" at bounding box center [810, 544] width 25 height 25
checkbox input "true"
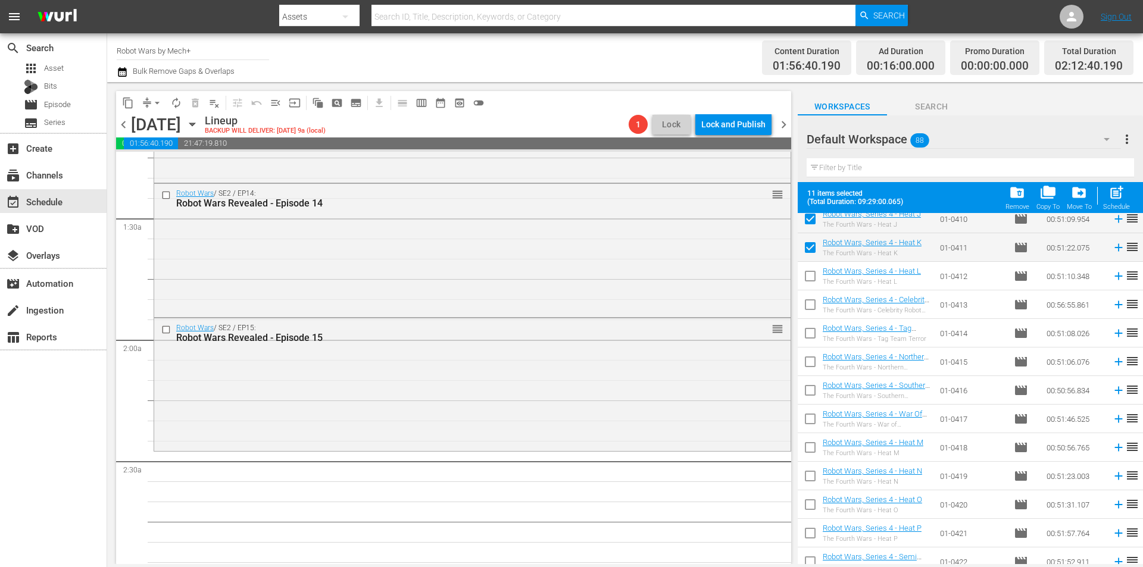
scroll to position [298, 0]
click at [805, 271] on input "checkbox" at bounding box center [810, 275] width 25 height 25
checkbox input "true"
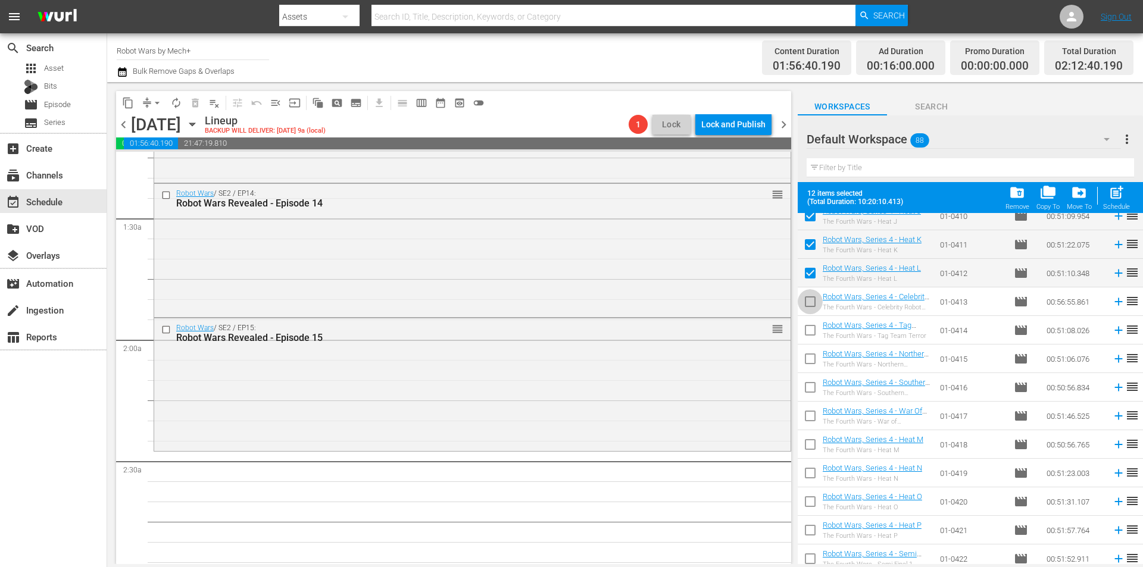
click at [808, 303] on input "checkbox" at bounding box center [810, 304] width 25 height 25
checkbox input "true"
click at [808, 331] on input "checkbox" at bounding box center [810, 332] width 25 height 25
checkbox input "true"
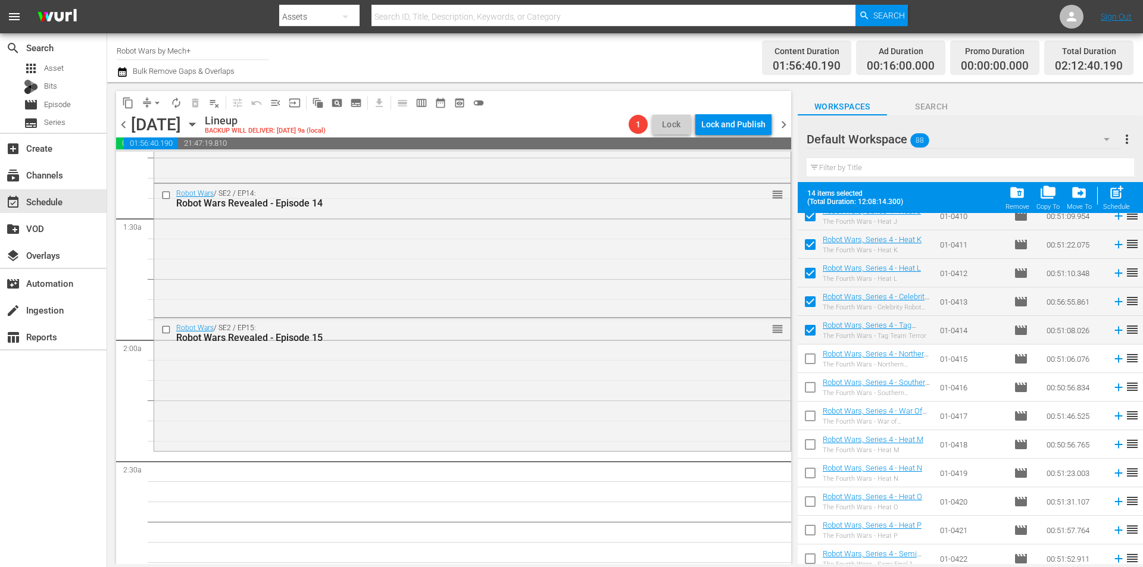
click at [808, 363] on input "checkbox" at bounding box center [810, 361] width 25 height 25
checkbox input "true"
click at [808, 390] on input "checkbox" at bounding box center [810, 389] width 25 height 25
checkbox input "true"
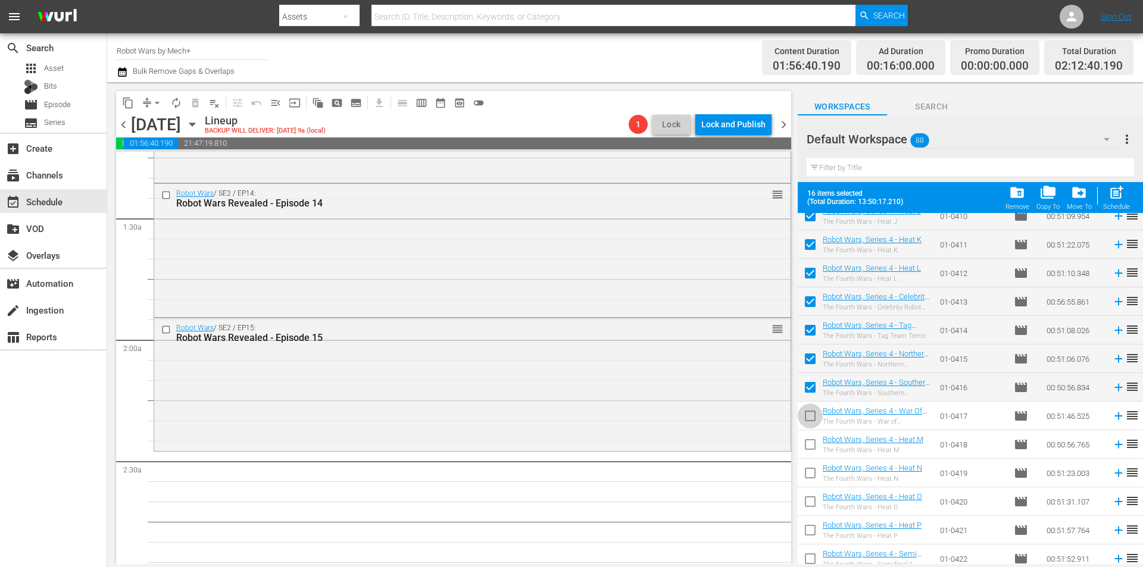
click at [807, 422] on input "checkbox" at bounding box center [810, 418] width 25 height 25
checkbox input "true"
click at [806, 451] on input "checkbox" at bounding box center [810, 447] width 25 height 25
checkbox input "true"
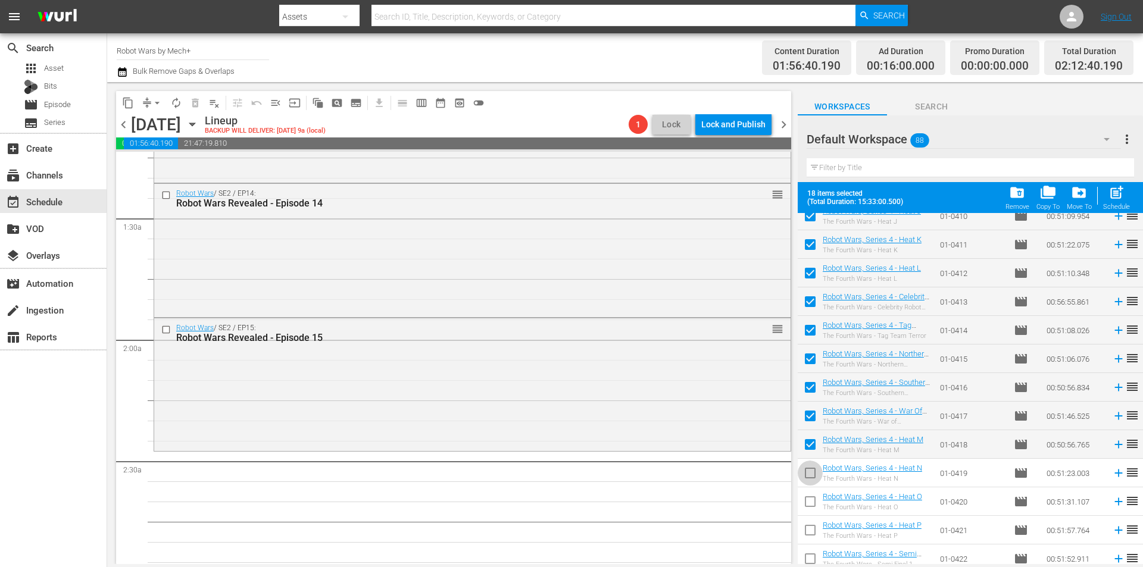
click at [807, 482] on input "checkbox" at bounding box center [810, 475] width 25 height 25
checkbox input "true"
click at [809, 510] on input "checkbox" at bounding box center [810, 504] width 25 height 25
checkbox input "true"
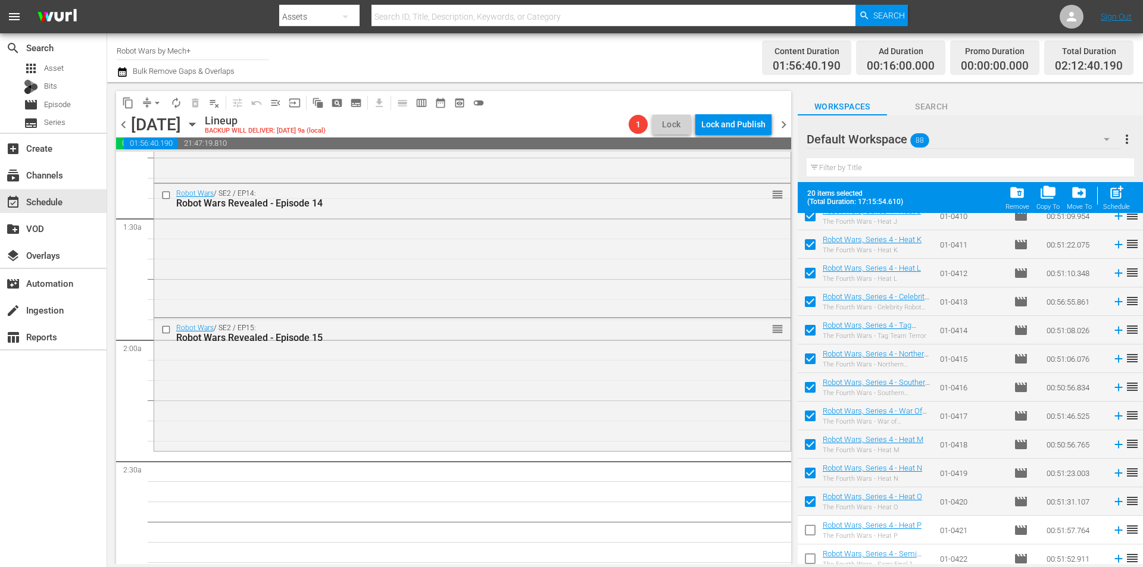
click at [811, 533] on input "checkbox" at bounding box center [810, 532] width 25 height 25
checkbox input "true"
click at [810, 555] on input "checkbox" at bounding box center [810, 561] width 25 height 25
checkbox input "true"
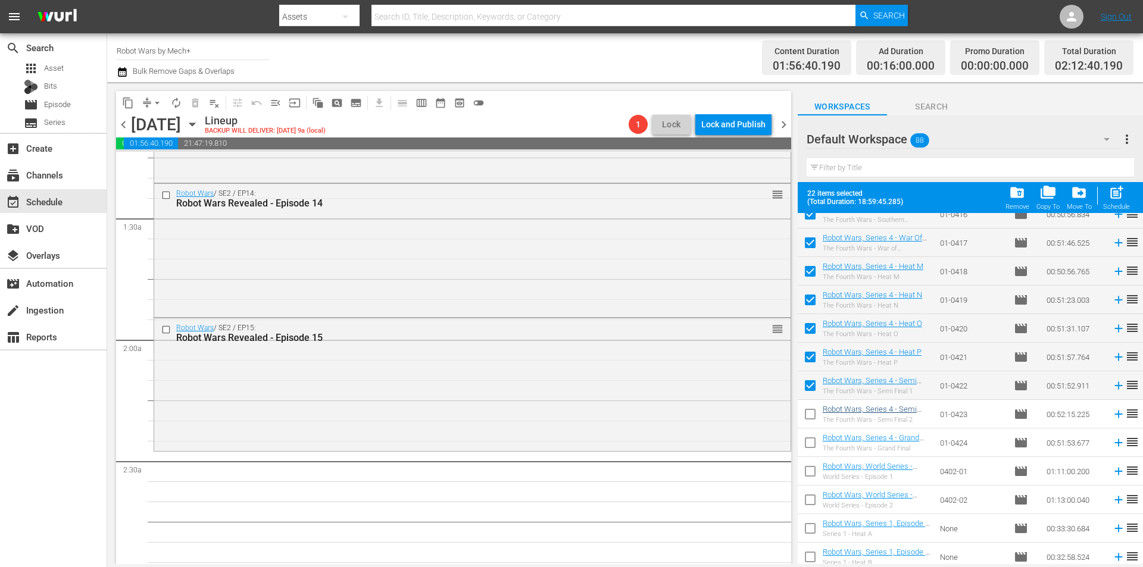
scroll to position [476, 0]
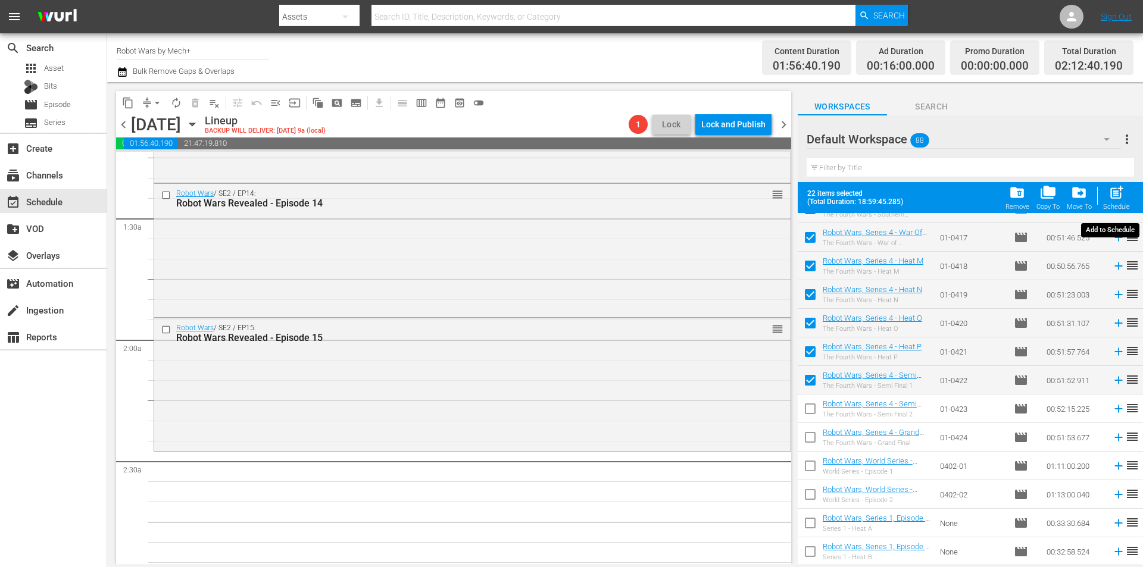
click at [1119, 204] on div "Schedule" at bounding box center [1116, 207] width 27 height 8
checkbox input "false"
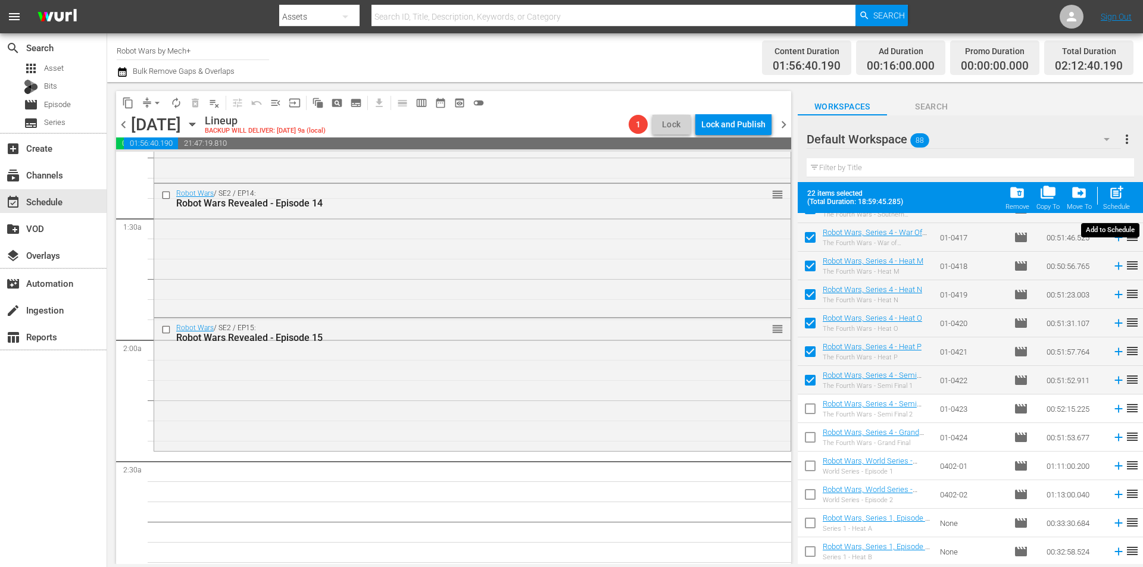
checkbox input "false"
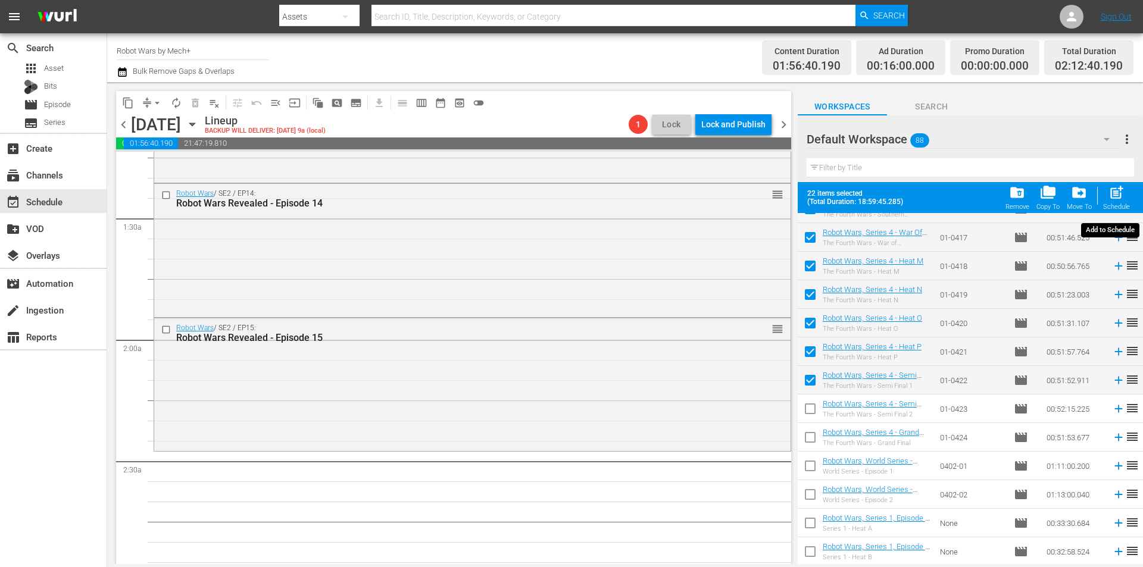
checkbox input "false"
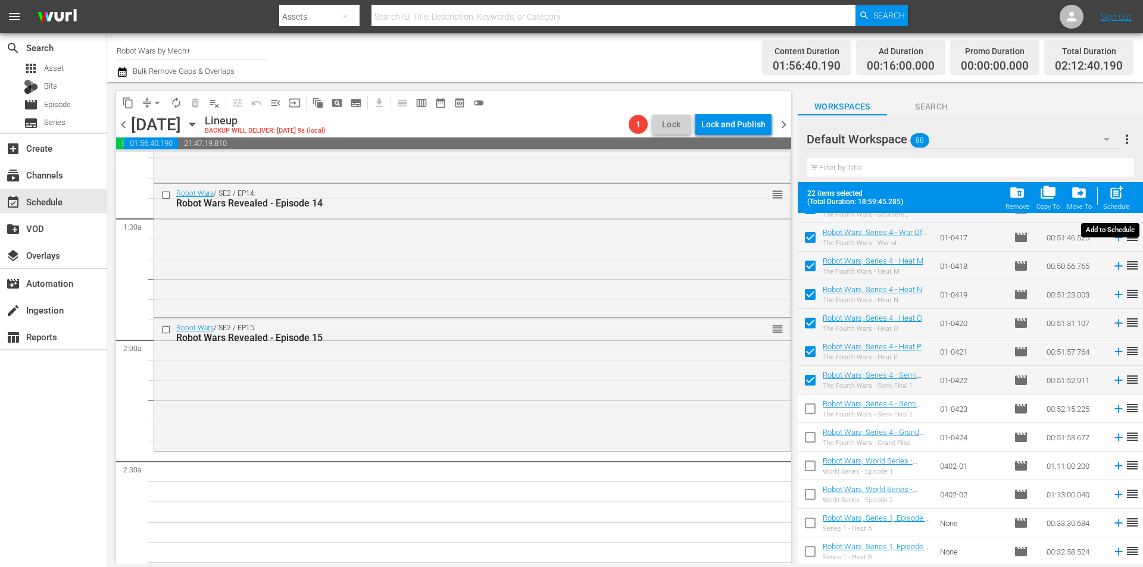
checkbox input "false"
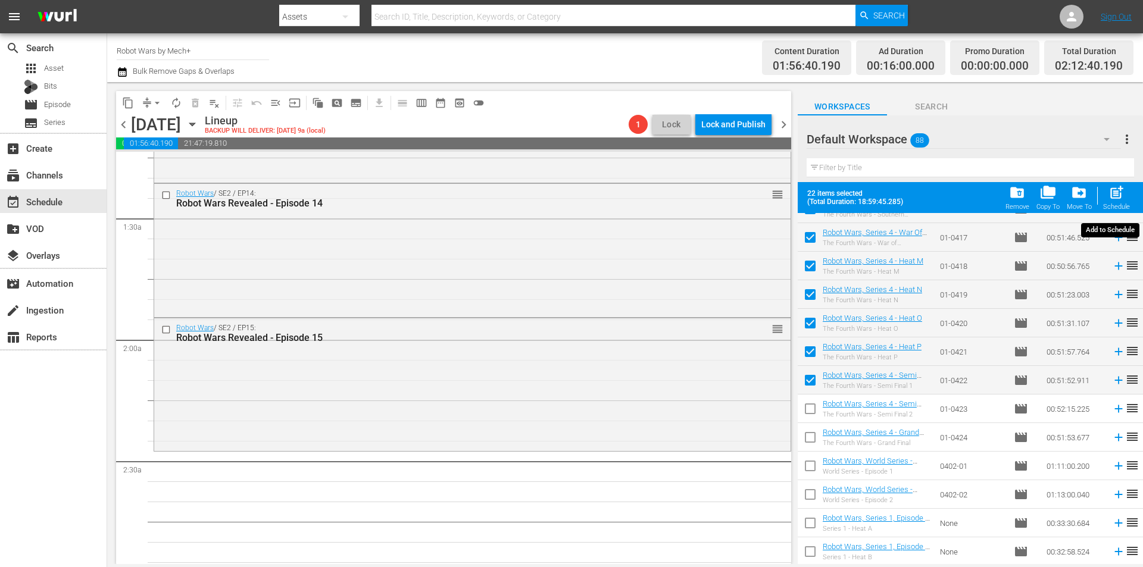
checkbox input "false"
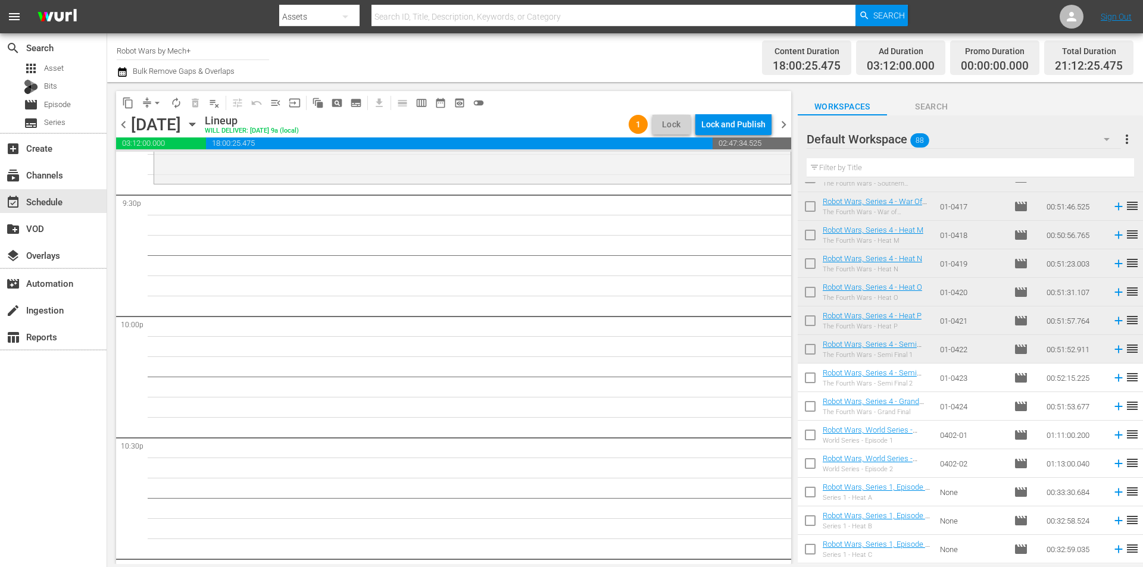
scroll to position [4822, 0]
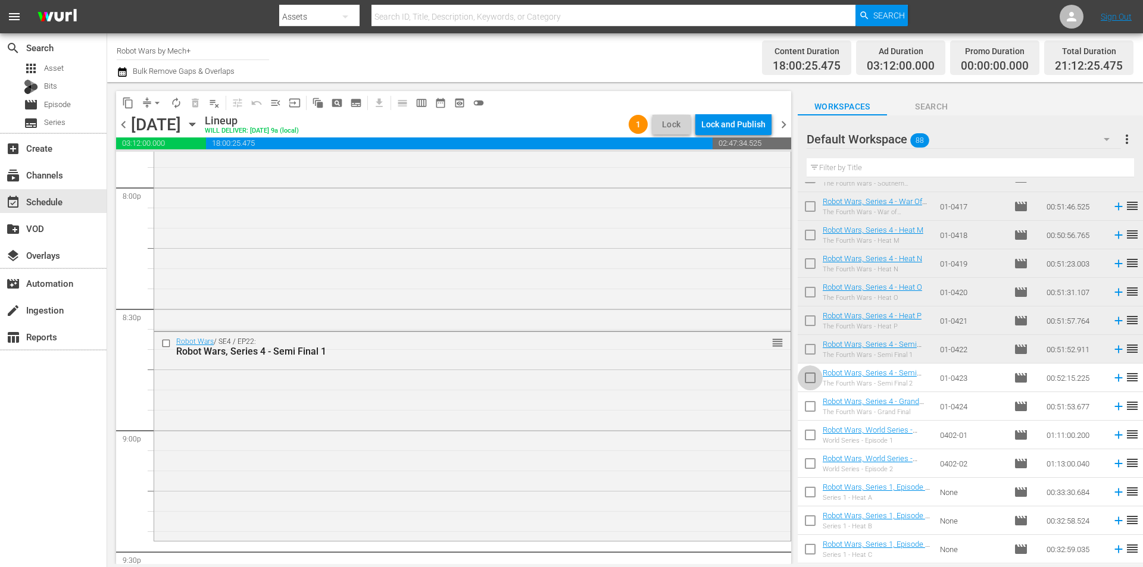
click at [804, 380] on input "checkbox" at bounding box center [810, 380] width 25 height 25
checkbox input "true"
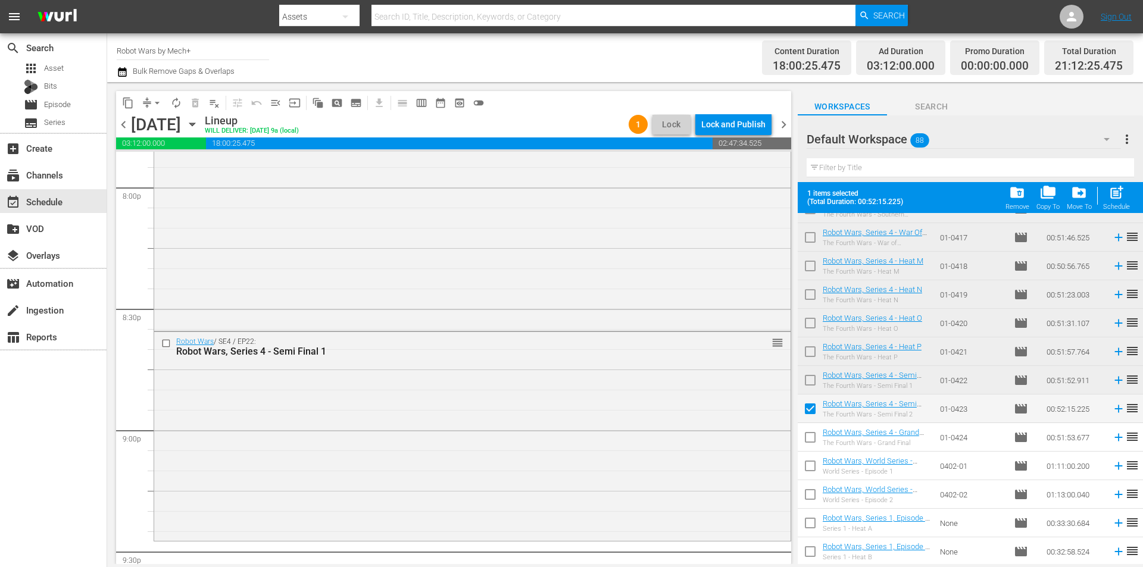
click at [807, 439] on input "checkbox" at bounding box center [810, 439] width 25 height 25
checkbox input "true"
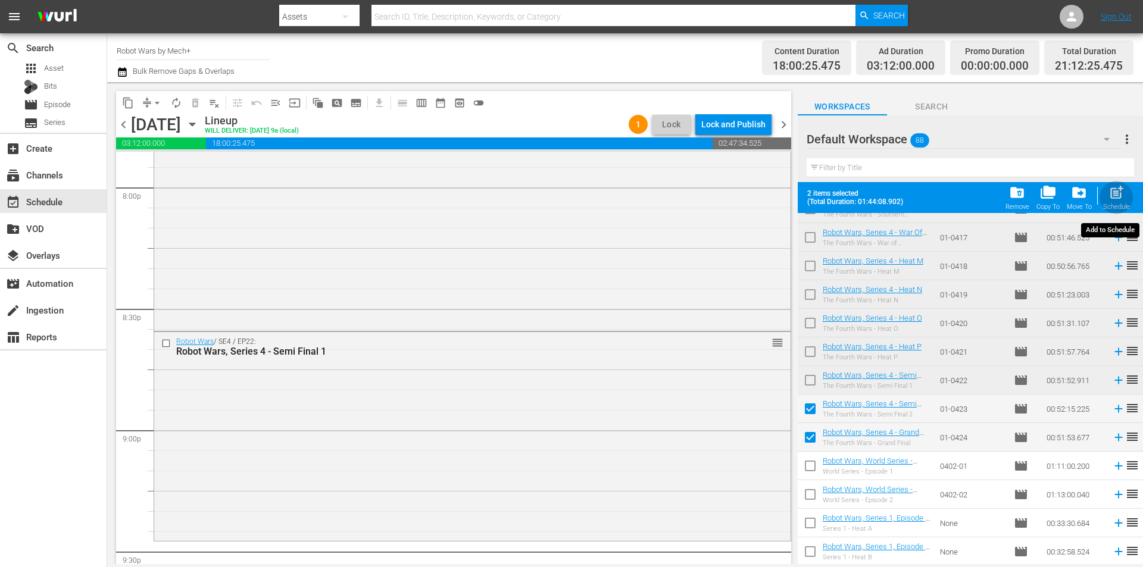
click at [1123, 202] on div "post_add Schedule" at bounding box center [1116, 198] width 27 height 26
checkbox input "false"
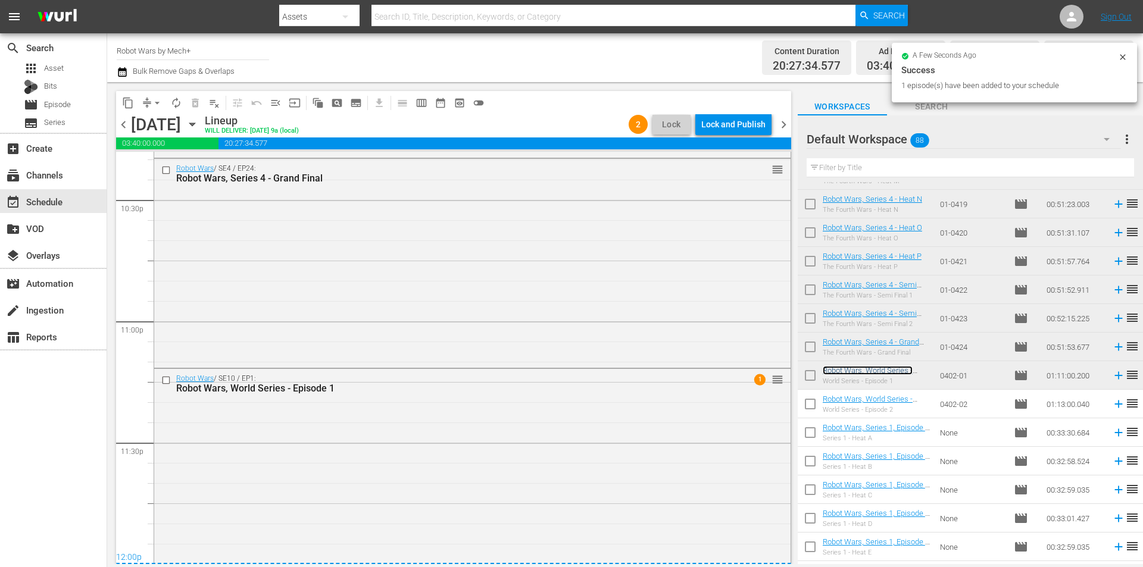
scroll to position [5508, 0]
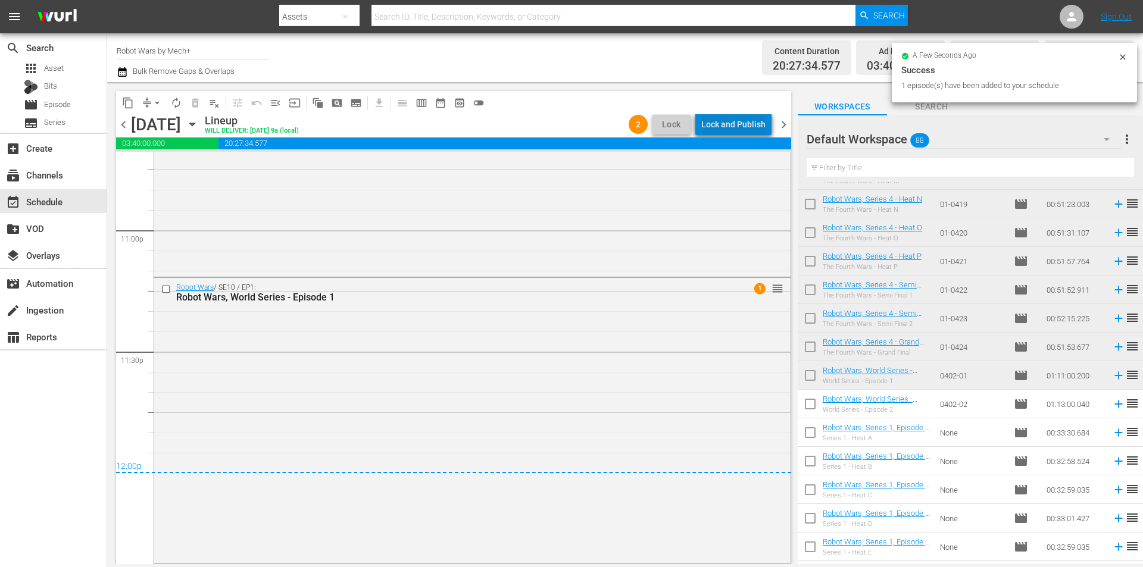
click at [742, 124] on div "Lock and Publish" at bounding box center [733, 124] width 64 height 21
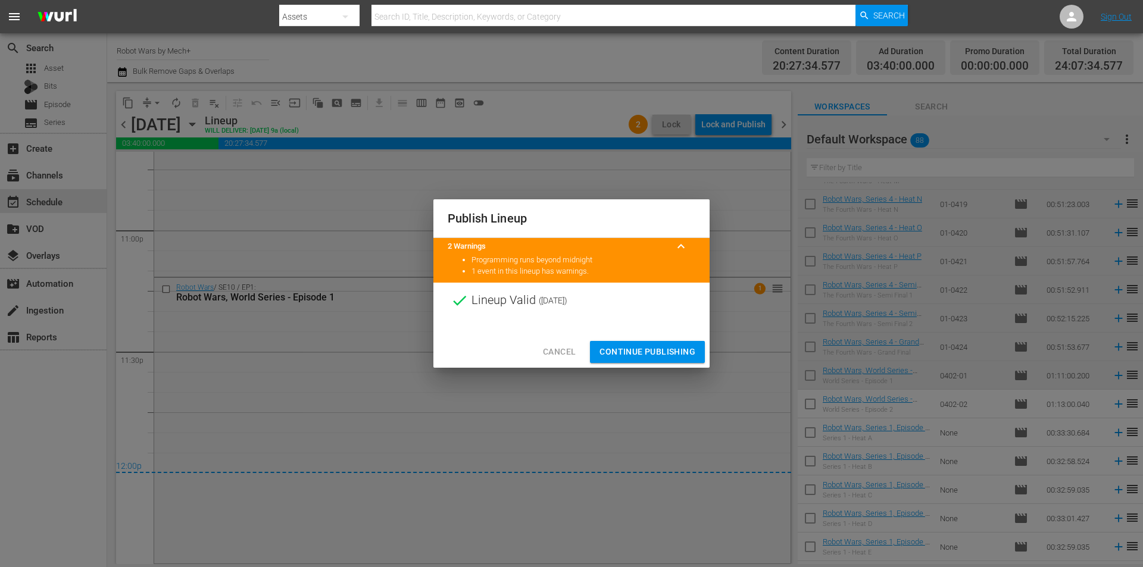
click at [699, 357] on button "Continue Publishing" at bounding box center [647, 352] width 115 height 22
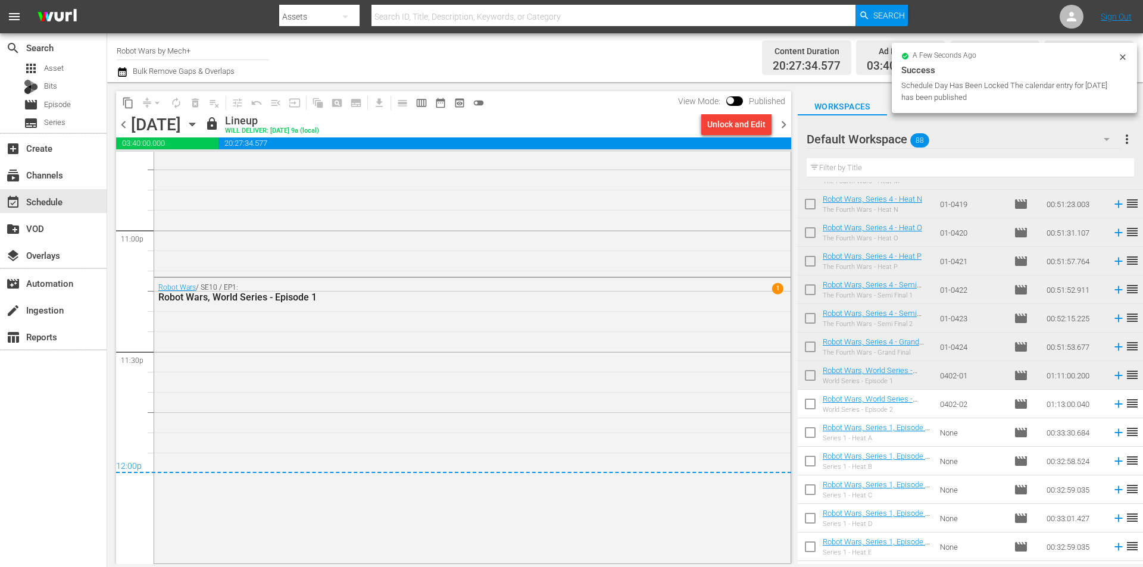
click at [789, 122] on span "chevron_right" at bounding box center [783, 124] width 15 height 15
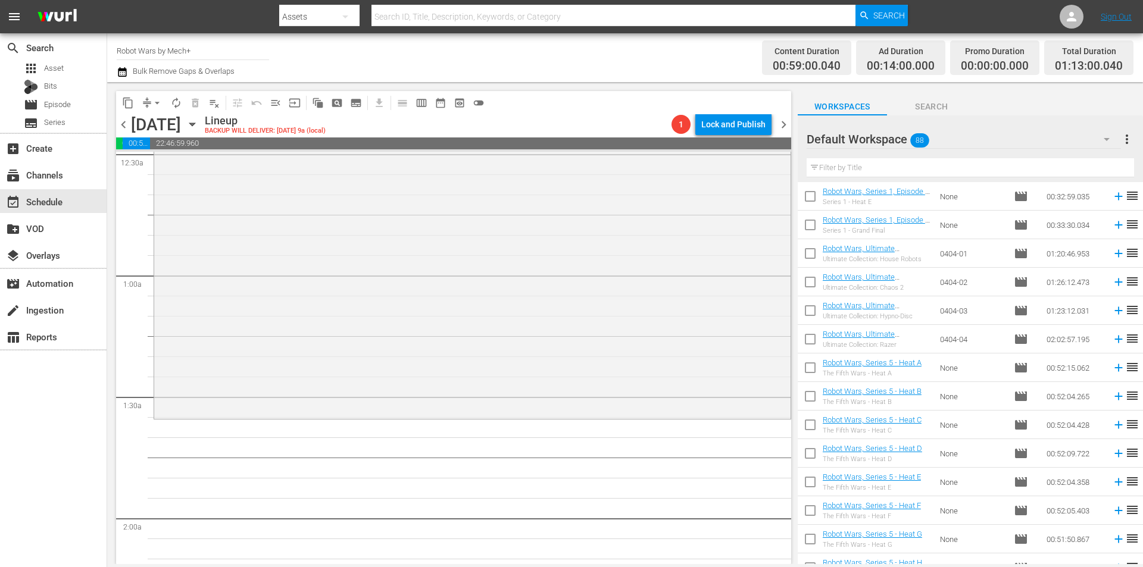
scroll to position [893, 0]
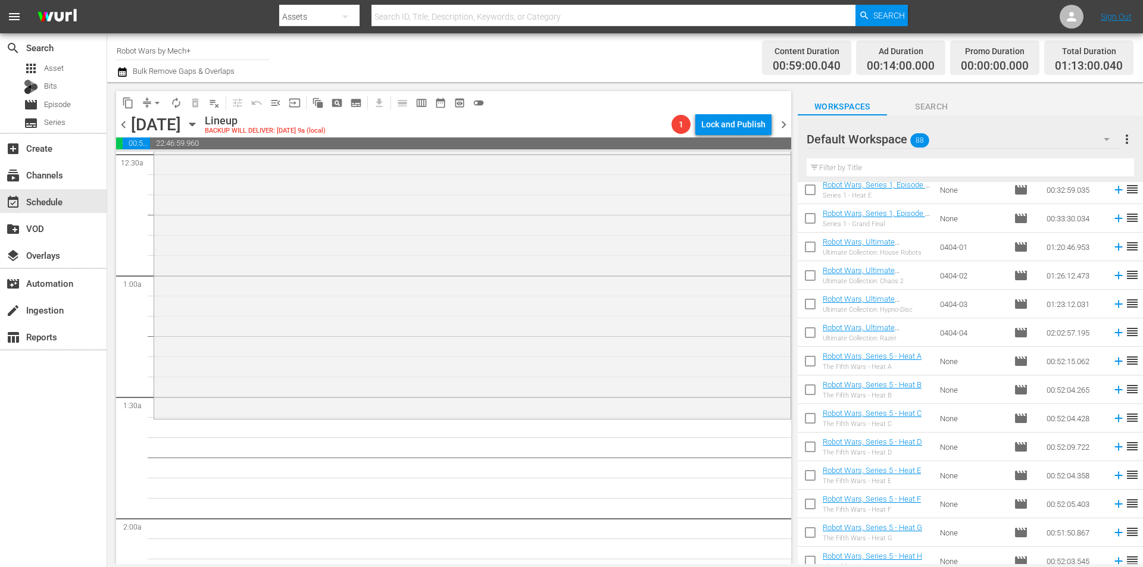
click at [808, 277] on input "checkbox" at bounding box center [810, 277] width 25 height 25
checkbox input "true"
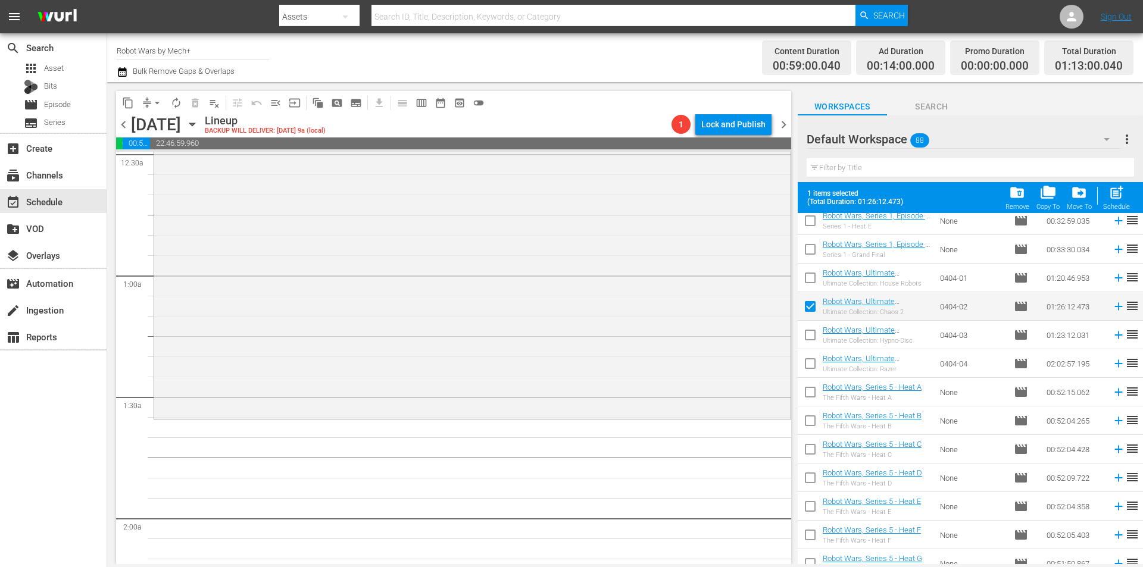
click at [808, 277] on input "checkbox" at bounding box center [810, 280] width 25 height 25
click at [1111, 200] on span "post_add" at bounding box center [1116, 193] width 16 height 16
checkbox input "false"
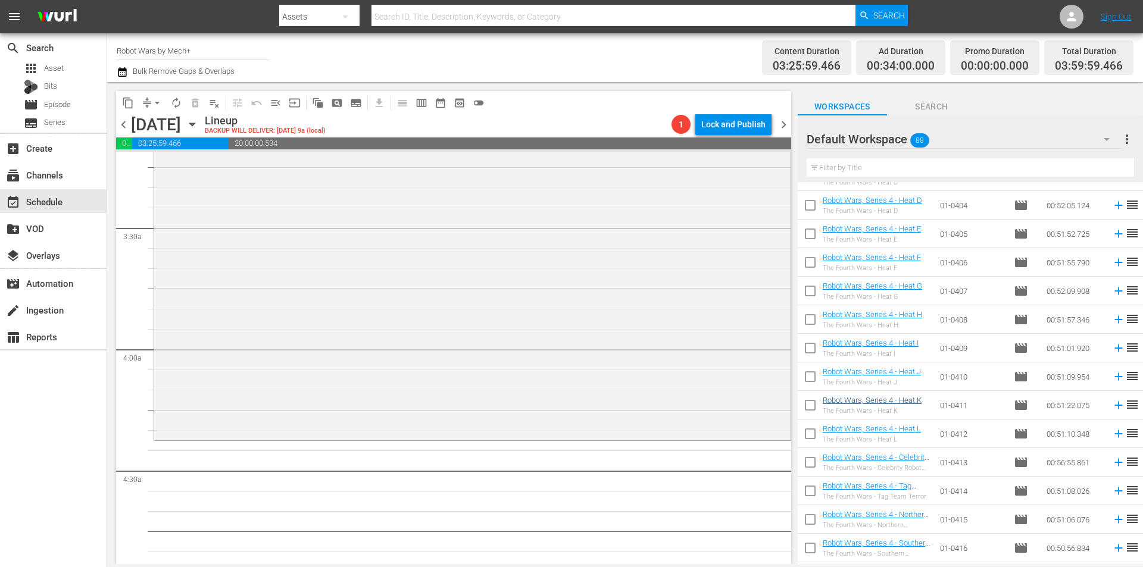
scroll to position [179, 0]
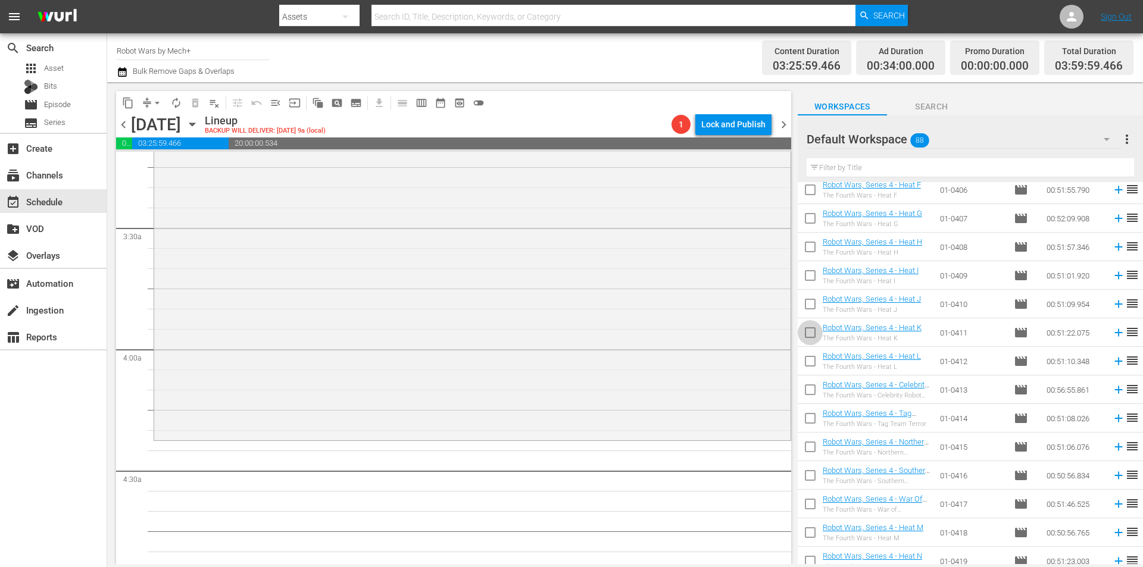
click at [814, 330] on input "checkbox" at bounding box center [810, 335] width 25 height 25
checkbox input "true"
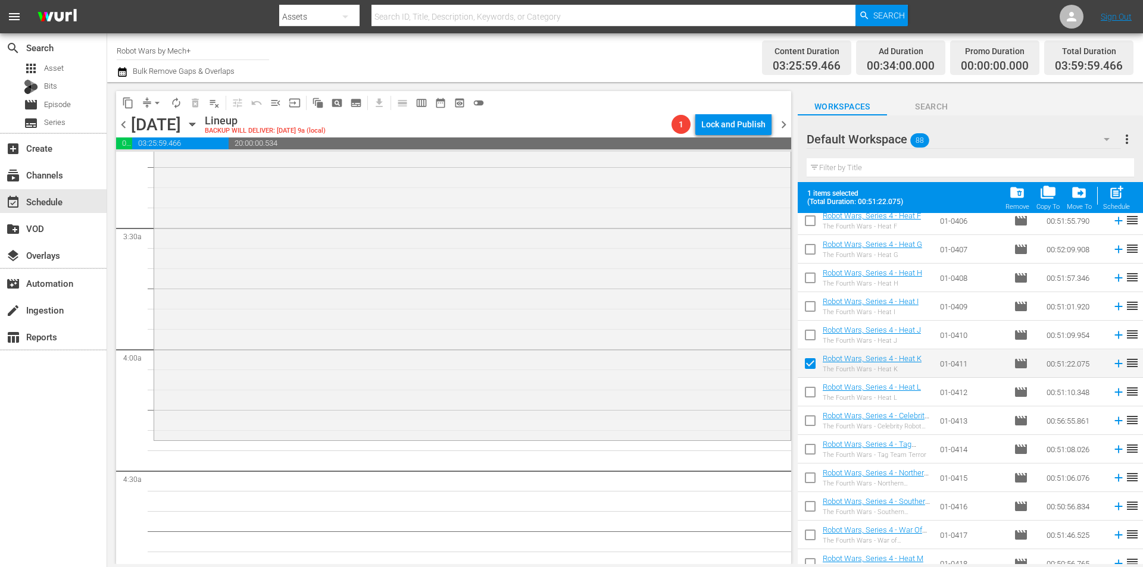
click at [811, 389] on input "checkbox" at bounding box center [810, 394] width 25 height 25
checkbox input "true"
click at [805, 423] on input "checkbox" at bounding box center [810, 423] width 25 height 25
checkbox input "true"
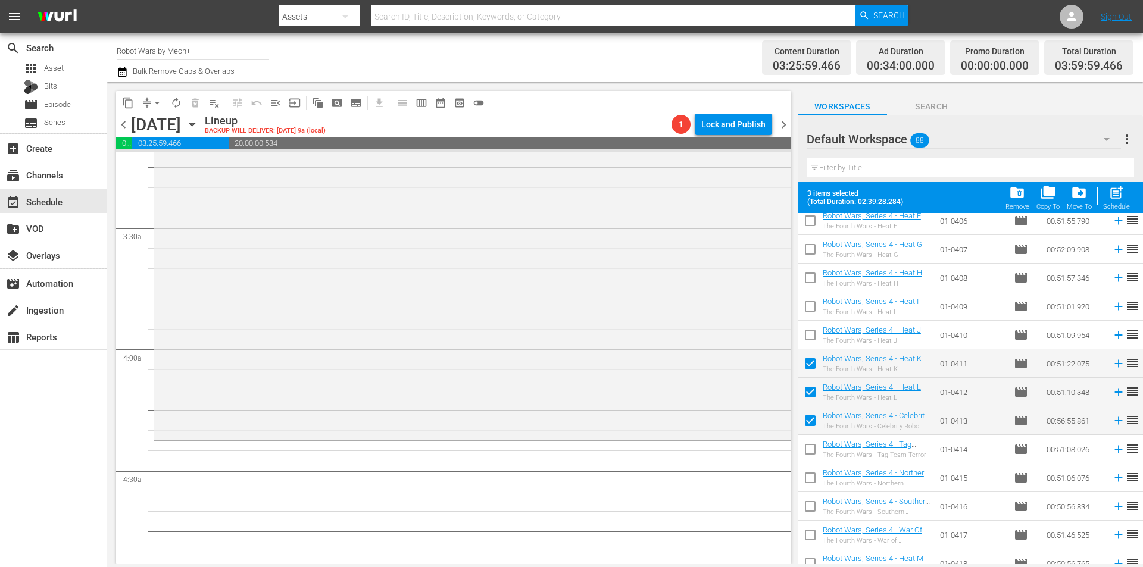
click at [811, 452] on input "checkbox" at bounding box center [810, 451] width 25 height 25
checkbox input "true"
click at [814, 476] on input "checkbox" at bounding box center [810, 480] width 25 height 25
checkbox input "true"
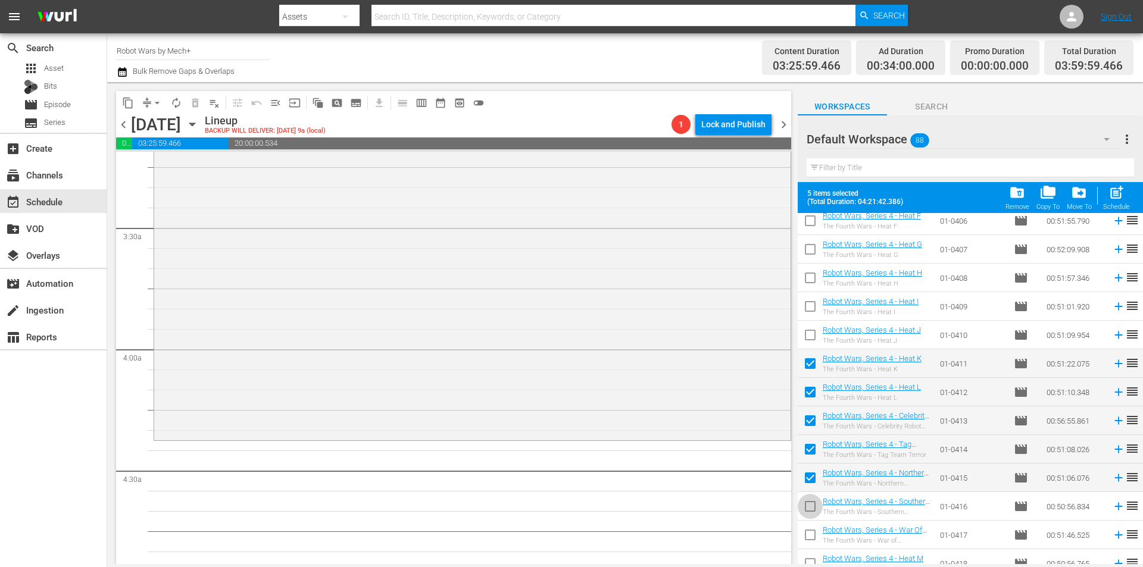
click at [808, 499] on input "checkbox" at bounding box center [810, 508] width 25 height 25
checkbox input "true"
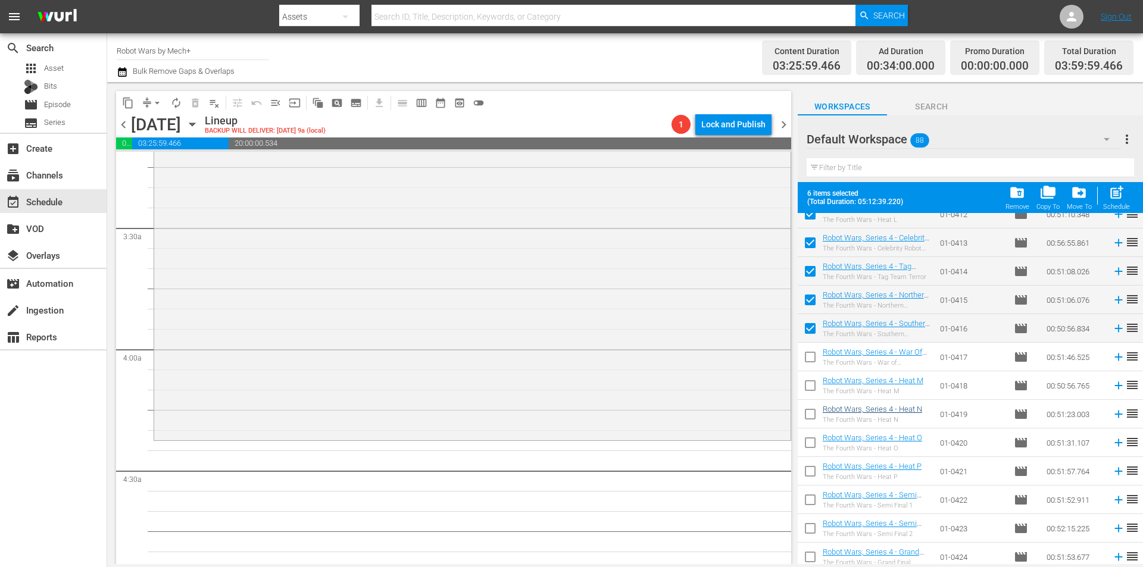
scroll to position [357, 0]
click at [814, 357] on input "checkbox" at bounding box center [810, 358] width 25 height 25
checkbox input "true"
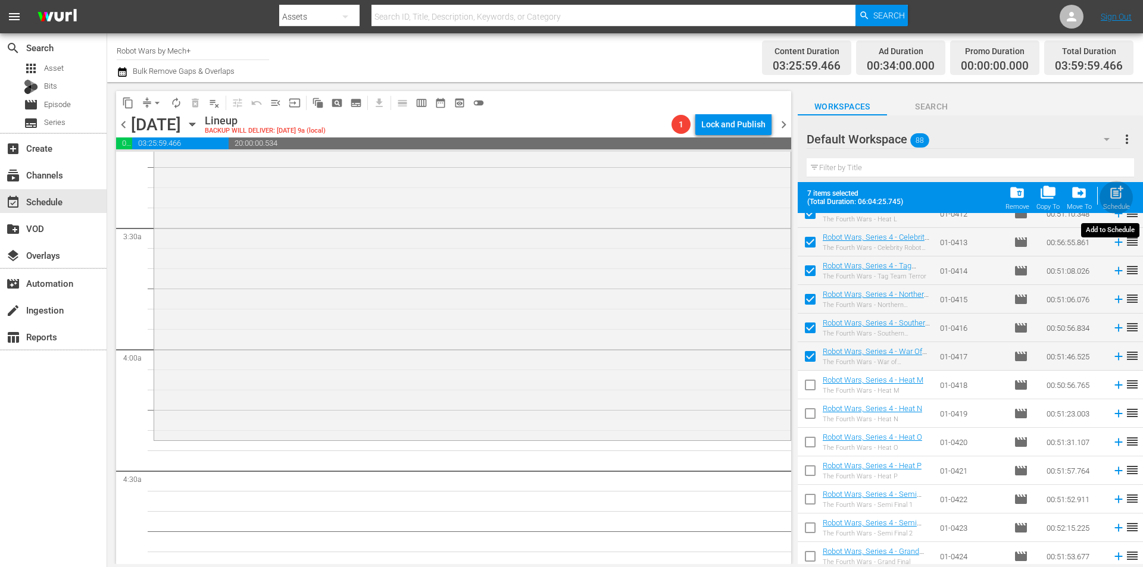
click at [1110, 196] on span "post_add" at bounding box center [1116, 193] width 16 height 16
checkbox input "false"
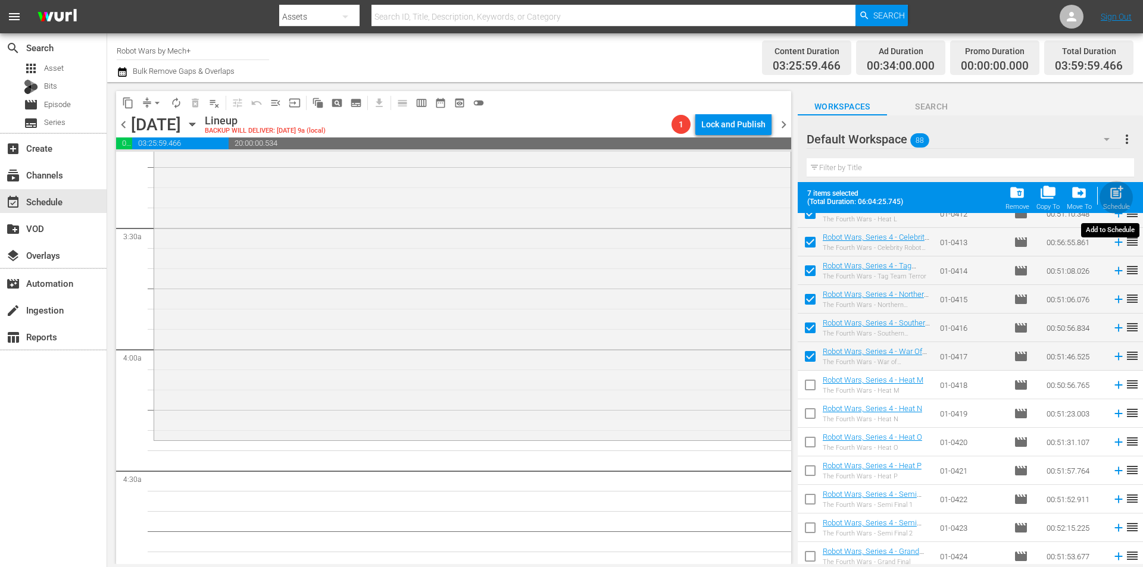
checkbox input "false"
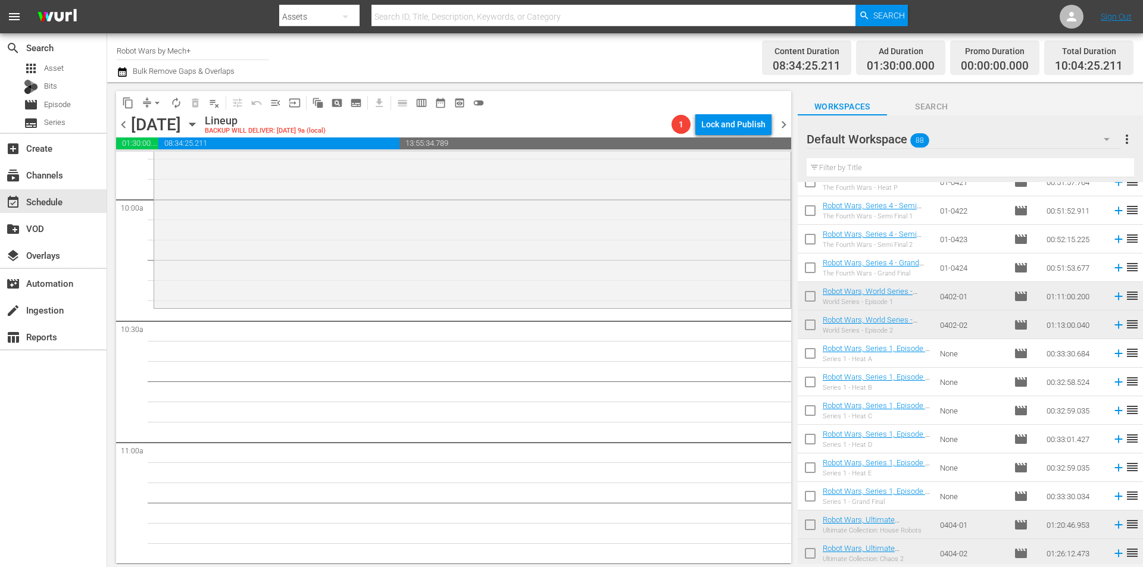
scroll to position [714, 0]
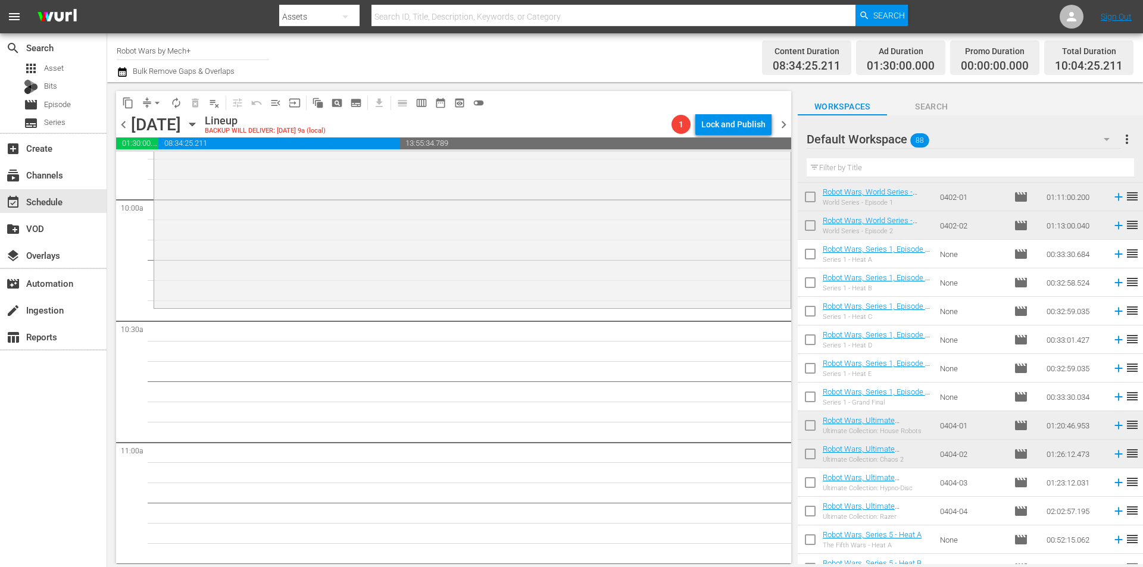
click at [813, 255] on input "checkbox" at bounding box center [810, 256] width 25 height 25
checkbox input "true"
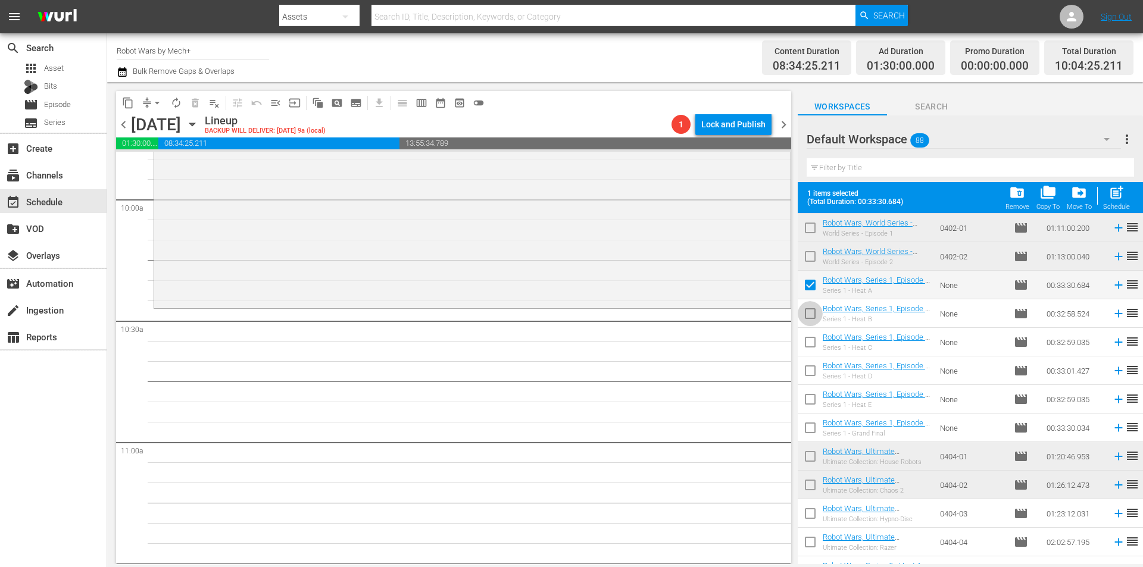
click at [809, 317] on input "checkbox" at bounding box center [810, 316] width 25 height 25
checkbox input "true"
click at [808, 339] on input "checkbox" at bounding box center [810, 344] width 25 height 25
checkbox input "true"
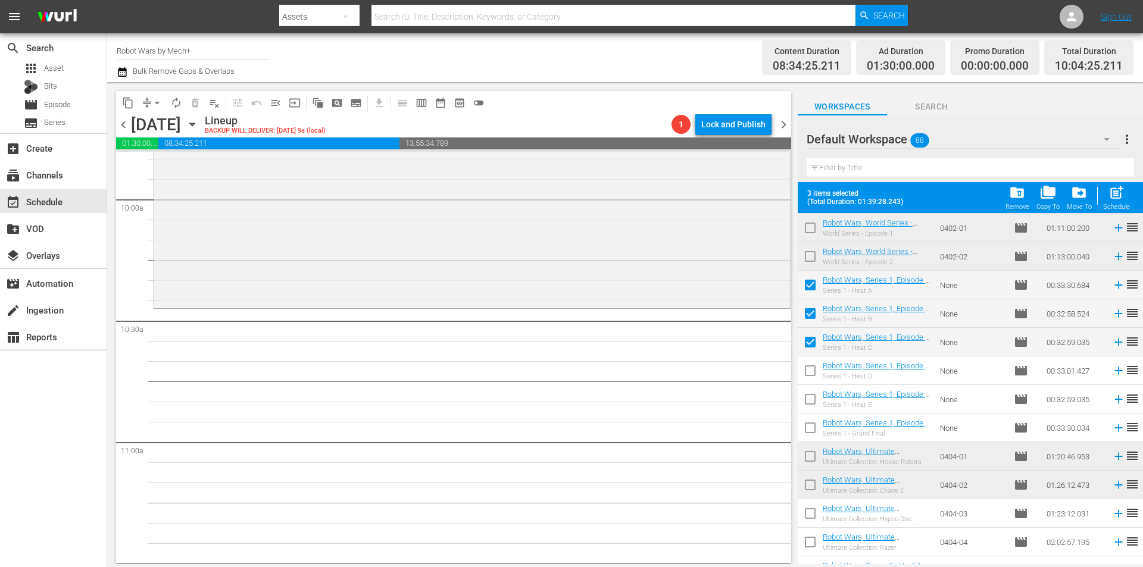
click at [813, 376] on input "checkbox" at bounding box center [810, 373] width 25 height 25
checkbox input "true"
click at [810, 396] on input "checkbox" at bounding box center [810, 401] width 25 height 25
checkbox input "true"
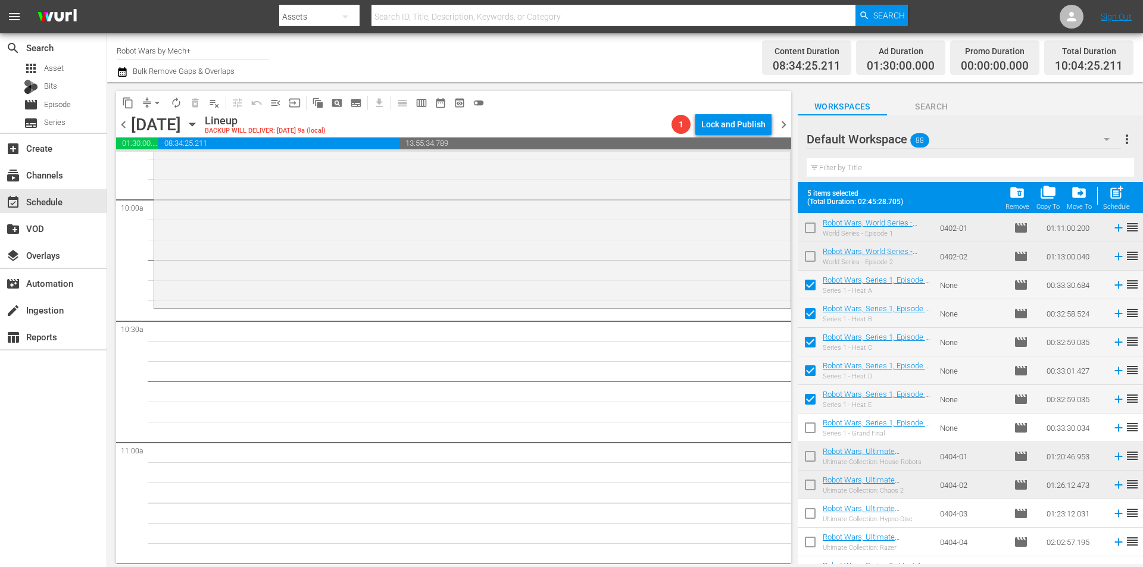
click at [806, 427] on input "checkbox" at bounding box center [810, 430] width 25 height 25
checkbox input "true"
click at [120, 124] on span "chevron_left" at bounding box center [123, 124] width 15 height 15
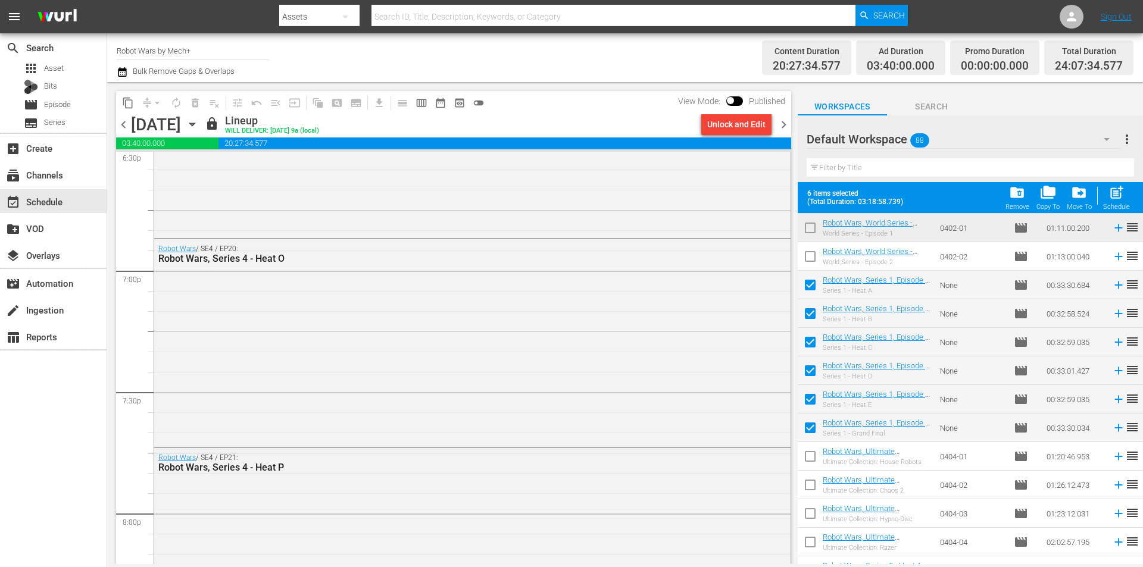
scroll to position [4523, 0]
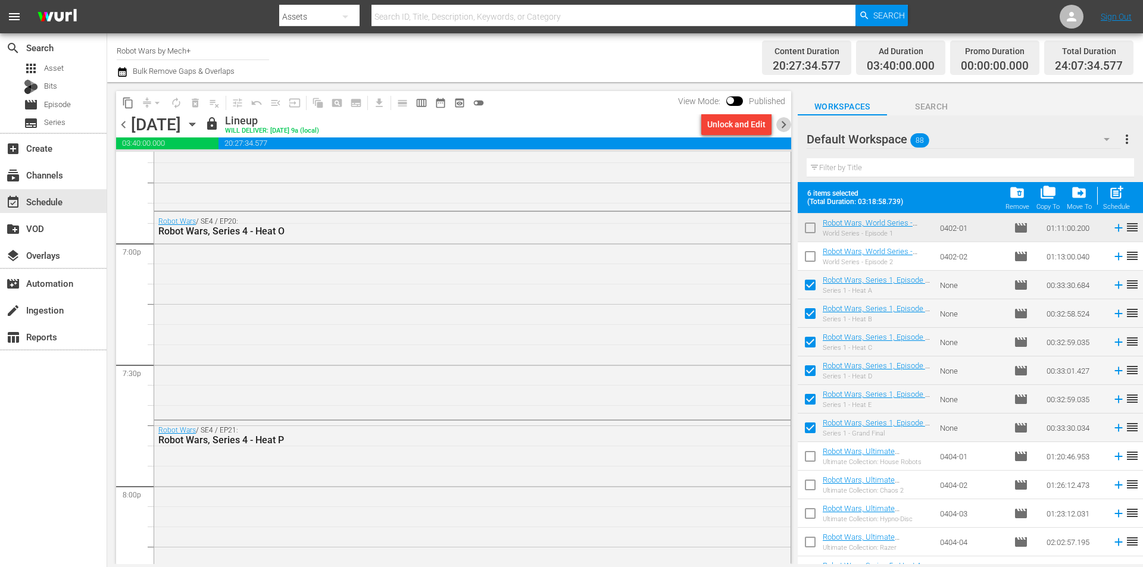
click at [782, 121] on span "chevron_right" at bounding box center [783, 124] width 15 height 15
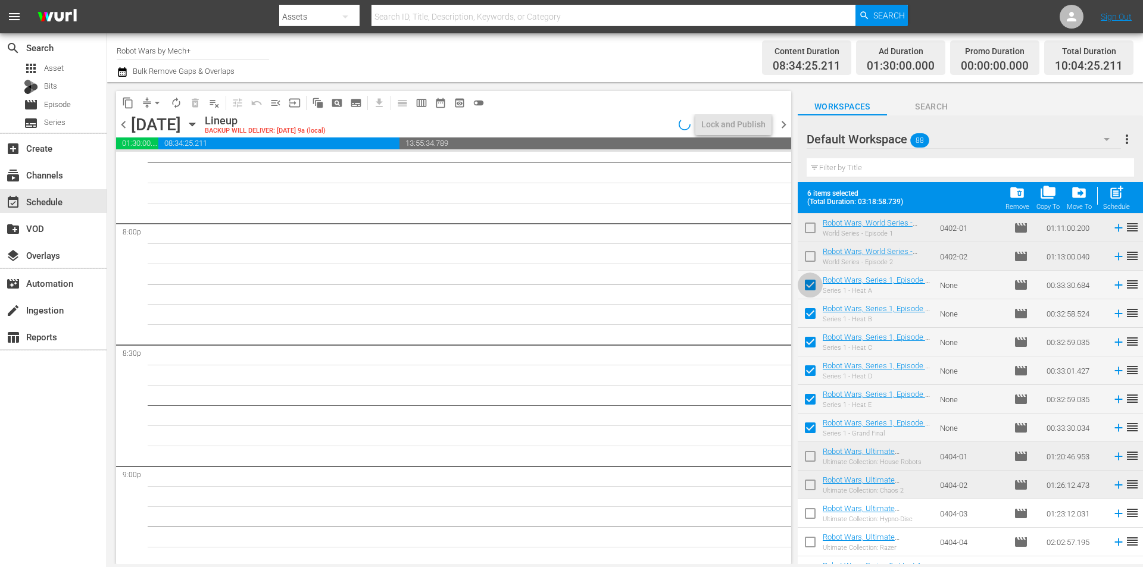
click at [813, 288] on input "checkbox" at bounding box center [810, 287] width 25 height 25
checkbox input "false"
click at [811, 318] on input "checkbox" at bounding box center [810, 316] width 25 height 25
checkbox input "false"
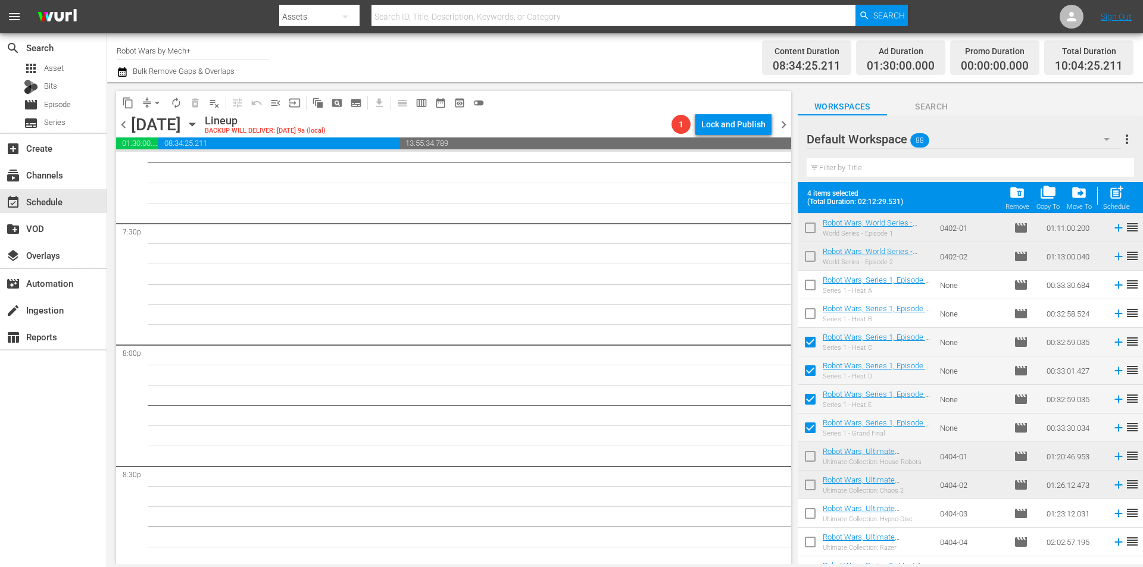
click at [811, 339] on input "checkbox" at bounding box center [810, 344] width 25 height 25
checkbox input "false"
drag, startPoint x: 807, startPoint y: 371, endPoint x: 808, endPoint y: 382, distance: 11.3
click at [808, 371] on input "checkbox" at bounding box center [810, 373] width 25 height 25
checkbox input "false"
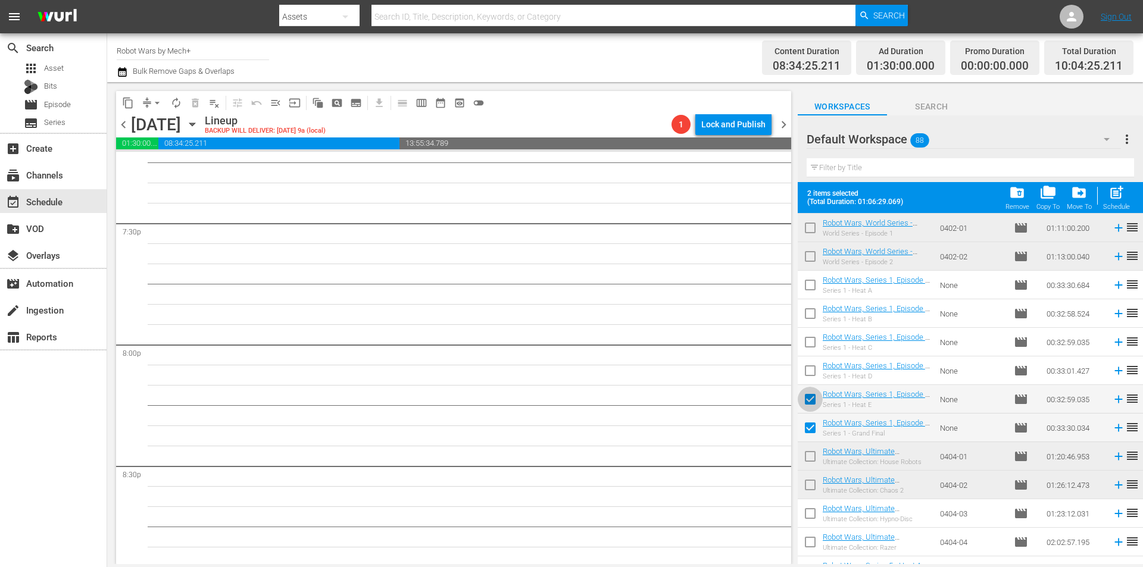
click at [807, 396] on input "checkbox" at bounding box center [810, 401] width 25 height 25
checkbox input "false"
click at [808, 429] on input "checkbox" at bounding box center [810, 430] width 25 height 25
checkbox input "false"
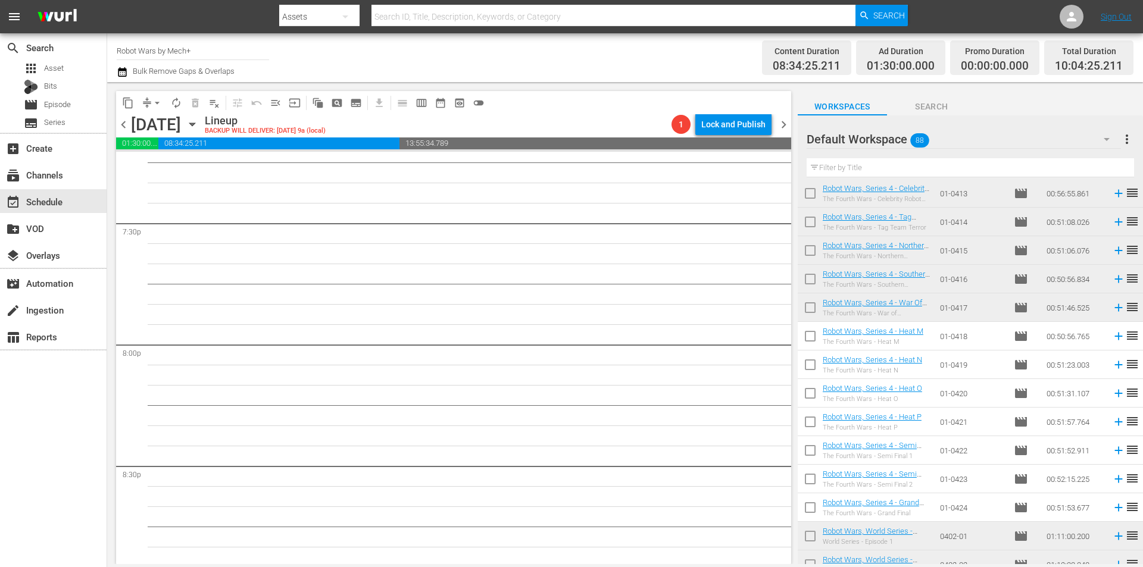
scroll to position [357, 0]
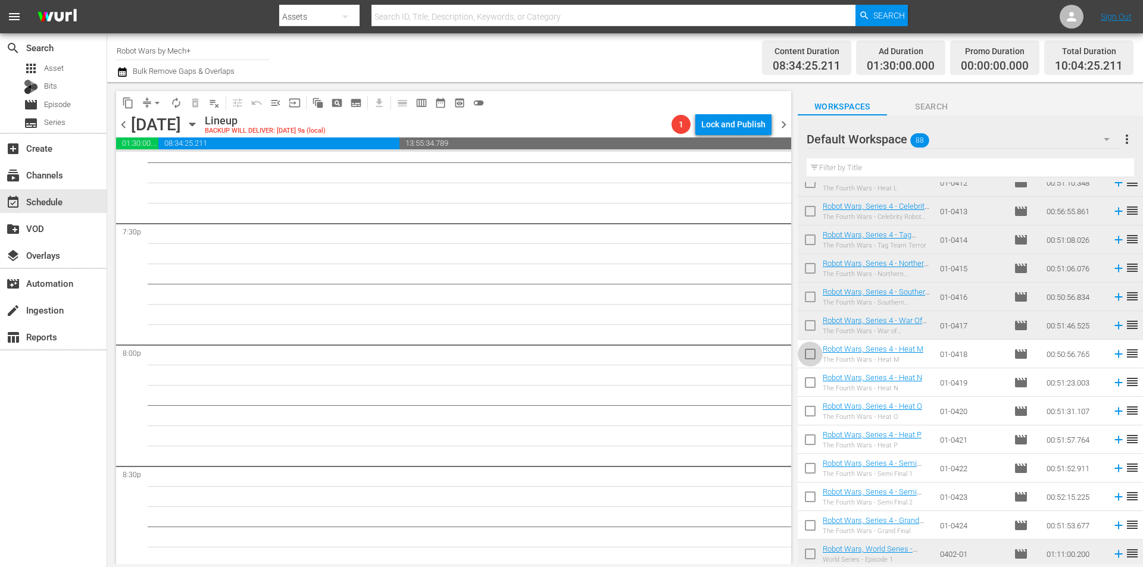
click at [814, 352] on input "checkbox" at bounding box center [810, 356] width 25 height 25
checkbox input "true"
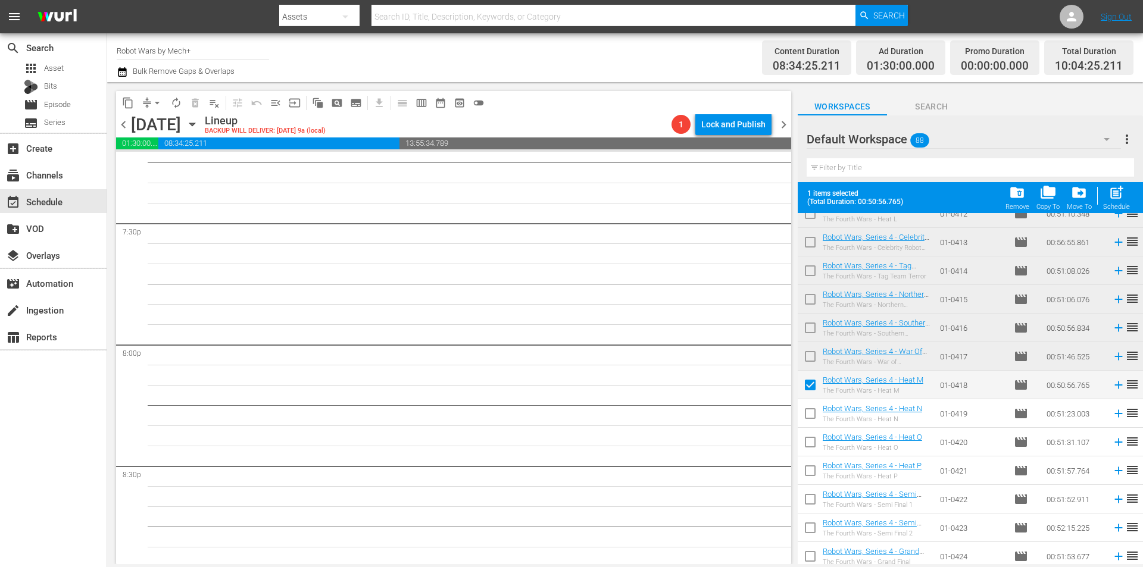
click at [808, 413] on input "checkbox" at bounding box center [810, 416] width 25 height 25
checkbox input "true"
click at [808, 448] on input "checkbox" at bounding box center [810, 444] width 25 height 25
checkbox input "true"
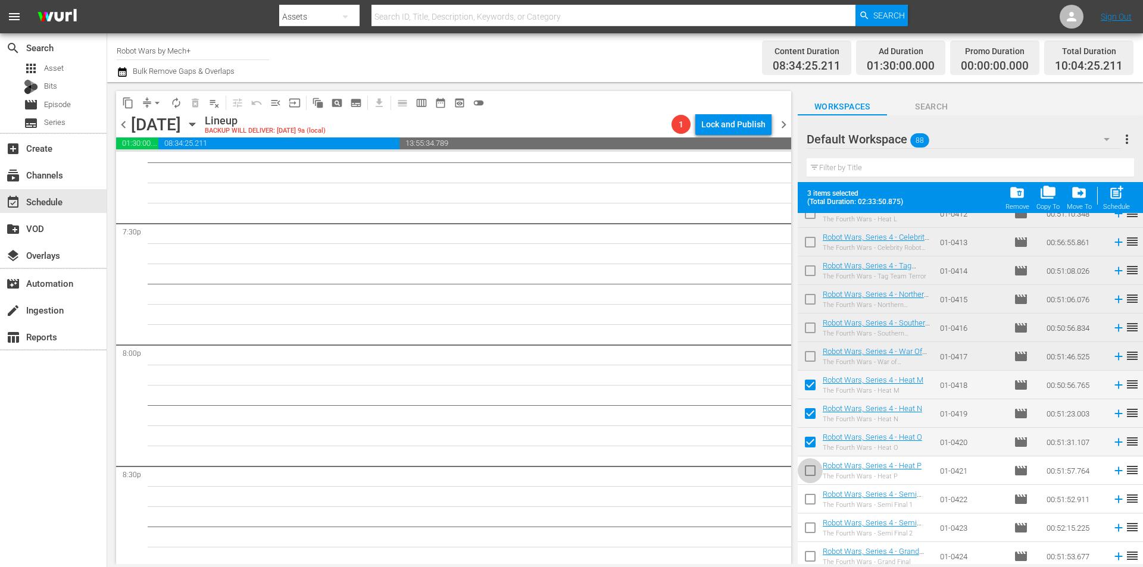
click at [808, 472] on input "checkbox" at bounding box center [810, 473] width 25 height 25
checkbox input "true"
click at [808, 502] on input "checkbox" at bounding box center [810, 501] width 25 height 25
checkbox input "true"
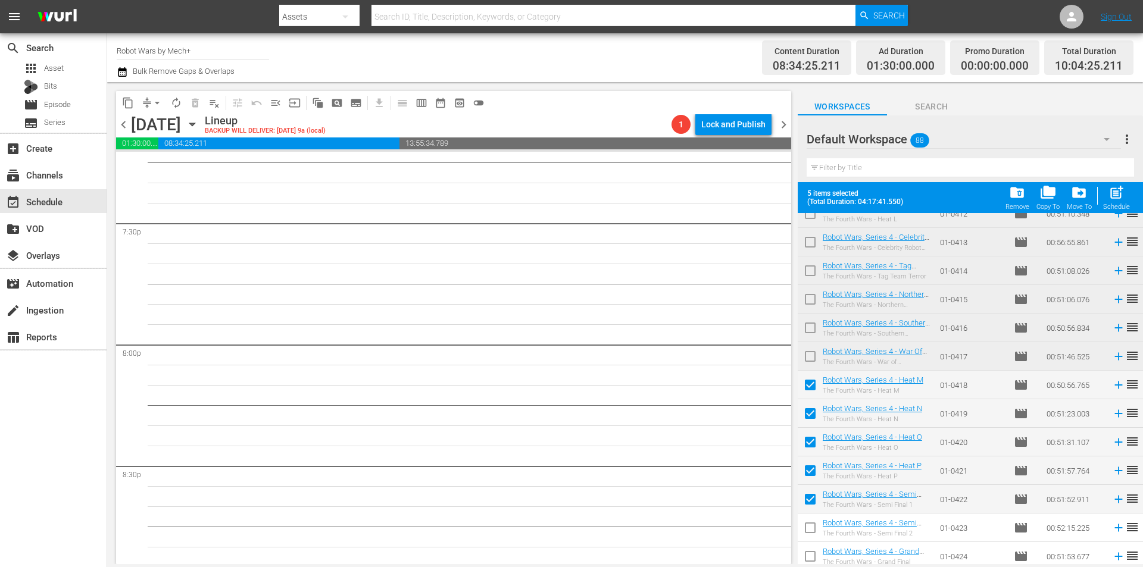
click at [804, 529] on input "checkbox" at bounding box center [810, 530] width 25 height 25
checkbox input "true"
click at [806, 551] on input "checkbox" at bounding box center [810, 558] width 25 height 25
checkbox input "true"
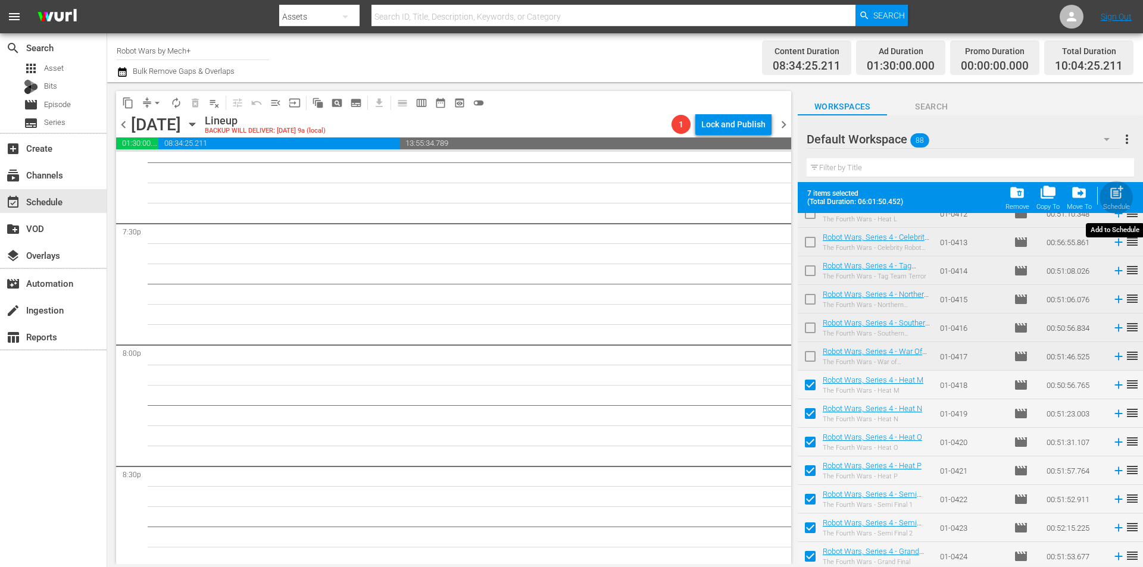
click at [1113, 198] on span "post_add" at bounding box center [1116, 193] width 16 height 16
checkbox input "false"
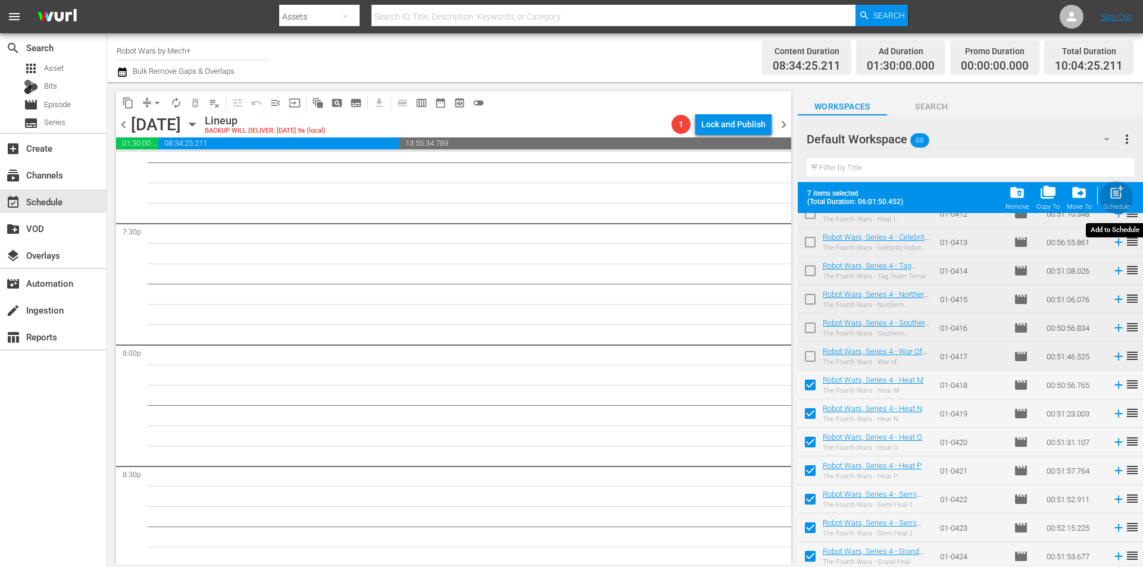
checkbox input "false"
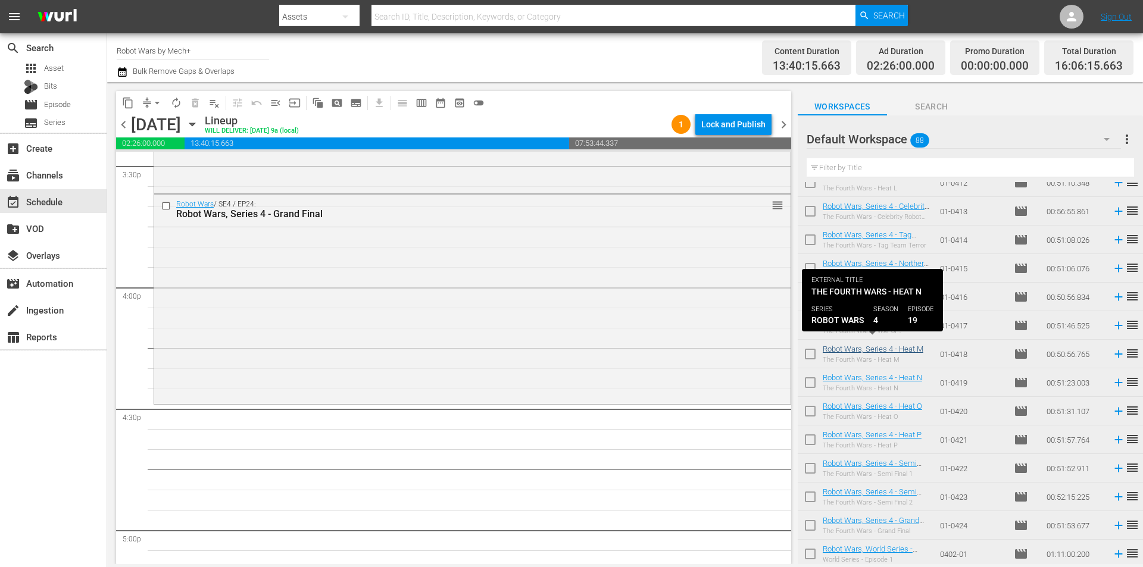
scroll to position [655, 0]
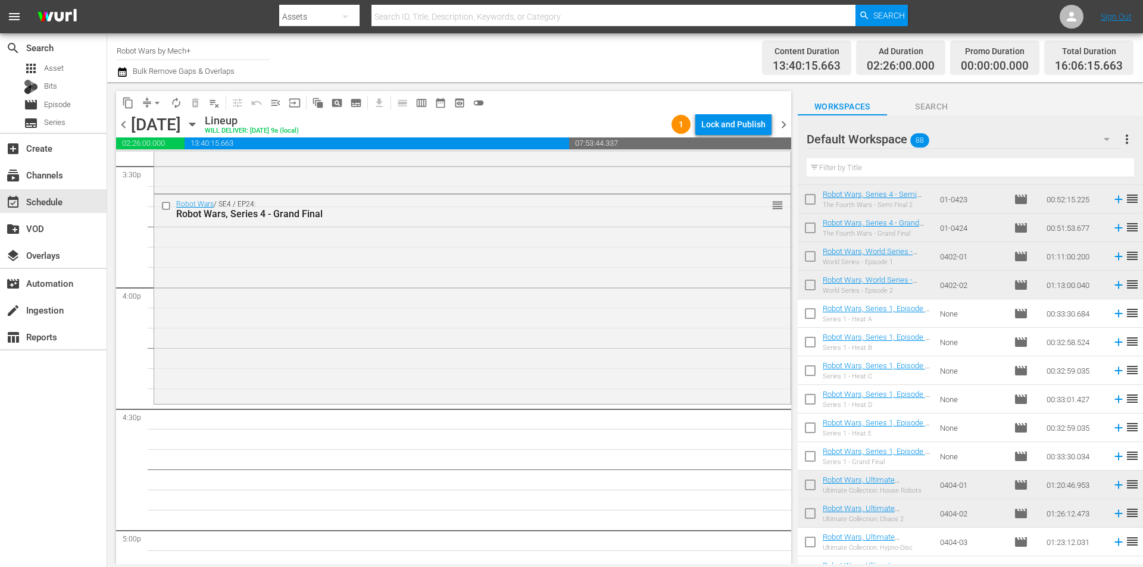
click at [815, 313] on input "checkbox" at bounding box center [810, 316] width 25 height 25
checkbox input "true"
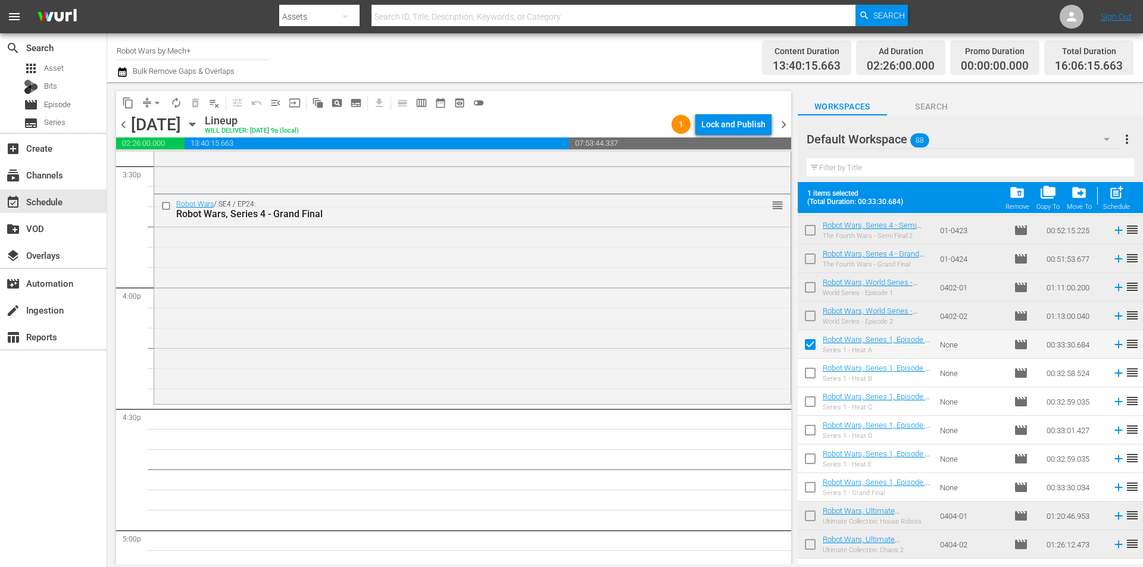
click at [811, 374] on input "checkbox" at bounding box center [810, 375] width 25 height 25
checkbox input "true"
click at [807, 404] on input "checkbox" at bounding box center [810, 404] width 25 height 25
checkbox input "true"
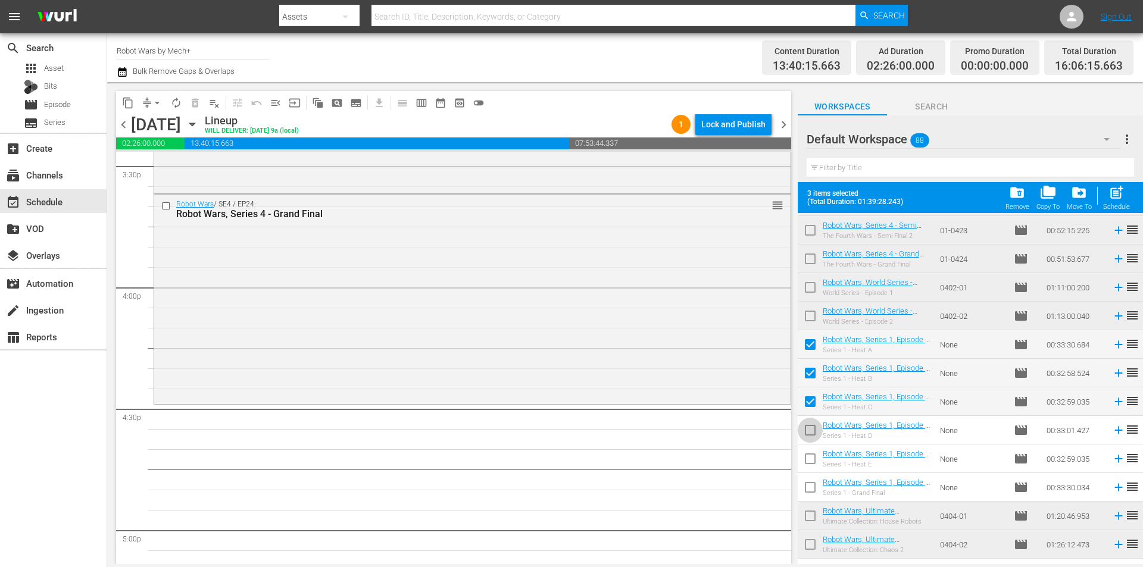
click at [809, 430] on input "checkbox" at bounding box center [810, 432] width 25 height 25
checkbox input "true"
drag, startPoint x: 808, startPoint y: 461, endPoint x: 810, endPoint y: 470, distance: 9.2
click at [808, 460] on input "checkbox" at bounding box center [810, 461] width 25 height 25
checkbox input "true"
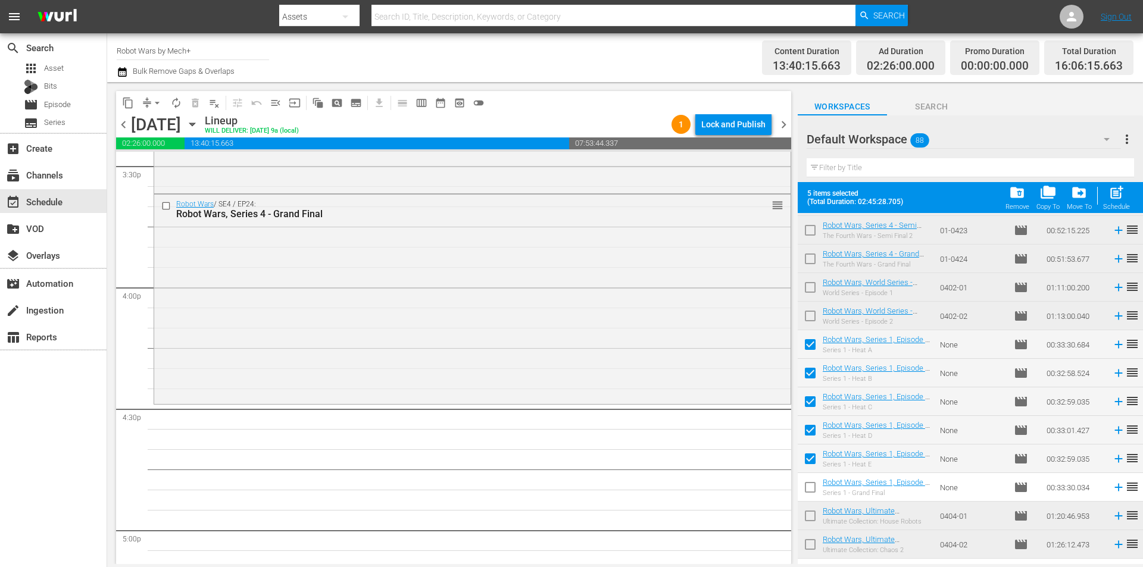
click at [811, 487] on input "checkbox" at bounding box center [810, 489] width 25 height 25
checkbox input "true"
click at [1120, 192] on span "post_add" at bounding box center [1116, 193] width 16 height 16
checkbox input "false"
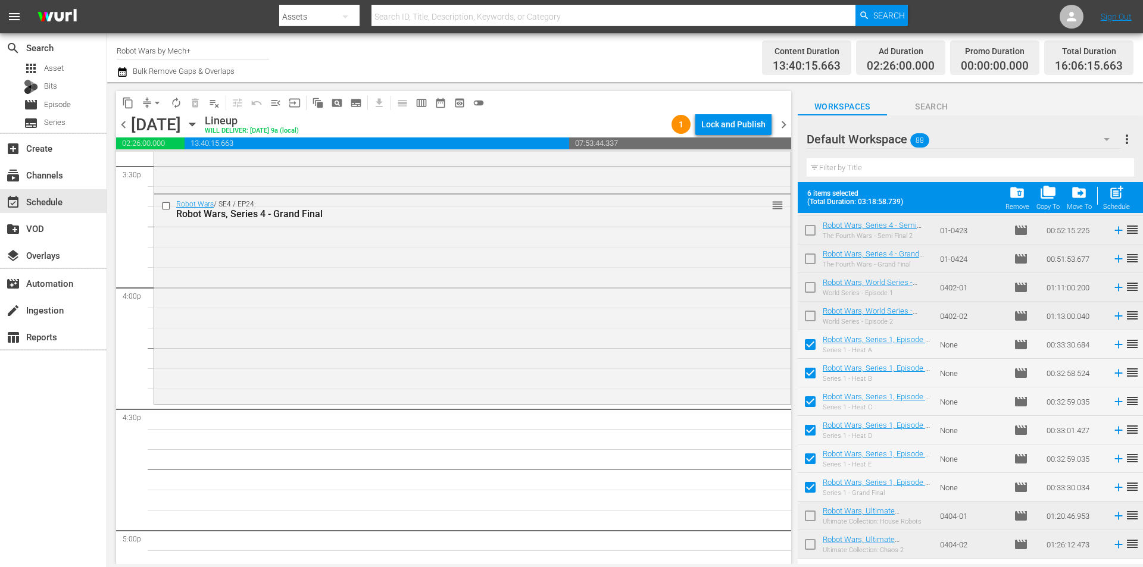
checkbox input "false"
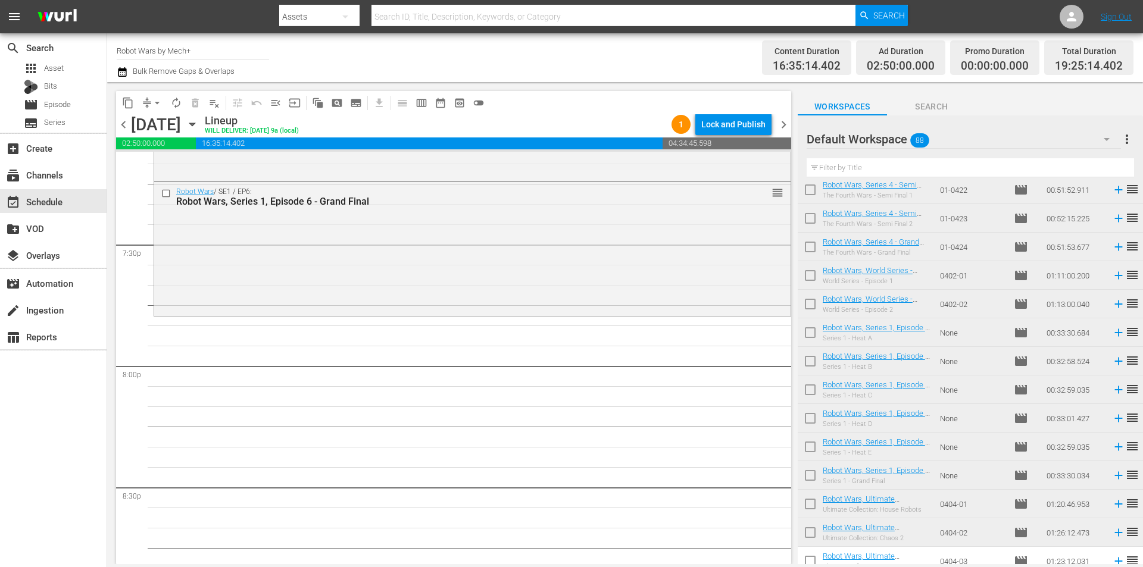
scroll to position [595, 0]
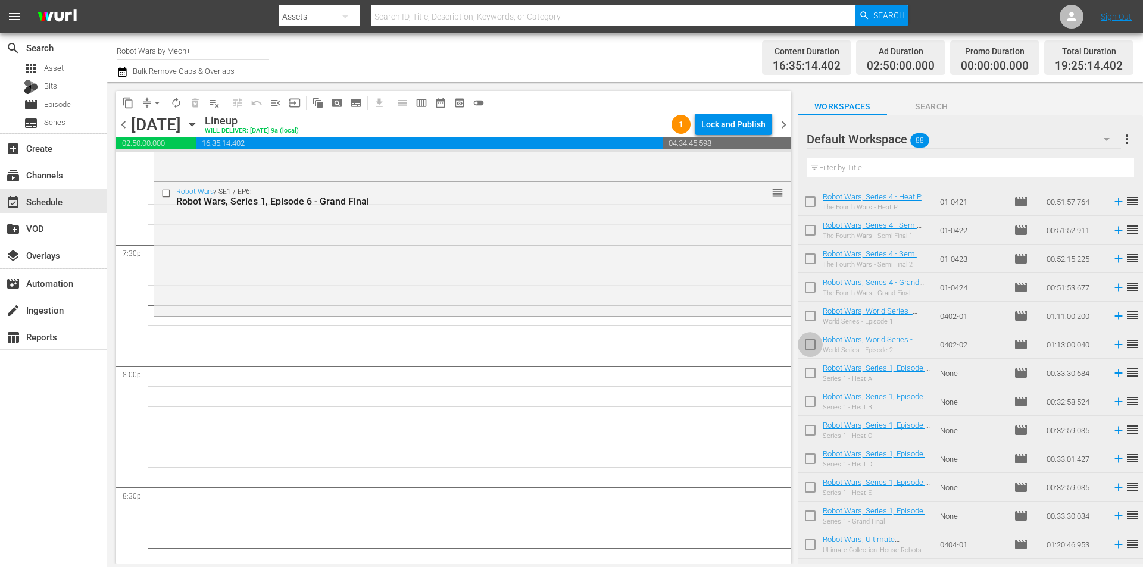
click at [810, 351] on input "checkbox" at bounding box center [810, 347] width 25 height 25
checkbox input "true"
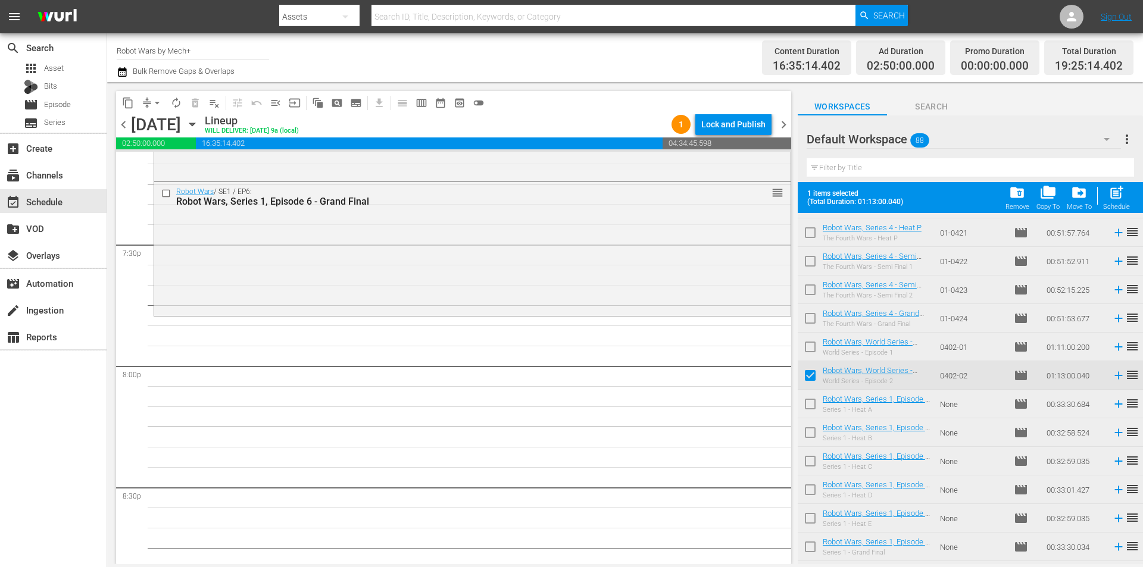
click at [810, 351] on input "checkbox" at bounding box center [810, 349] width 25 height 25
click at [1122, 195] on span "post_add" at bounding box center [1116, 193] width 16 height 16
checkbox input "false"
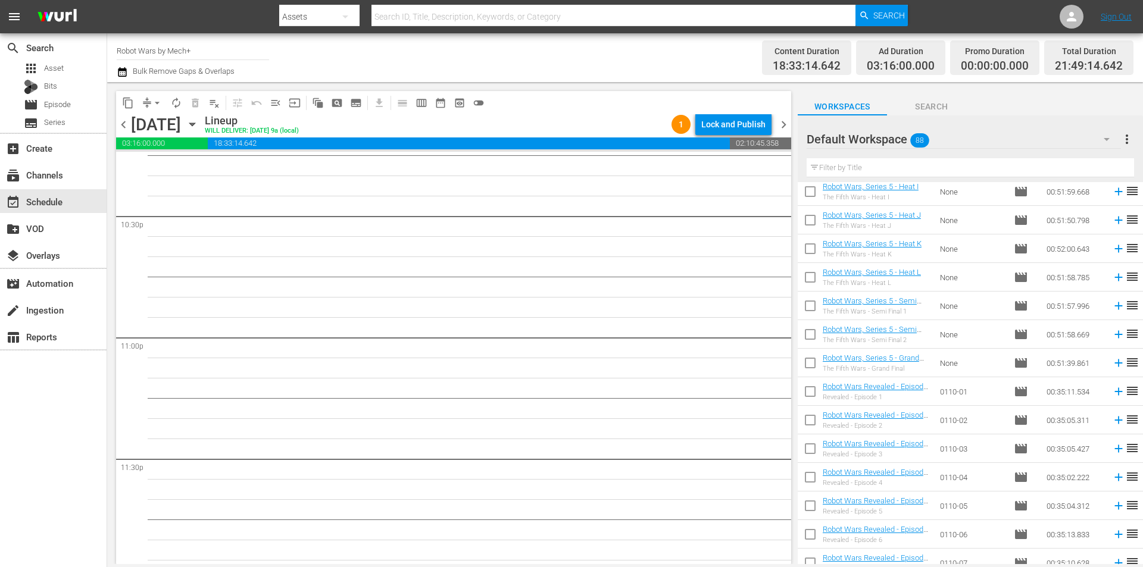
scroll to position [1310, 0]
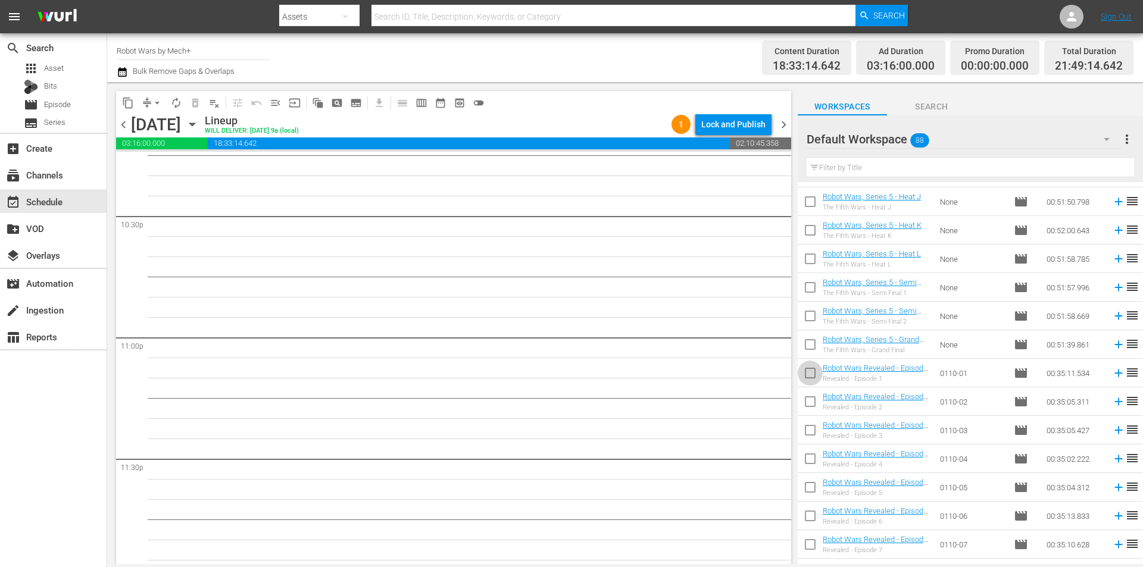
click at [801, 378] on input "checkbox" at bounding box center [810, 375] width 25 height 25
checkbox input "true"
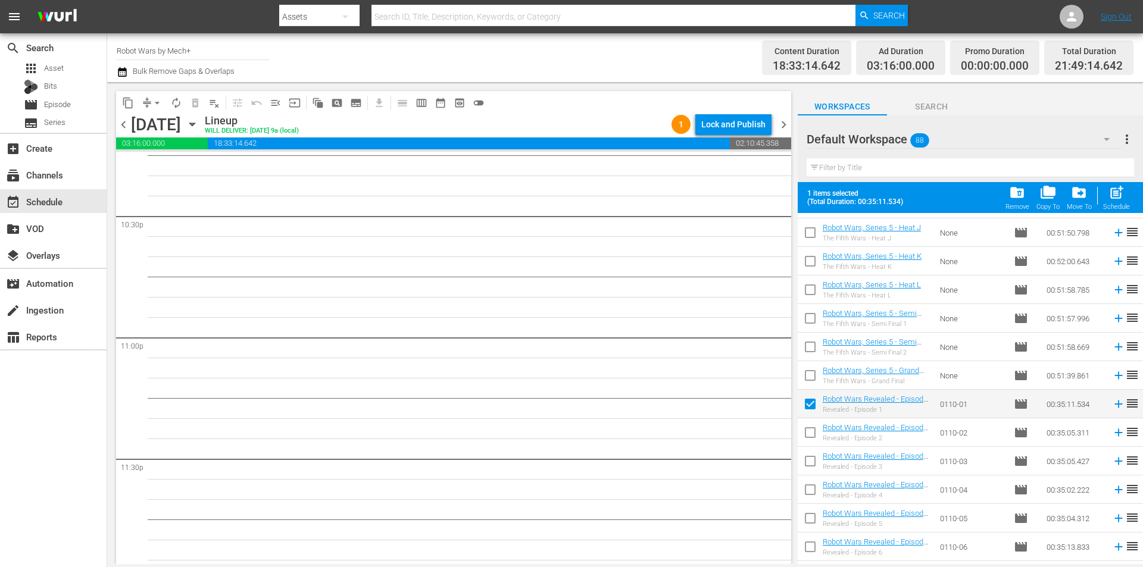
click at [812, 439] on input "checkbox" at bounding box center [810, 435] width 25 height 25
checkbox input "true"
click at [809, 462] on input "checkbox" at bounding box center [810, 463] width 25 height 25
checkbox input "true"
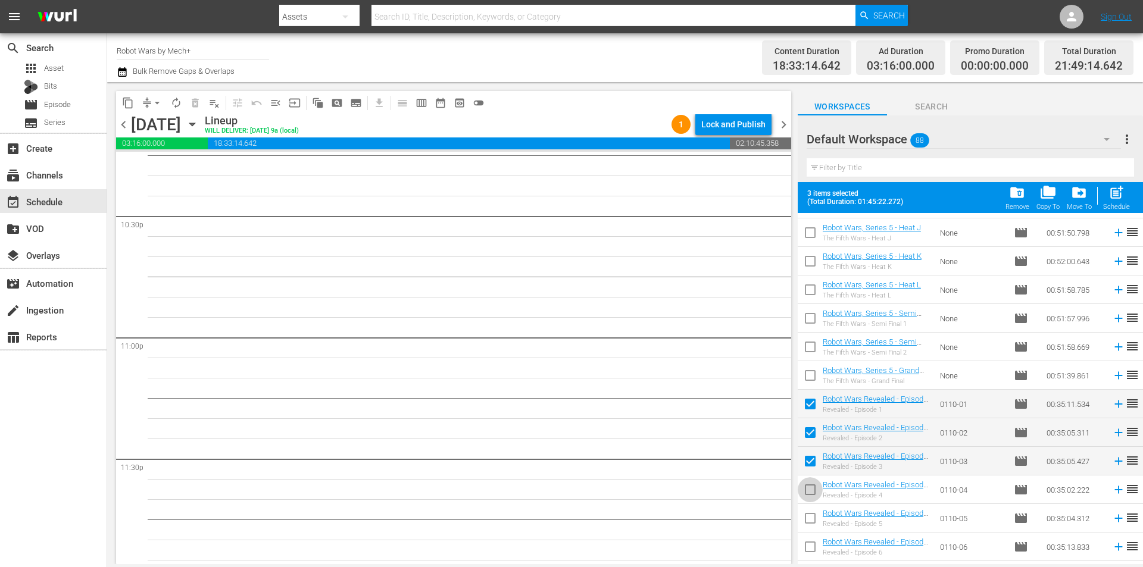
click at [811, 491] on input "checkbox" at bounding box center [810, 492] width 25 height 25
checkbox input "true"
click at [808, 516] on input "checkbox" at bounding box center [810, 520] width 25 height 25
checkbox input "true"
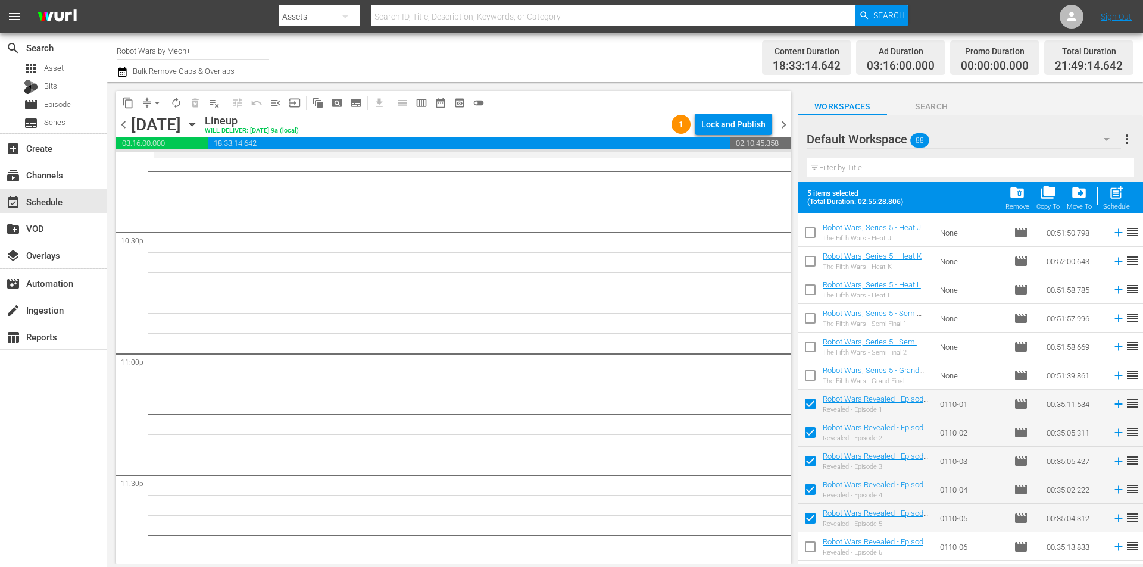
scroll to position [5416, 0]
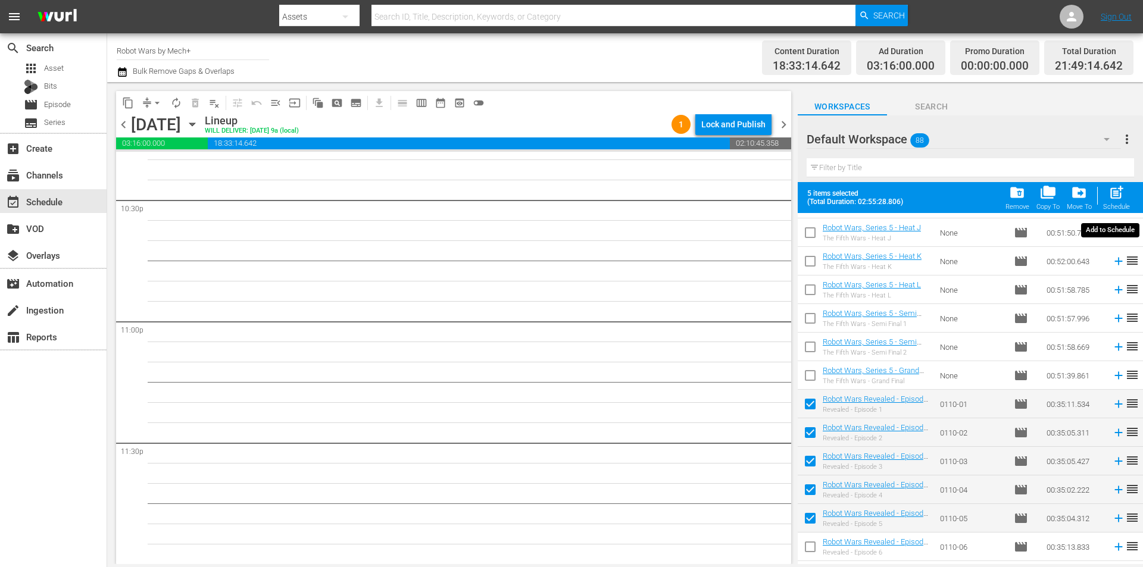
click at [1126, 194] on div "post_add Schedule" at bounding box center [1116, 198] width 27 height 26
checkbox input "false"
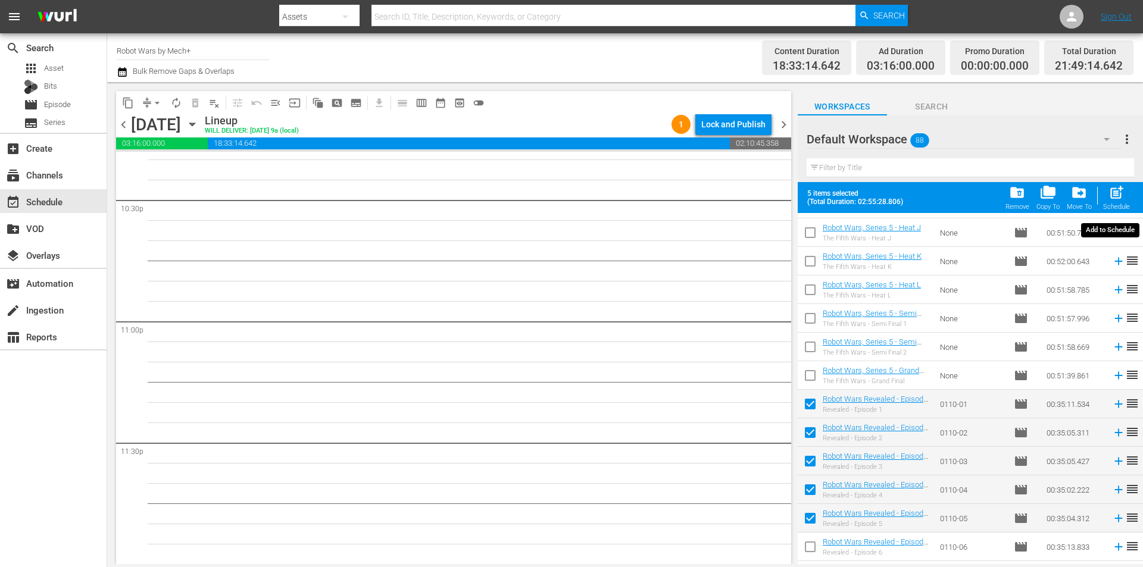
checkbox input "false"
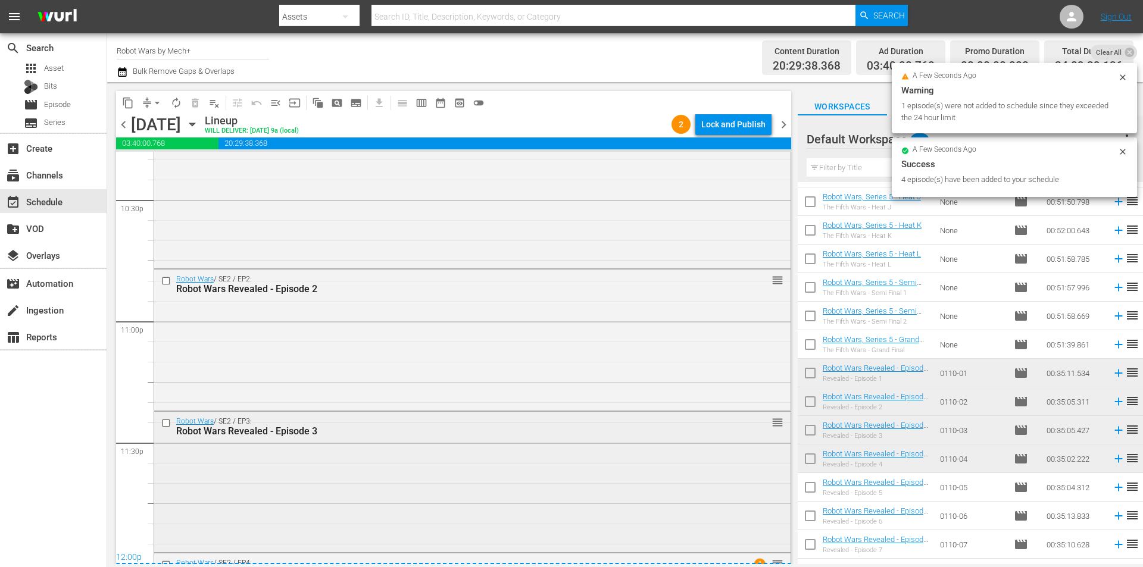
scroll to position [5547, 0]
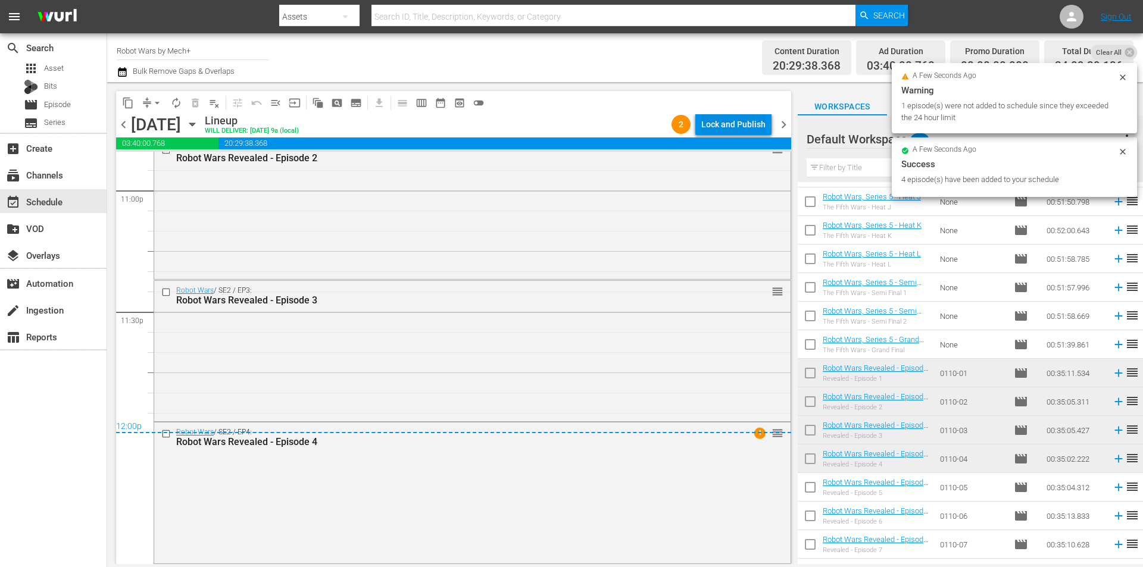
click at [727, 117] on div "Lock and Publish" at bounding box center [733, 124] width 64 height 21
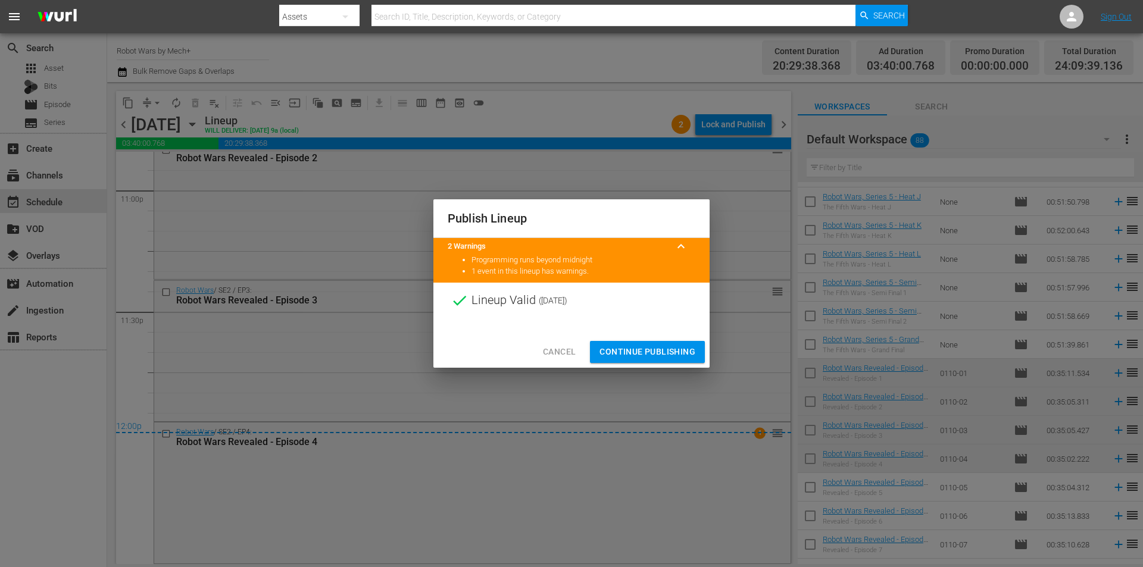
click at [643, 354] on span "Continue Publishing" at bounding box center [647, 352] width 96 height 15
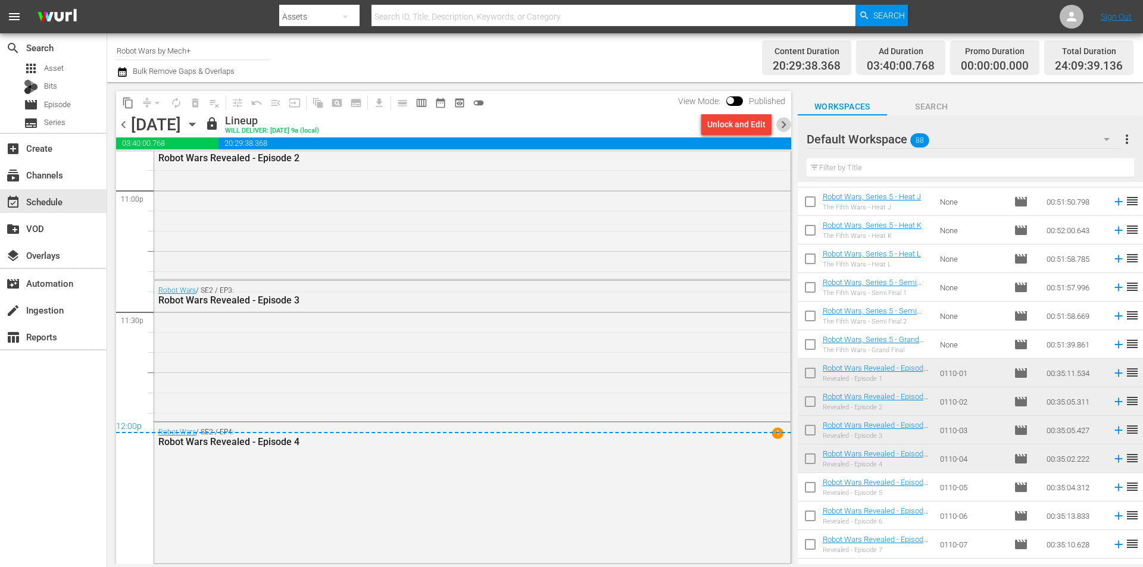
click at [782, 127] on span "chevron_right" at bounding box center [783, 124] width 15 height 15
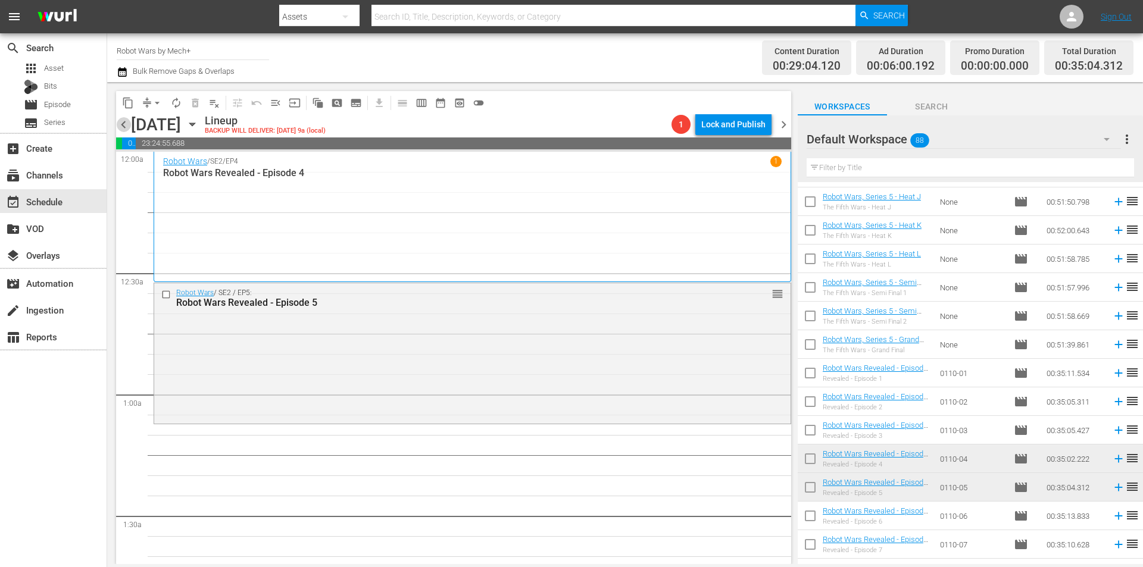
click at [123, 124] on span "chevron_left" at bounding box center [123, 124] width 15 height 15
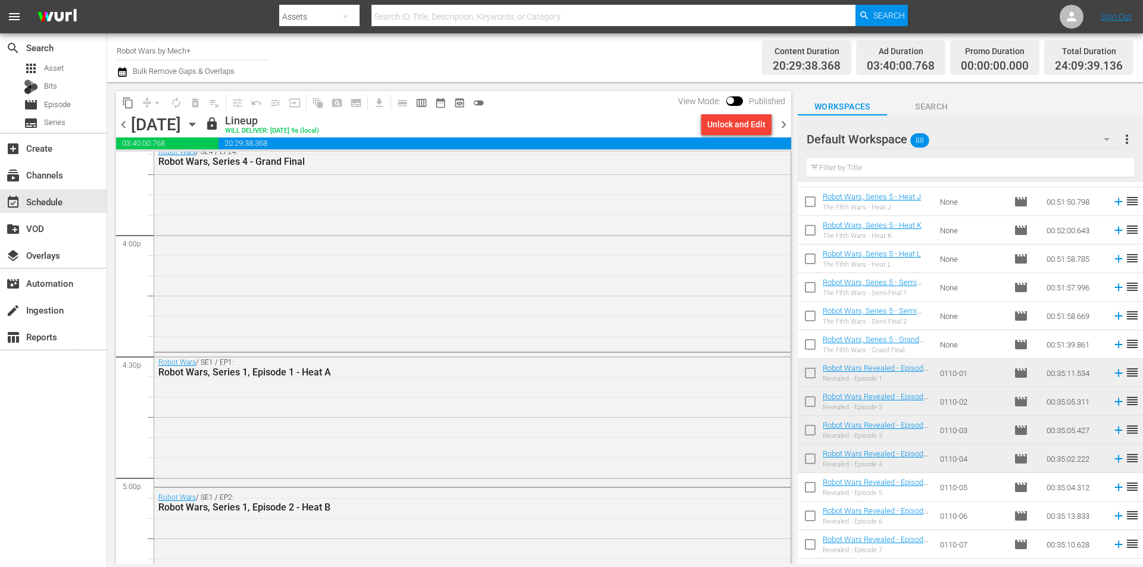
scroll to position [3825, 0]
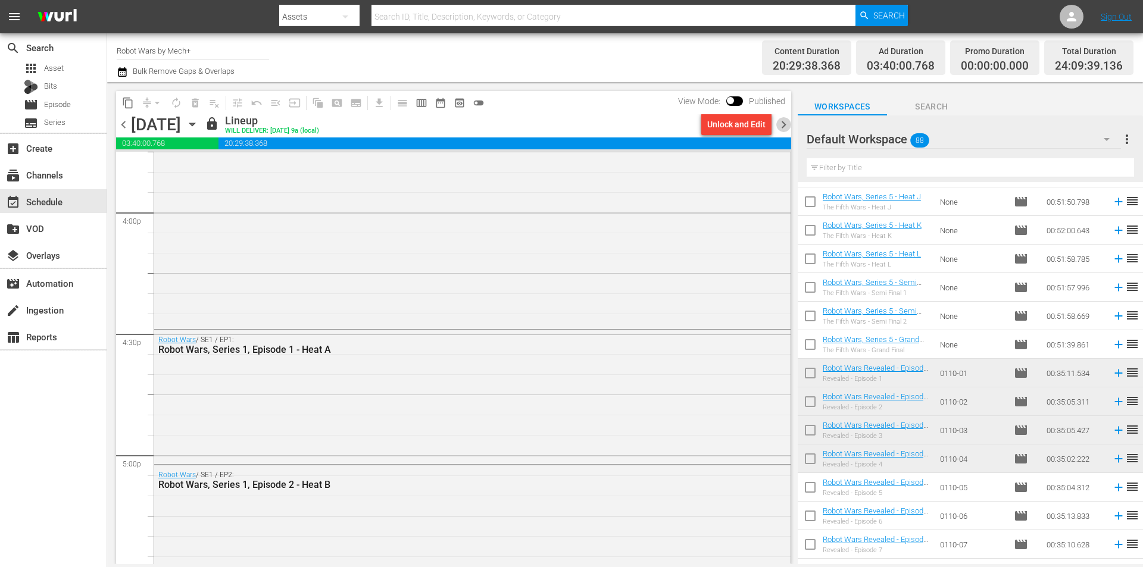
click at [783, 121] on span "chevron_right" at bounding box center [783, 124] width 15 height 15
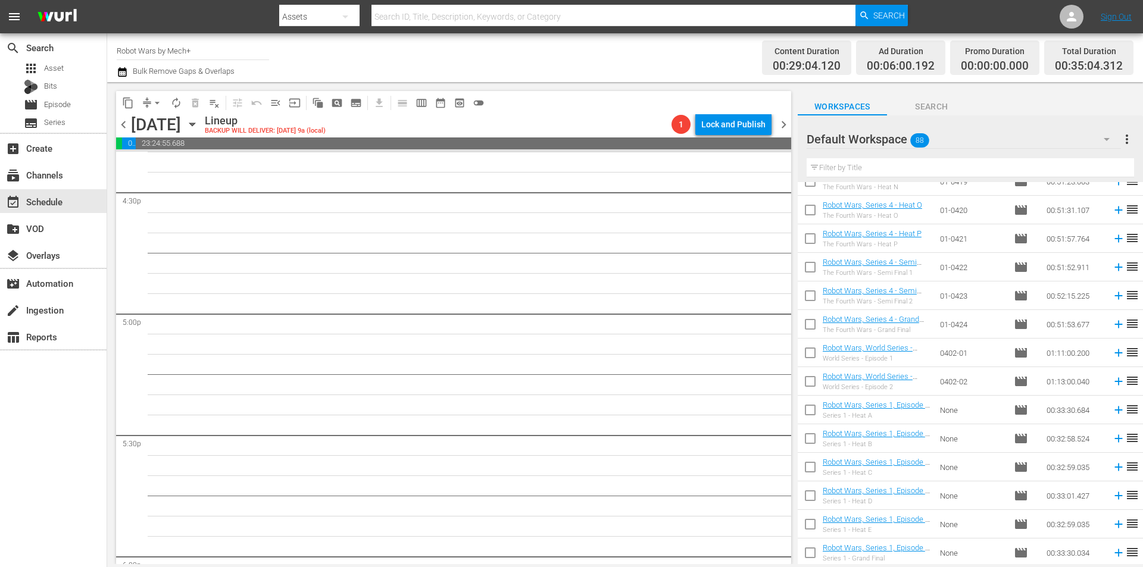
scroll to position [536, 0]
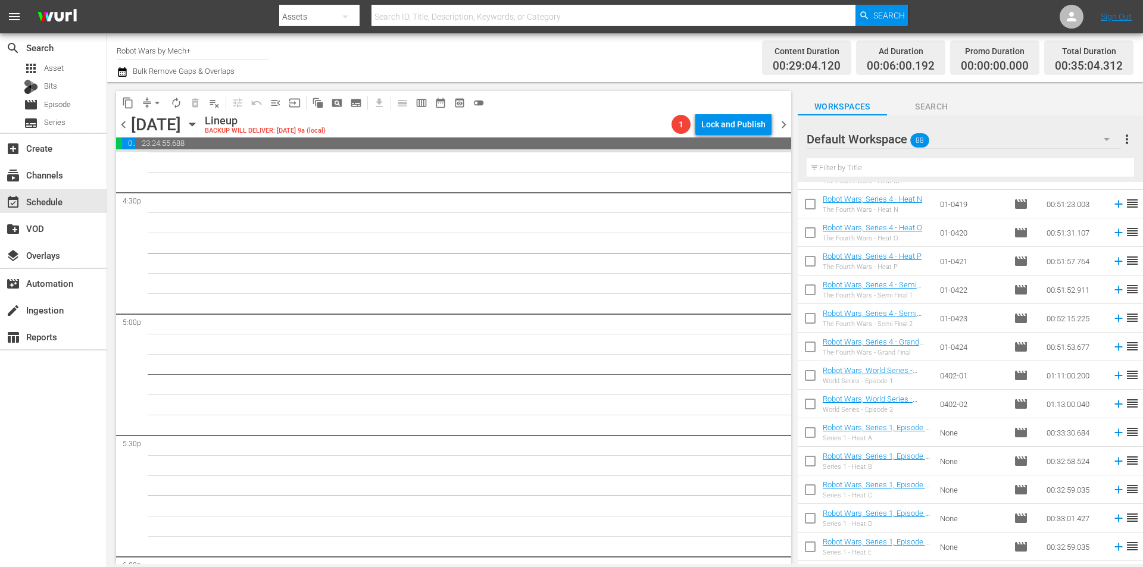
click at [807, 347] on input "checkbox" at bounding box center [810, 349] width 25 height 25
checkbox input "true"
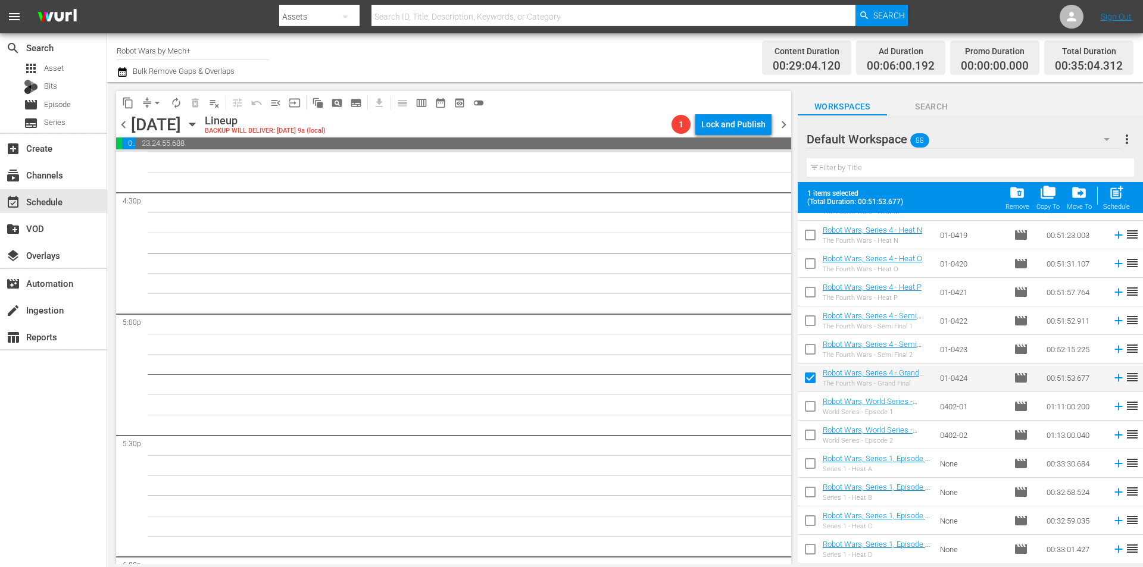
click at [807, 347] on input "checkbox" at bounding box center [810, 351] width 25 height 25
checkbox input "true"
click at [814, 310] on span at bounding box center [810, 320] width 25 height 25
click at [811, 320] on input "checkbox" at bounding box center [810, 323] width 25 height 25
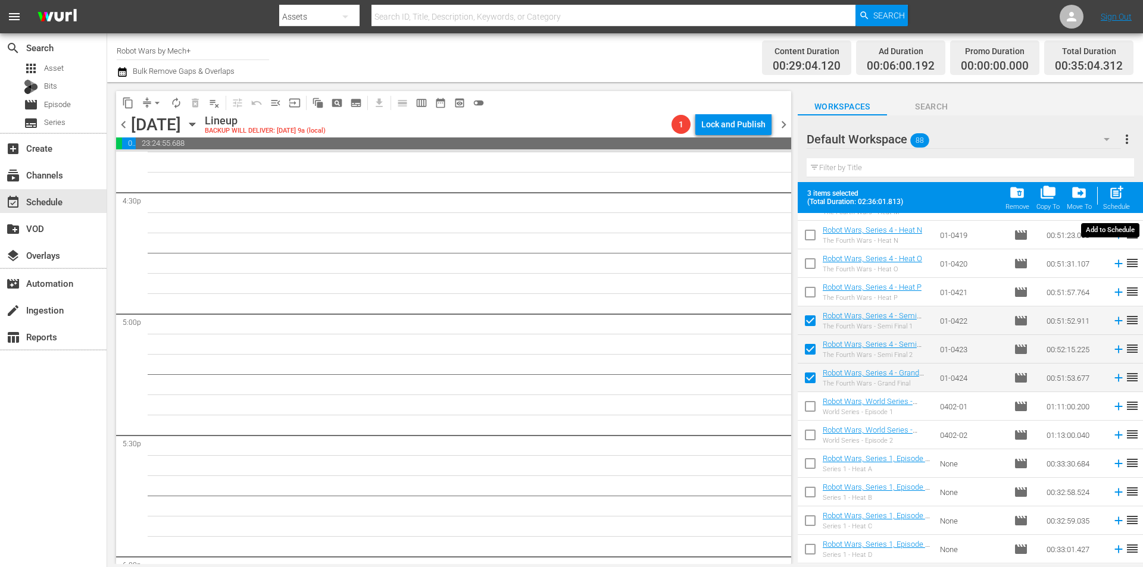
drag, startPoint x: 1121, startPoint y: 202, endPoint x: 1113, endPoint y: 205, distance: 8.3
click at [1121, 202] on div "post_add Schedule" at bounding box center [1116, 198] width 27 height 26
checkbox input "false"
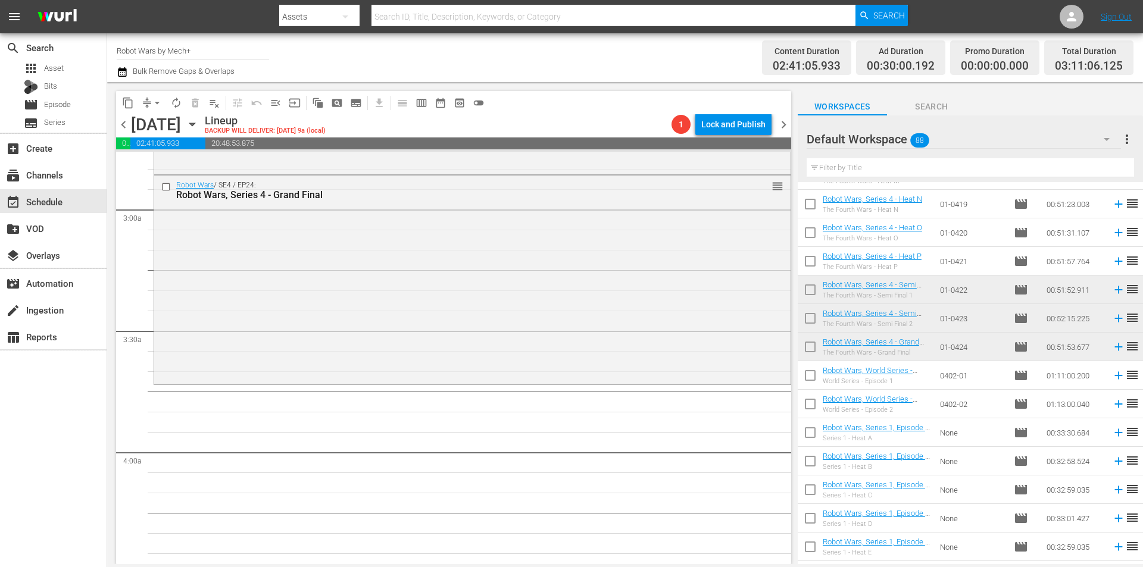
scroll to position [712, 0]
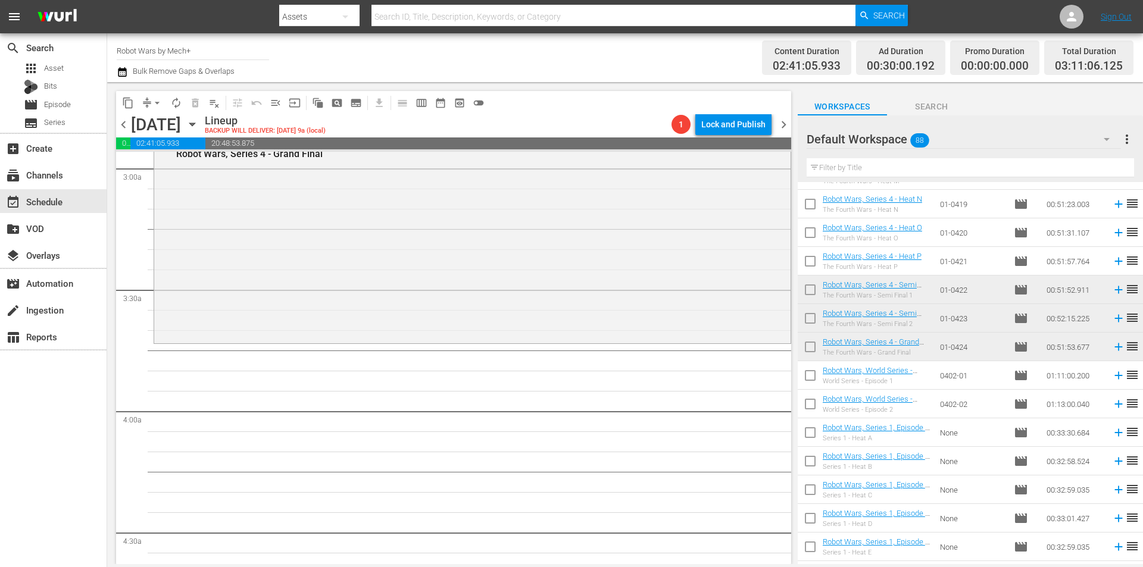
click at [813, 376] on input "checkbox" at bounding box center [810, 378] width 25 height 25
checkbox input "true"
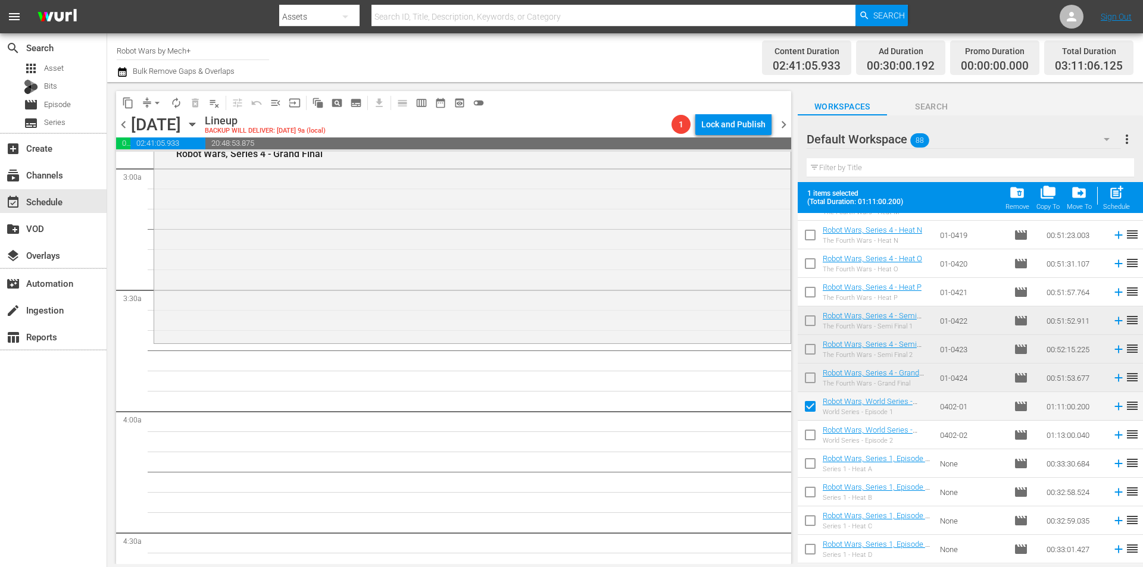
click at [812, 439] on input "checkbox" at bounding box center [810, 437] width 25 height 25
checkbox input "true"
click at [813, 406] on input "checkbox" at bounding box center [810, 408] width 25 height 25
checkbox input "false"
drag, startPoint x: 808, startPoint y: 438, endPoint x: 819, endPoint y: 427, distance: 15.2
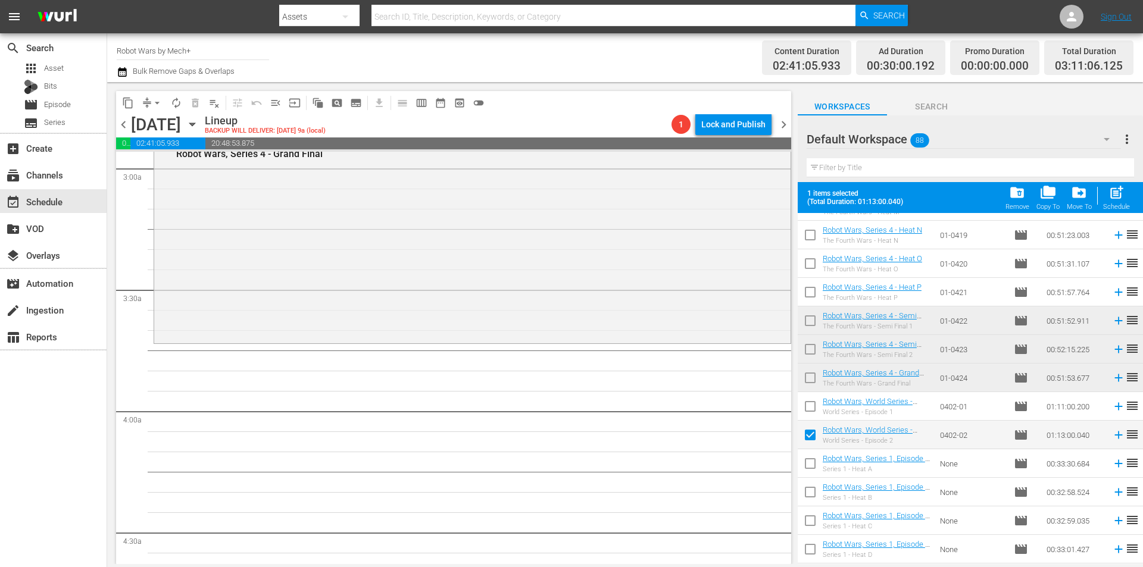
click at [808, 437] on input "checkbox" at bounding box center [810, 437] width 25 height 25
checkbox input "false"
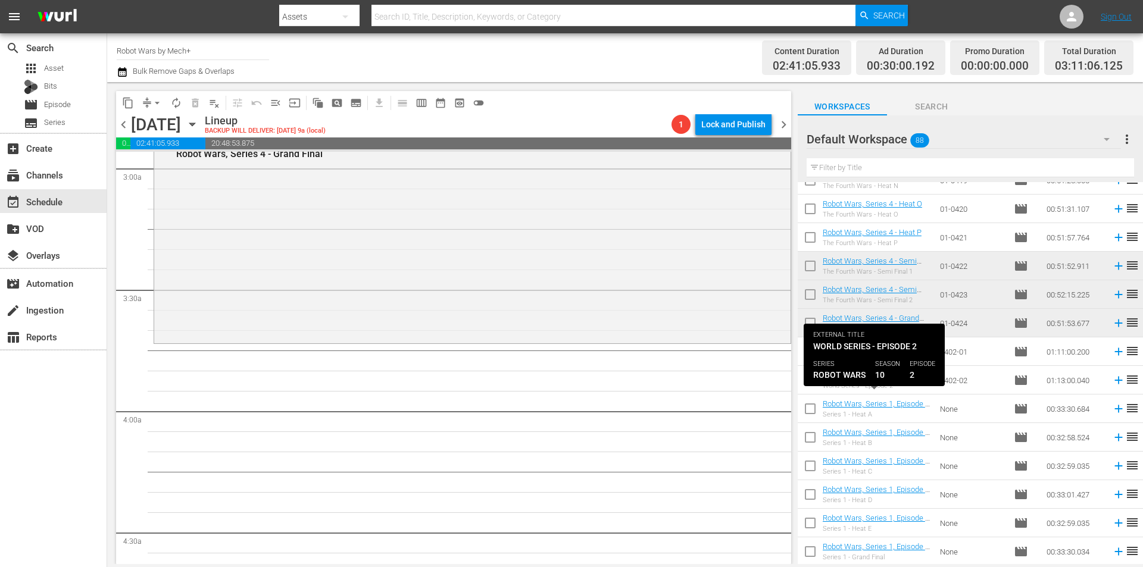
scroll to position [655, 0]
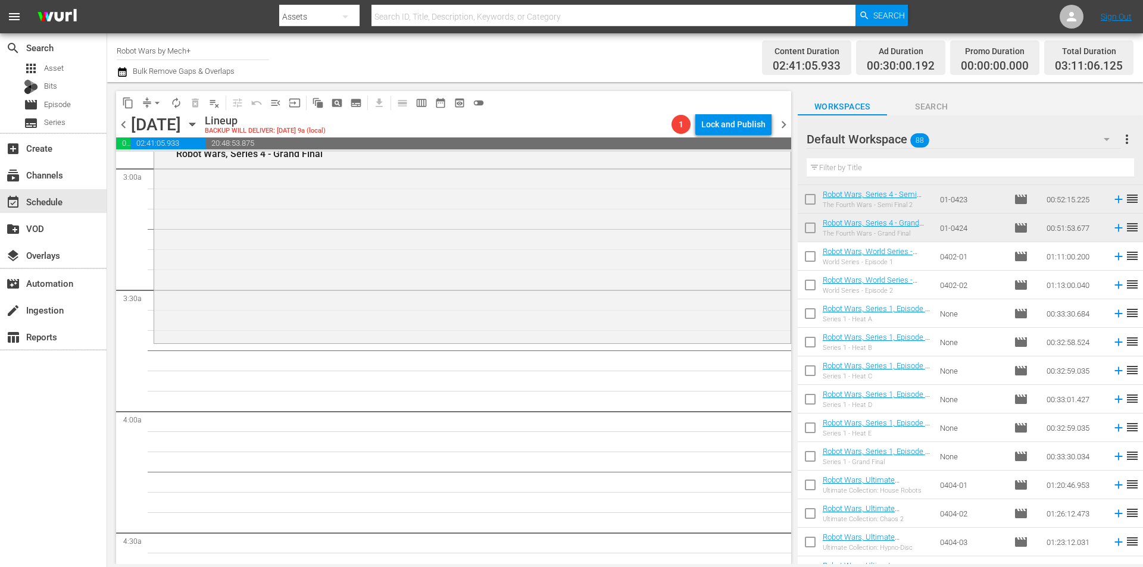
click at [811, 460] on input "checkbox" at bounding box center [810, 458] width 25 height 25
checkbox input "true"
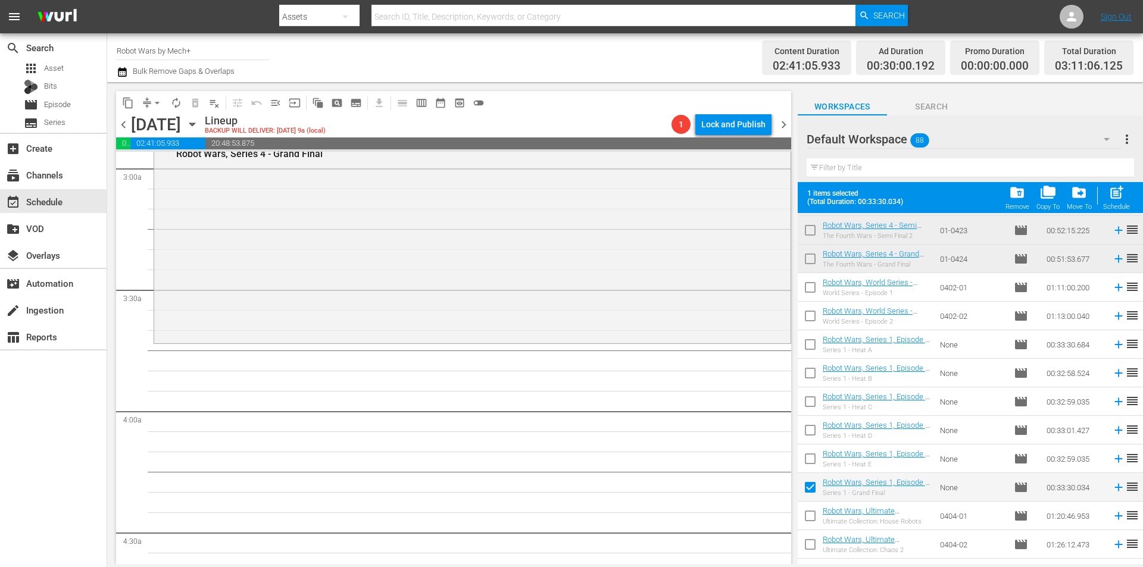
click at [811, 460] on input "checkbox" at bounding box center [810, 461] width 25 height 25
checkbox input "true"
click at [814, 432] on input "checkbox" at bounding box center [810, 432] width 25 height 25
checkbox input "true"
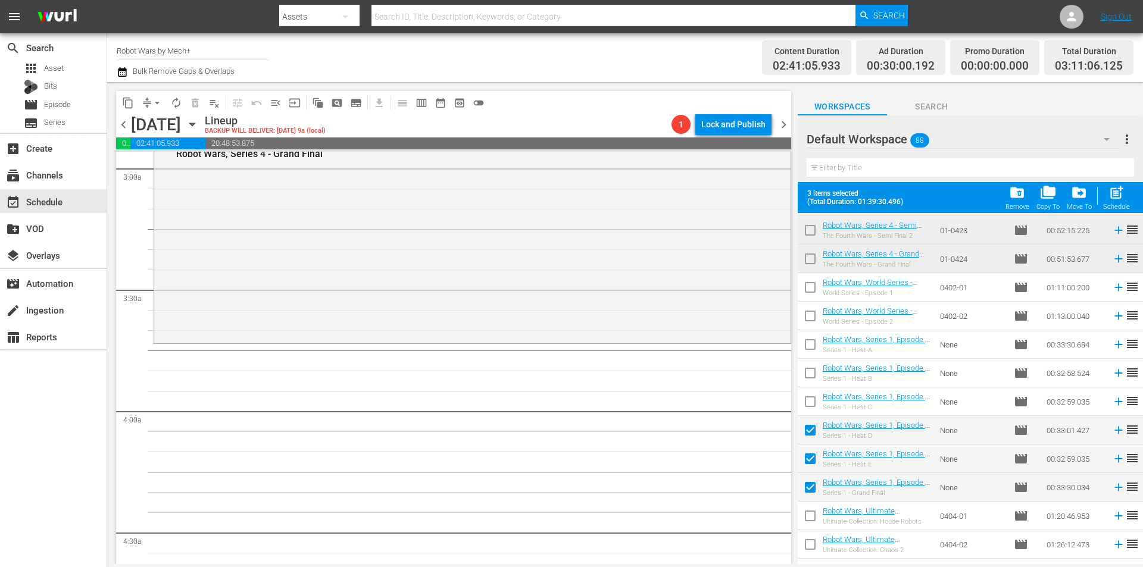
click at [812, 401] on input "checkbox" at bounding box center [810, 404] width 25 height 25
checkbox input "true"
click at [816, 374] on input "checkbox" at bounding box center [810, 375] width 25 height 25
checkbox input "true"
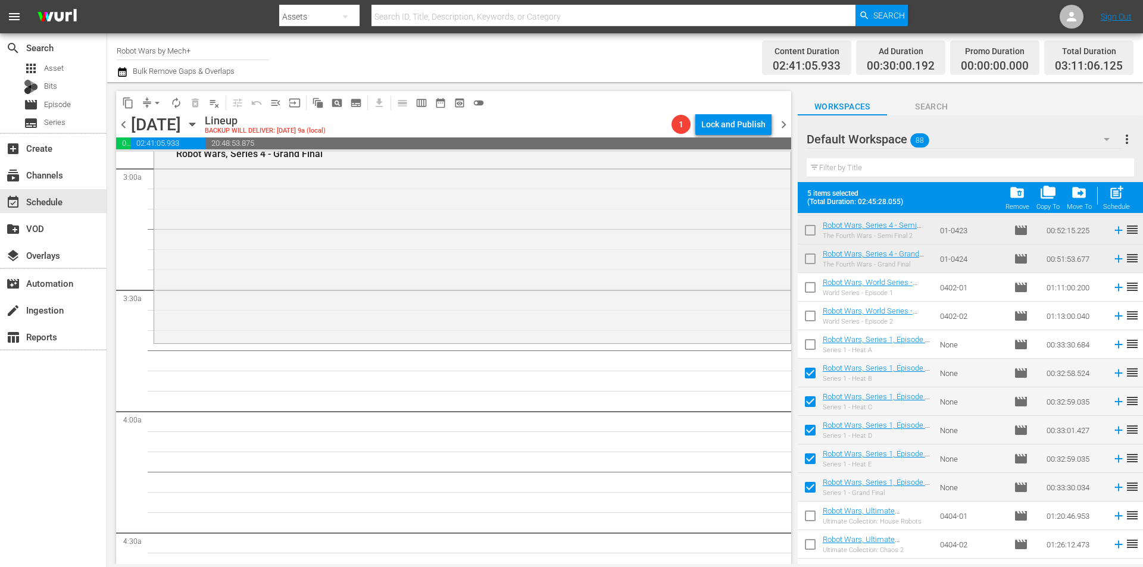
click at [807, 342] on input "checkbox" at bounding box center [810, 347] width 25 height 25
click at [1124, 197] on span "post_add" at bounding box center [1116, 193] width 16 height 16
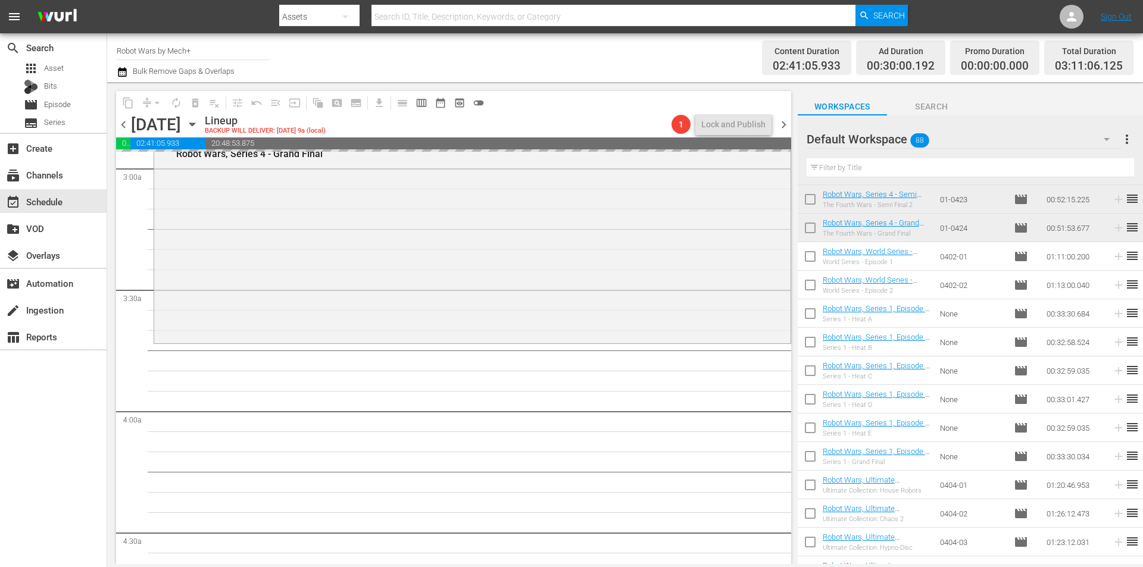
checkbox input "false"
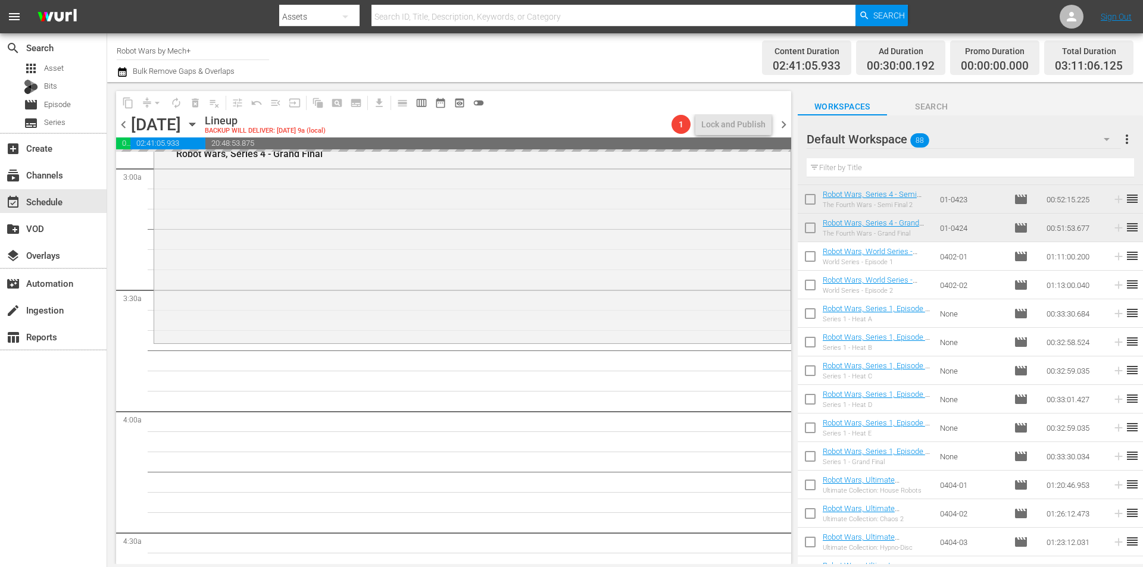
checkbox input "false"
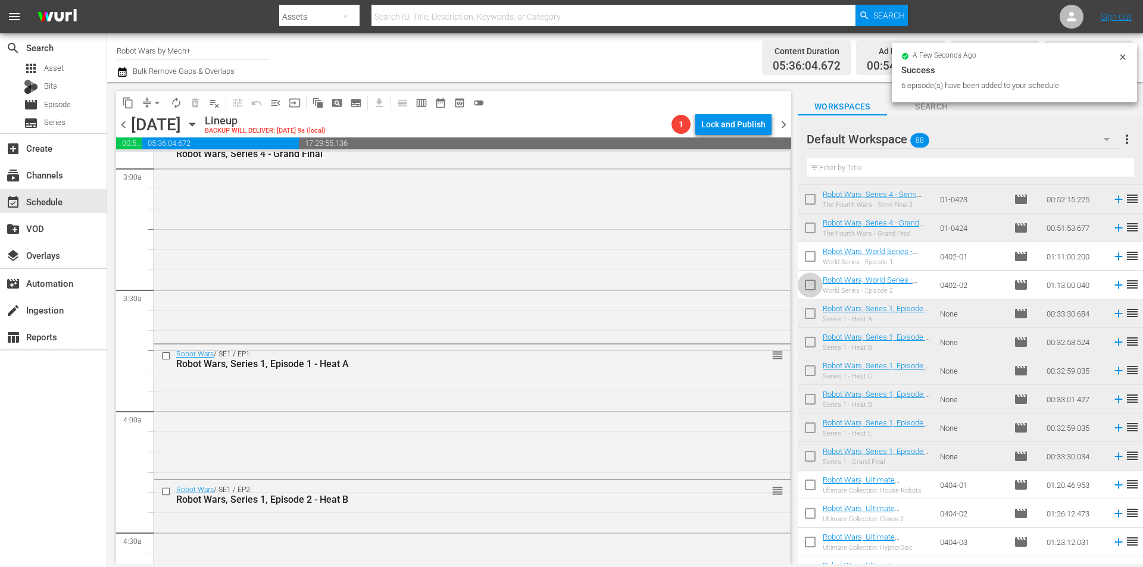
click at [810, 290] on input "checkbox" at bounding box center [810, 287] width 25 height 25
checkbox input "true"
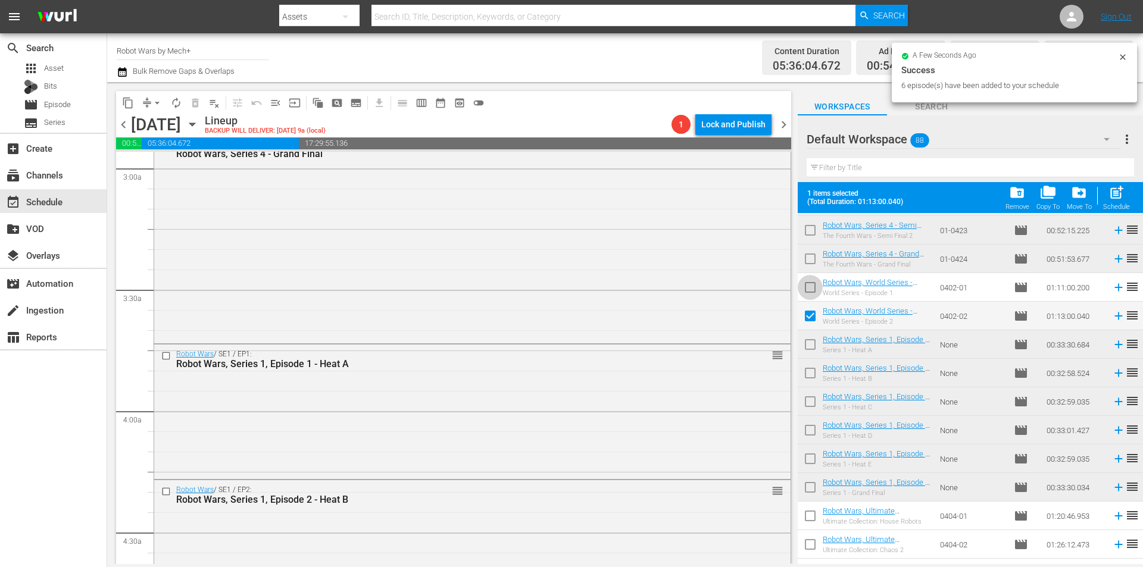
click at [810, 290] on input "checkbox" at bounding box center [810, 289] width 25 height 25
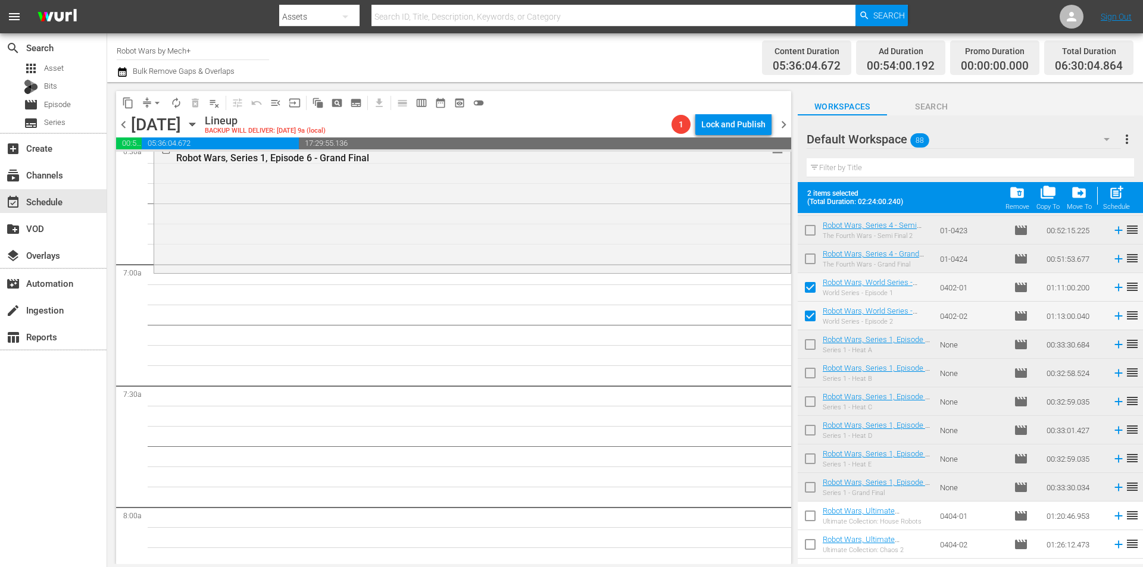
scroll to position [1605, 0]
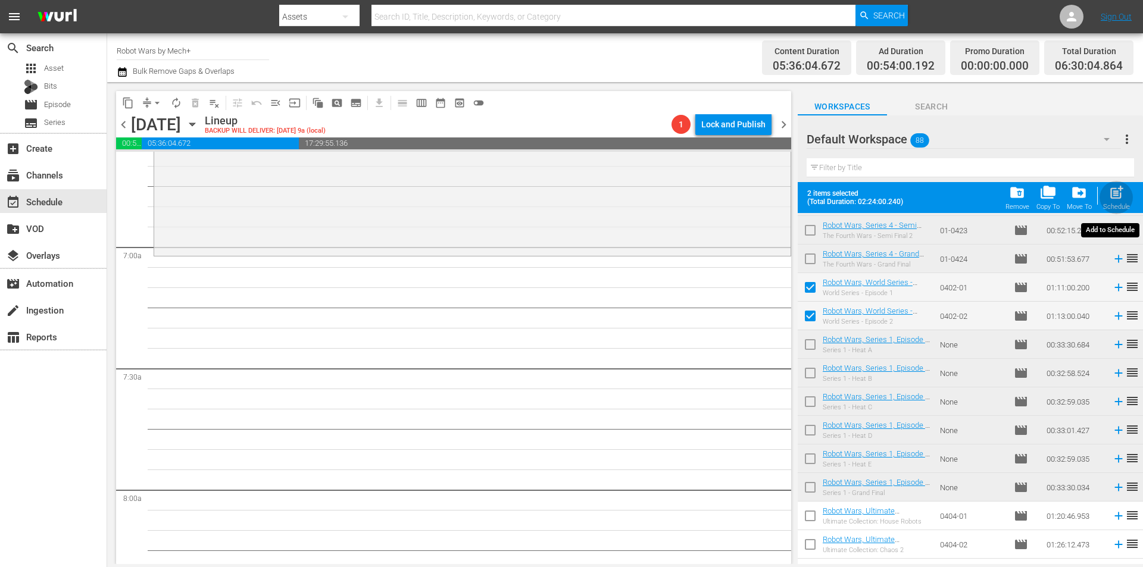
click at [1119, 204] on div "Schedule" at bounding box center [1116, 207] width 27 height 8
checkbox input "false"
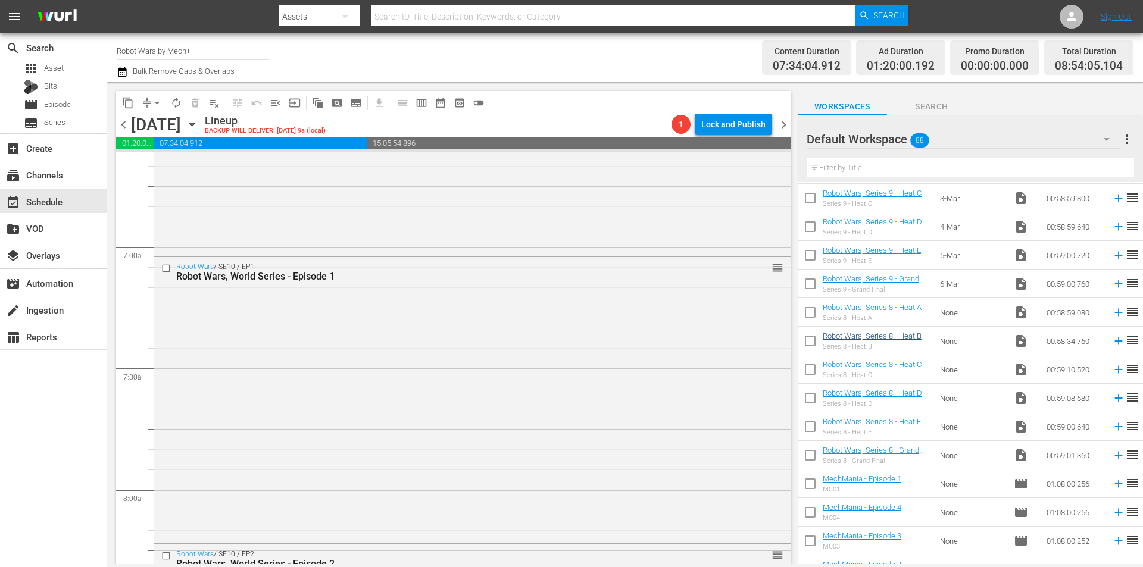
scroll to position [2143, 0]
click at [813, 458] on input "checkbox" at bounding box center [810, 456] width 25 height 25
checkbox input "true"
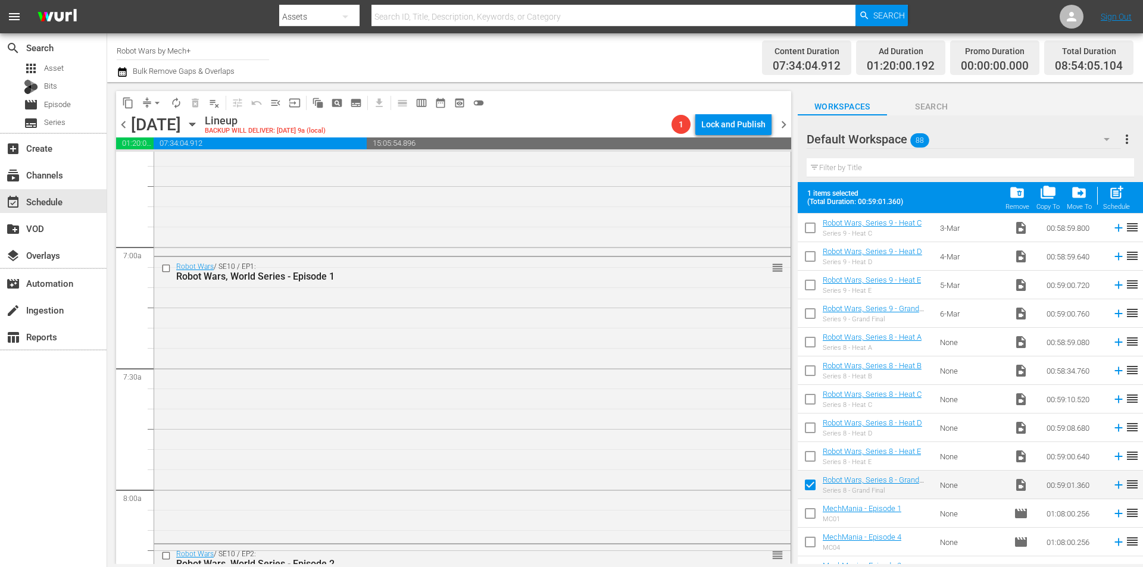
click at [813, 458] on input "checkbox" at bounding box center [810, 458] width 25 height 25
checkbox input "true"
click at [807, 429] on input "checkbox" at bounding box center [810, 430] width 25 height 25
checkbox input "true"
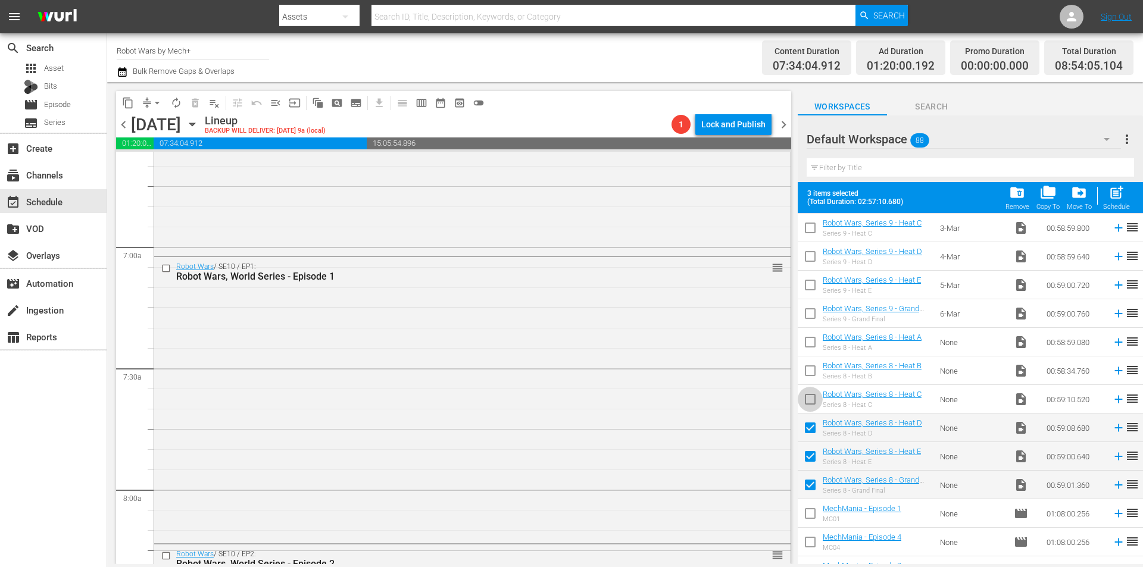
click at [809, 402] on input "checkbox" at bounding box center [810, 401] width 25 height 25
checkbox input "true"
click at [810, 373] on input "checkbox" at bounding box center [810, 373] width 25 height 25
checkbox input "true"
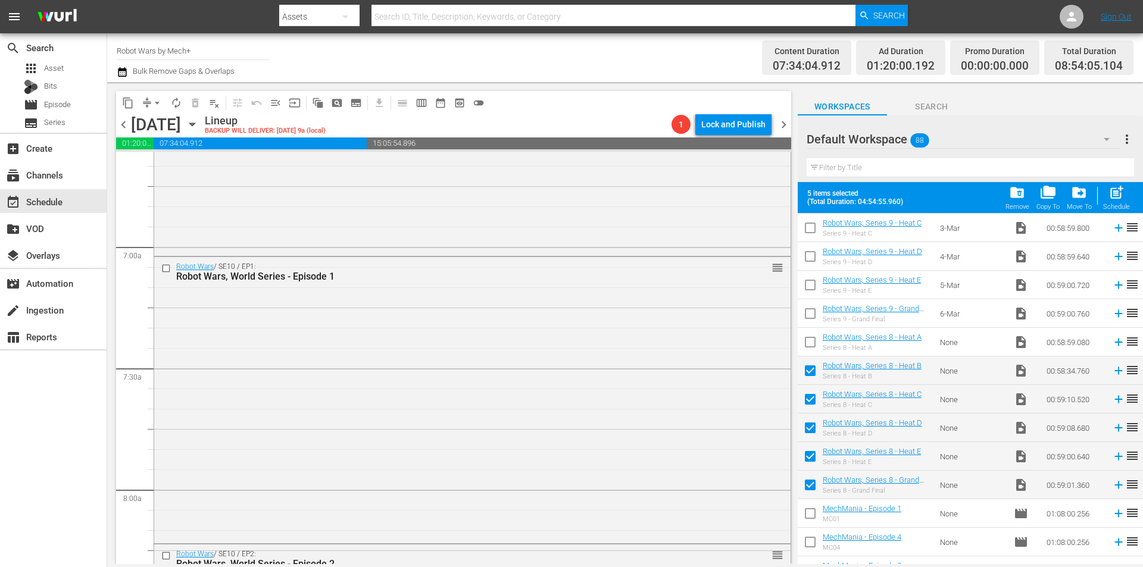
click at [804, 342] on input "checkbox" at bounding box center [810, 344] width 25 height 25
click at [1114, 202] on div "post_add Schedule" at bounding box center [1116, 198] width 27 height 26
checkbox input "false"
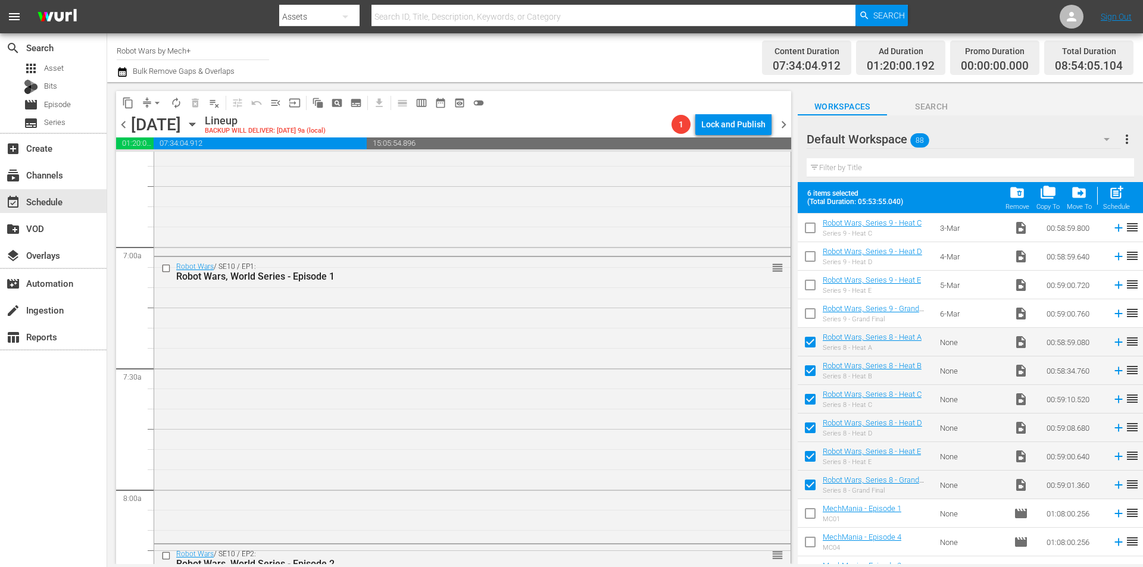
checkbox input "false"
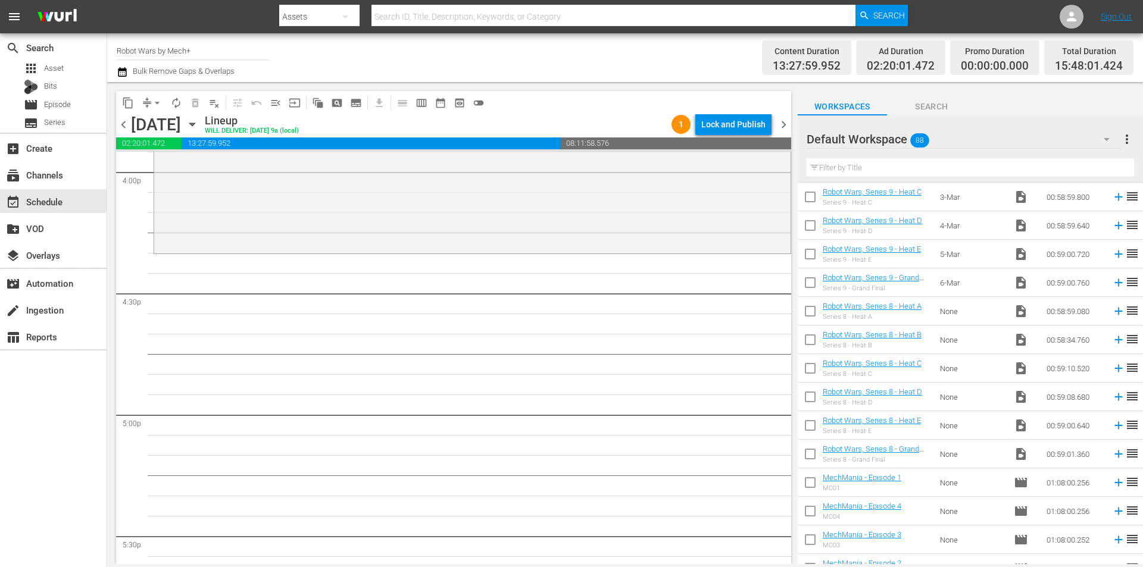
scroll to position [3867, 0]
click at [814, 285] on input "checkbox" at bounding box center [810, 285] width 25 height 25
checkbox input "true"
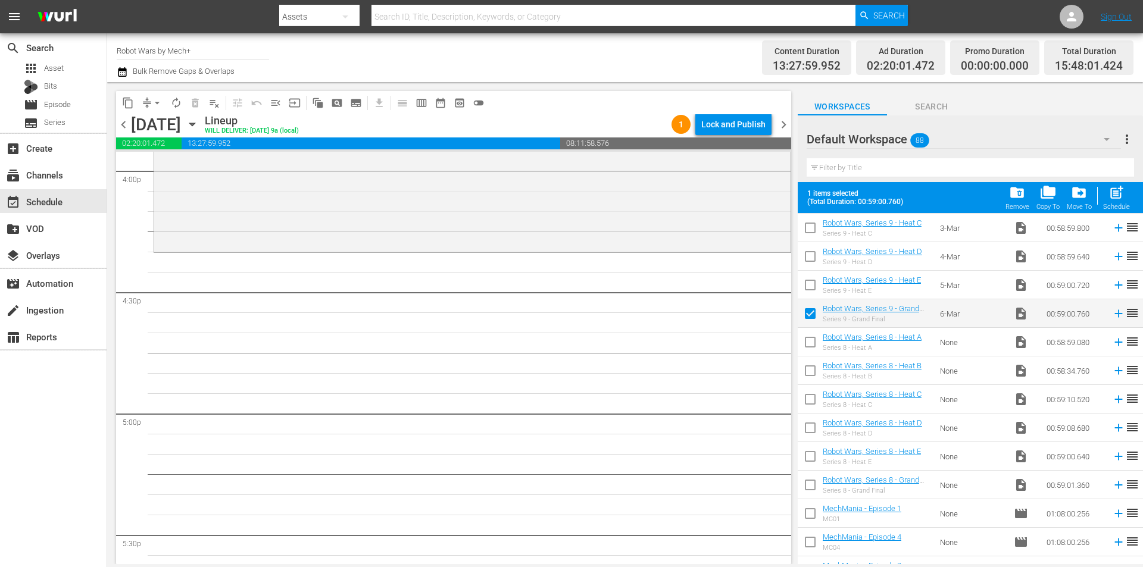
click at [814, 285] on input "checkbox" at bounding box center [810, 287] width 25 height 25
checkbox input "true"
click at [808, 266] on input "checkbox" at bounding box center [810, 258] width 25 height 25
checkbox input "true"
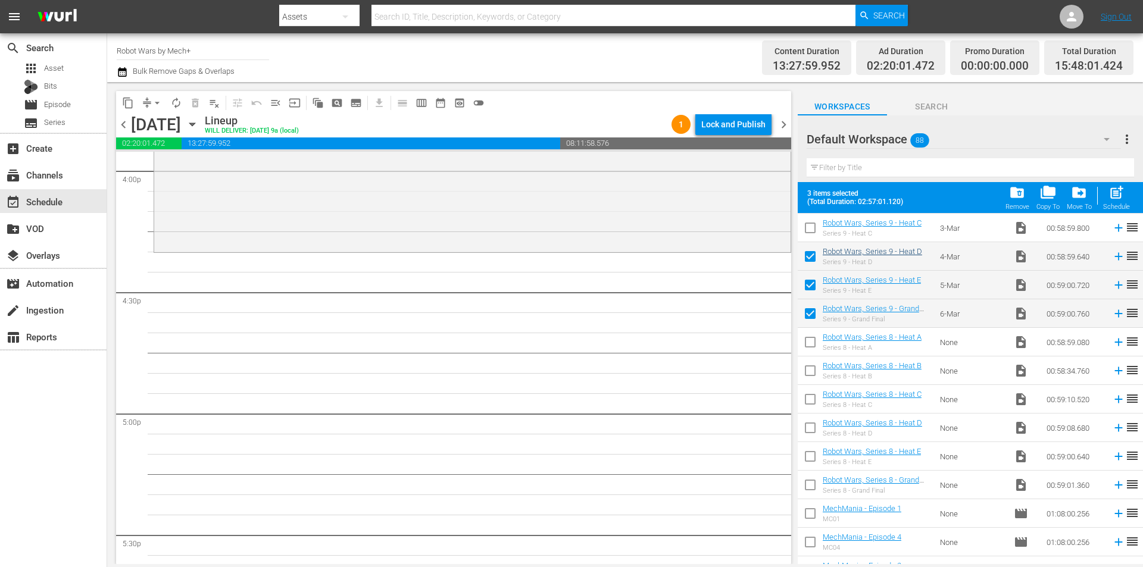
click at [808, 232] on input "checkbox" at bounding box center [810, 230] width 25 height 25
checkbox input "true"
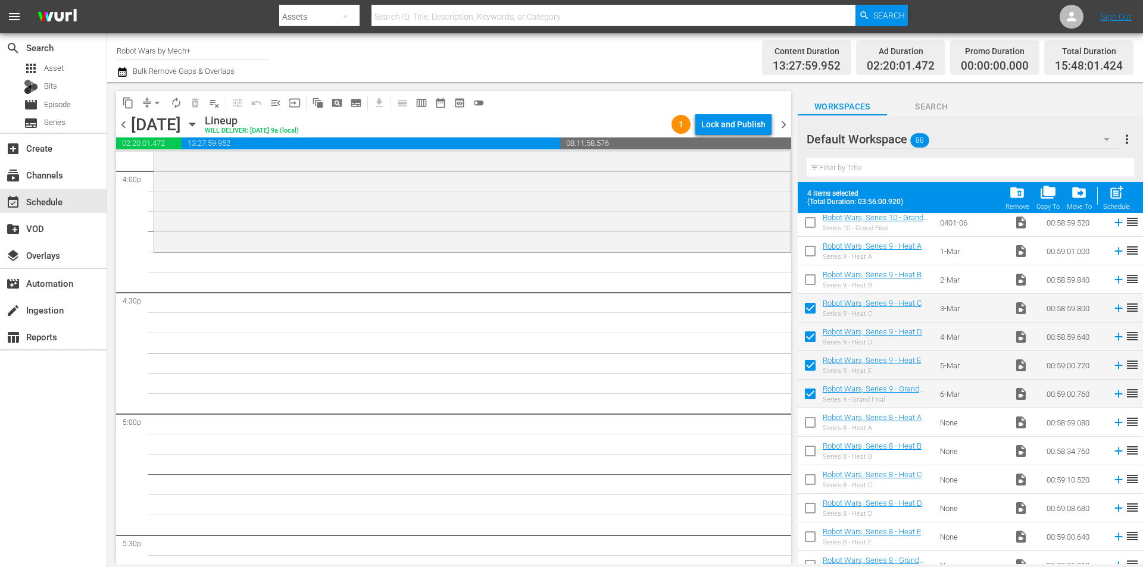
scroll to position [2024, 0]
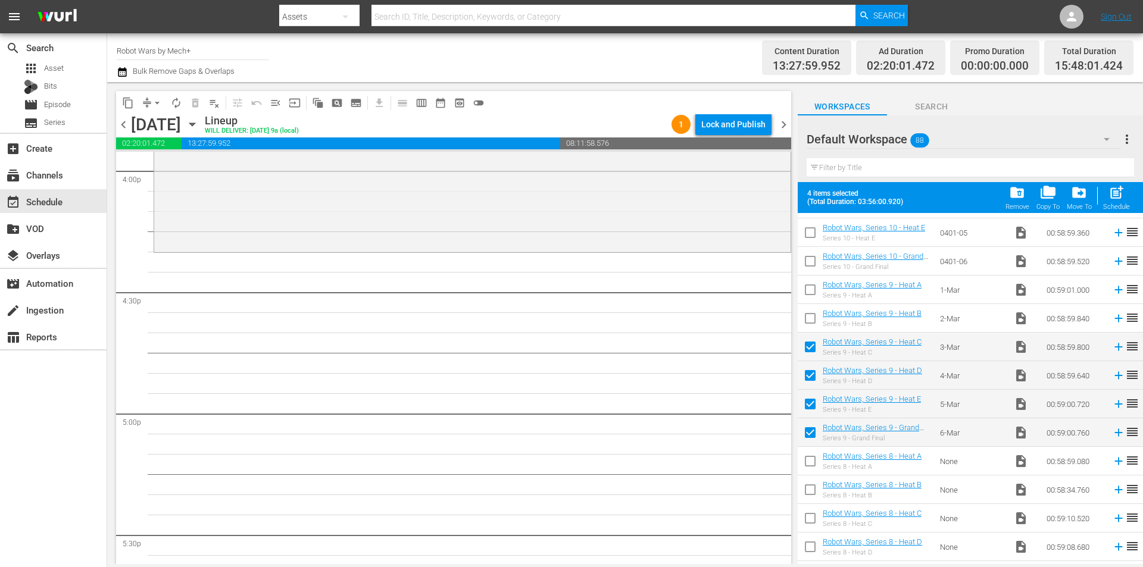
click at [811, 316] on input "checkbox" at bounding box center [810, 320] width 25 height 25
checkbox input "true"
click at [811, 295] on input "checkbox" at bounding box center [810, 292] width 25 height 25
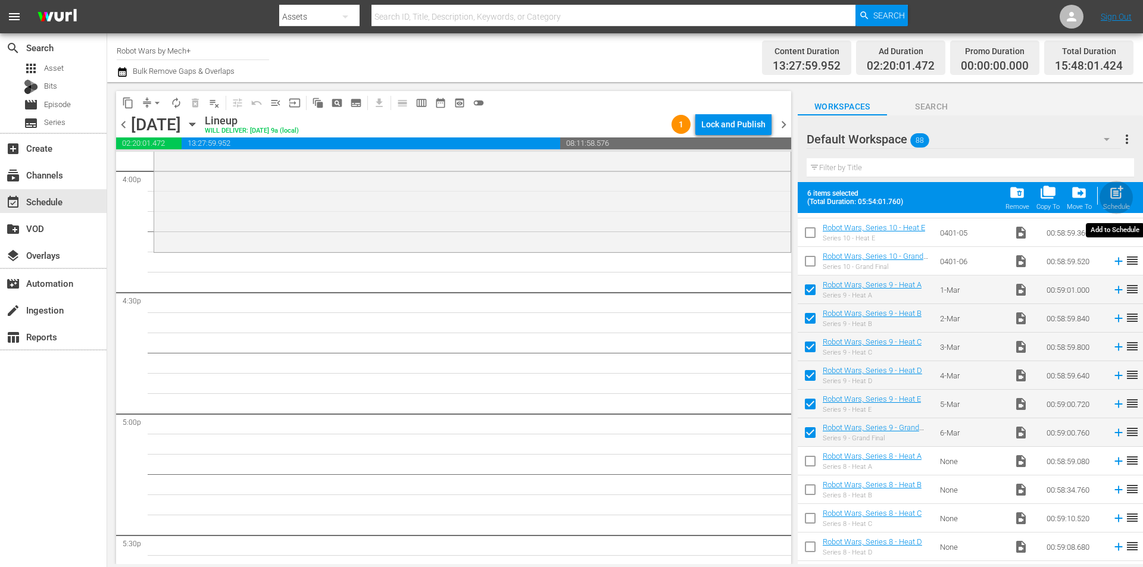
click at [1123, 198] on span "post_add" at bounding box center [1116, 193] width 16 height 16
checkbox input "false"
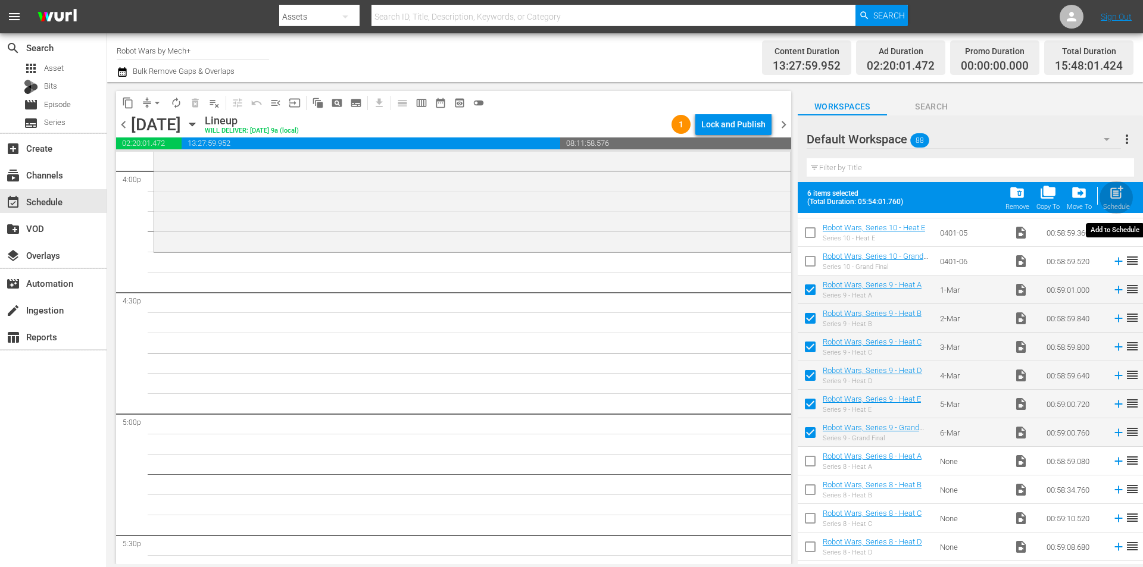
checkbox input "false"
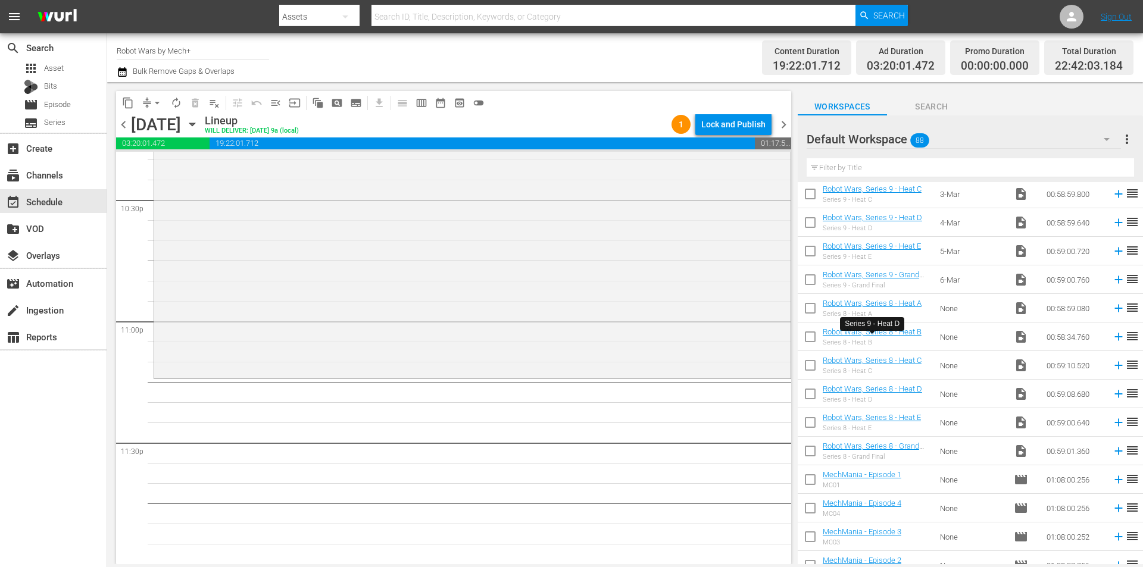
scroll to position [2160, 0]
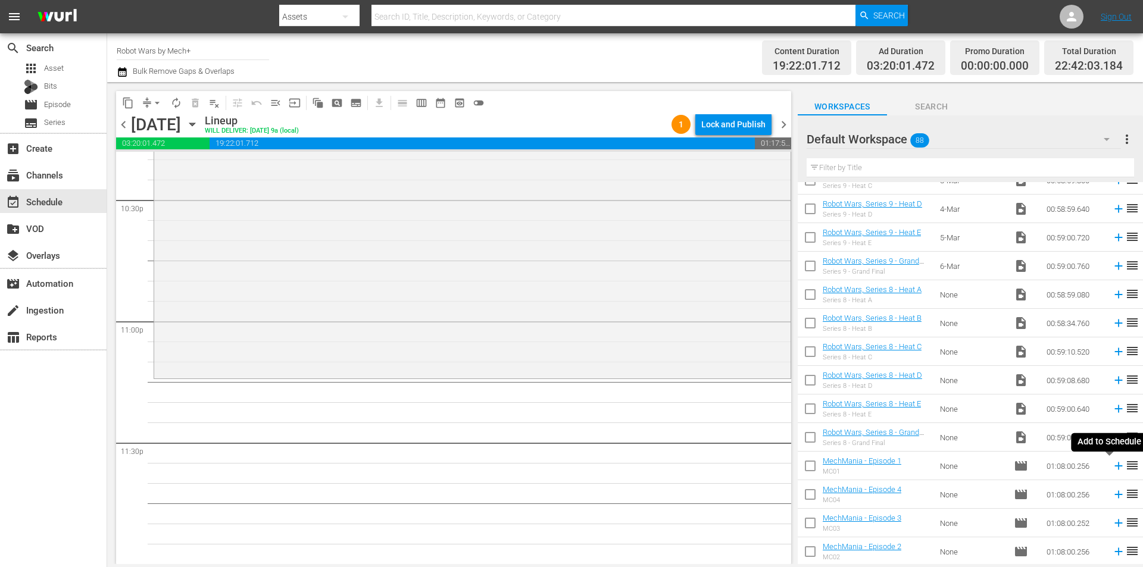
click at [1114, 467] on icon at bounding box center [1118, 467] width 8 height 8
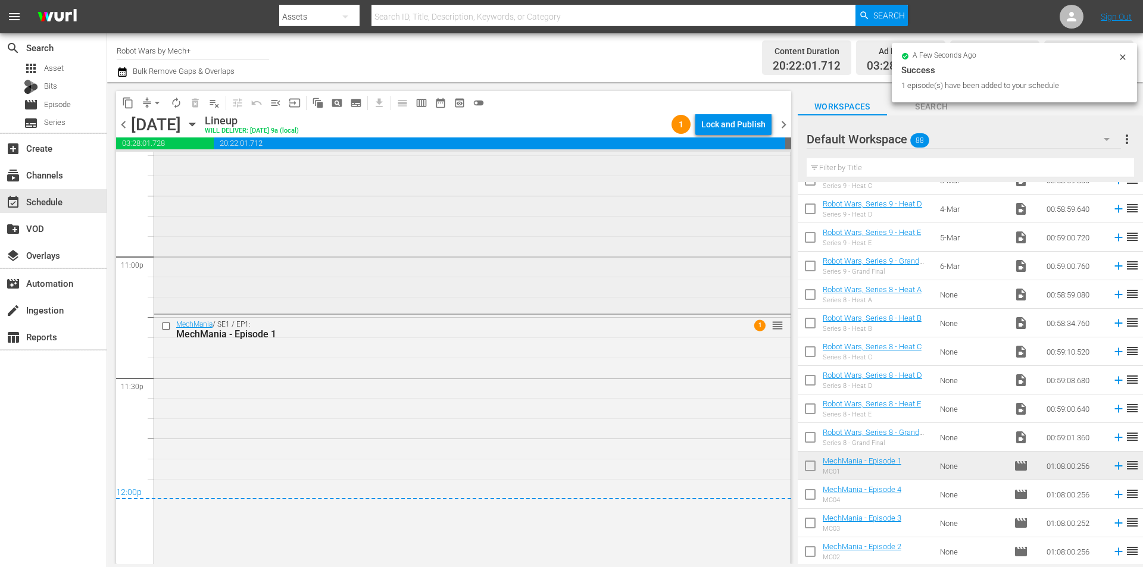
scroll to position [5506, 0]
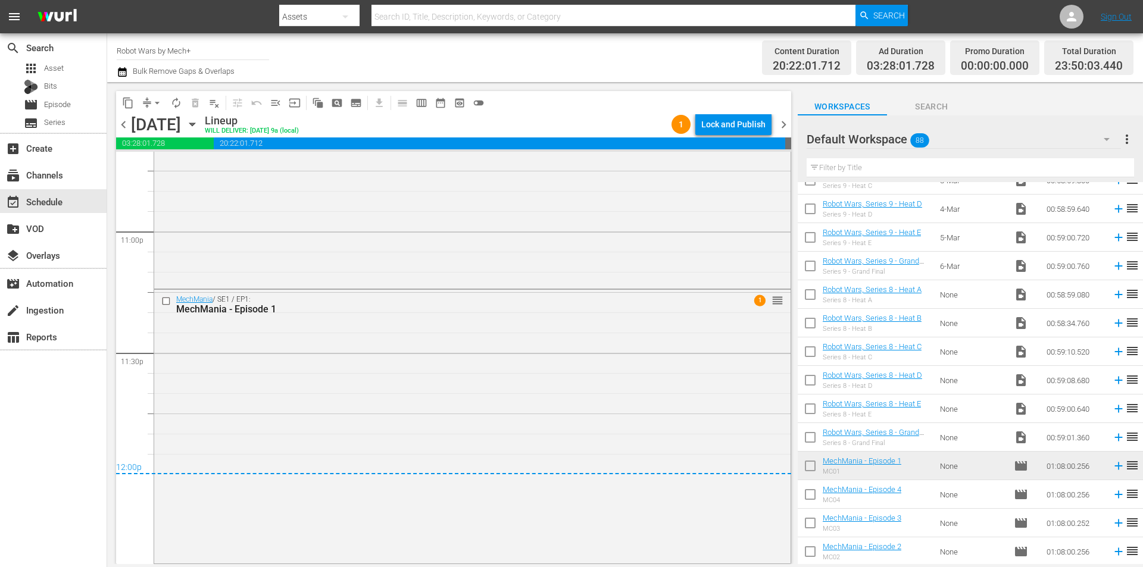
click at [738, 121] on div "Lock and Publish" at bounding box center [733, 124] width 64 height 21
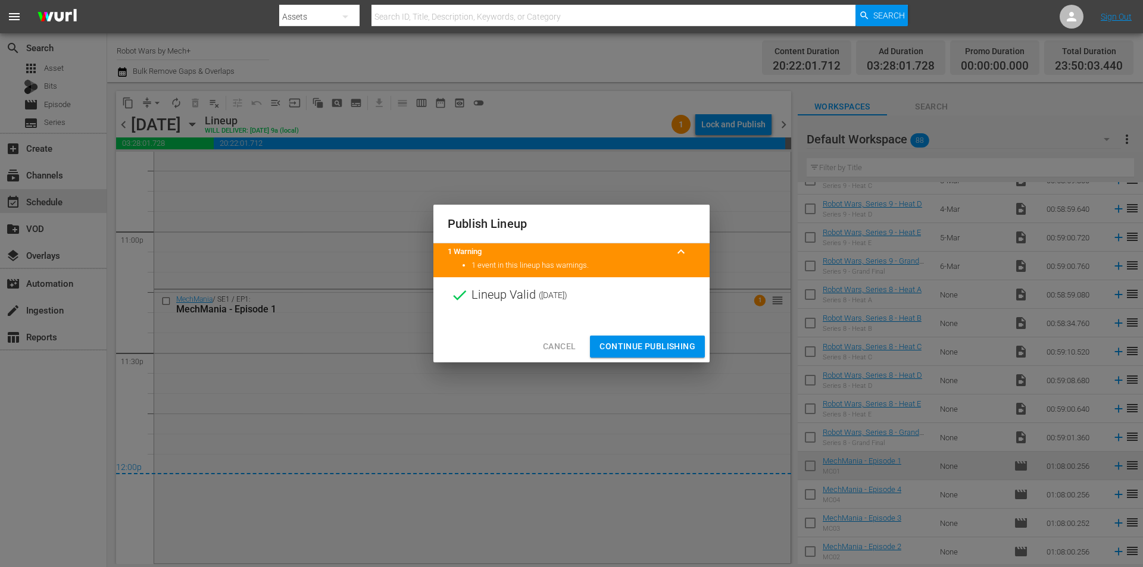
click at [648, 351] on span "Continue Publishing" at bounding box center [647, 346] width 96 height 15
